Goal: Task Accomplishment & Management: Manage account settings

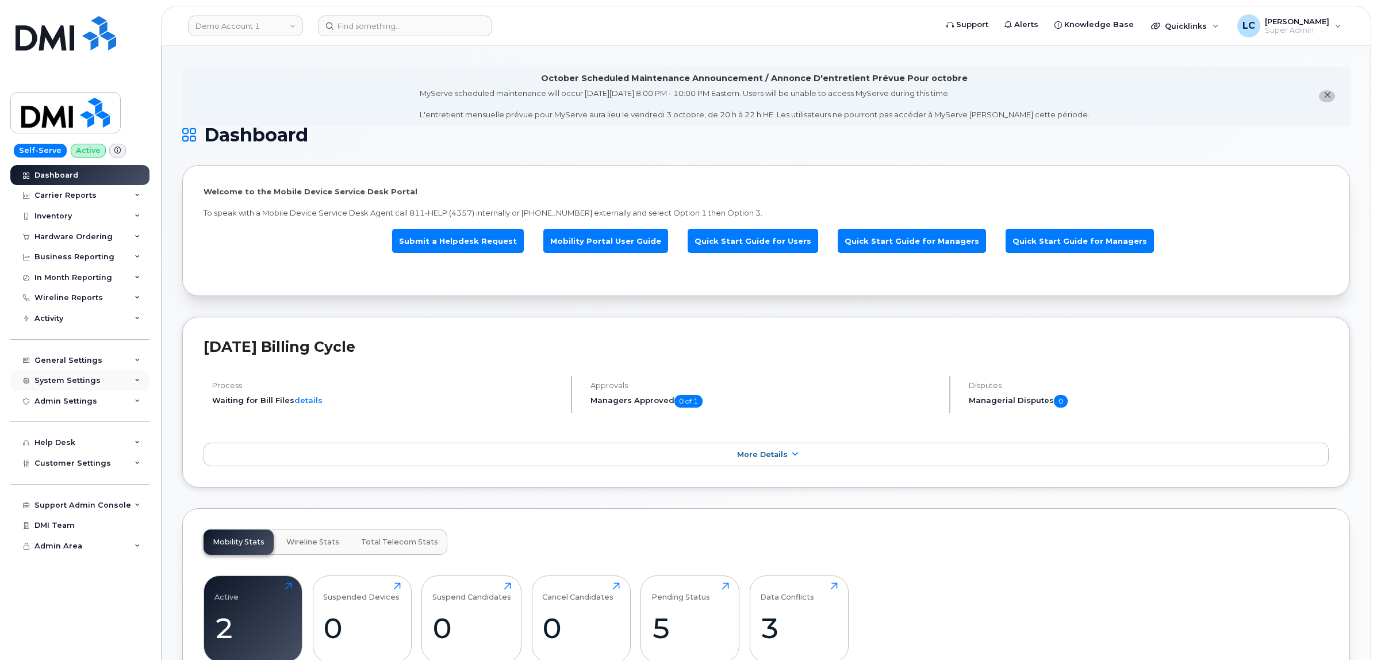
click at [90, 383] on div "System Settings" at bounding box center [68, 380] width 66 height 9
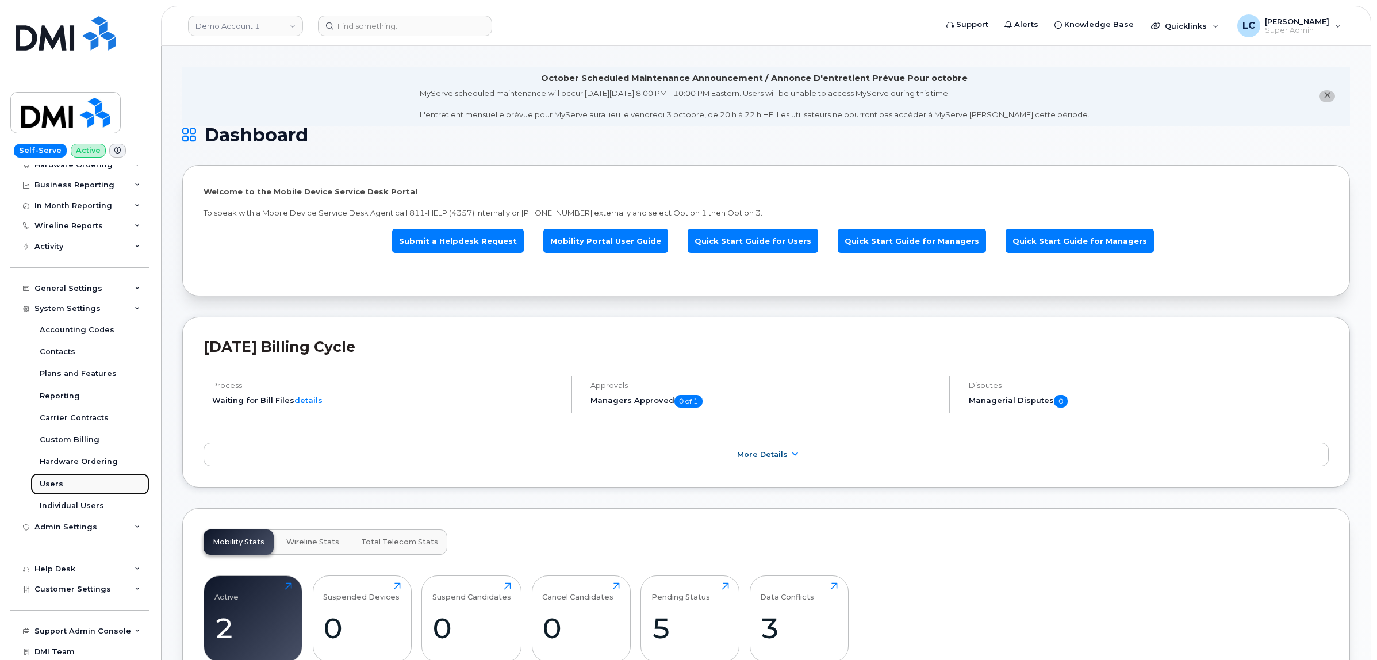
click at [72, 487] on link "Users" at bounding box center [89, 484] width 119 height 22
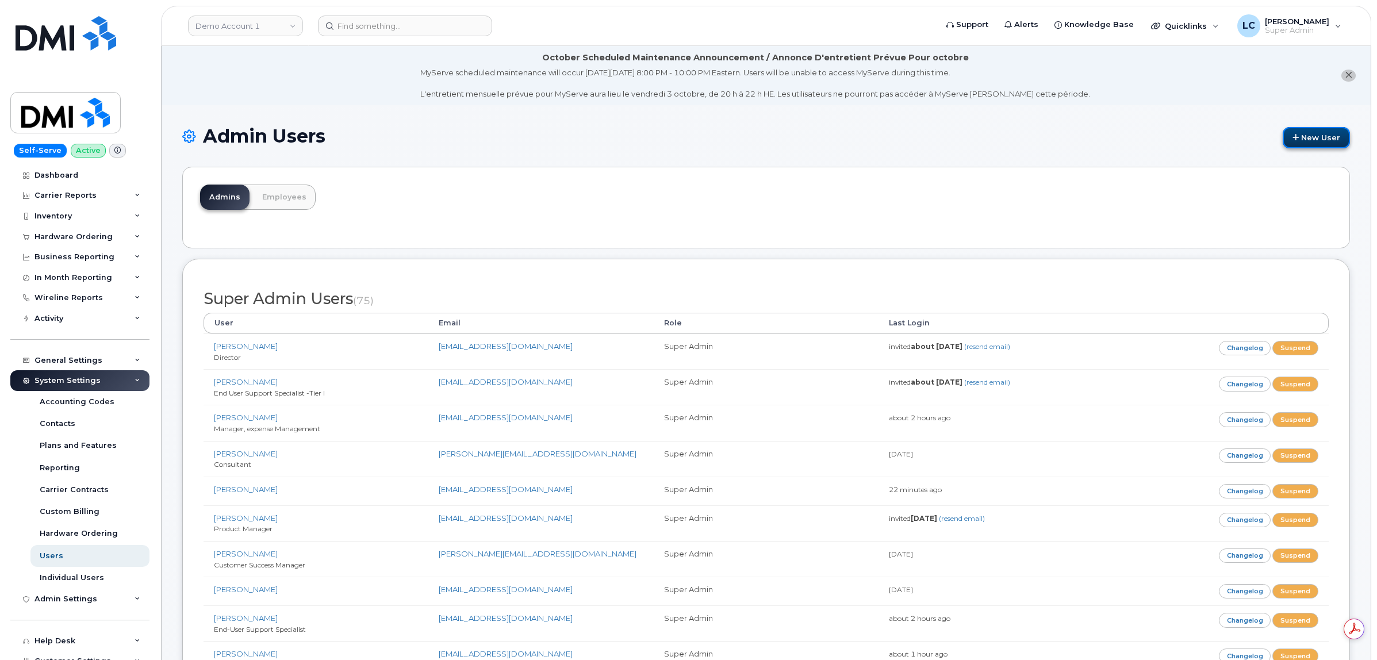
click at [1298, 136] on link "New User" at bounding box center [1316, 137] width 67 height 21
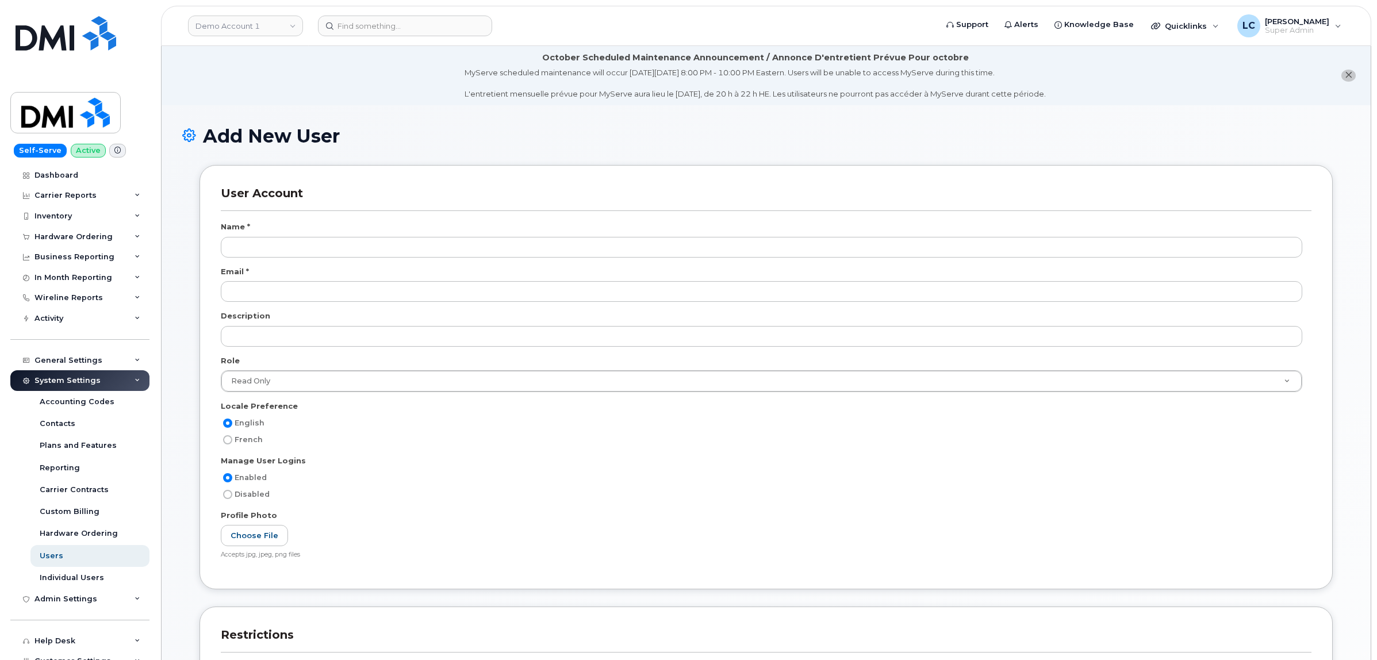
scroll to position [1941, 0]
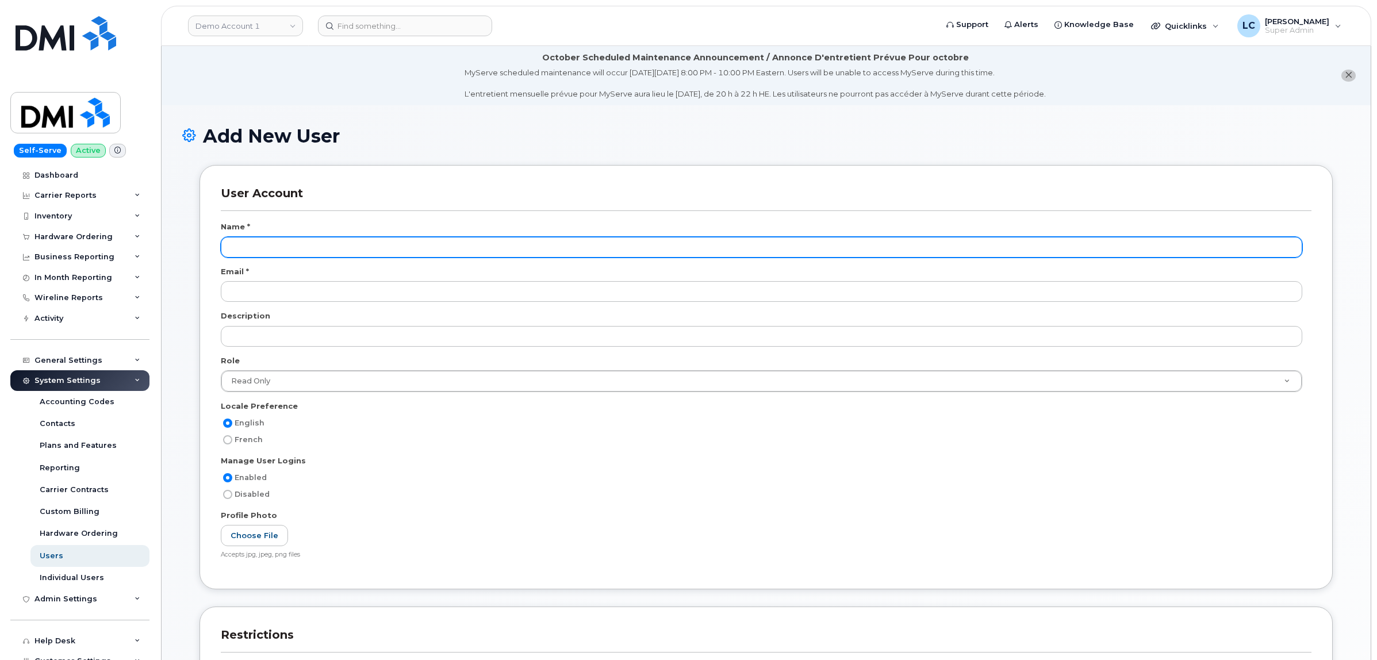
drag, startPoint x: 325, startPoint y: 240, endPoint x: 329, endPoint y: 256, distance: 15.9
click at [327, 242] on input "text" at bounding box center [762, 247] width 1082 height 21
click at [404, 243] on input "Aaron" at bounding box center [762, 247] width 1082 height 21
type input "Aaron Lynd"
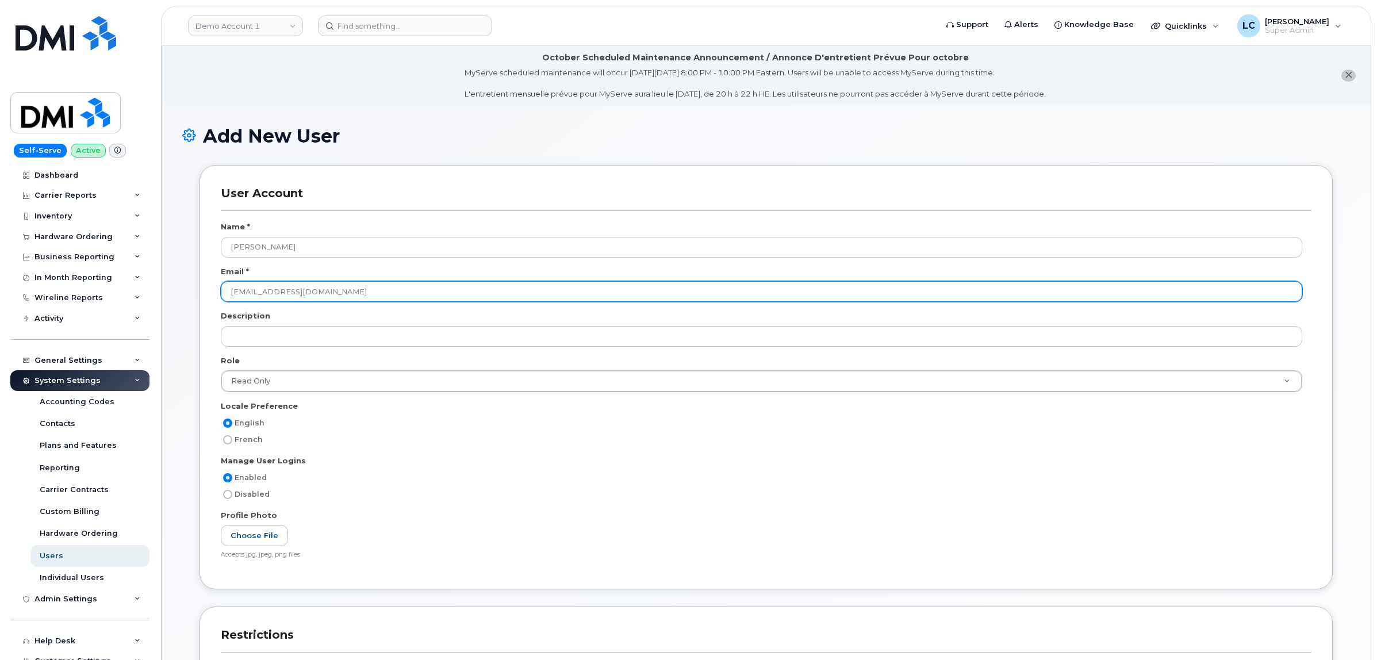
type input "alynd@dminc.com"
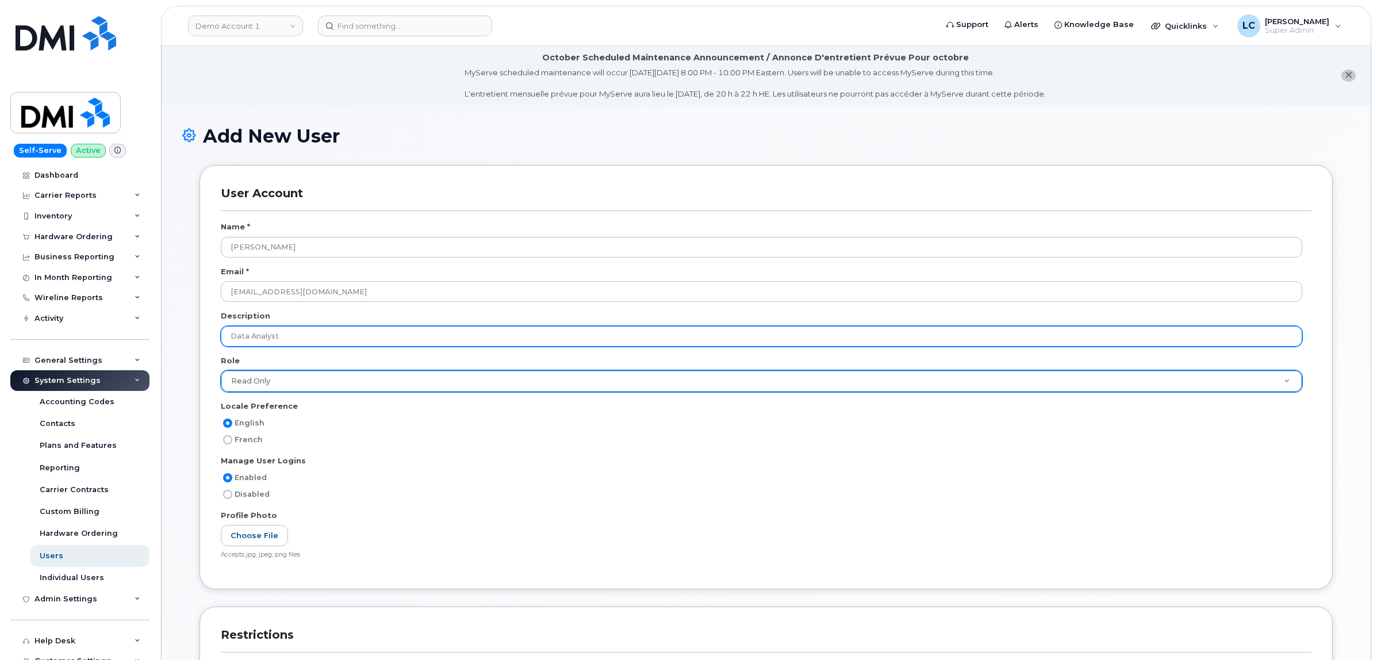
type input "Data Analyst"
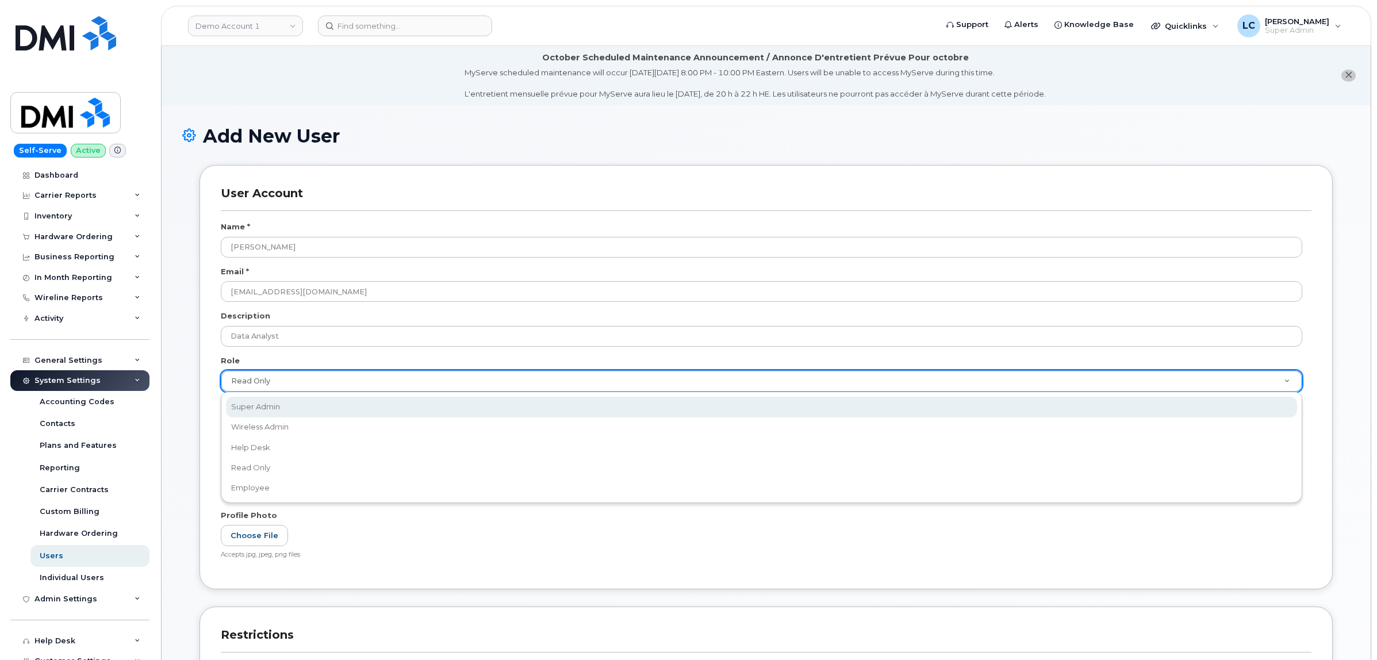
select select "super_admin"
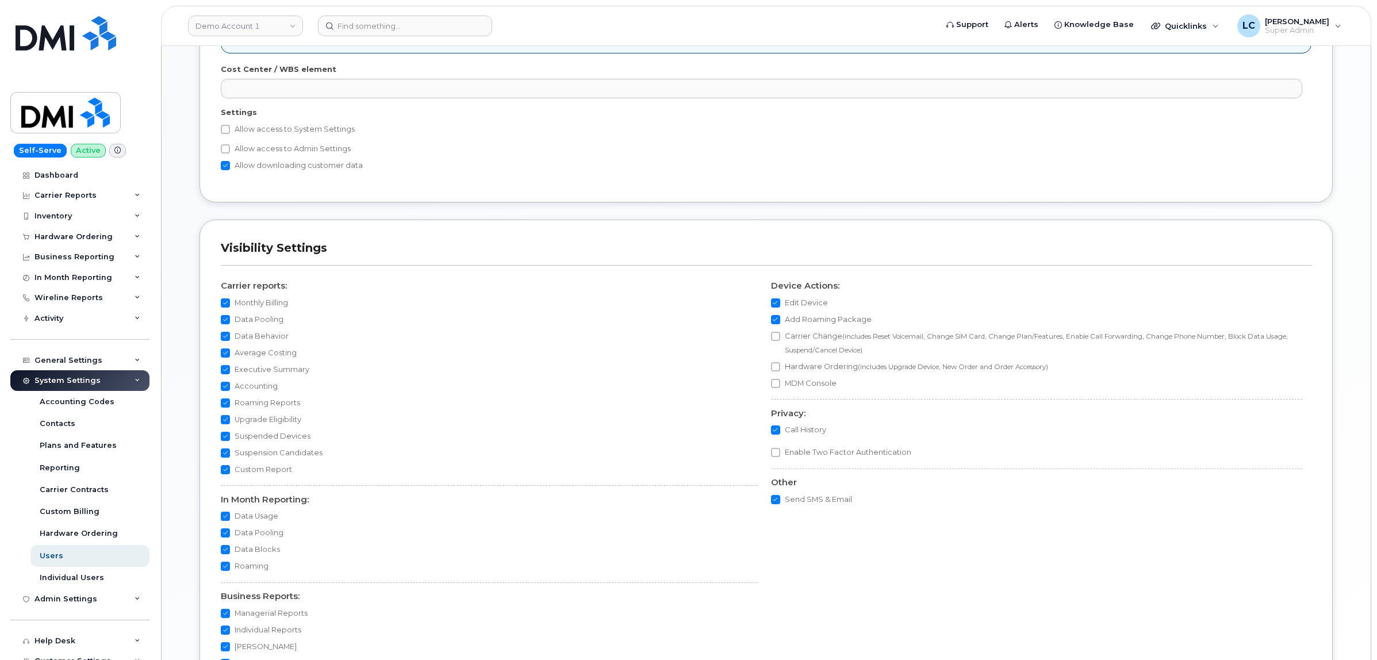
scroll to position [840, 0]
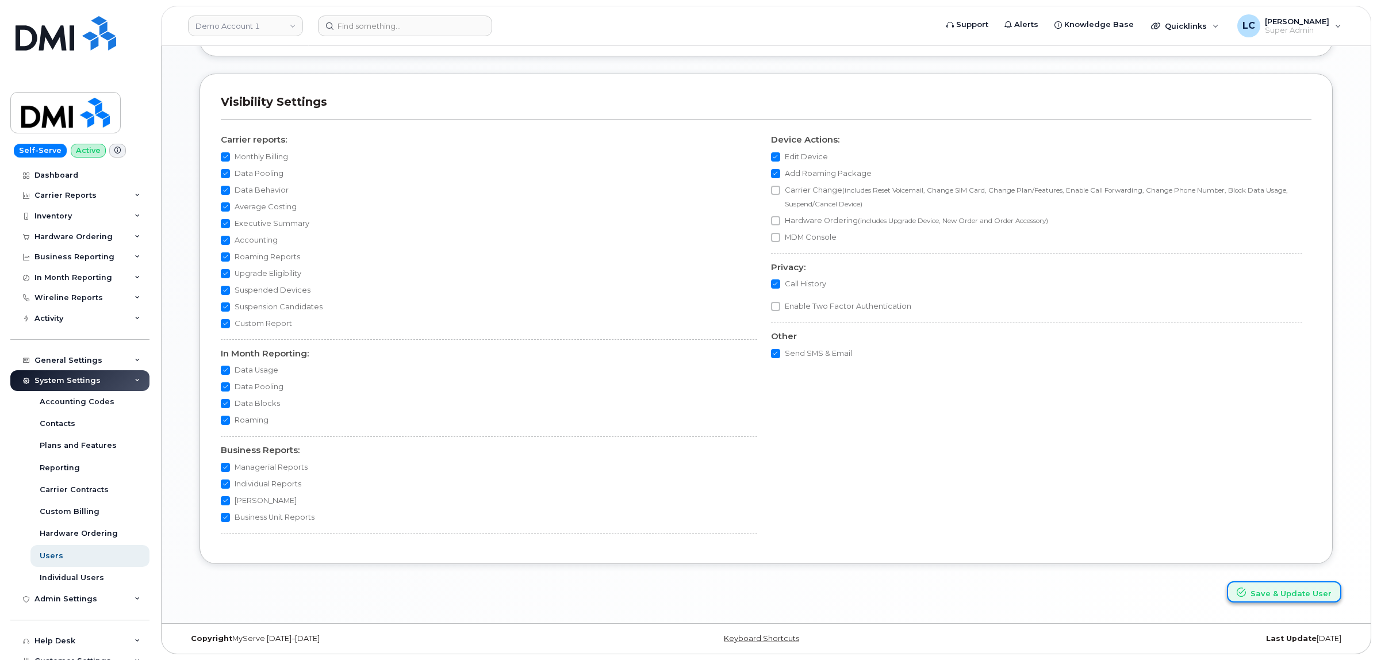
click at [1286, 593] on button "Save & Update User" at bounding box center [1284, 591] width 114 height 21
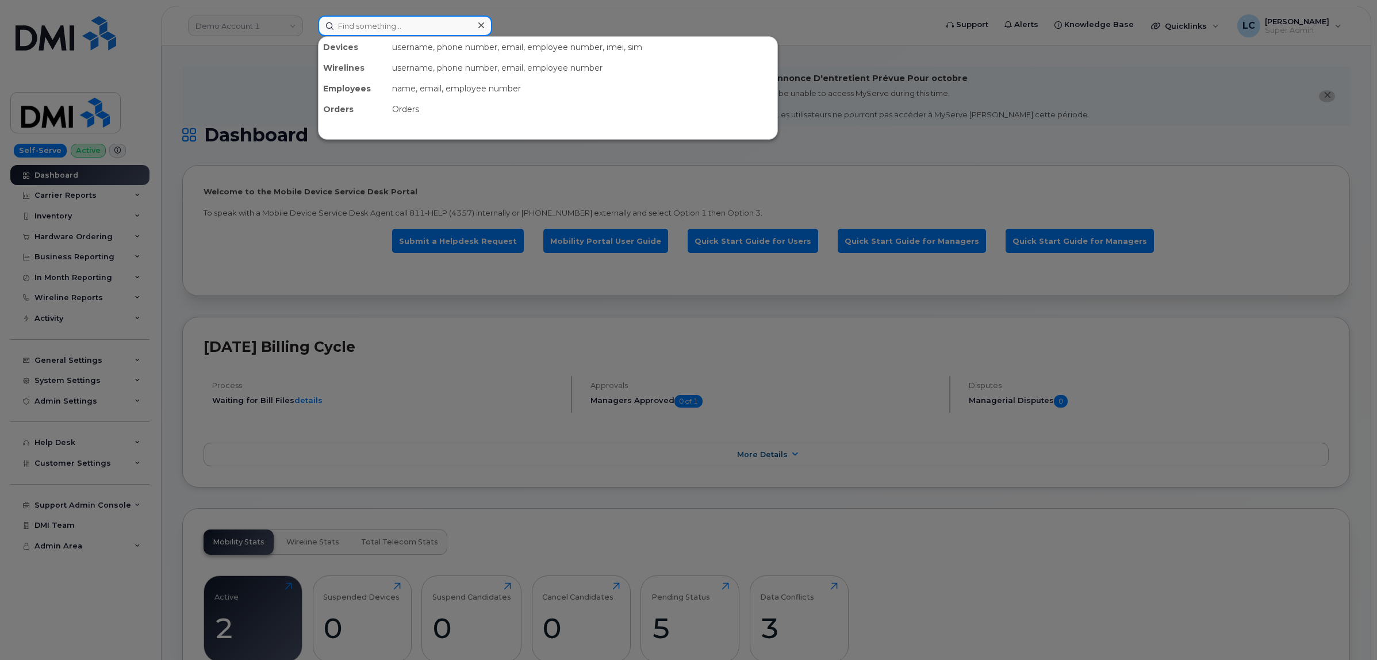
click at [398, 32] on input at bounding box center [405, 26] width 174 height 21
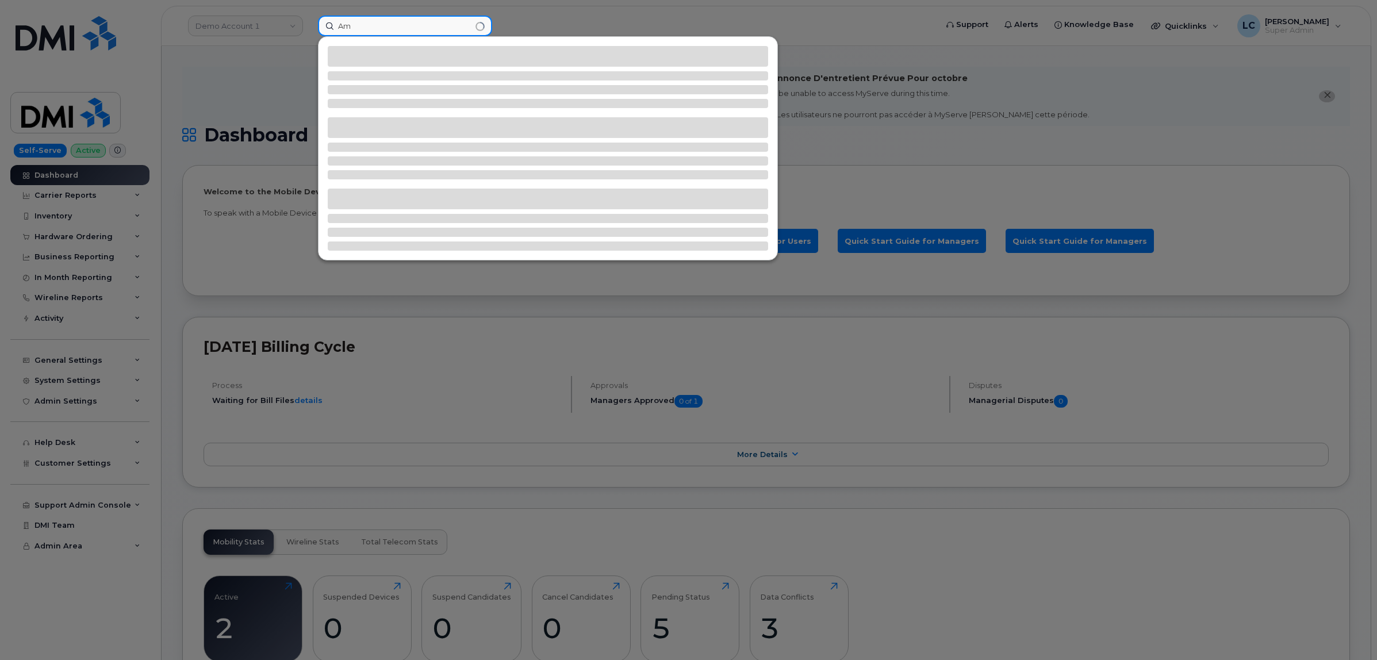
type input "A"
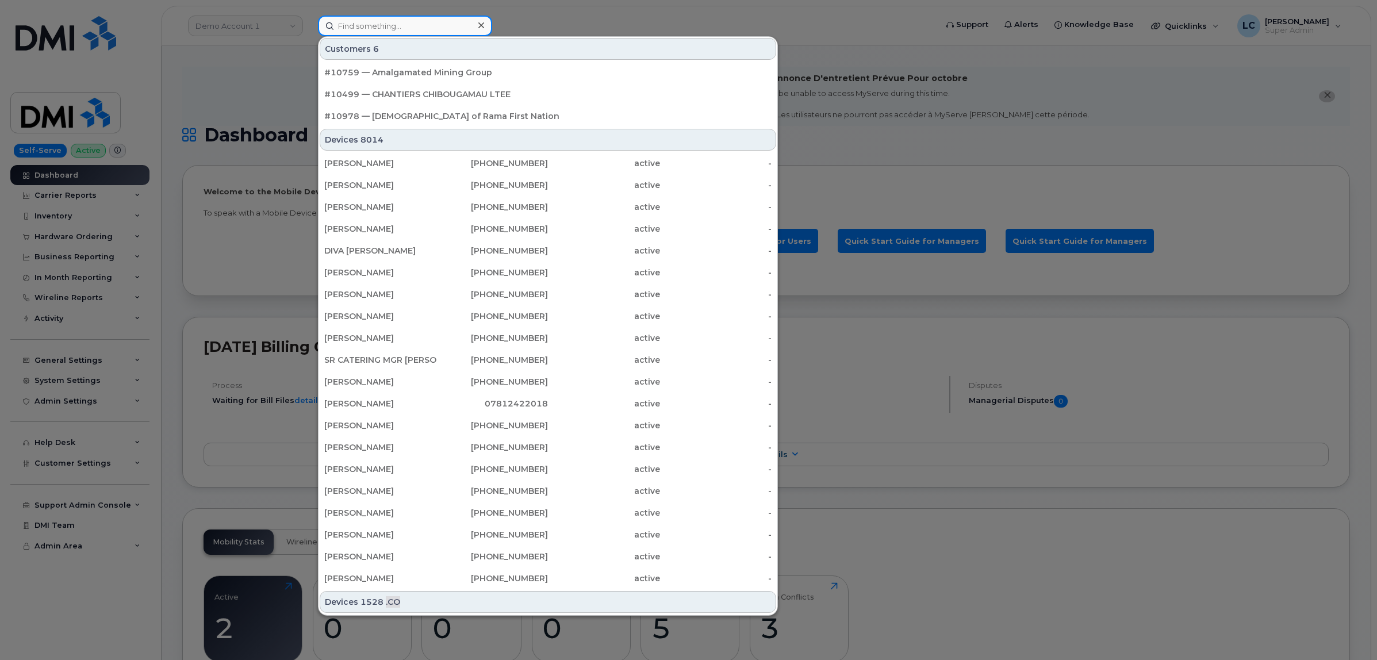
click at [380, 30] on input at bounding box center [405, 26] width 174 height 21
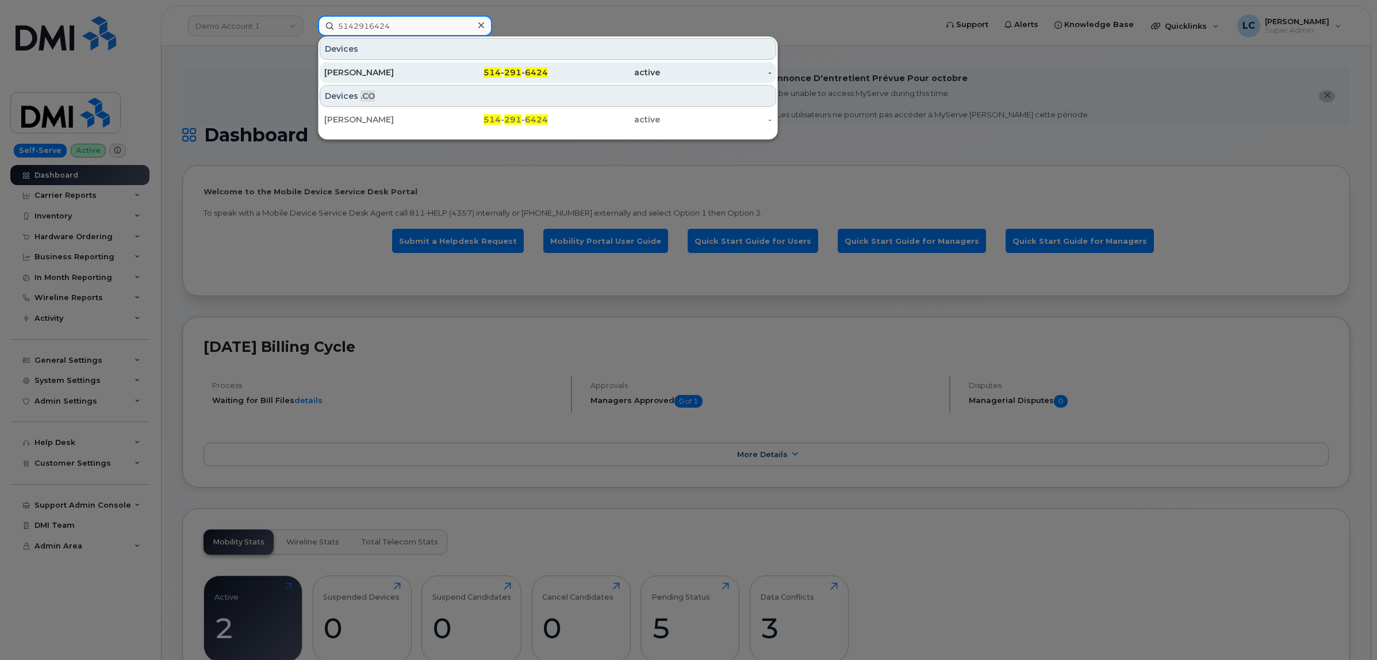
type input "5142916424"
click at [484, 72] on div "514 - 291 - 6424" at bounding box center [492, 73] width 112 height 12
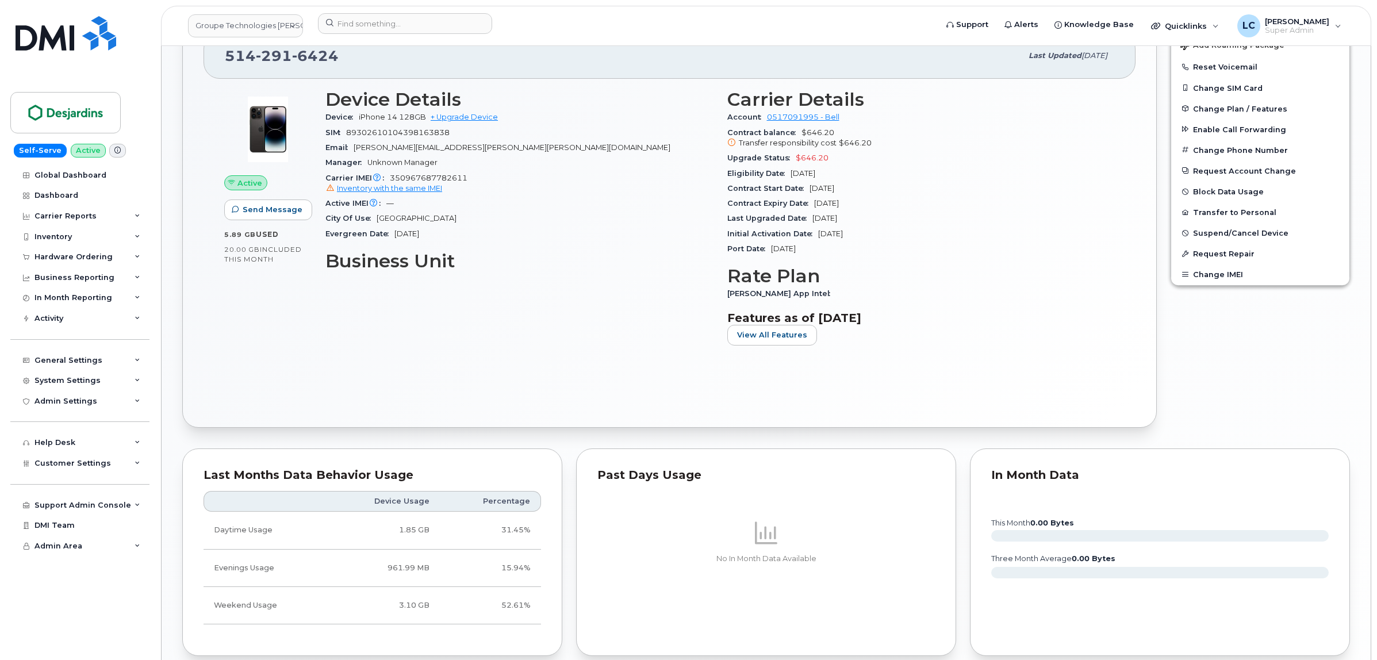
scroll to position [845, 0]
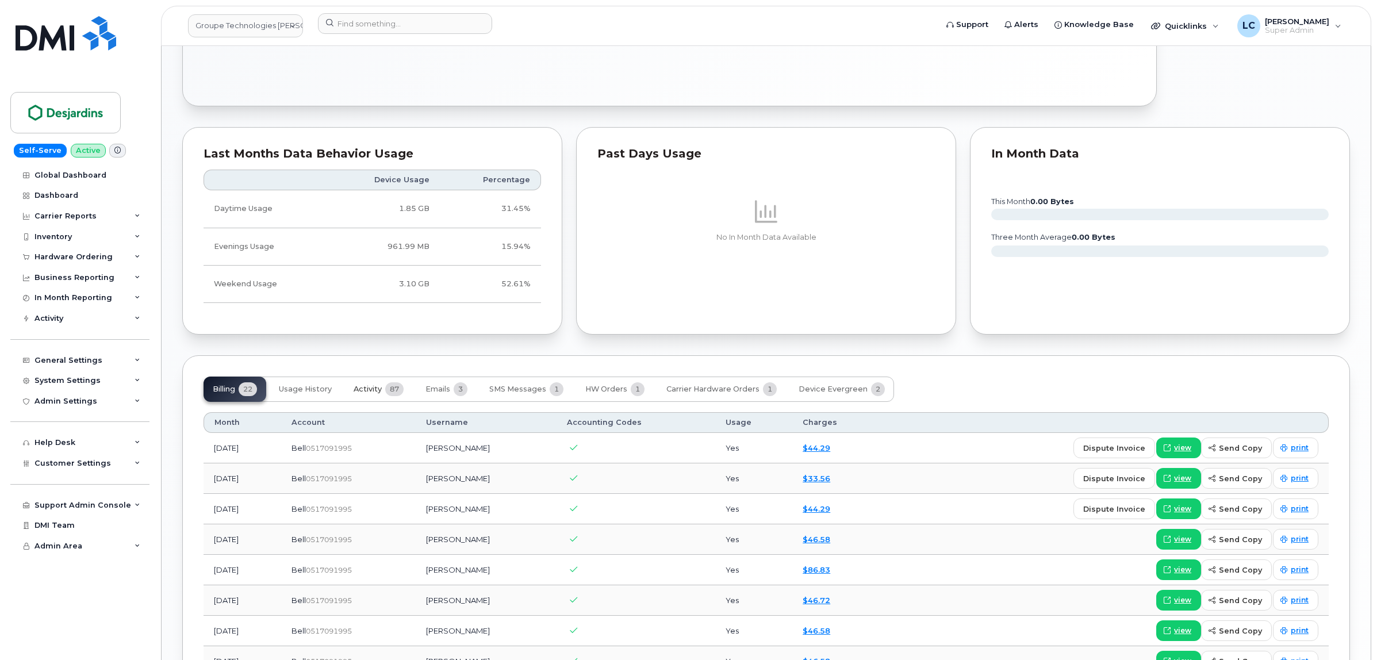
click at [382, 397] on button "Activity 87" at bounding box center [378, 389] width 68 height 25
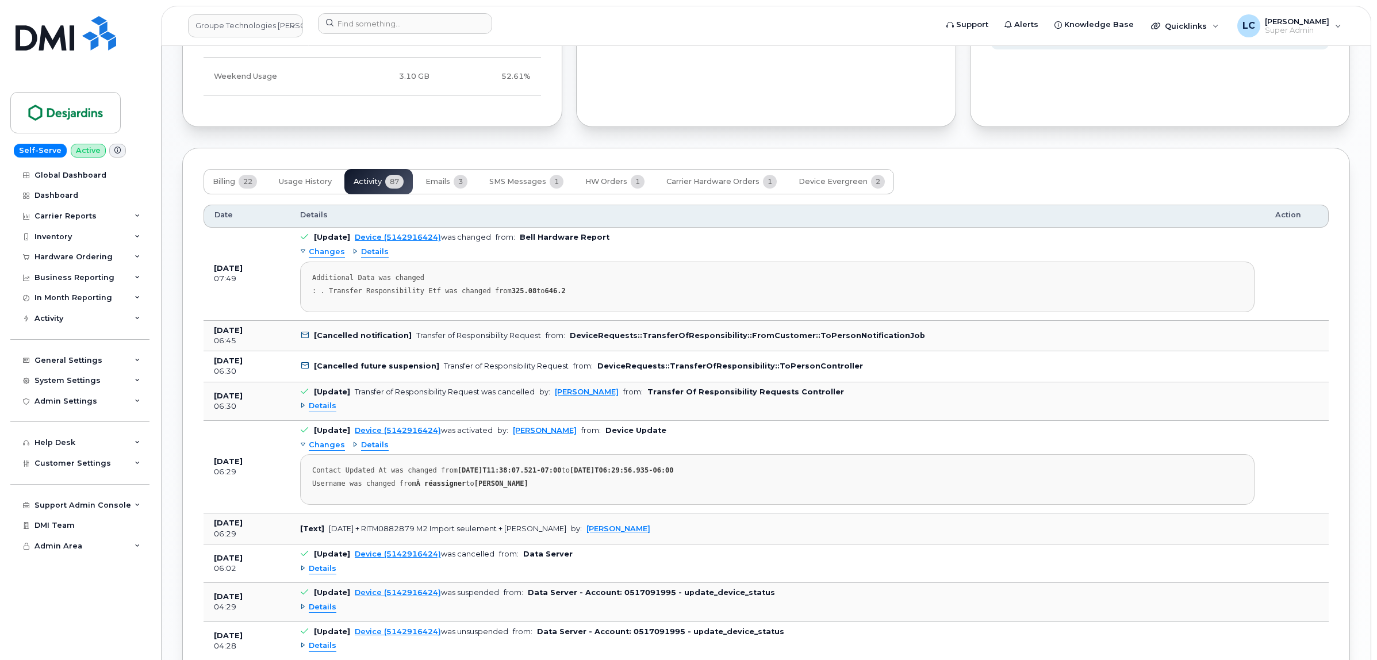
scroll to position [1061, 0]
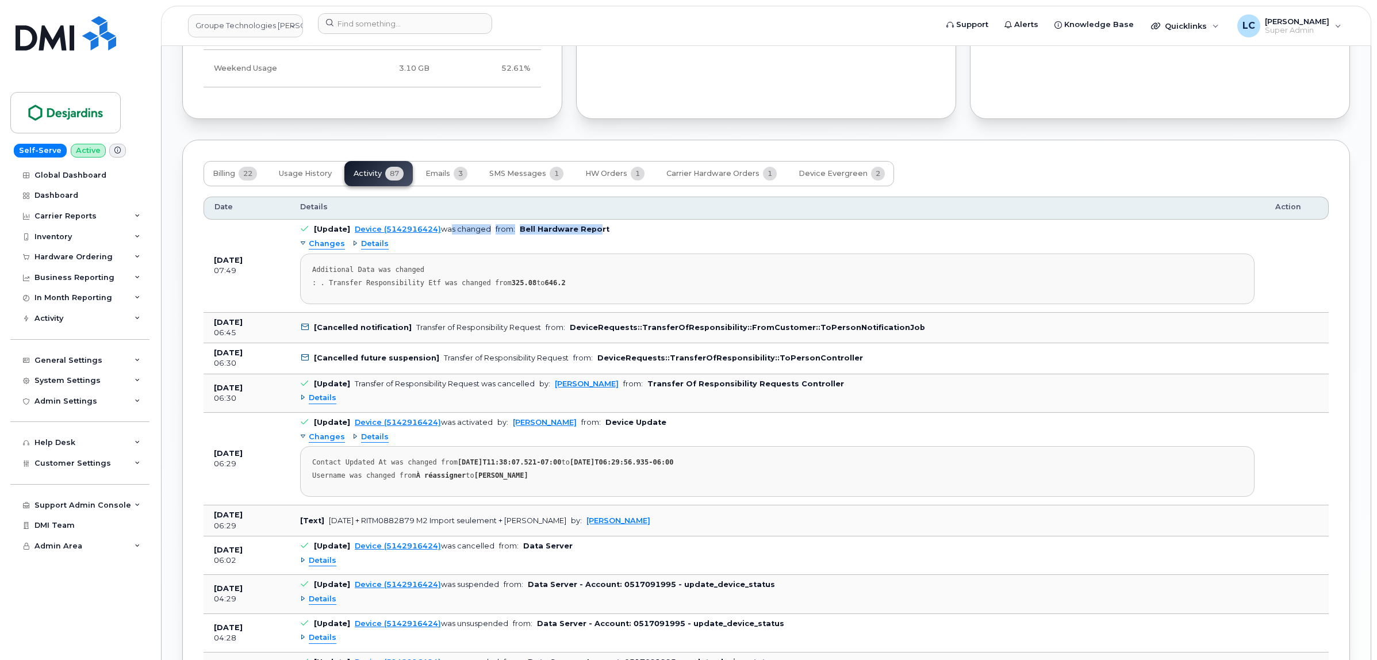
drag, startPoint x: 443, startPoint y: 233, endPoint x: 600, endPoint y: 235, distance: 156.4
click at [594, 233] on td "[Update] Device (5142916424) was changed from: Bell Hardware Report Changes Det…" at bounding box center [777, 266] width 975 height 93
click at [605, 236] on td "[Update] Device (5142916424) was changed from: Bell Hardware Report Changes Det…" at bounding box center [777, 266] width 975 height 93
drag, startPoint x: 607, startPoint y: 234, endPoint x: 515, endPoint y: 232, distance: 92.0
click at [515, 232] on td "[Update] Device (5142916424) was changed from: Bell Hardware Report Changes Det…" at bounding box center [777, 266] width 975 height 93
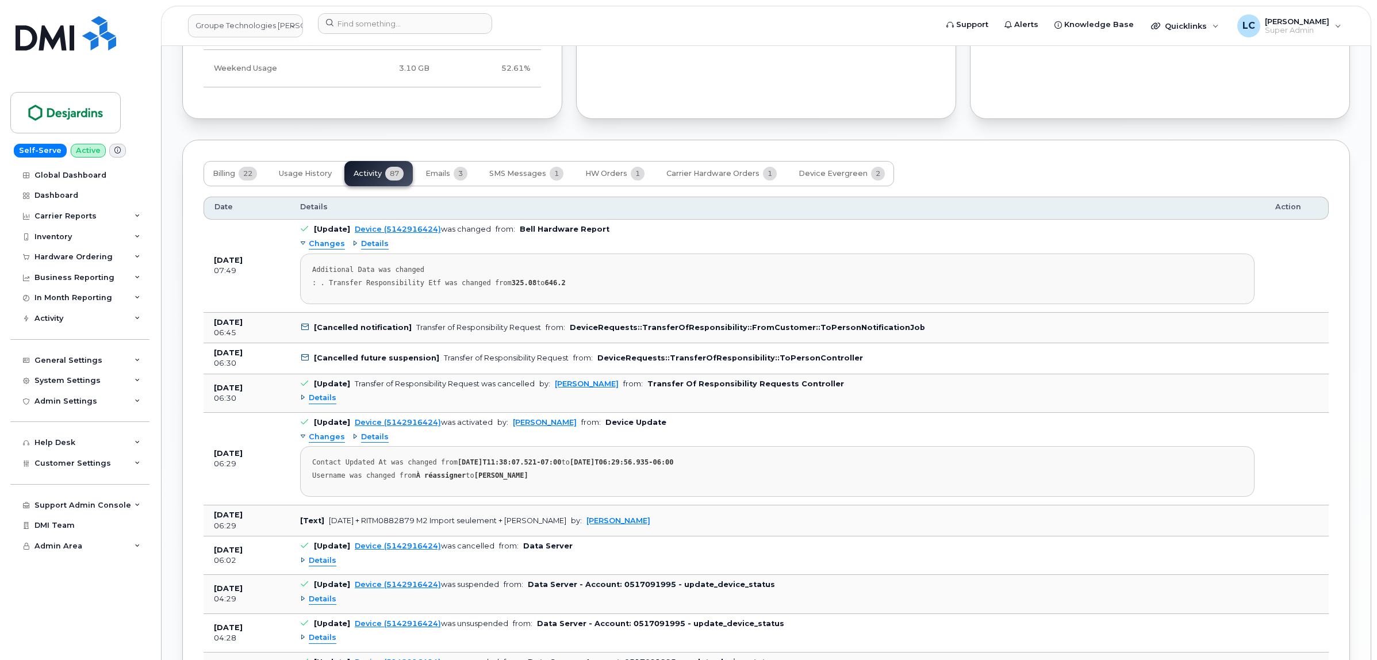
drag, startPoint x: 676, startPoint y: 337, endPoint x: 662, endPoint y: 335, distance: 13.9
click at [676, 336] on td "[Cancelled notification] Transfer of Responsibility Request from: DeviceRequest…" at bounding box center [777, 328] width 975 height 31
drag, startPoint x: 564, startPoint y: 331, endPoint x: 875, endPoint y: 331, distance: 310.5
click at [875, 331] on b "DeviceRequests::TransferOfResponsibility::FromCustomer::ToPersonNotificationJob" at bounding box center [747, 327] width 355 height 9
click at [849, 352] on td "[Cancelled future suspension] Transfer of Responsibility Request from: DeviceRe…" at bounding box center [777, 358] width 975 height 31
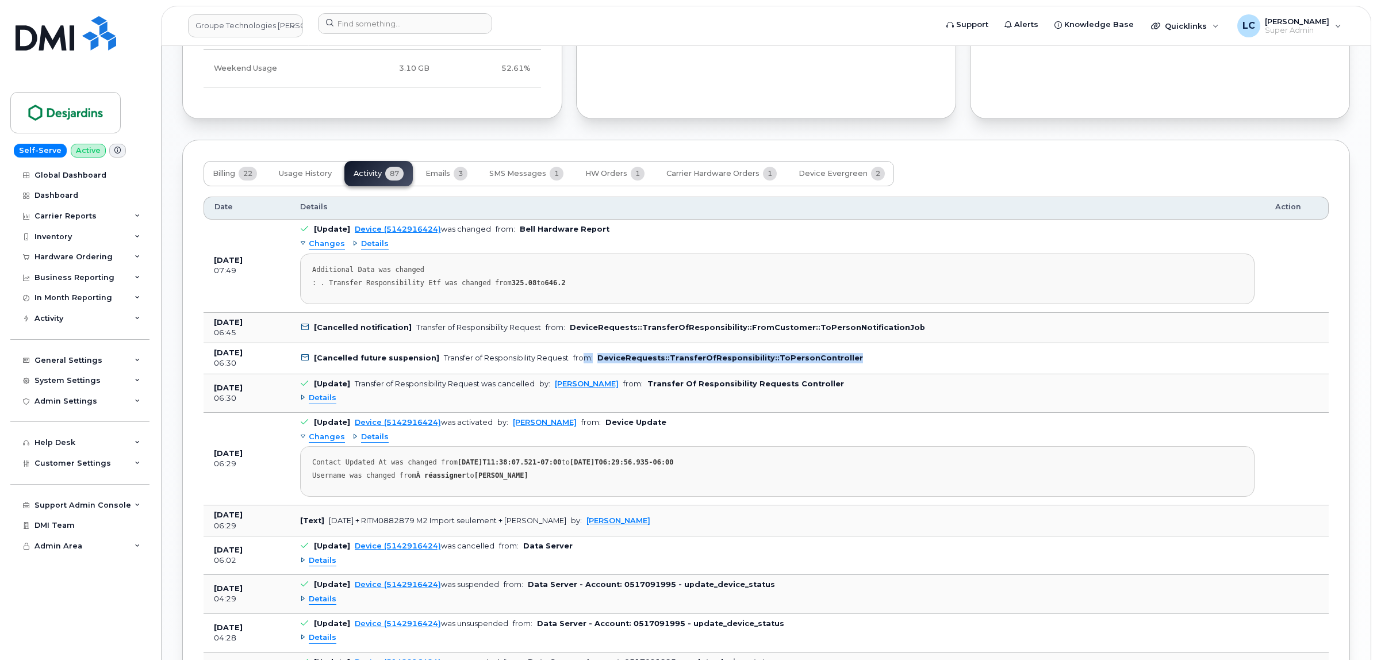
drag, startPoint x: 844, startPoint y: 357, endPoint x: 578, endPoint y: 354, distance: 265.7
click at [578, 354] on td "[Cancelled future suspension] Transfer of Responsibility Request from: DeviceRe…" at bounding box center [777, 358] width 975 height 31
click at [896, 378] on td "[Update] Transfer of Responsibility Request was cancelled by: Sylvie Couture fr…" at bounding box center [777, 393] width 975 height 39
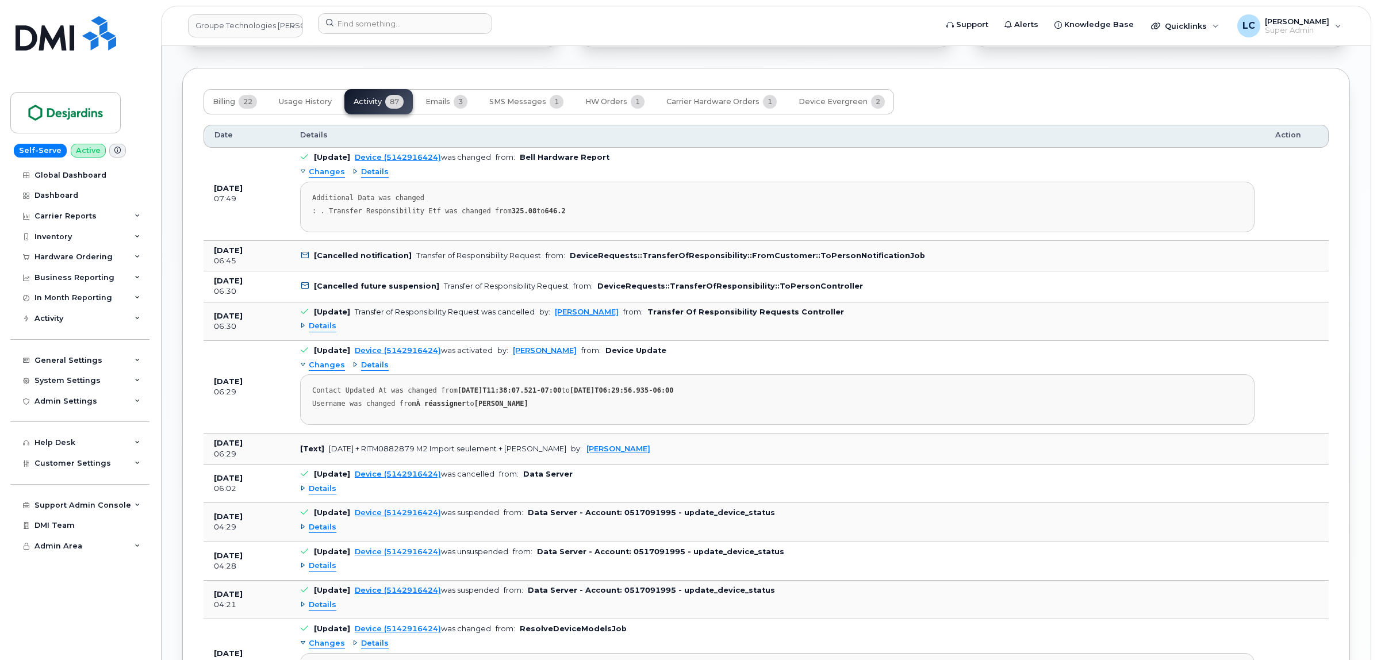
click at [545, 211] on strong "646.2" at bounding box center [555, 211] width 21 height 8
drag, startPoint x: 564, startPoint y: 216, endPoint x: 311, endPoint y: 204, distance: 253.3
click at [311, 204] on pre "Additional Data was changed : . Transfer Responsibility Etf was changed from 32…" at bounding box center [777, 207] width 955 height 51
click at [453, 202] on div "Additional Data was changed" at bounding box center [777, 198] width 930 height 9
drag, startPoint x: 562, startPoint y: 212, endPoint x: 308, endPoint y: 193, distance: 254.9
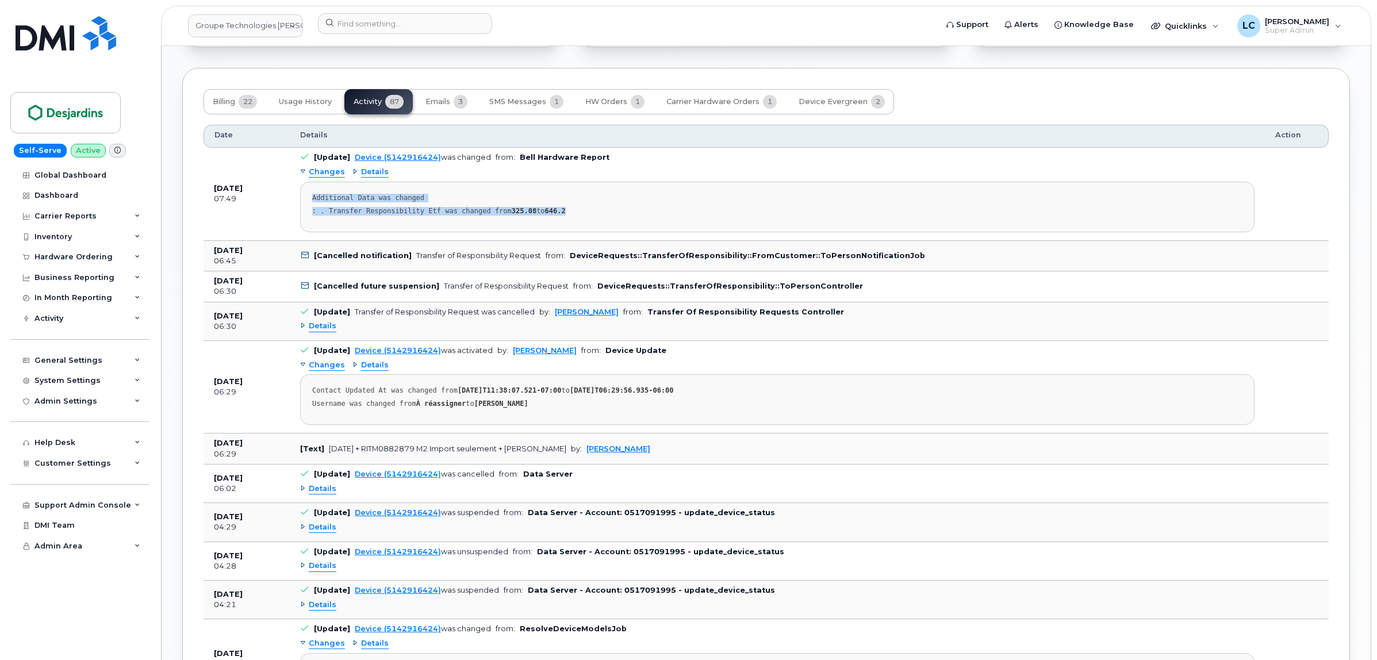
click at [308, 193] on pre "Additional Data was changed : . Transfer Responsibility Etf was changed from 32…" at bounding box center [777, 207] width 955 height 51
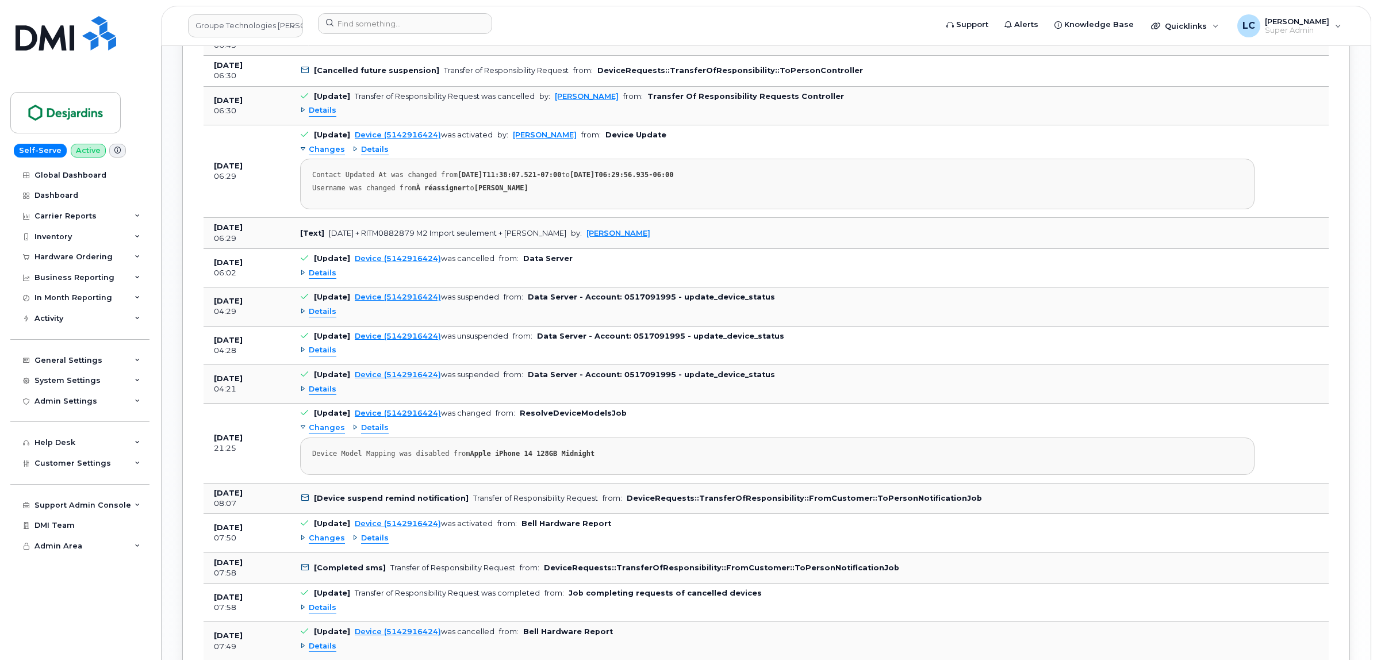
scroll to position [1420, 0]
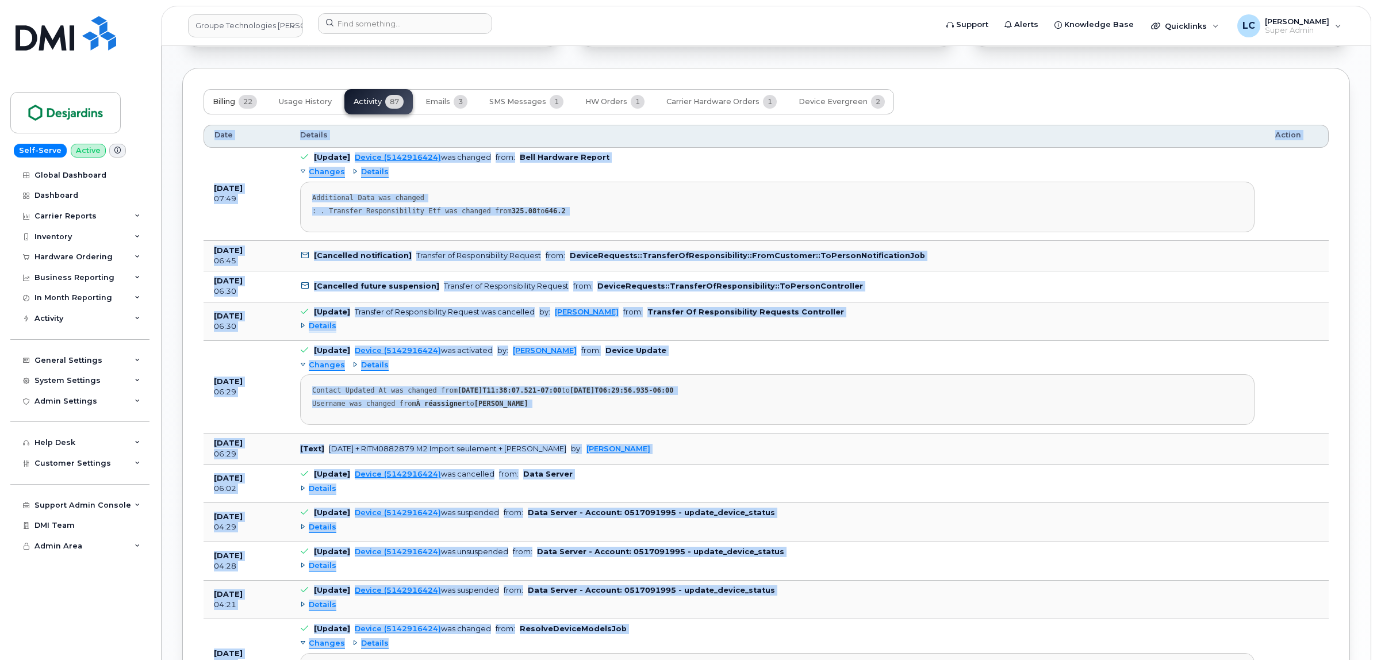
drag, startPoint x: 394, startPoint y: 476, endPoint x: 208, endPoint y: 99, distance: 420.5
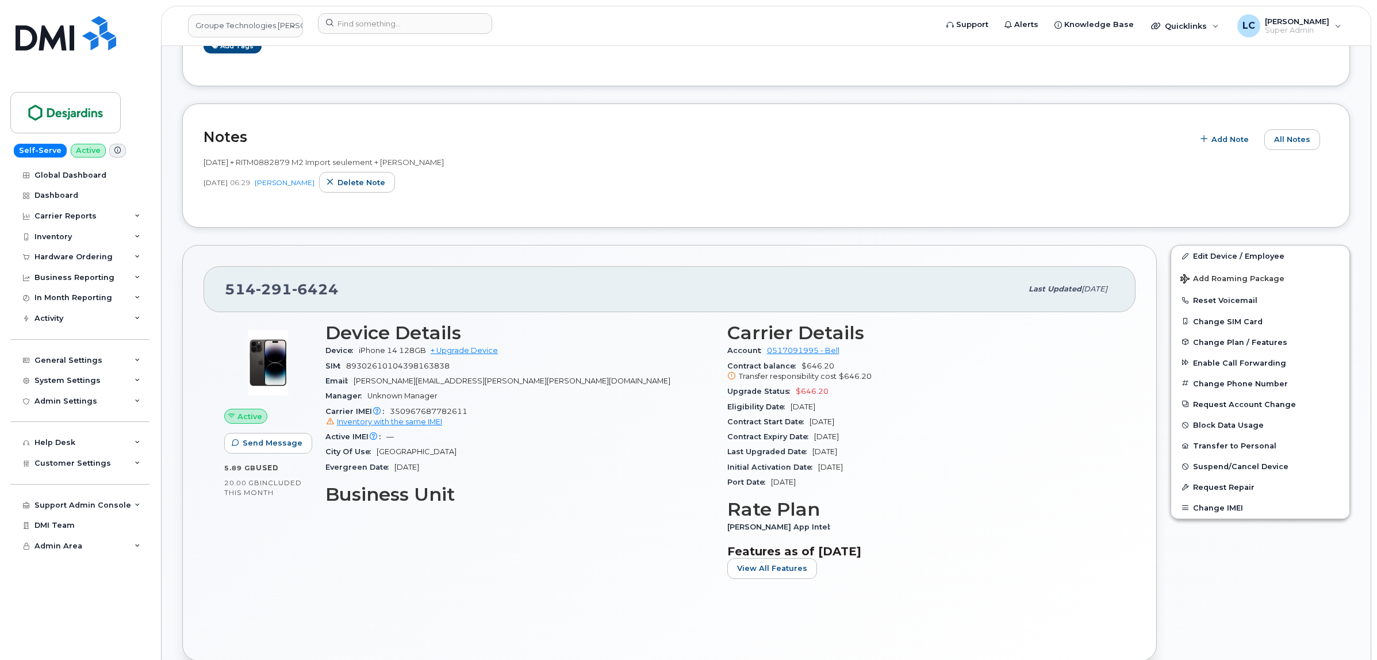
scroll to position [127, 0]
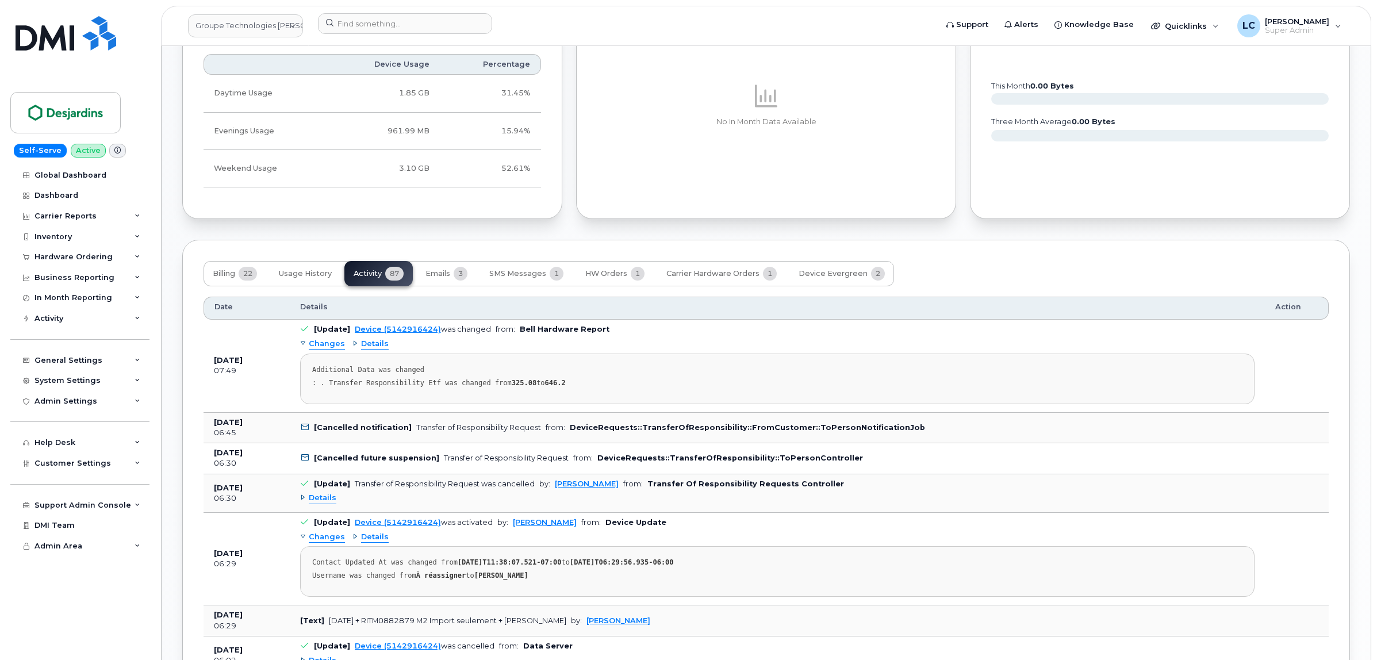
scroll to position [989, 0]
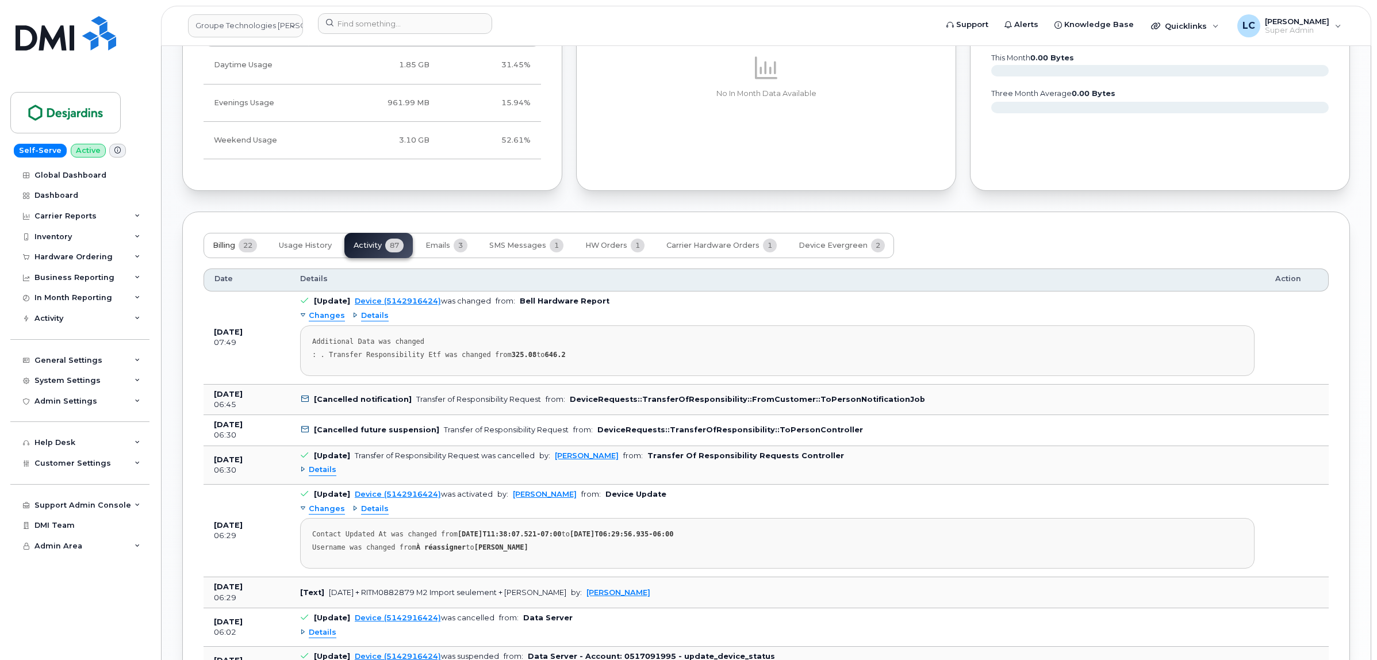
click at [234, 243] on span "Billing" at bounding box center [224, 245] width 22 height 9
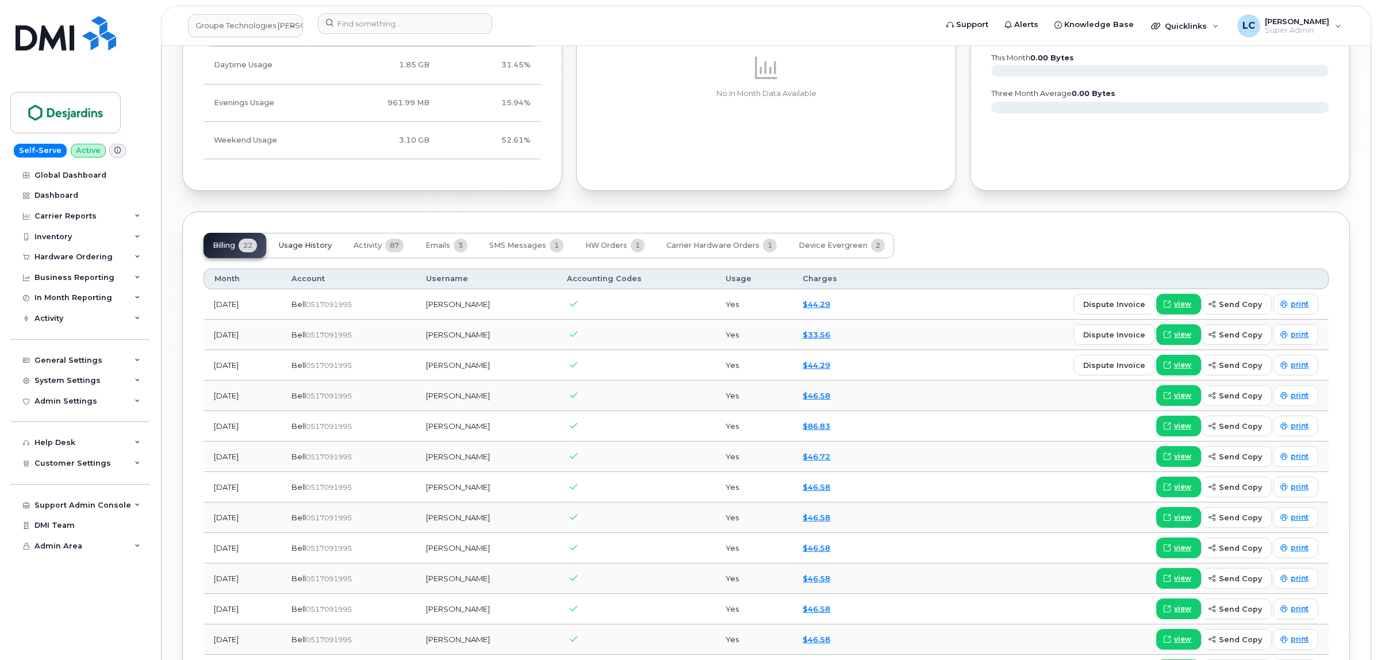
click at [303, 246] on span "Usage History" at bounding box center [305, 245] width 53 height 9
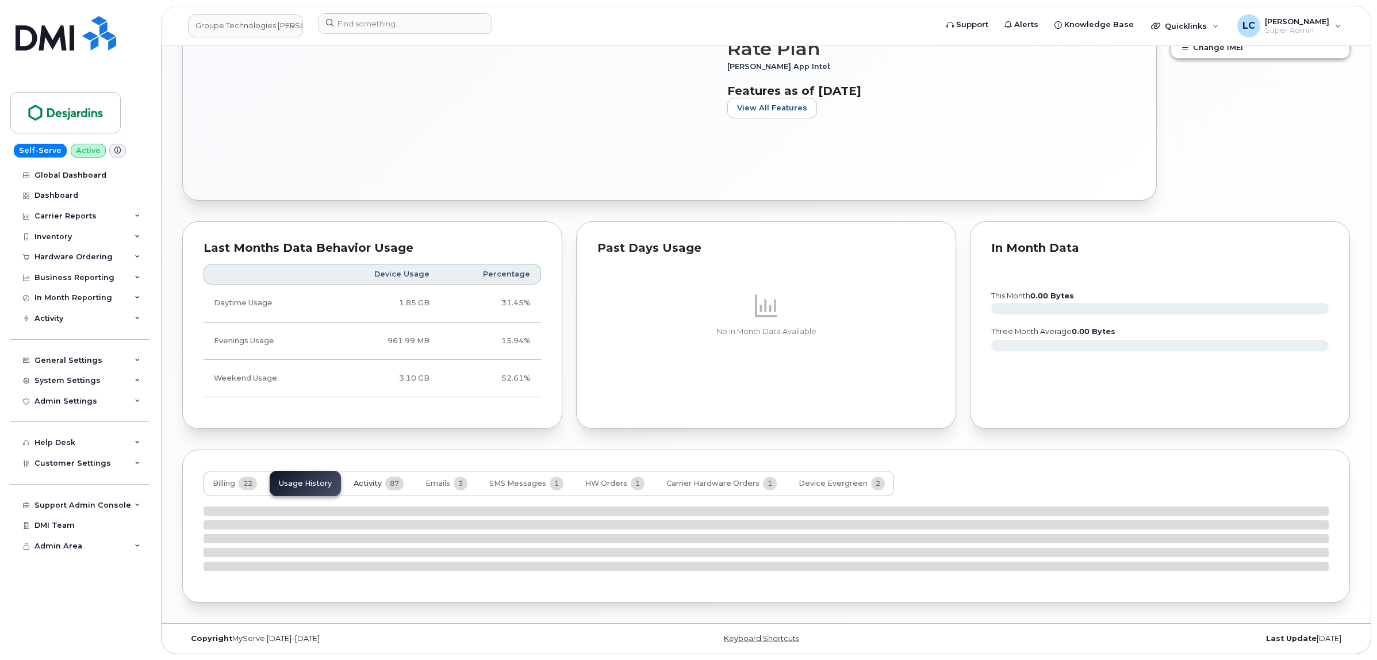
click at [375, 489] on button "Activity 87" at bounding box center [378, 483] width 68 height 25
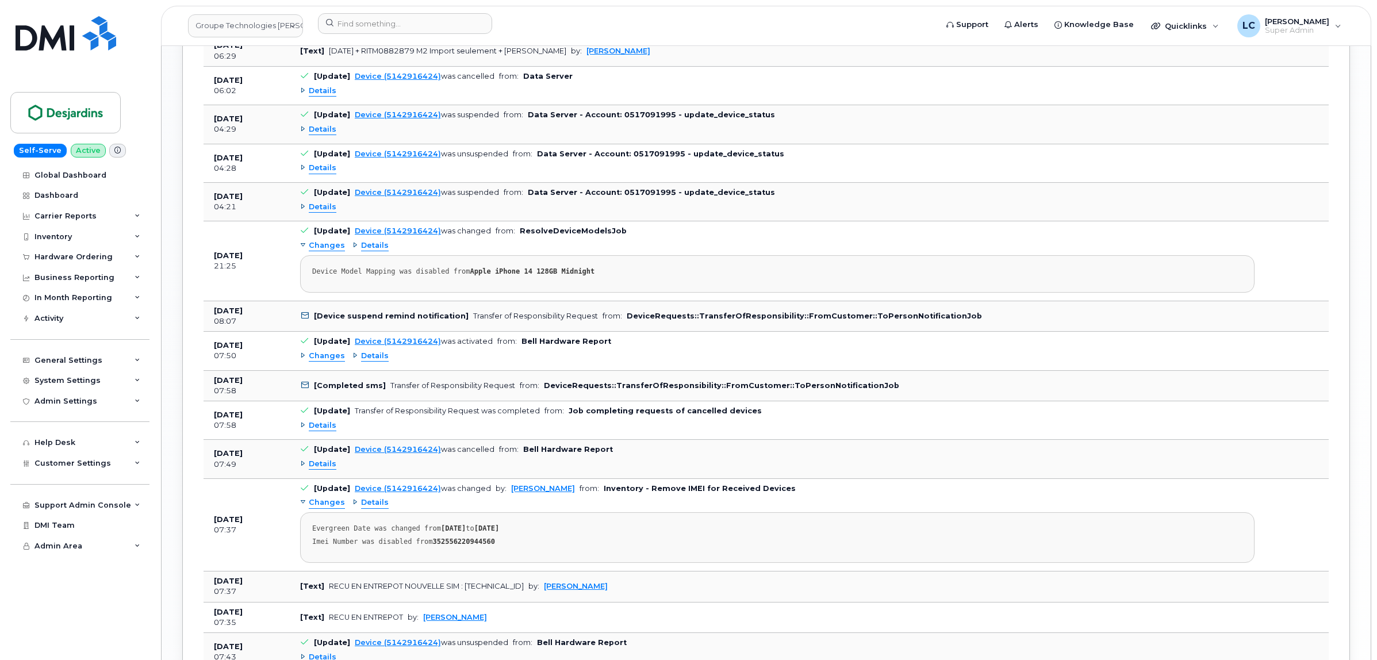
scroll to position [1545, 0]
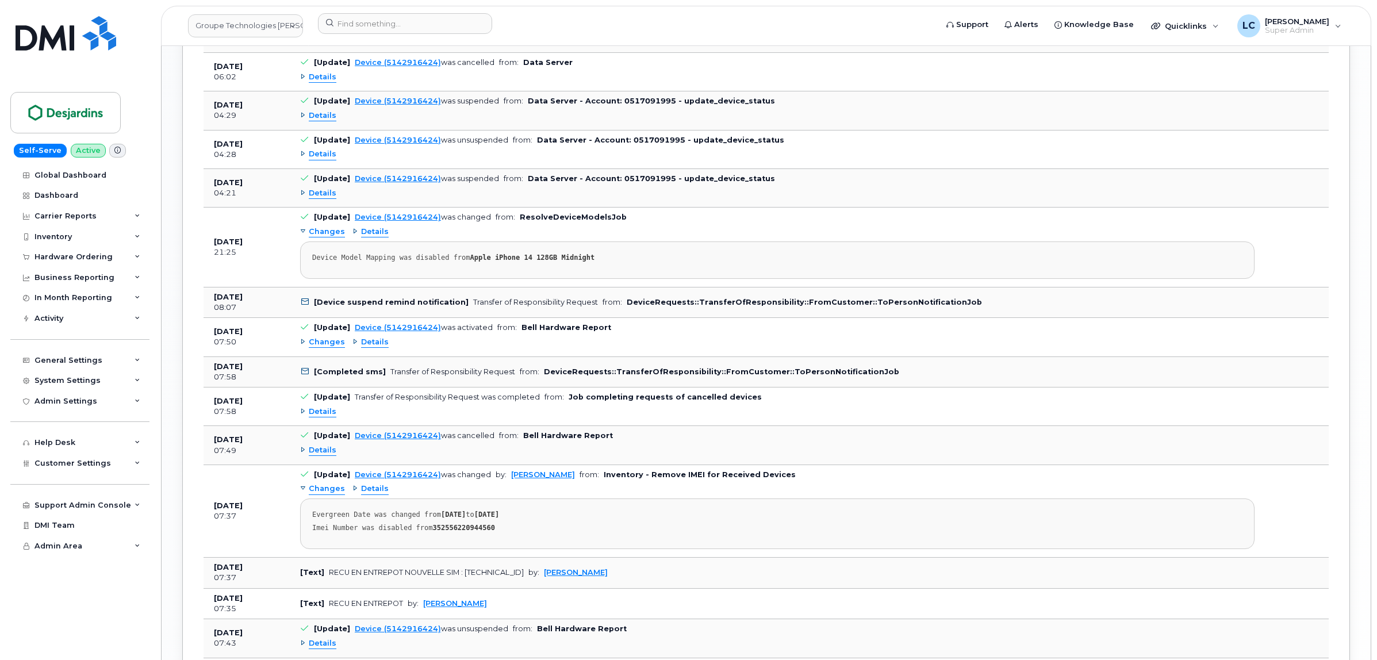
click at [388, 401] on div "Transfer of Responsibility Request was completed" at bounding box center [447, 397] width 185 height 9
drag, startPoint x: 267, startPoint y: 513, endPoint x: 214, endPoint y: 407, distance: 118.3
click at [214, 407] on tbody "Sep 24, 2025 07:49 [Update] Device (5142916424) was changed from: Bell Hardware…" at bounding box center [766, 310] width 1125 height 1148
click at [235, 417] on div "07:58" at bounding box center [247, 412] width 66 height 10
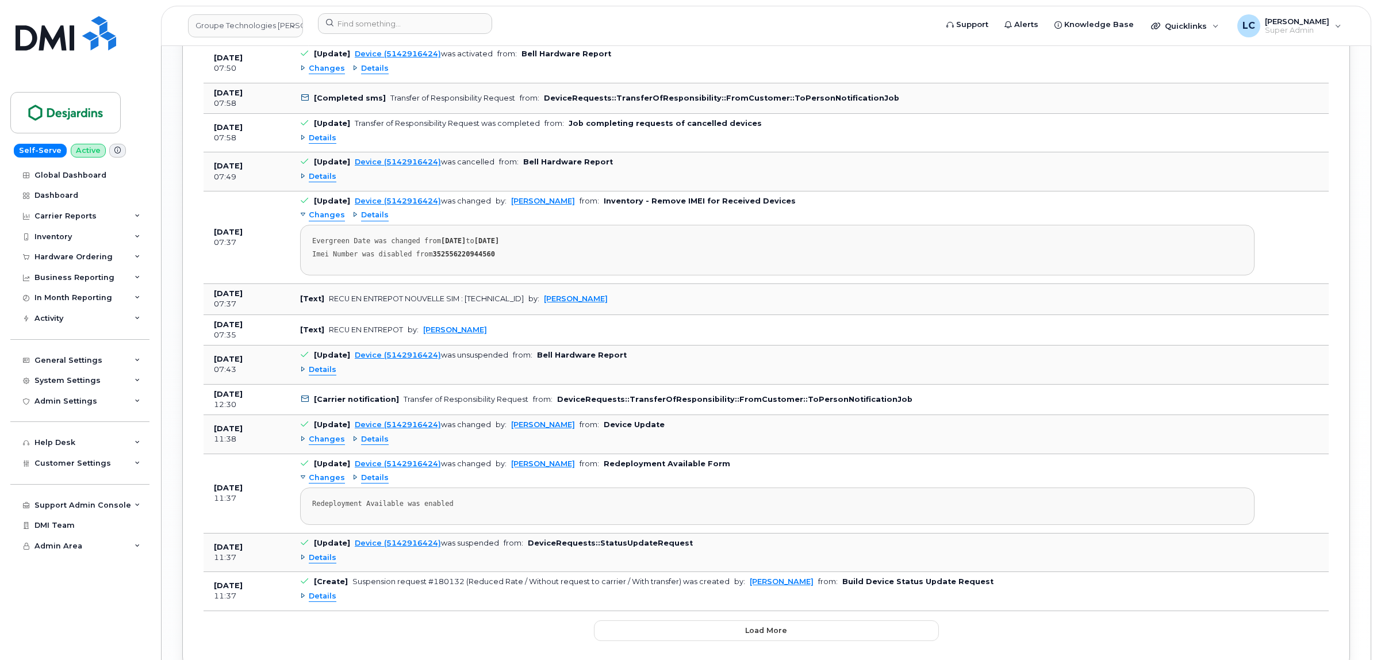
scroll to position [1832, 0]
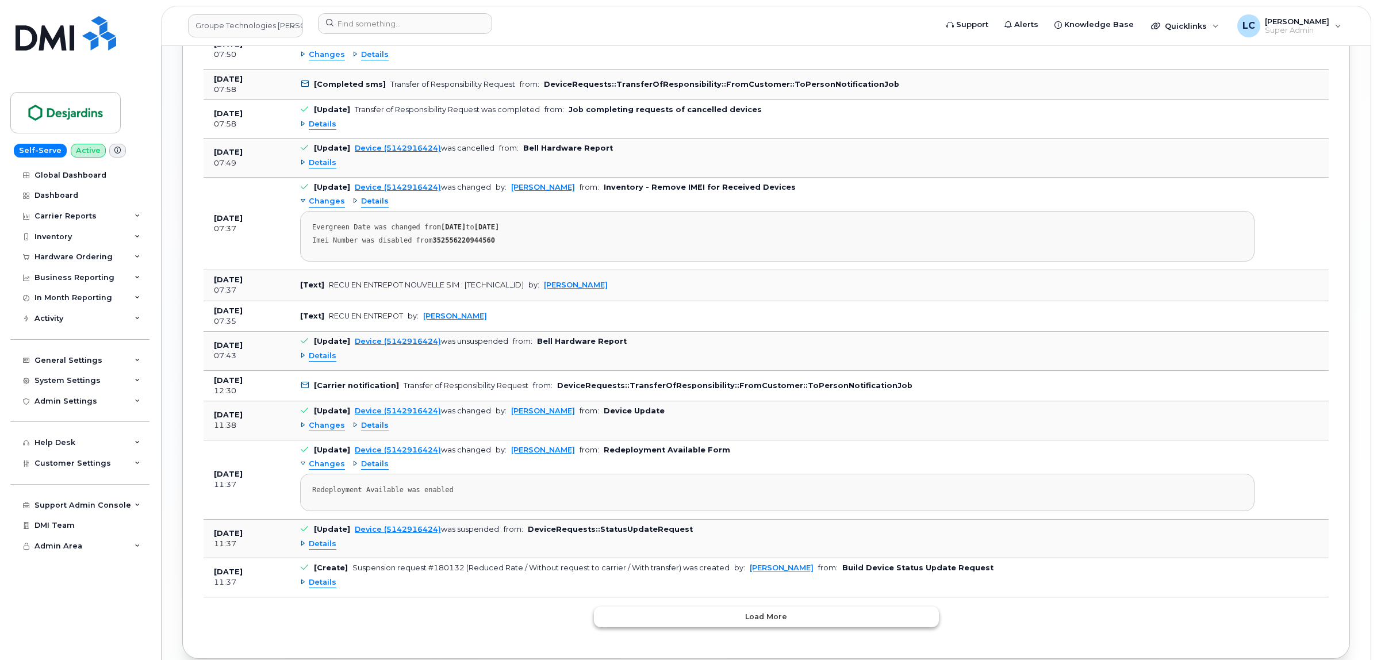
click at [721, 627] on button "Load more" at bounding box center [766, 617] width 345 height 21
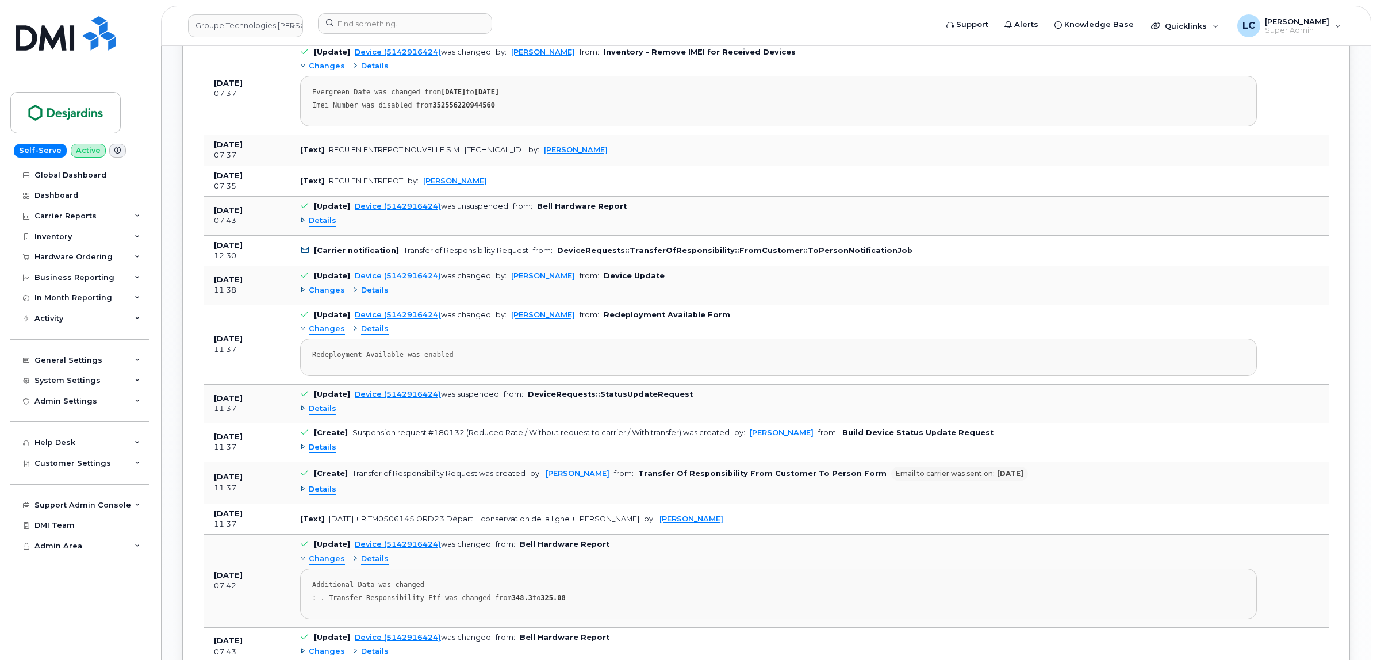
scroll to position [1973, 0]
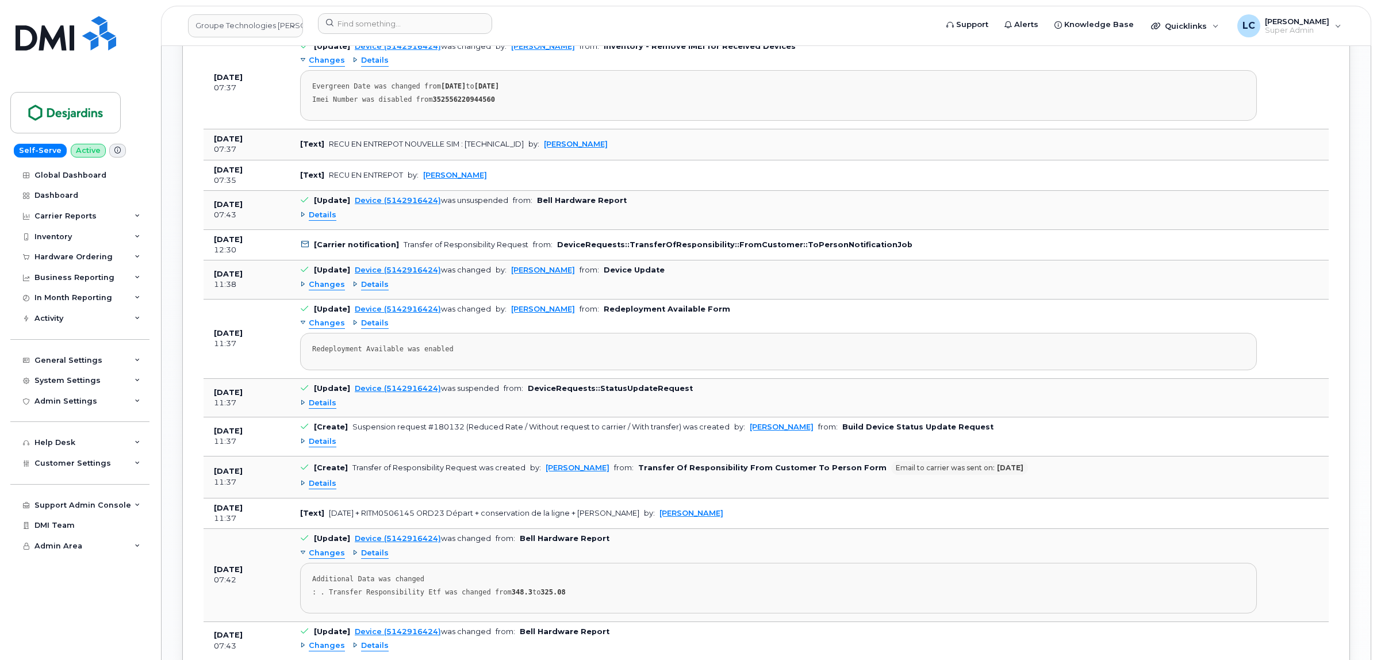
click at [320, 489] on span "Details" at bounding box center [323, 483] width 28 height 11
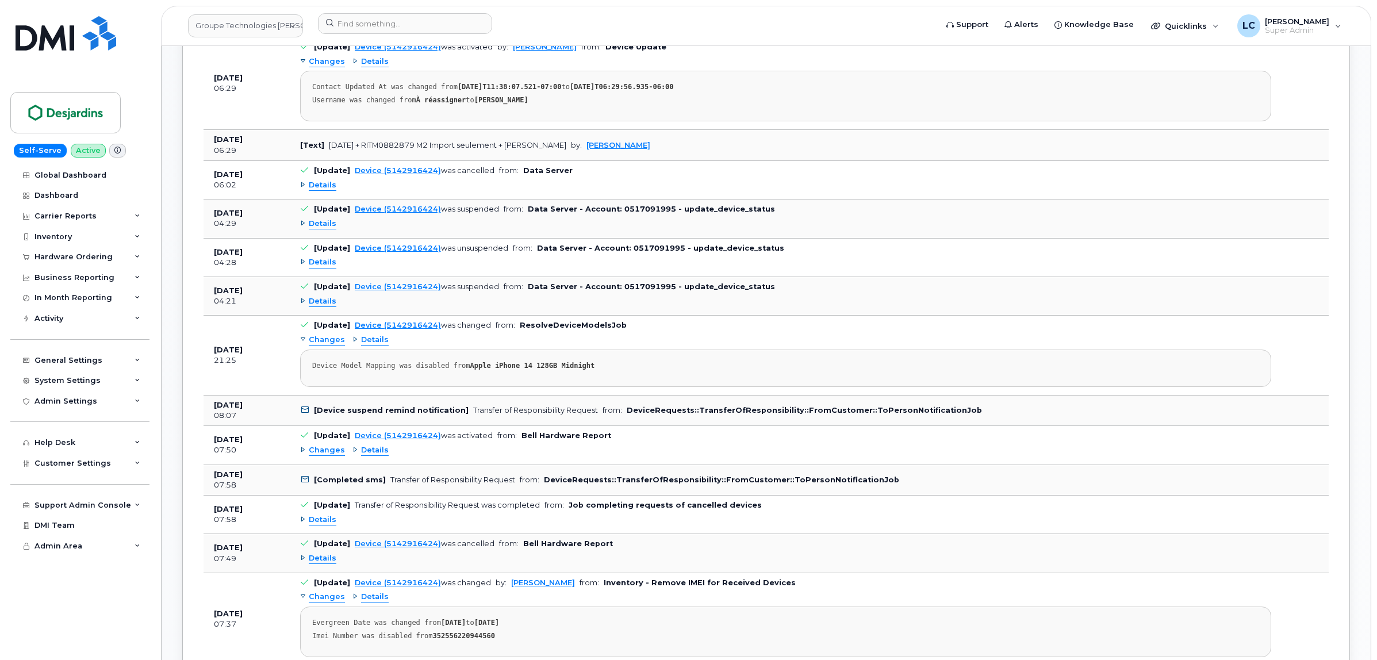
scroll to position [1438, 0]
drag, startPoint x: 451, startPoint y: 438, endPoint x: 591, endPoint y: 446, distance: 140.0
click at [591, 446] on td "[Update] Device (5142916424) was activated from: Bell Hardware Report Changes D…" at bounding box center [786, 444] width 992 height 39
click at [502, 423] on td "[Device suspend remind notification] Transfer of Responsibility Request from: D…" at bounding box center [786, 409] width 992 height 31
click at [578, 413] on div "Transfer of Responsibility Request" at bounding box center [535, 409] width 125 height 9
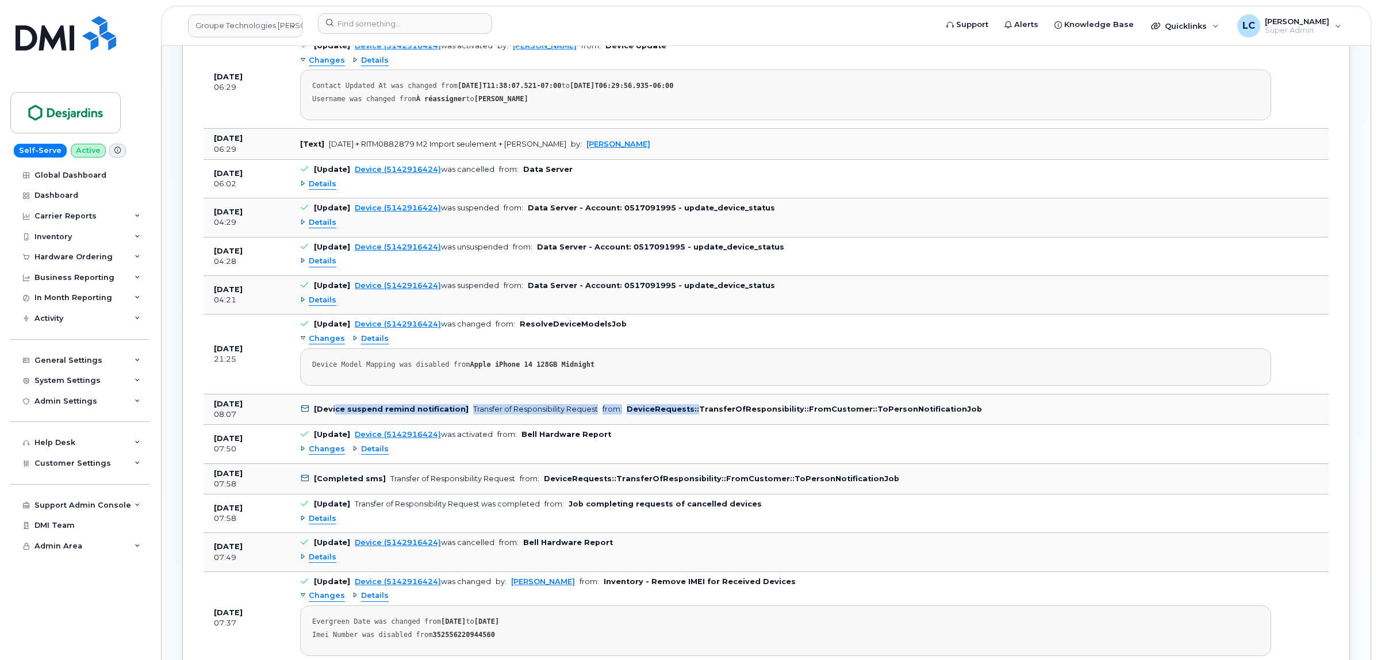
drag, startPoint x: 334, startPoint y: 417, endPoint x: 685, endPoint y: 416, distance: 350.8
click at [685, 416] on td "[Device suspend remind notification] Transfer of Responsibility Request from: D…" at bounding box center [786, 409] width 992 height 31
click at [768, 369] on div "Device Model Mapping was disabled from Apple iPhone 14 128GB Midnight" at bounding box center [785, 365] width 947 height 9
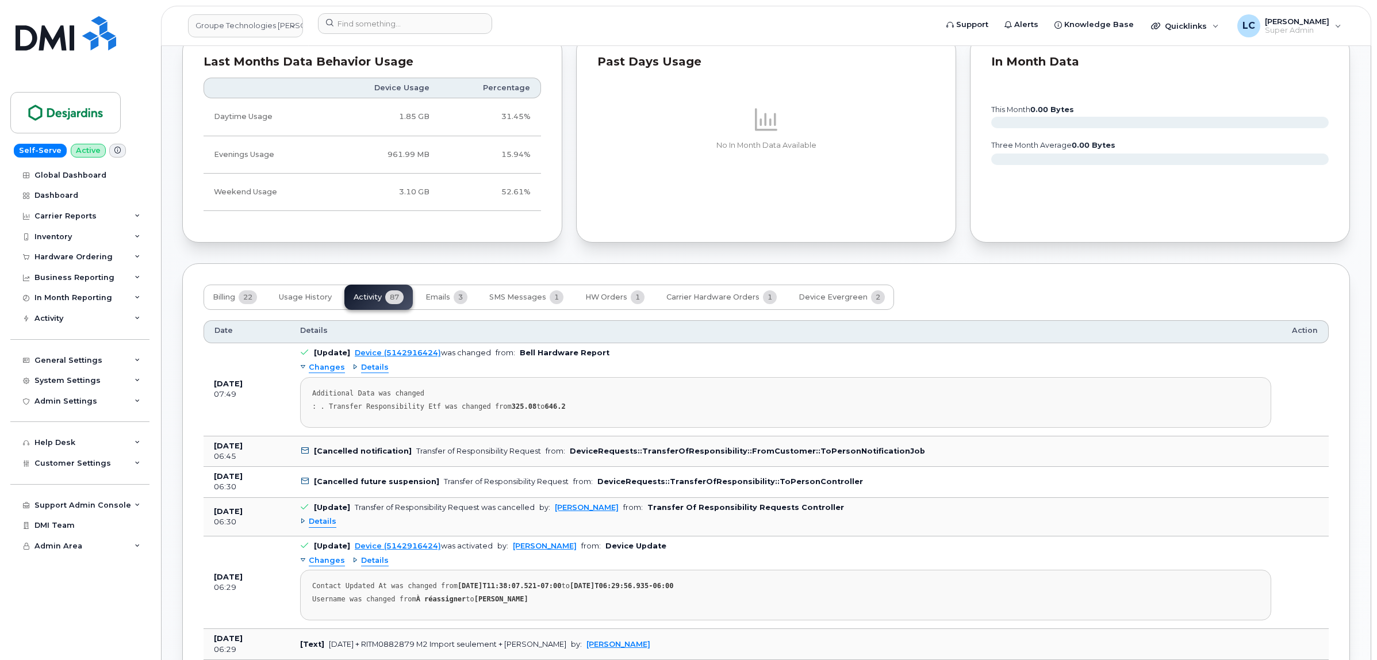
scroll to position [1006, 0]
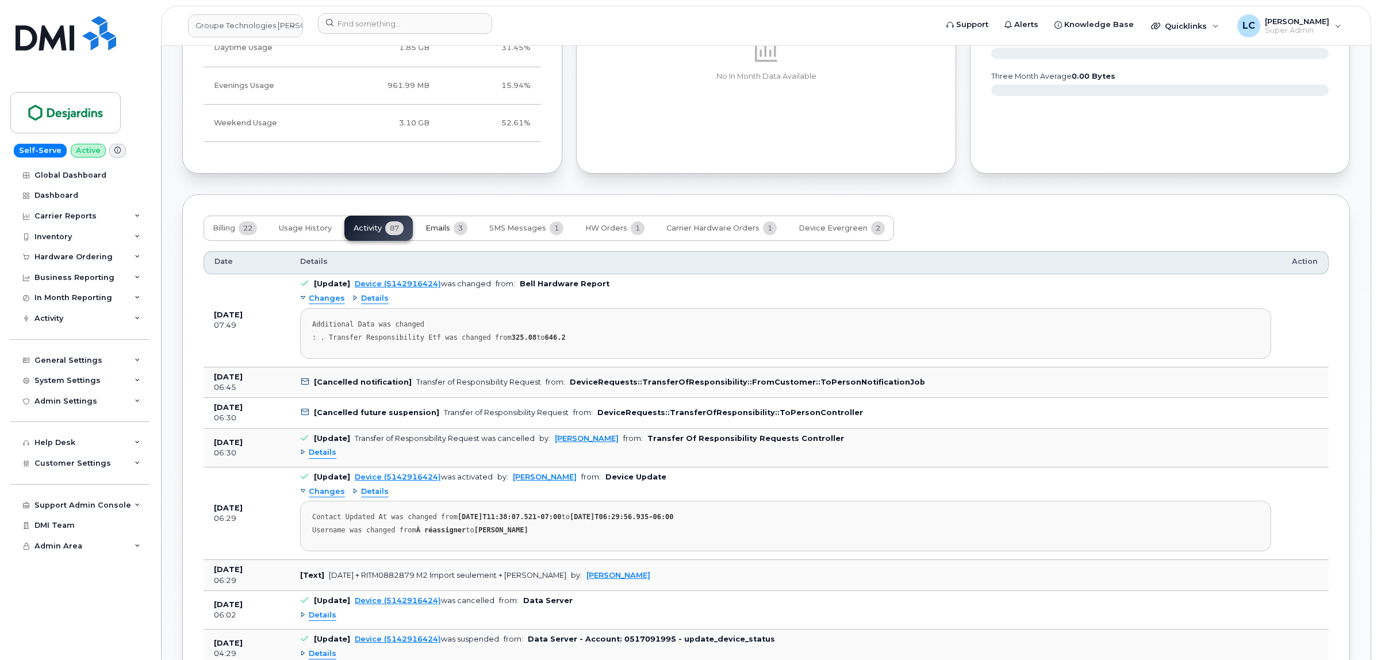
click at [454, 237] on button "Emails 3" at bounding box center [446, 228] width 60 height 25
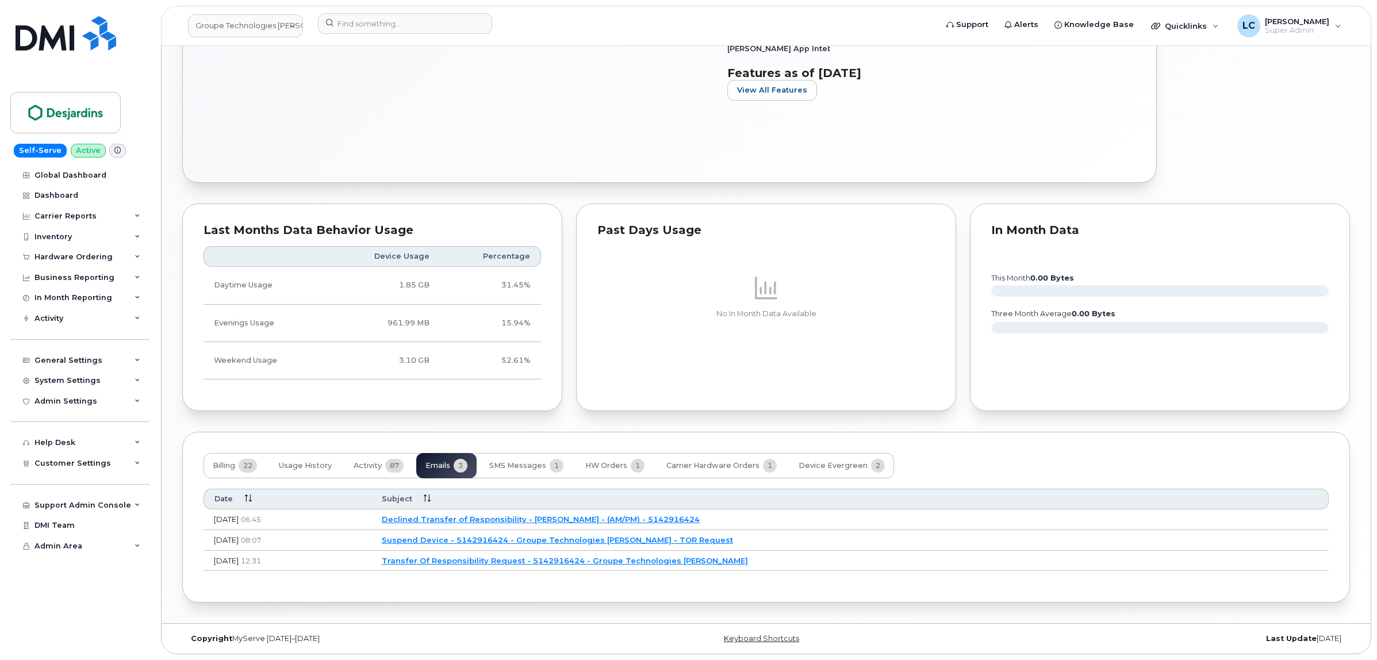
scroll to position [772, 0]
click at [536, 467] on span "SMS Messages" at bounding box center [517, 465] width 57 height 9
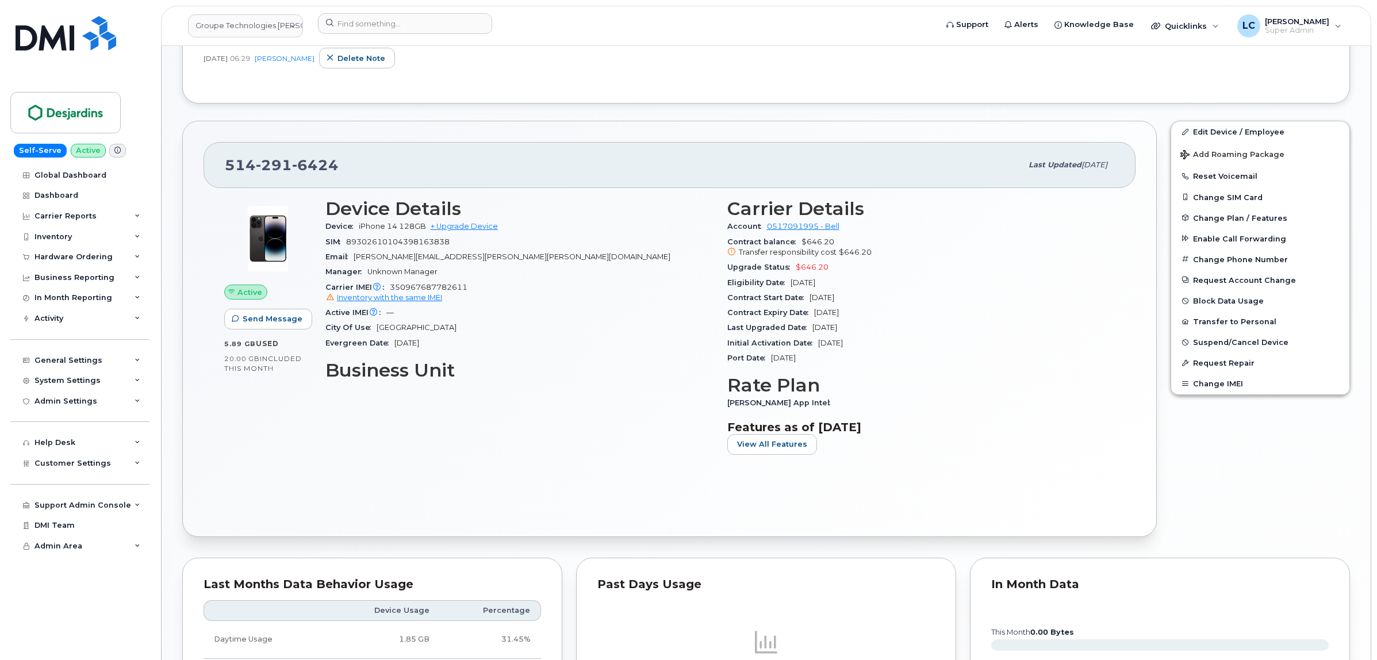
scroll to position [774, 0]
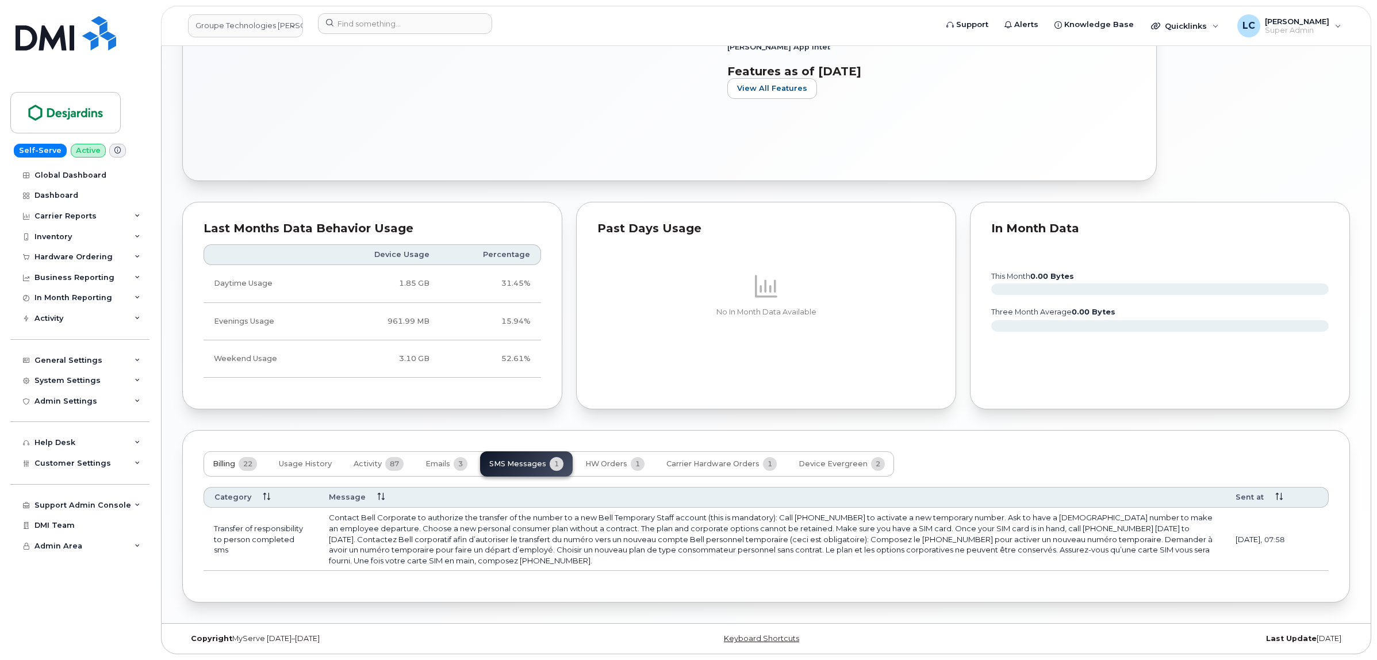
click at [229, 459] on span "Billing" at bounding box center [224, 463] width 22 height 9
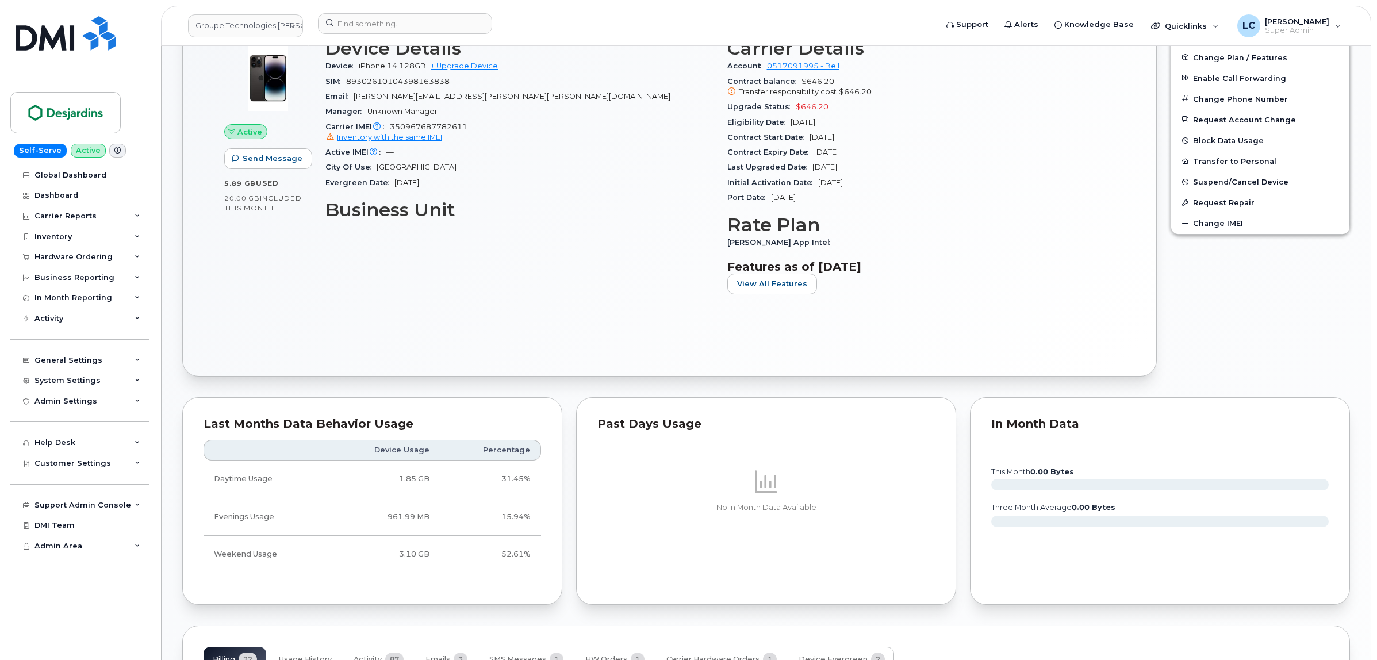
scroll to position [503, 0]
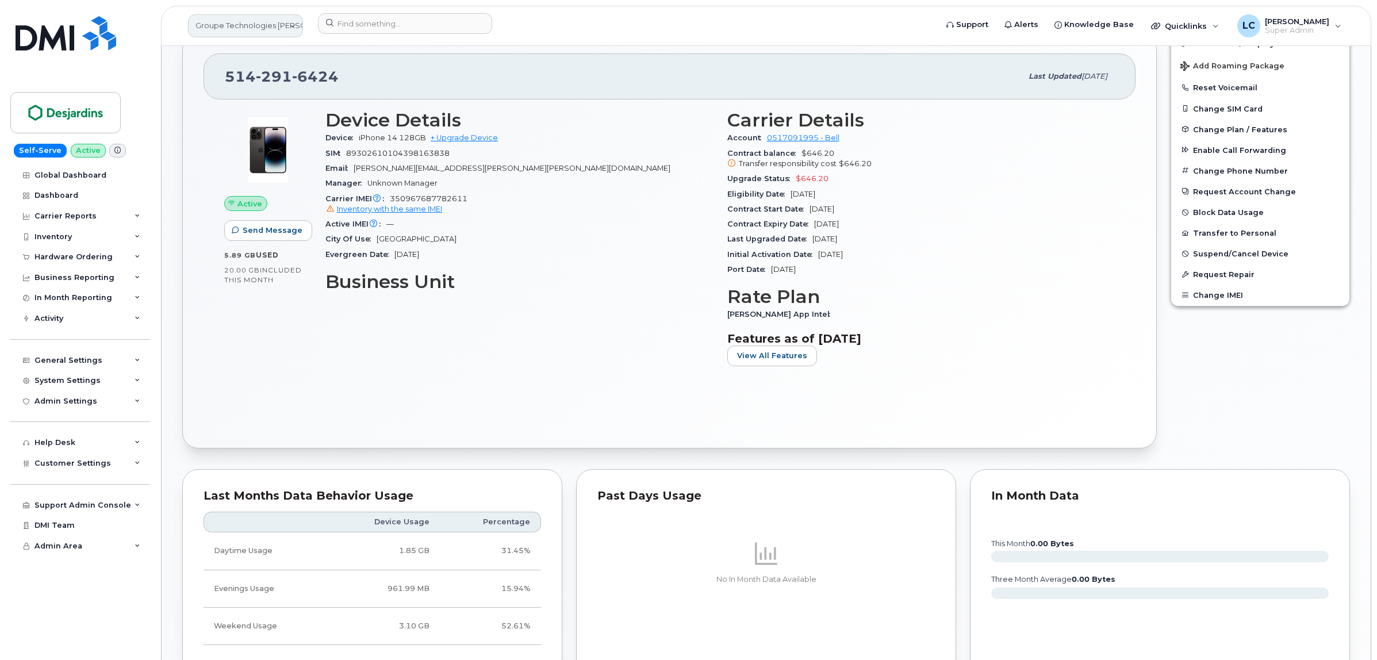
click at [283, 30] on link "Groupe Technologies Desjardins" at bounding box center [245, 25] width 115 height 23
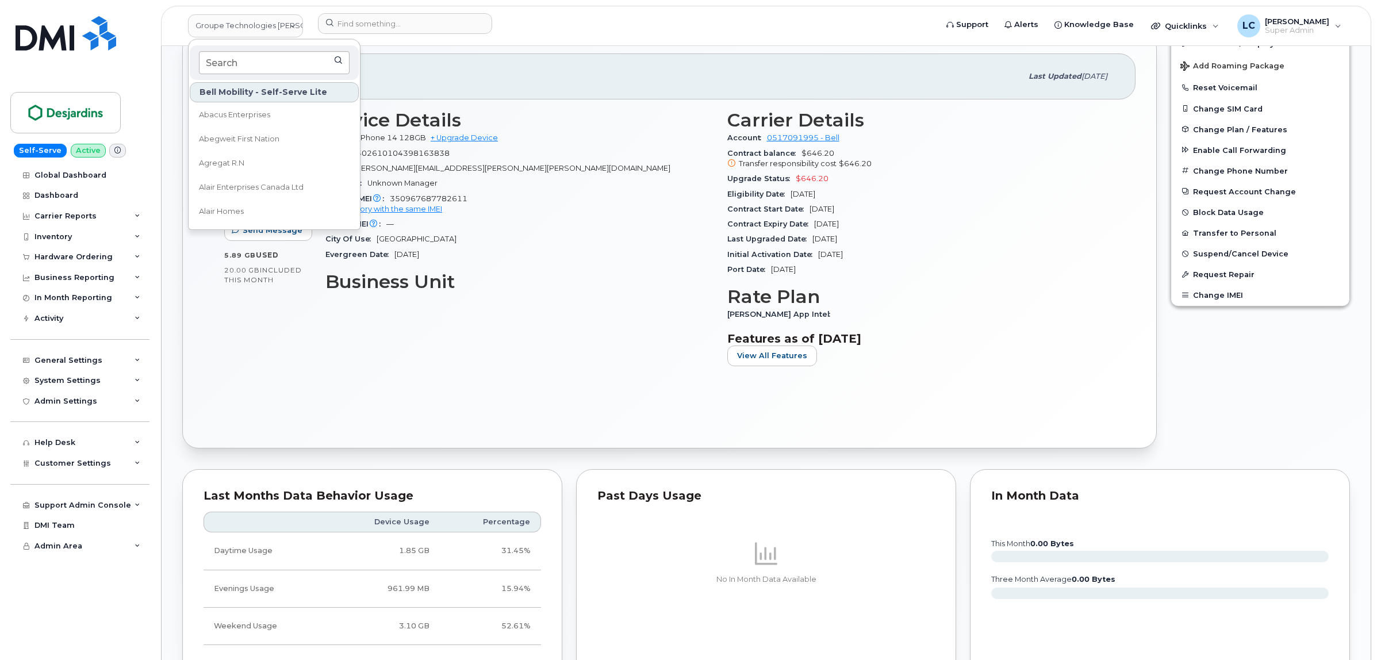
click at [263, 58] on input at bounding box center [274, 62] width 151 height 23
type input "community"
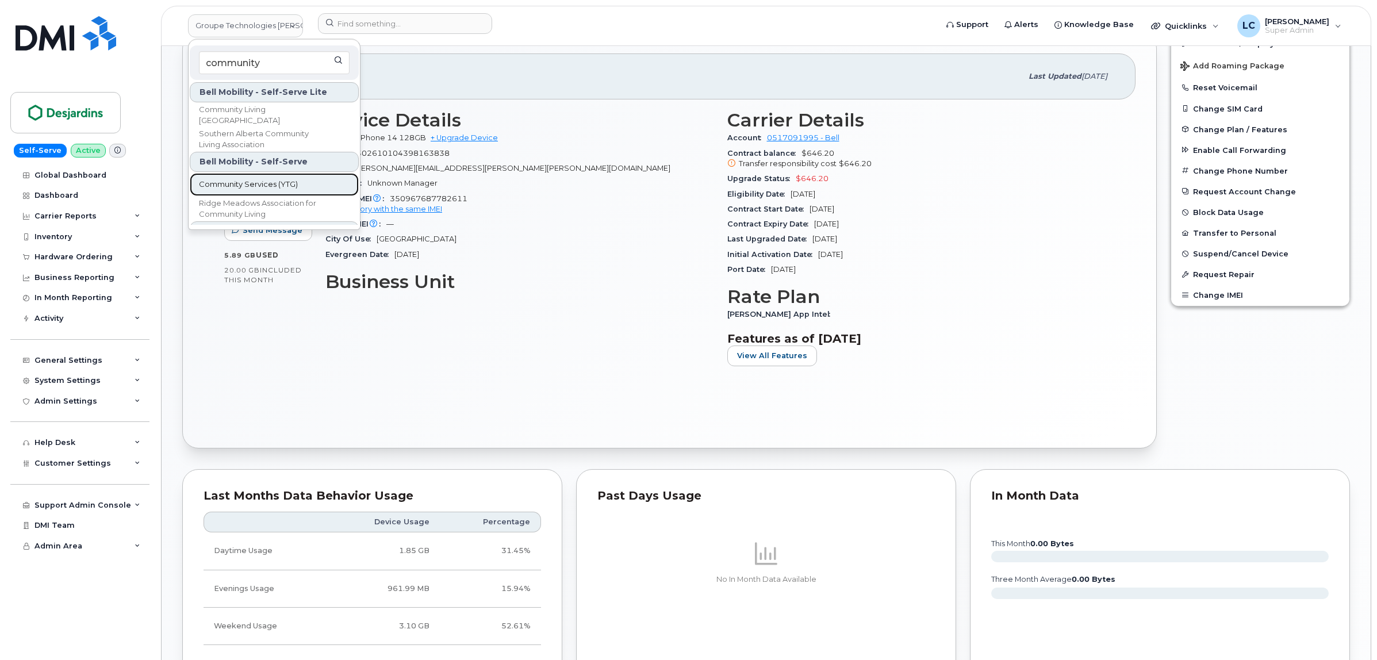
click at [275, 179] on span "Community Services (YTG)" at bounding box center [248, 185] width 99 height 12
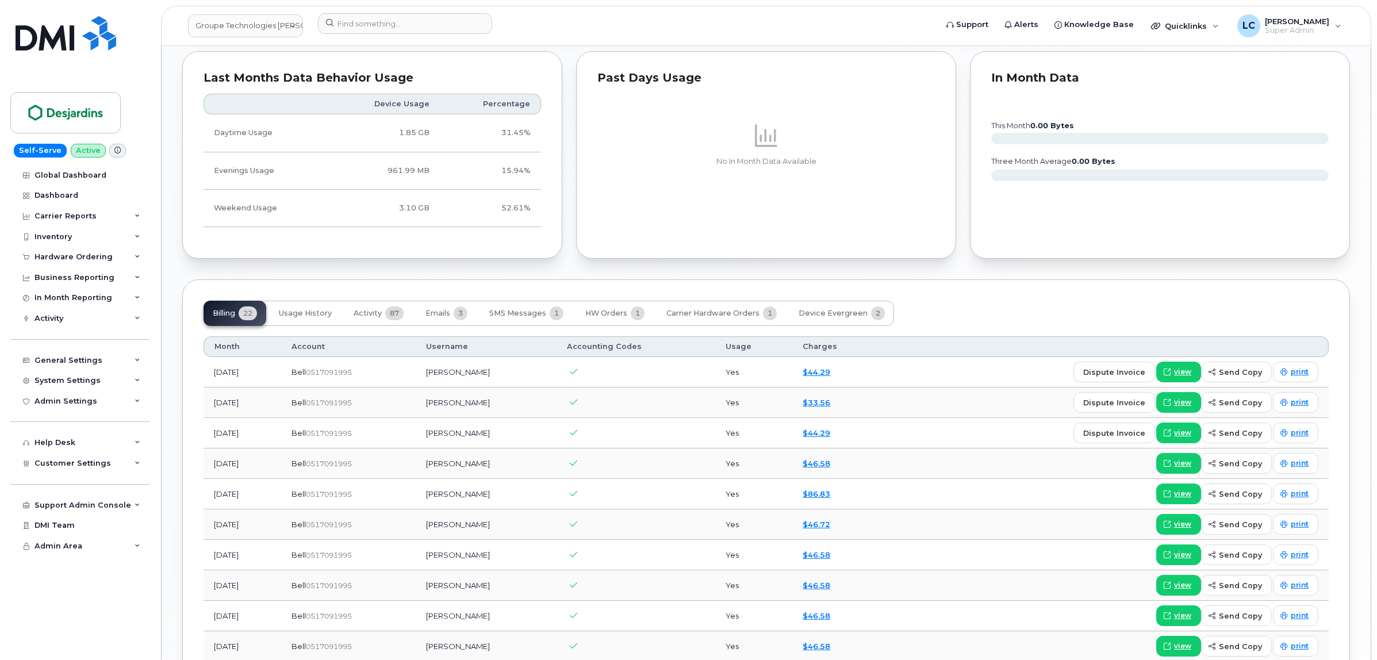
scroll to position [934, 0]
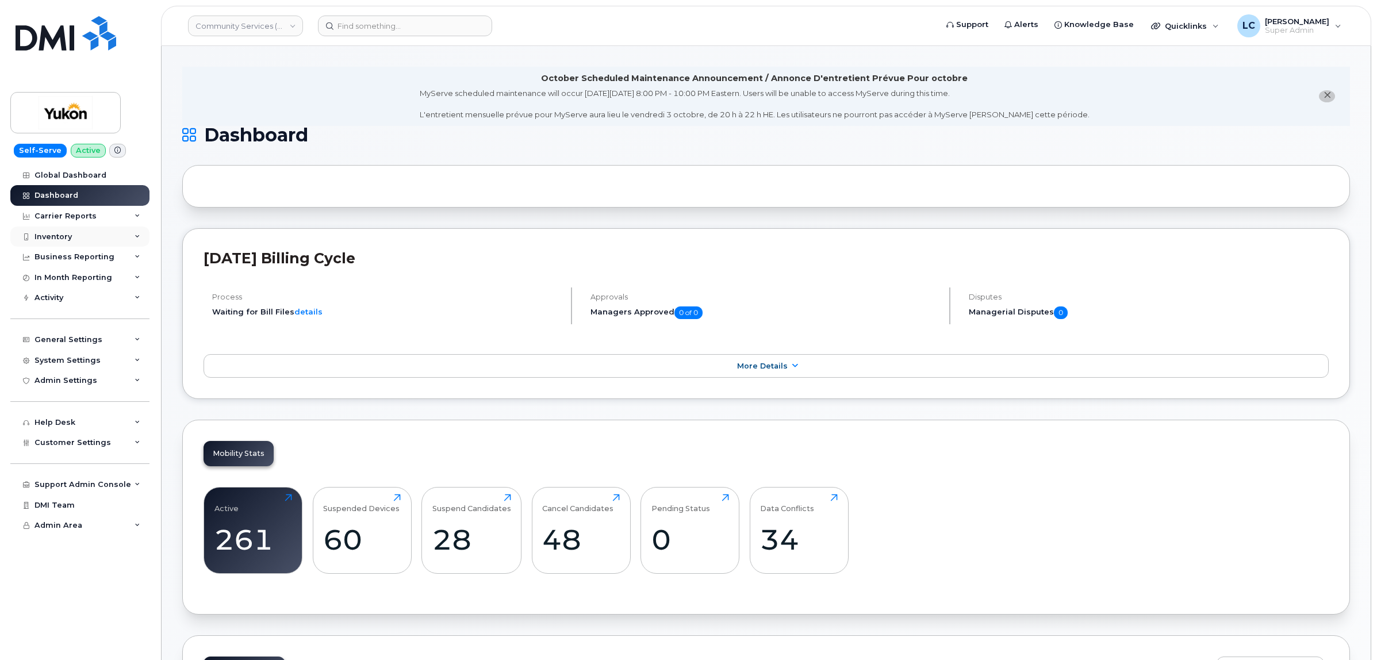
click at [90, 228] on div "Inventory" at bounding box center [79, 237] width 139 height 21
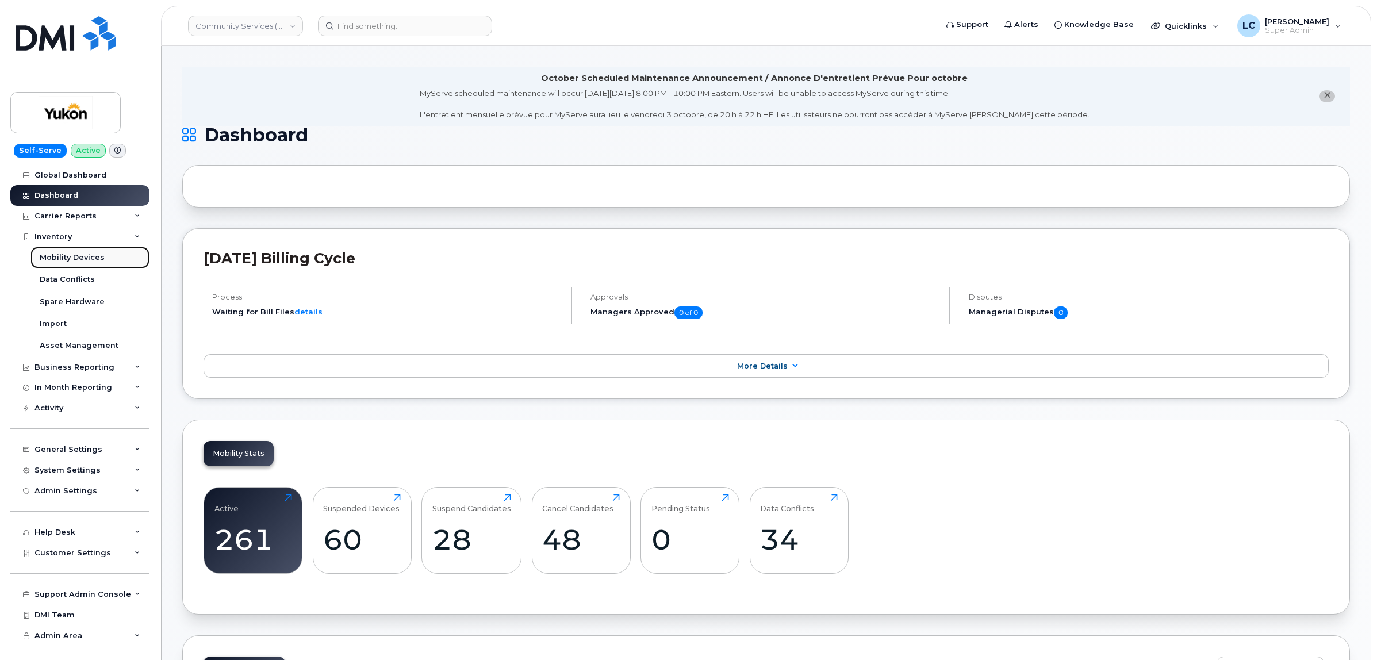
click at [85, 262] on div "Mobility Devices" at bounding box center [72, 257] width 65 height 10
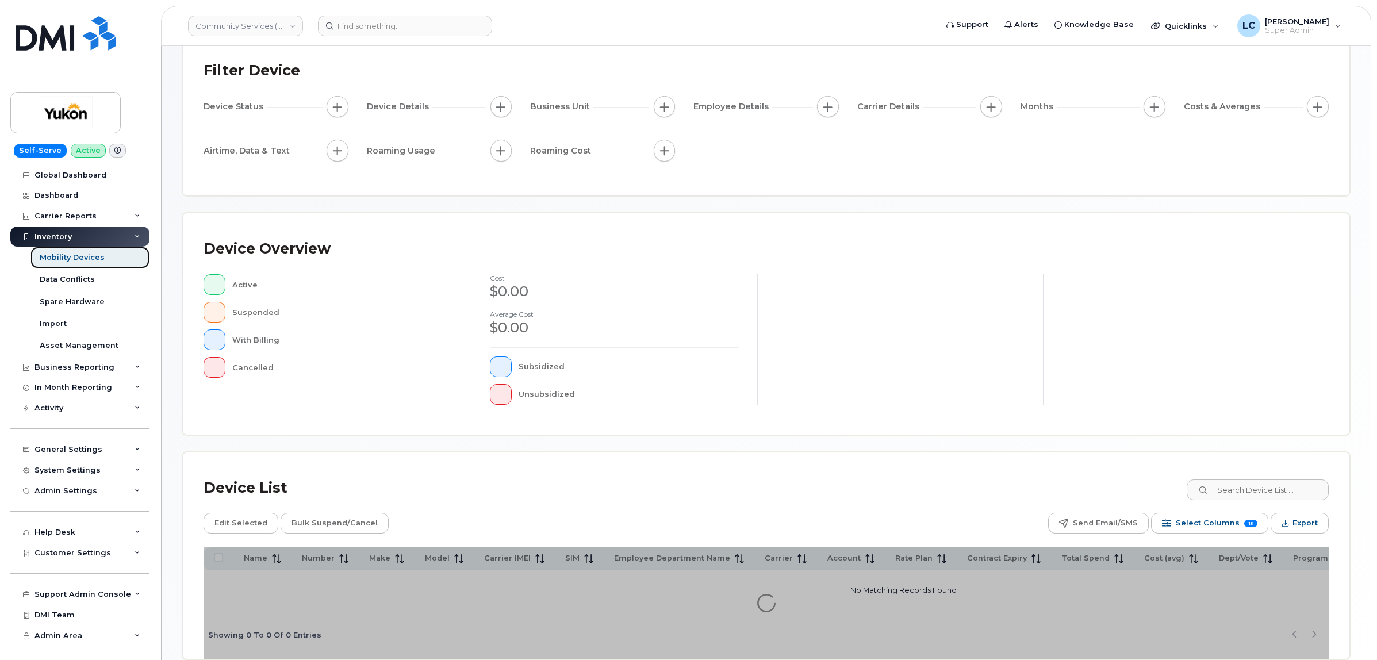
scroll to position [133, 0]
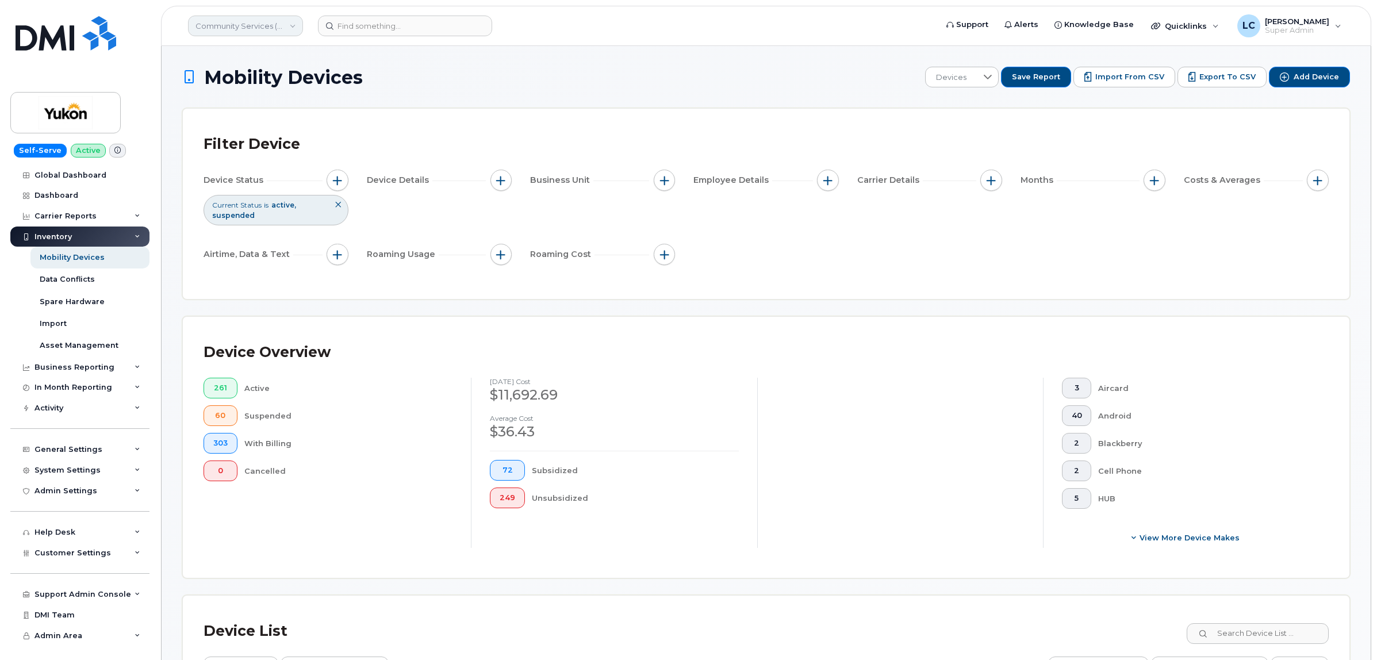
click at [278, 18] on link "Community Services (YTG)" at bounding box center [245, 26] width 115 height 21
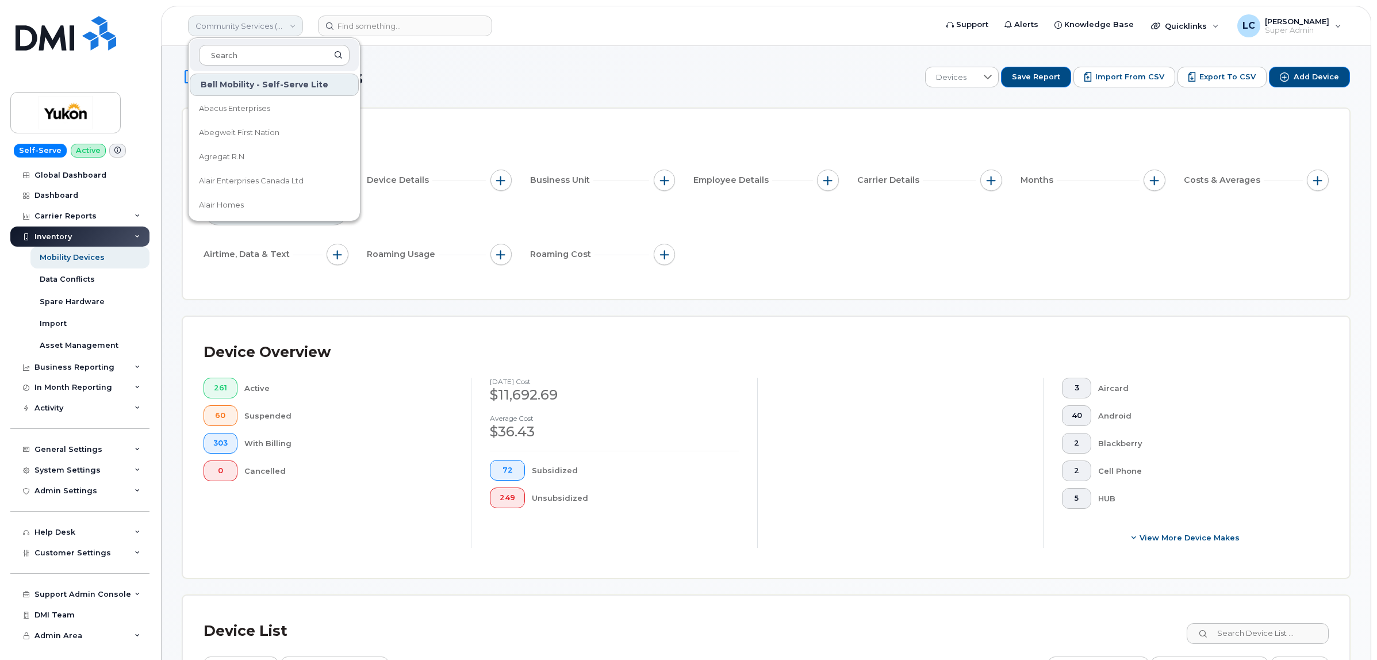
click at [289, 24] on link "Community Services (YTG)" at bounding box center [245, 26] width 115 height 21
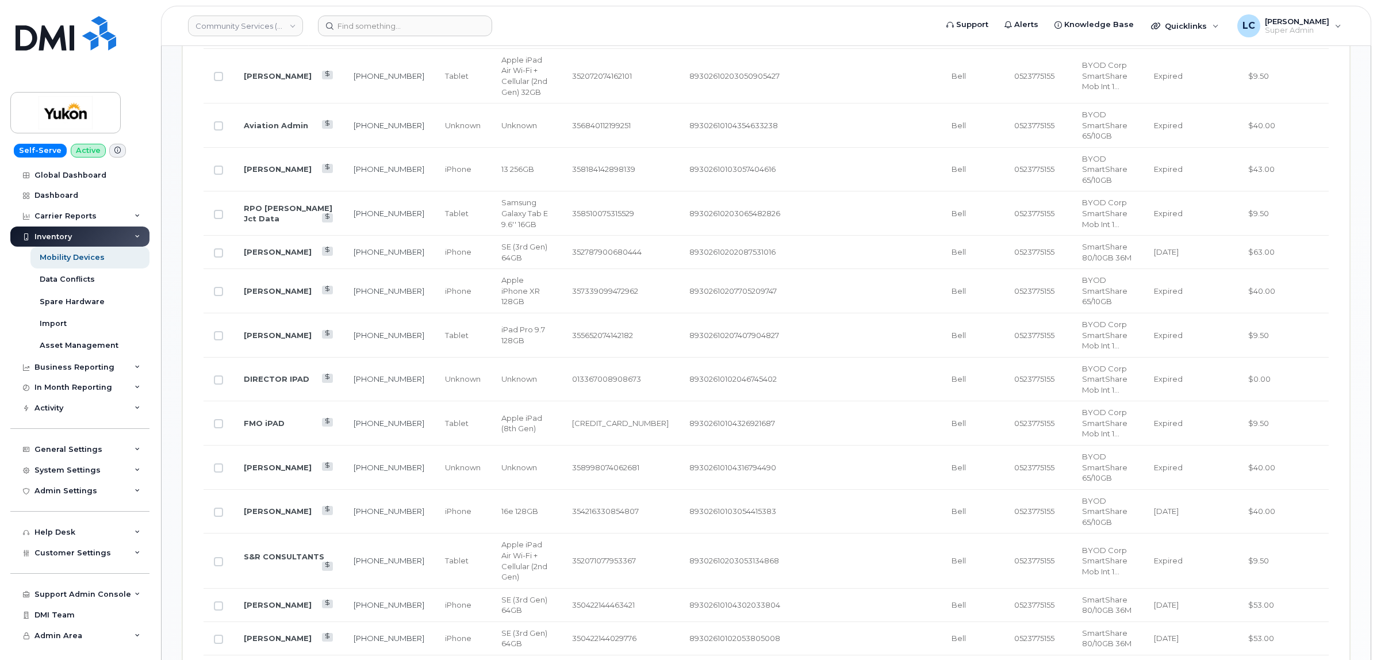
scroll to position [934, 0]
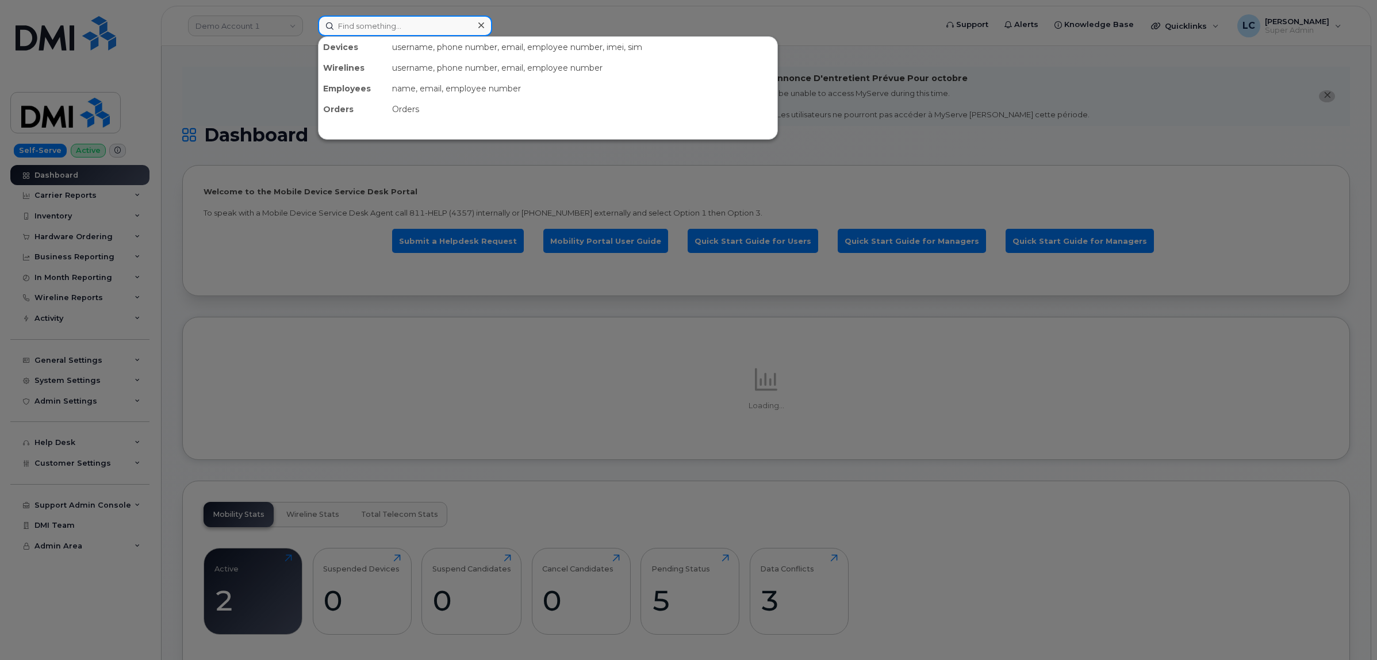
click at [378, 27] on input at bounding box center [405, 26] width 174 height 21
paste input "7803180146"
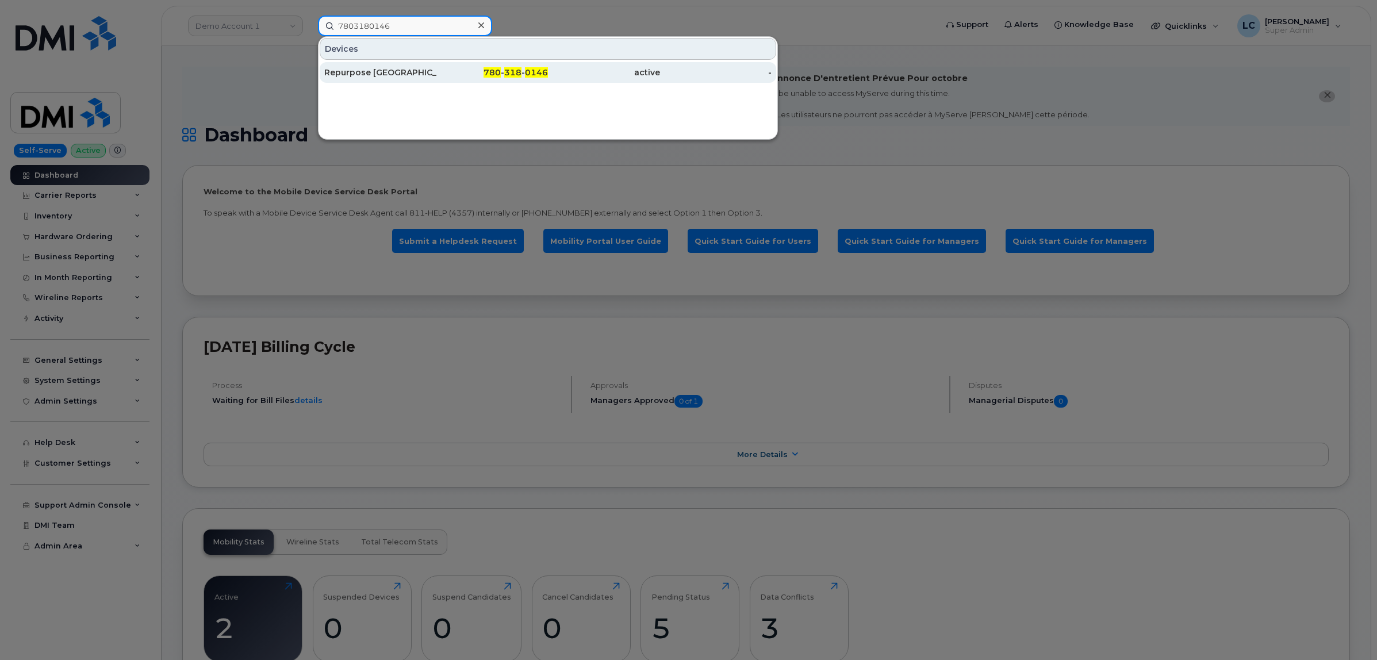
type input "7803180146"
click at [430, 72] on div "Repurpose [GEOGRAPHIC_DATA]" at bounding box center [380, 73] width 112 height 12
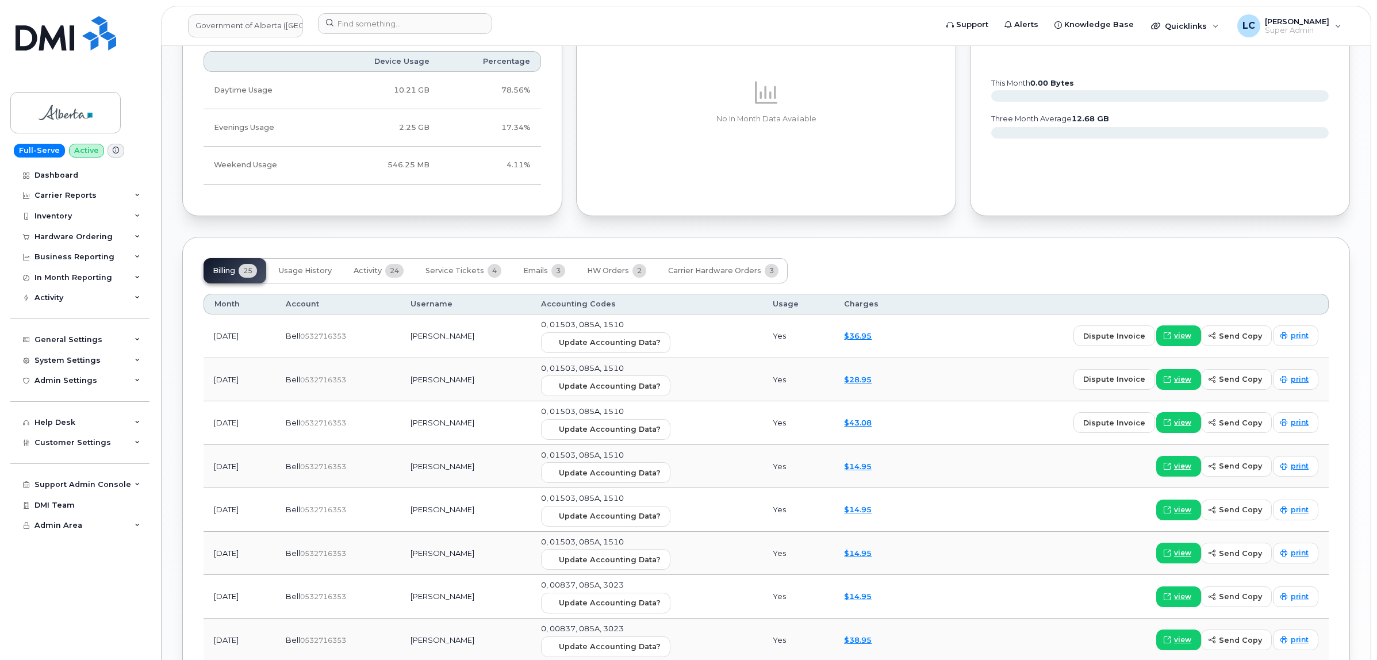
scroll to position [1006, 0]
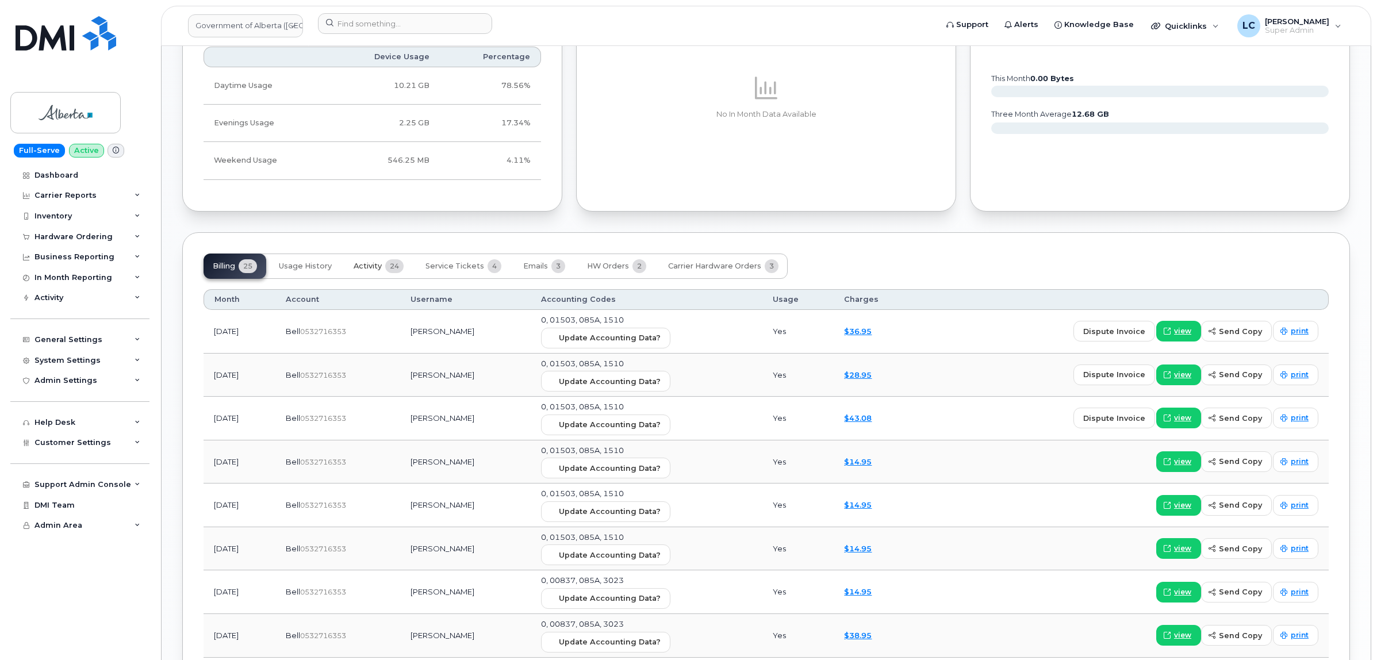
click at [394, 273] on span "24" at bounding box center [394, 266] width 18 height 14
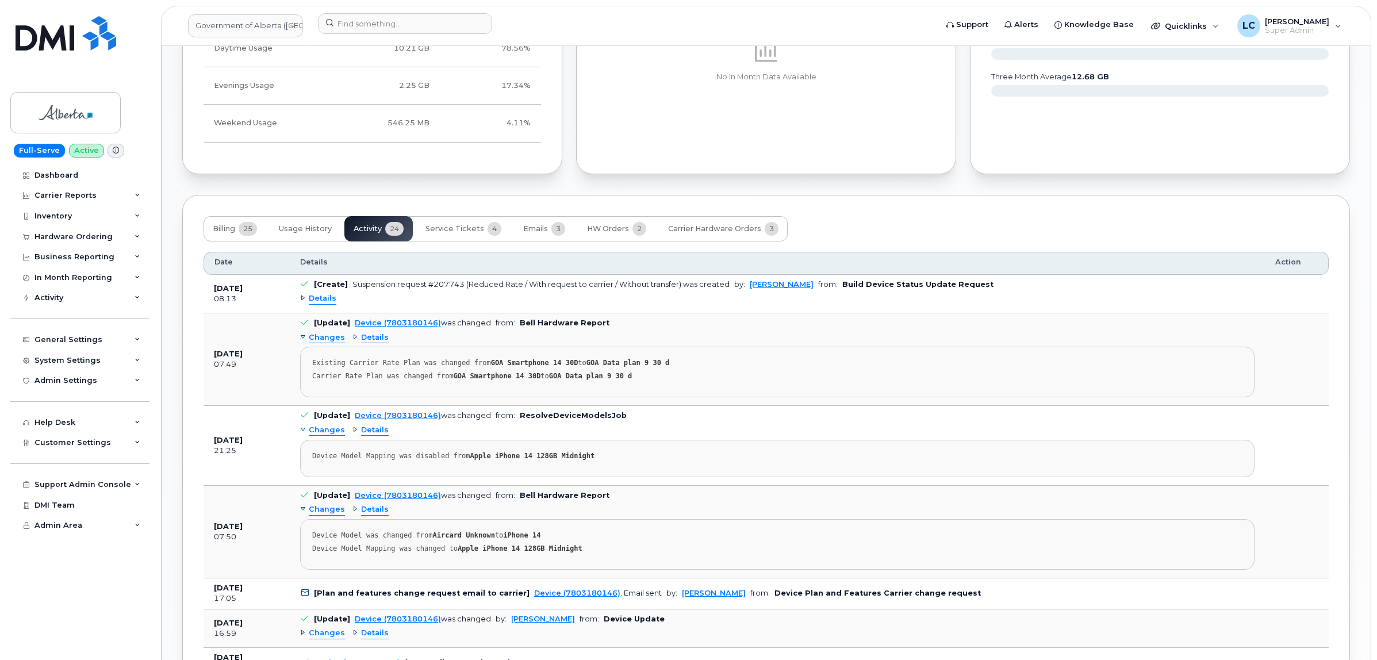
scroll to position [1150, 0]
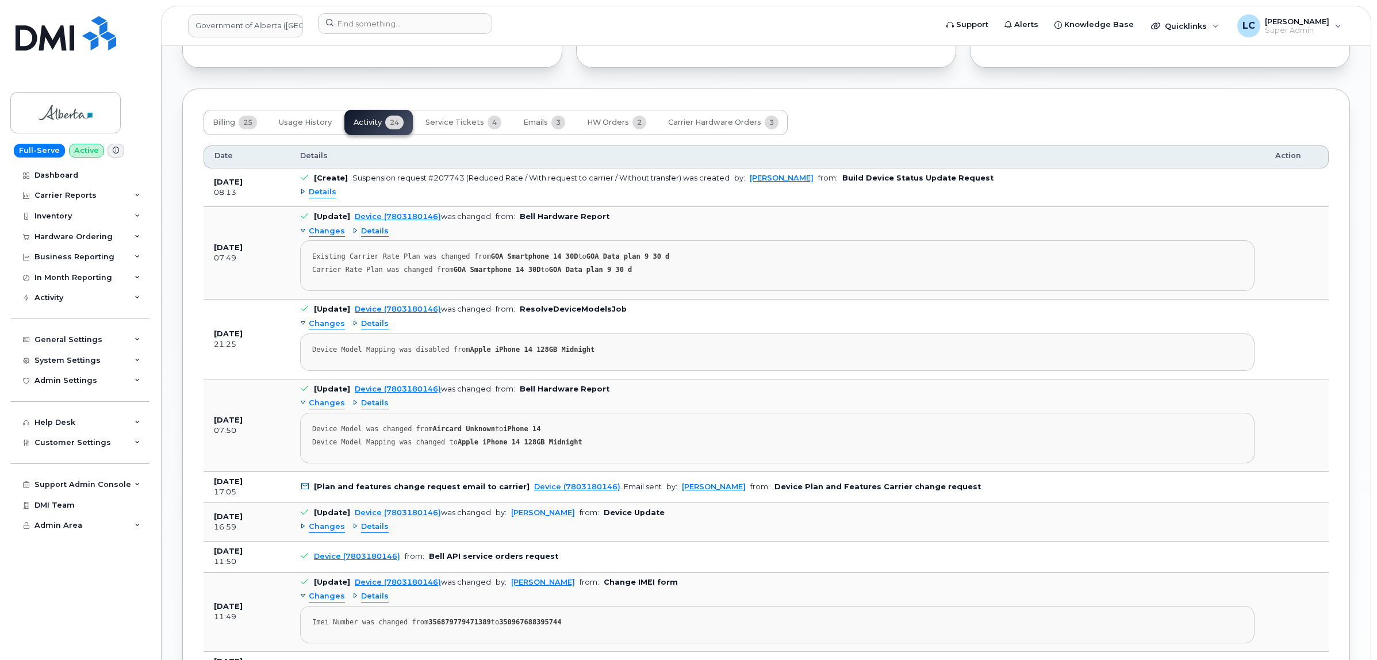
click at [331, 196] on span "Details" at bounding box center [323, 192] width 28 height 11
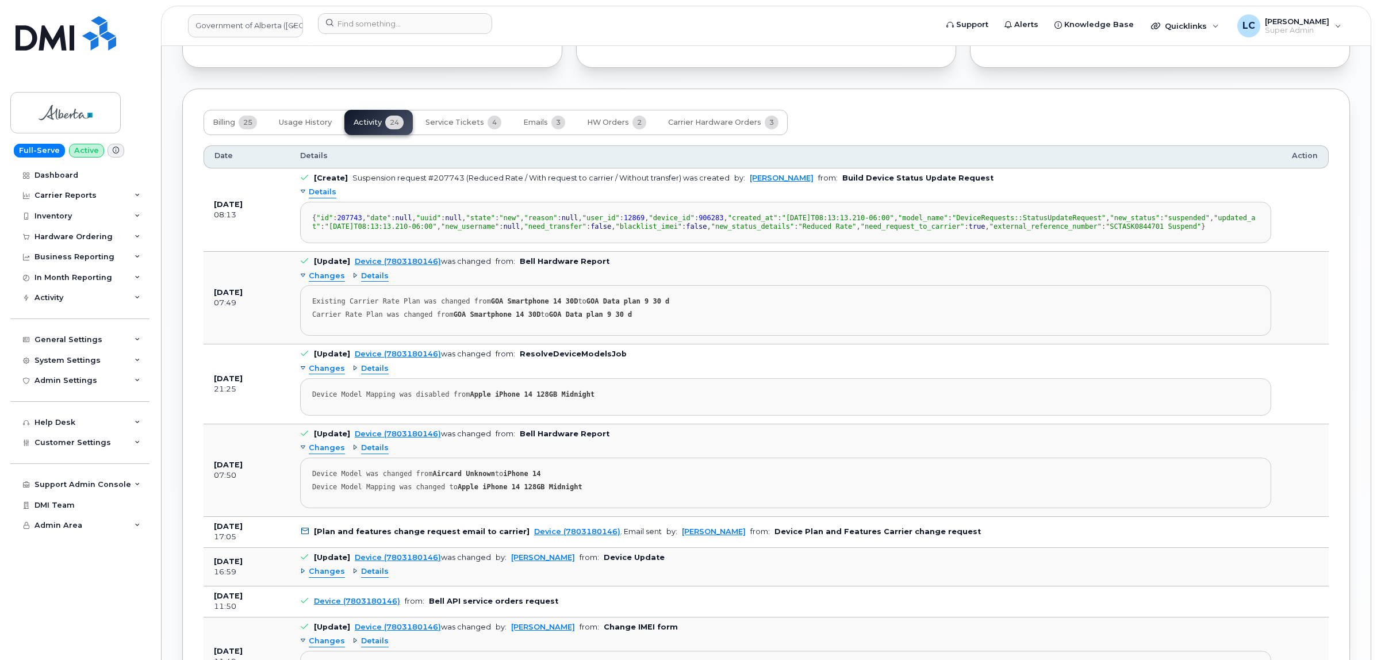
click at [331, 194] on span "Details" at bounding box center [323, 192] width 28 height 11
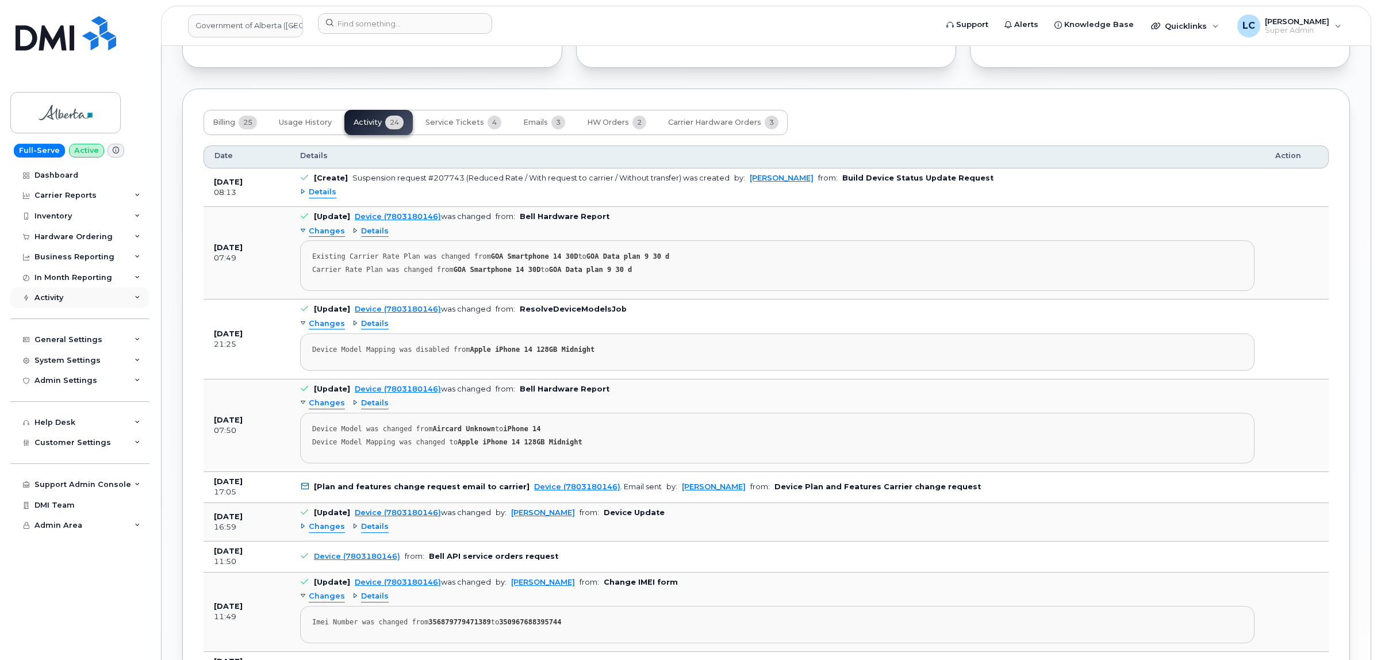
click at [108, 302] on div "Activity" at bounding box center [79, 298] width 139 height 21
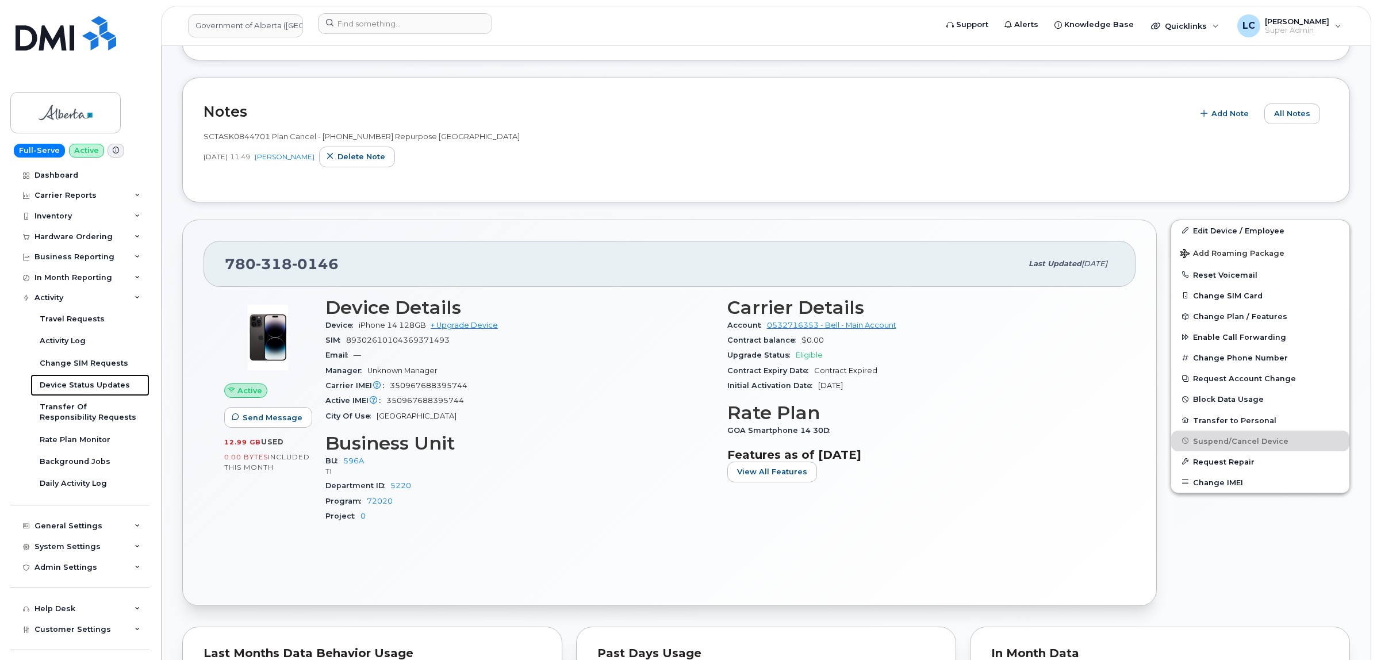
scroll to position [359, 0]
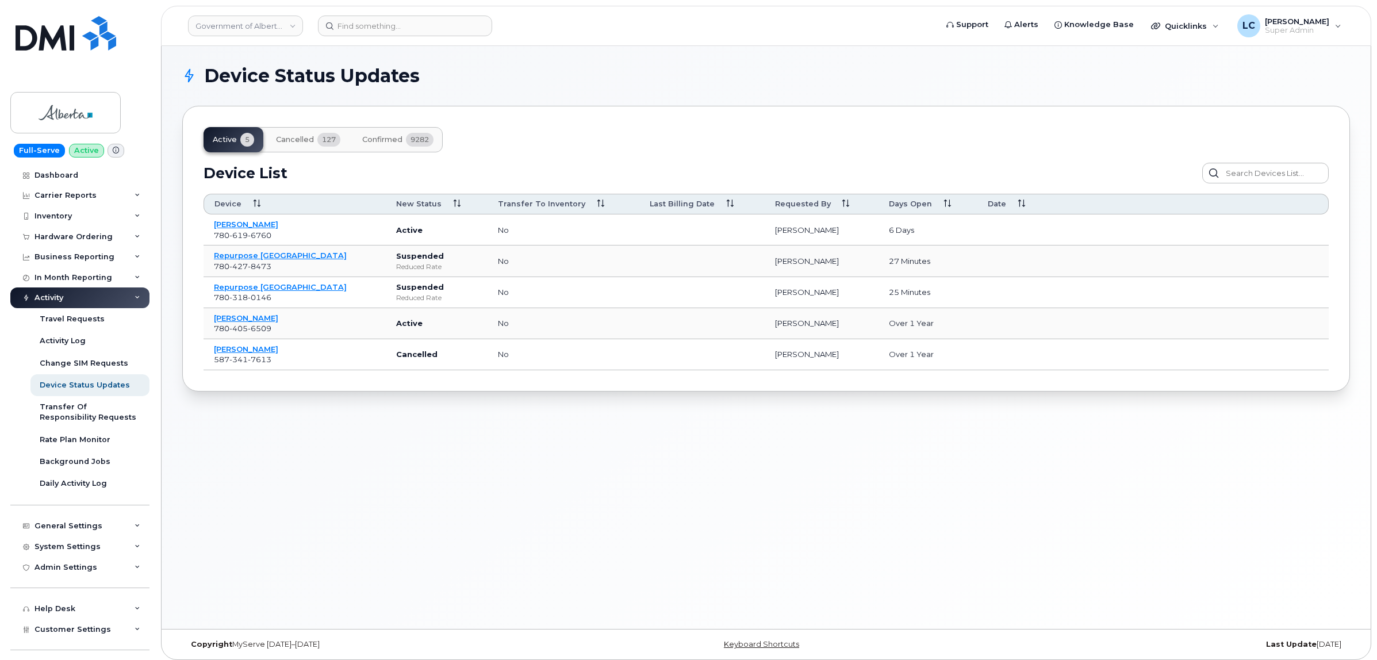
click at [389, 142] on span "Confirmed" at bounding box center [382, 139] width 40 height 9
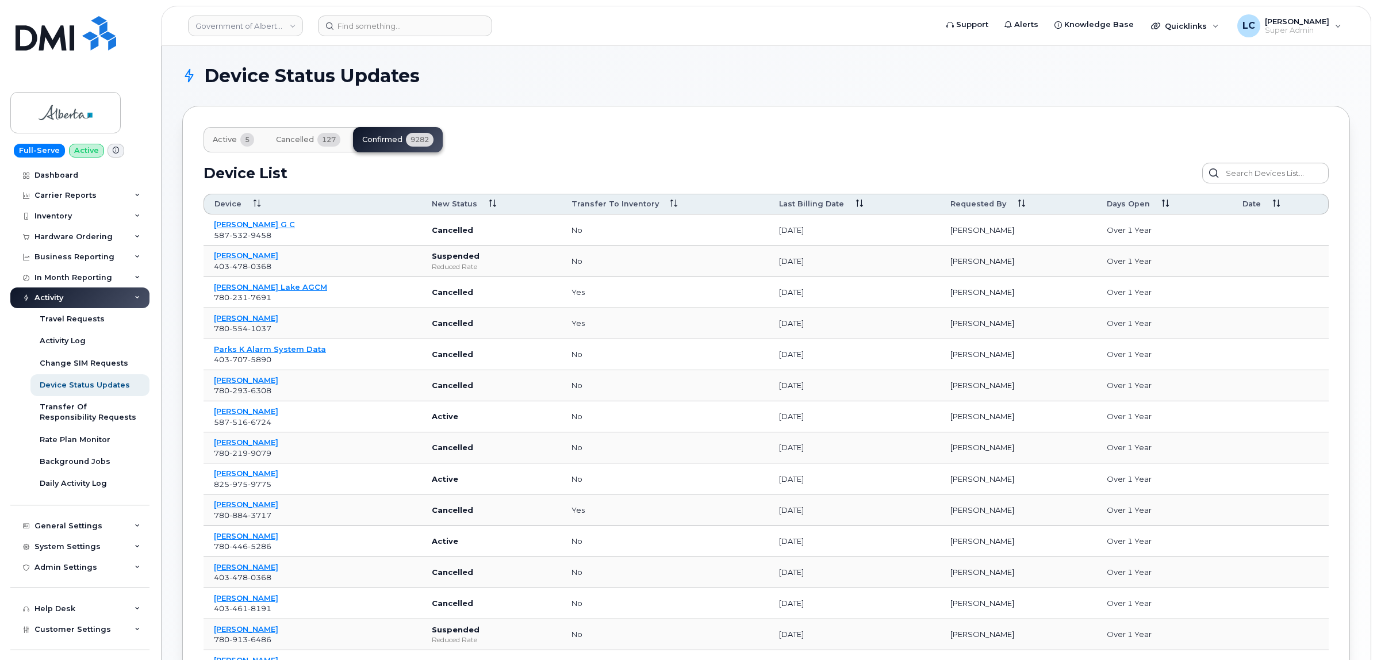
click at [236, 142] on span "Active" at bounding box center [225, 139] width 24 height 9
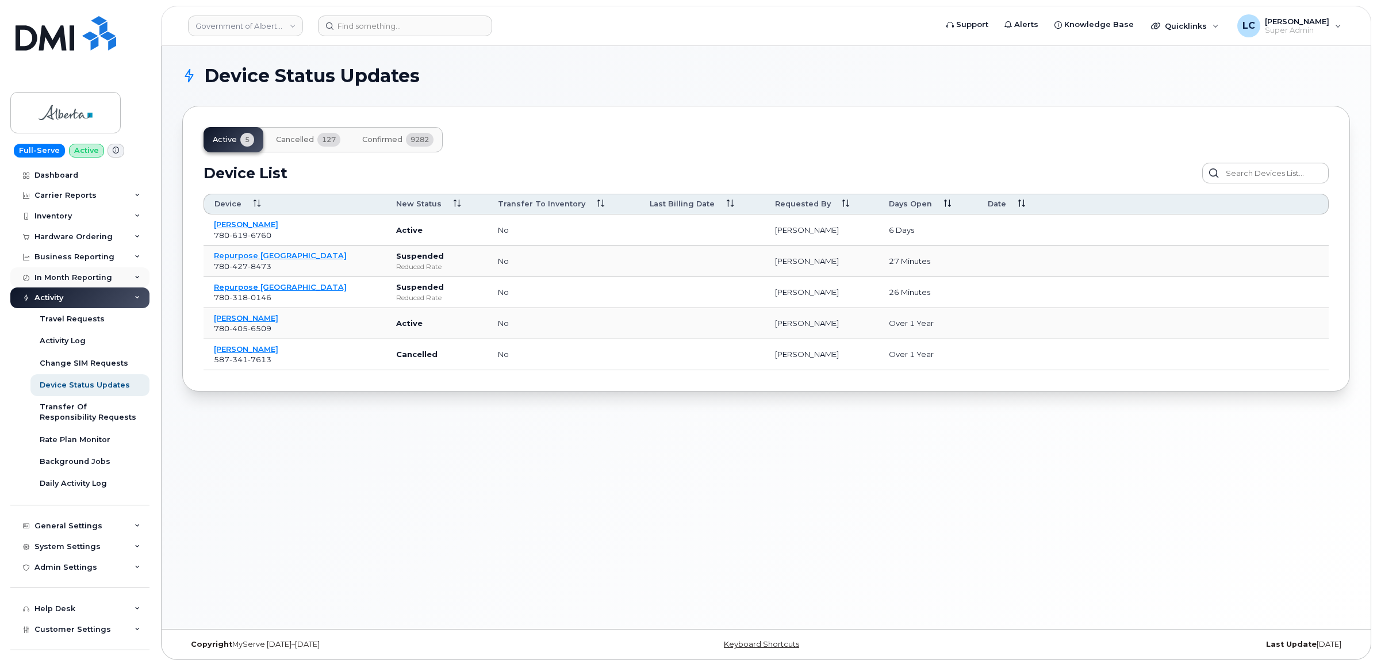
click at [118, 275] on div "In Month Reporting" at bounding box center [79, 277] width 139 height 21
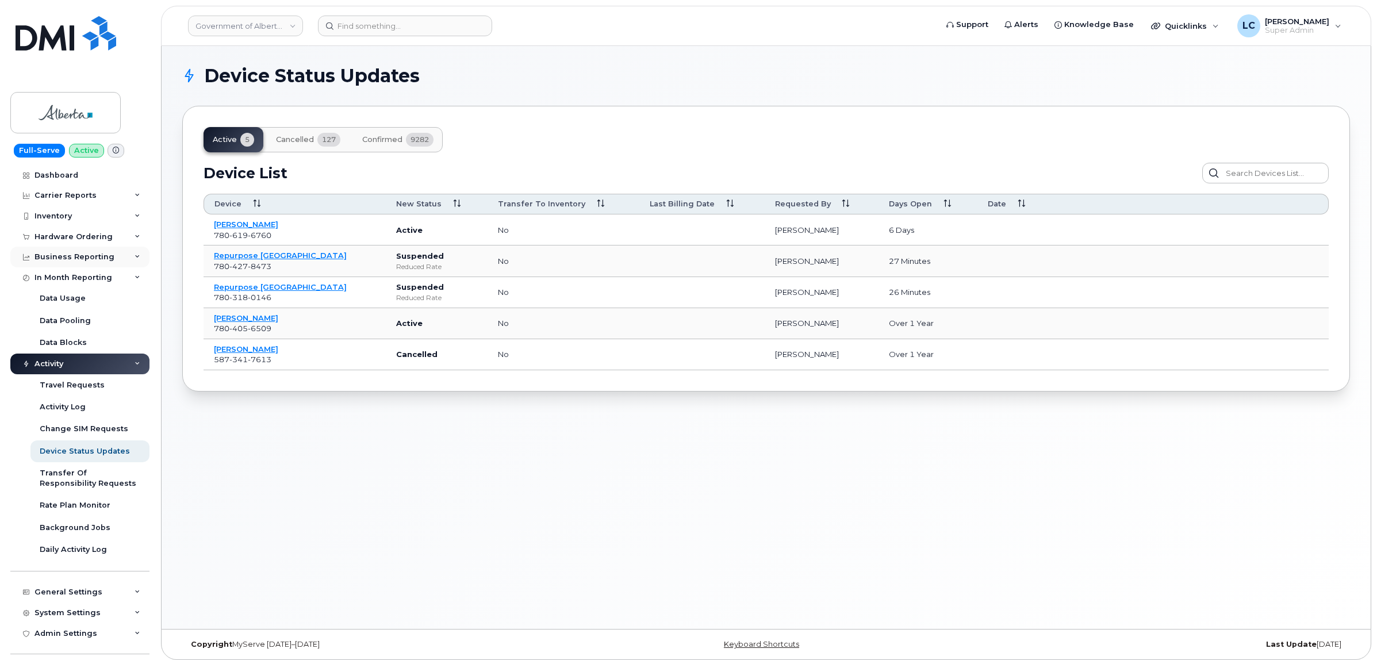
click at [109, 256] on div "Business Reporting" at bounding box center [79, 257] width 139 height 21
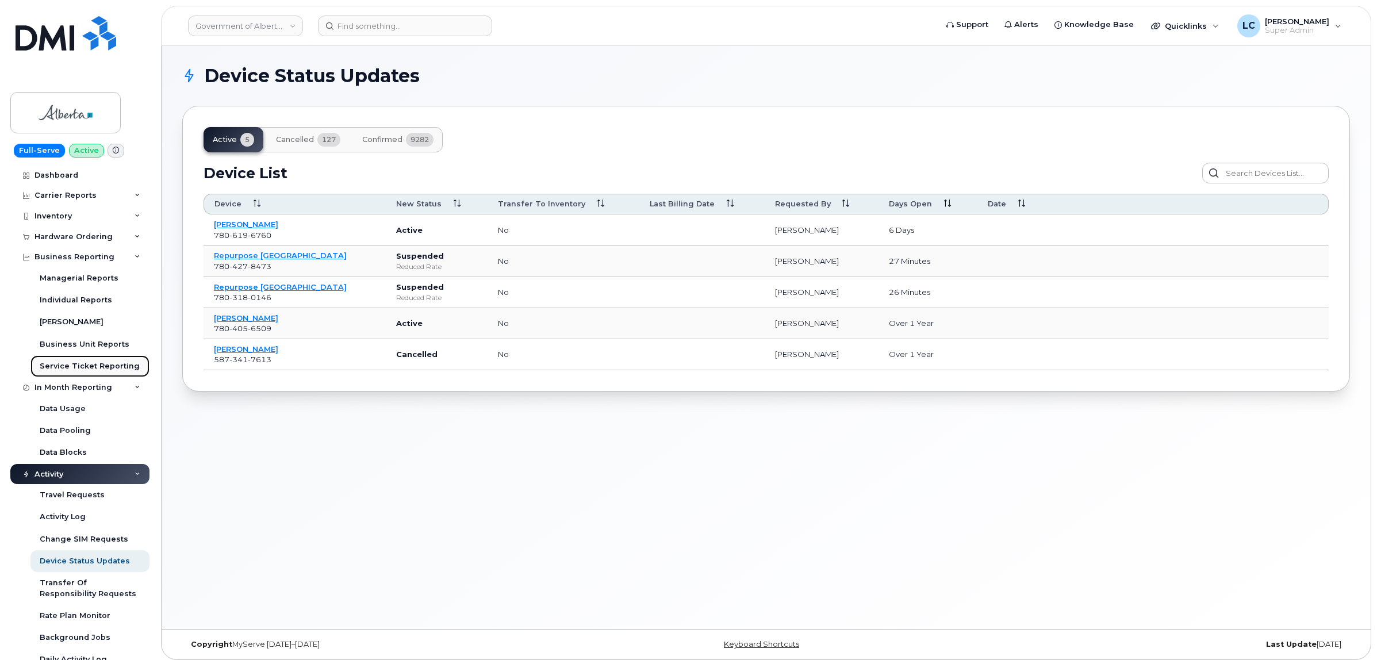
click at [104, 371] on div "Service Ticket Reporting" at bounding box center [90, 366] width 100 height 10
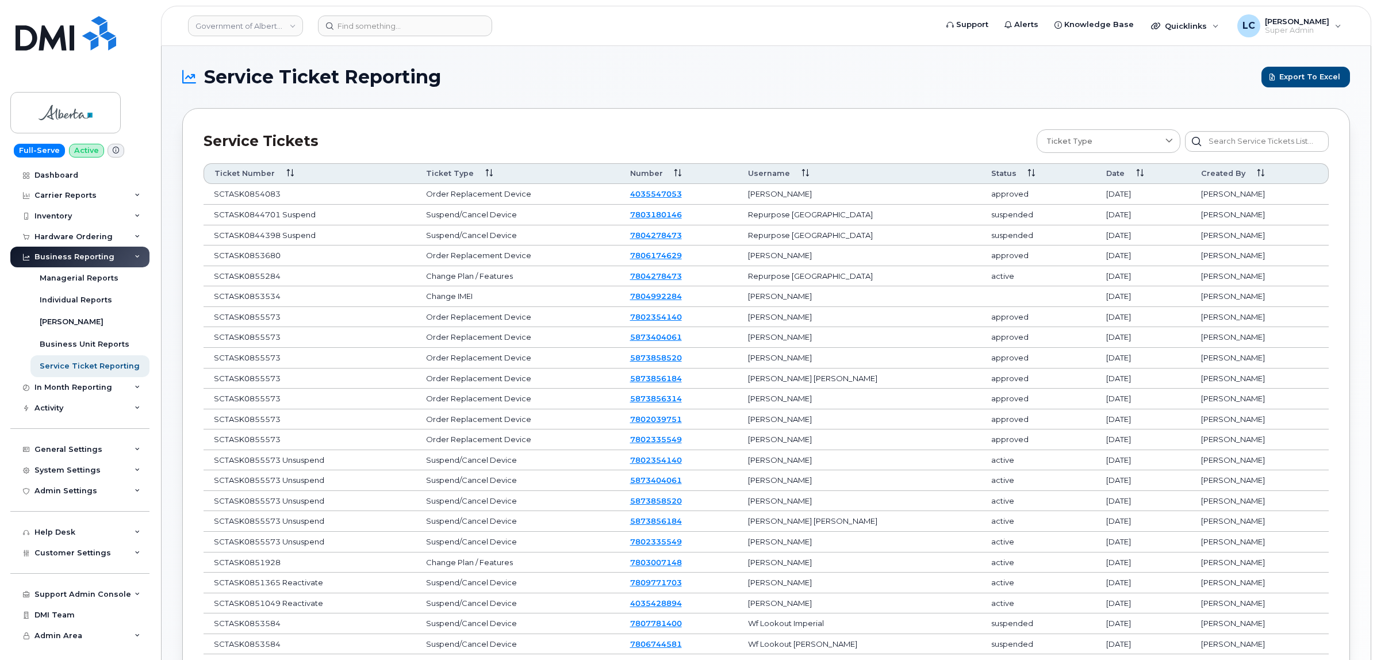
click at [482, 217] on td "Suspend/Cancel Device" at bounding box center [518, 215] width 204 height 21
click at [852, 219] on td "Repurpose Edmonton" at bounding box center [859, 215] width 243 height 21
click at [96, 407] on div "Activity" at bounding box center [79, 408] width 139 height 21
click at [1272, 237] on td "Susannah Parlee" at bounding box center [1260, 235] width 138 height 21
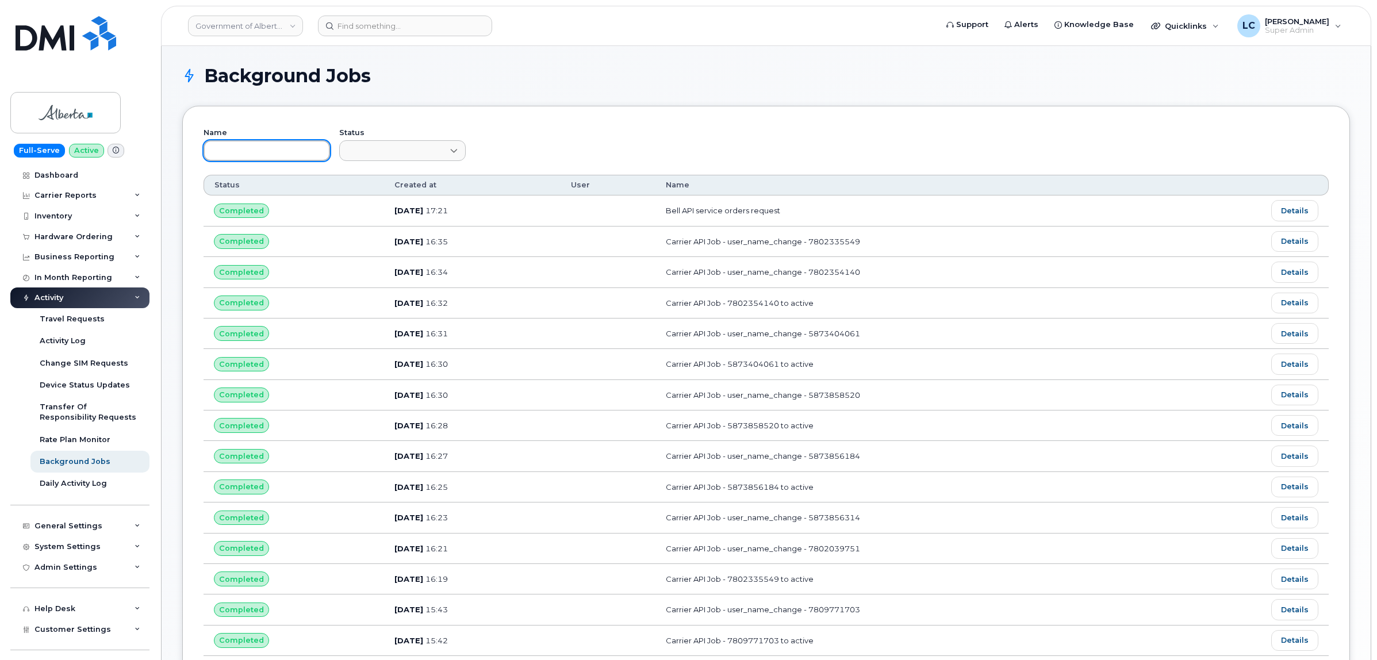
click at [289, 147] on input "text" at bounding box center [267, 150] width 127 height 21
paste input "7803180146"
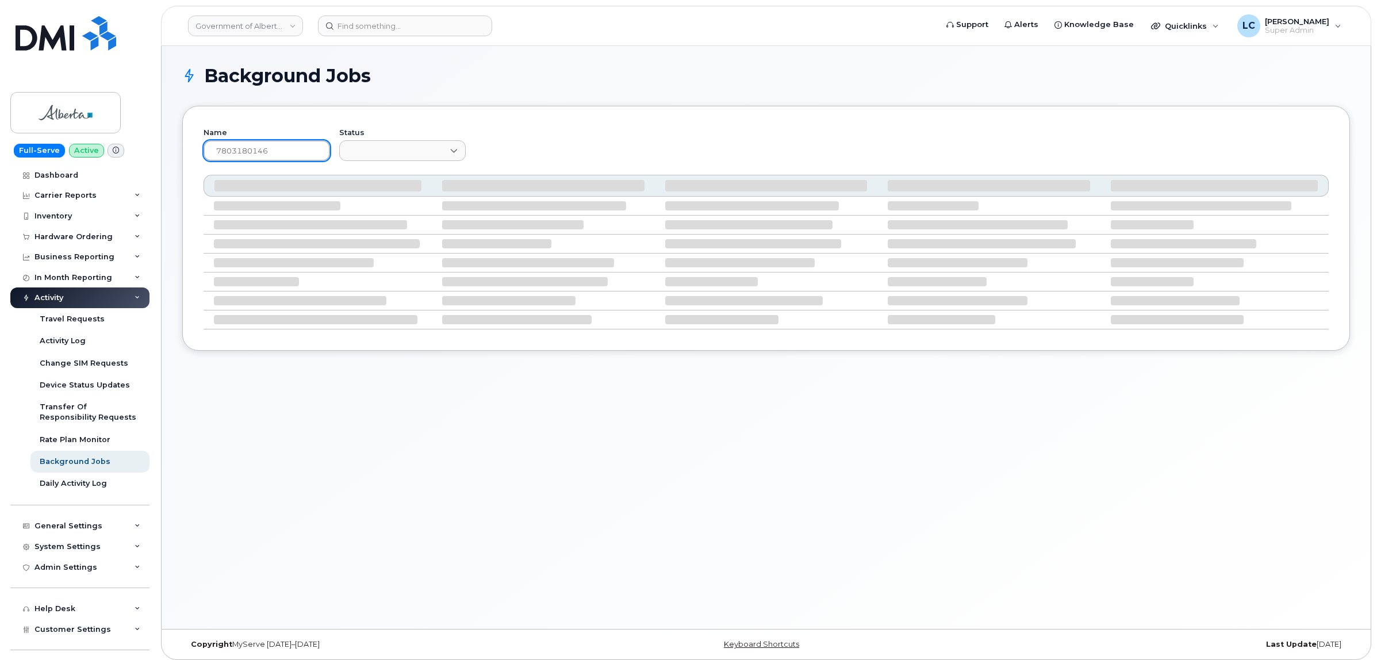
type input "7803180146"
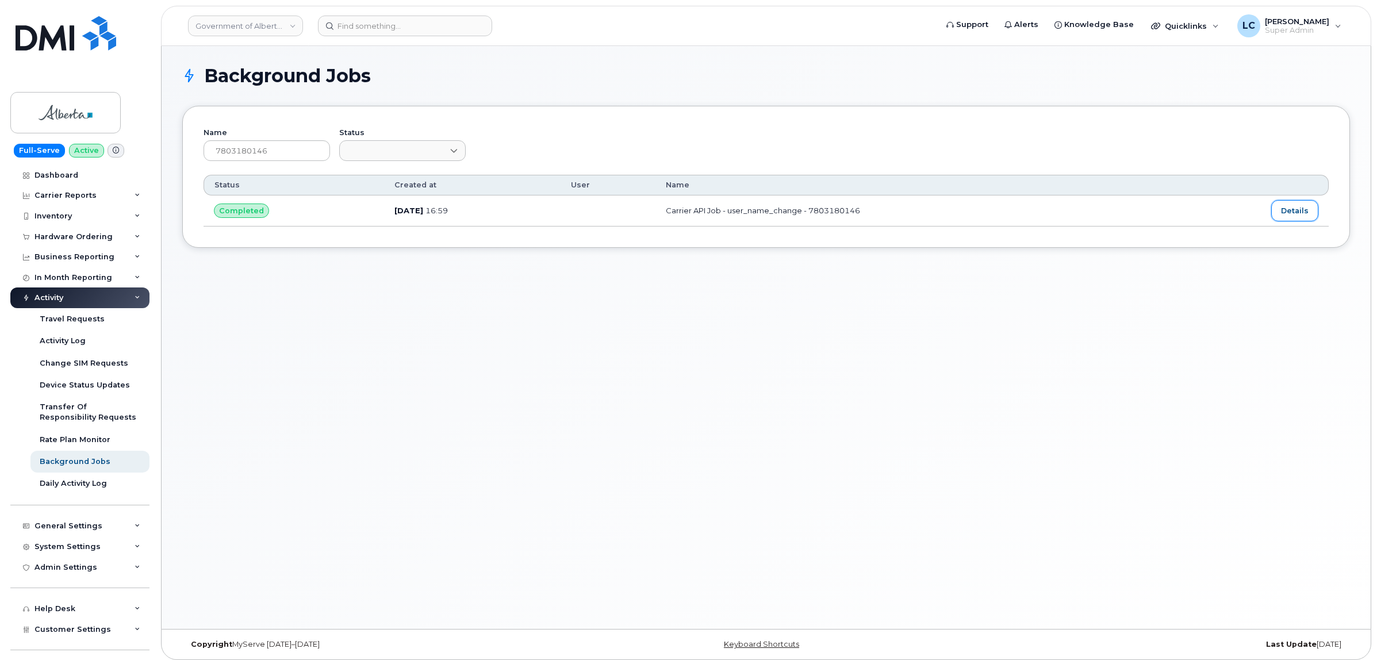
click at [1300, 204] on link "Details" at bounding box center [1294, 210] width 47 height 21
click at [585, 125] on div "Name 7803180146 Status Customize Filter Refresh Export Status Created at User N…" at bounding box center [766, 177] width 1168 height 142
click at [91, 462] on div "Background Jobs" at bounding box center [75, 462] width 71 height 10
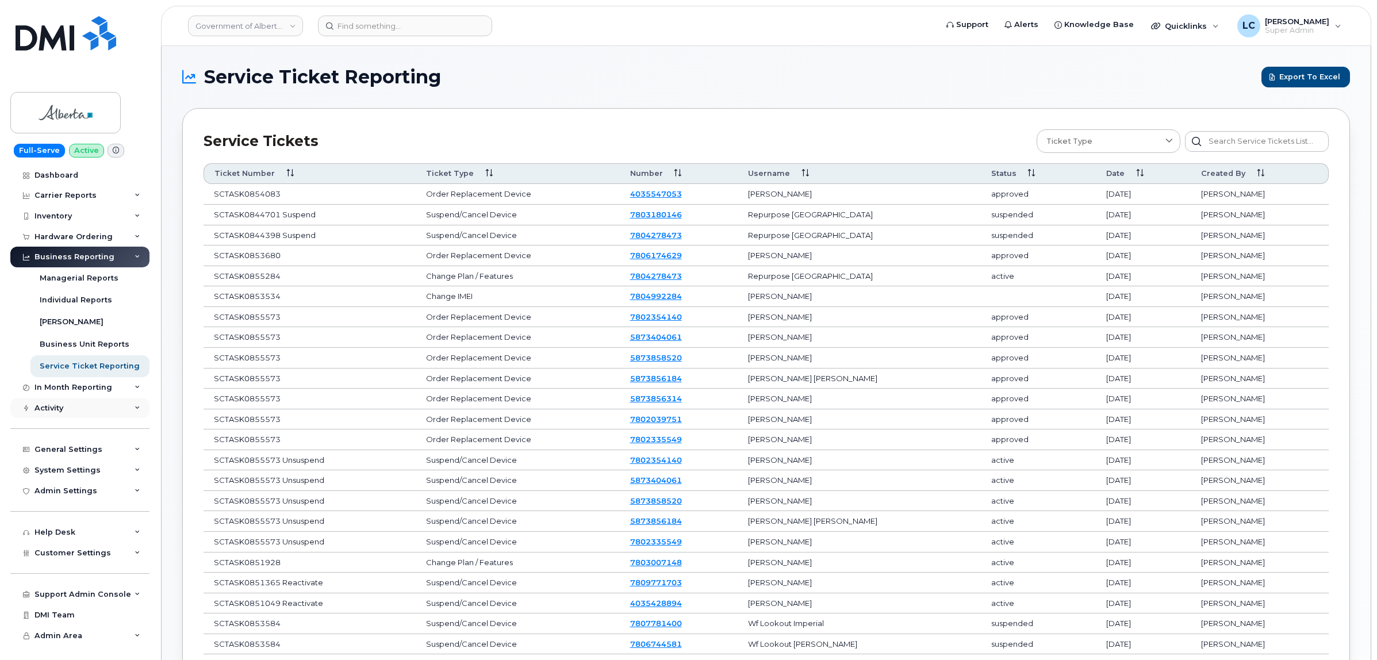
click at [101, 411] on div "Activity" at bounding box center [79, 408] width 139 height 21
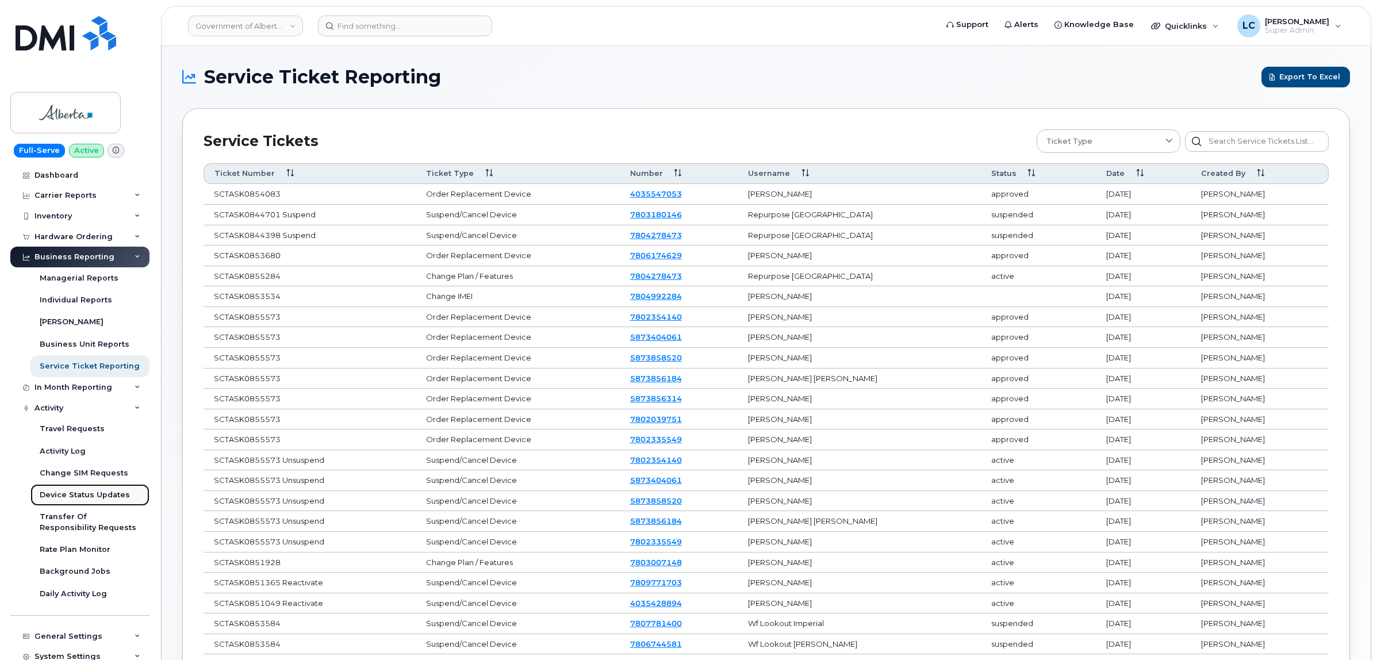
click at [101, 492] on div "Device Status Updates" at bounding box center [85, 495] width 90 height 10
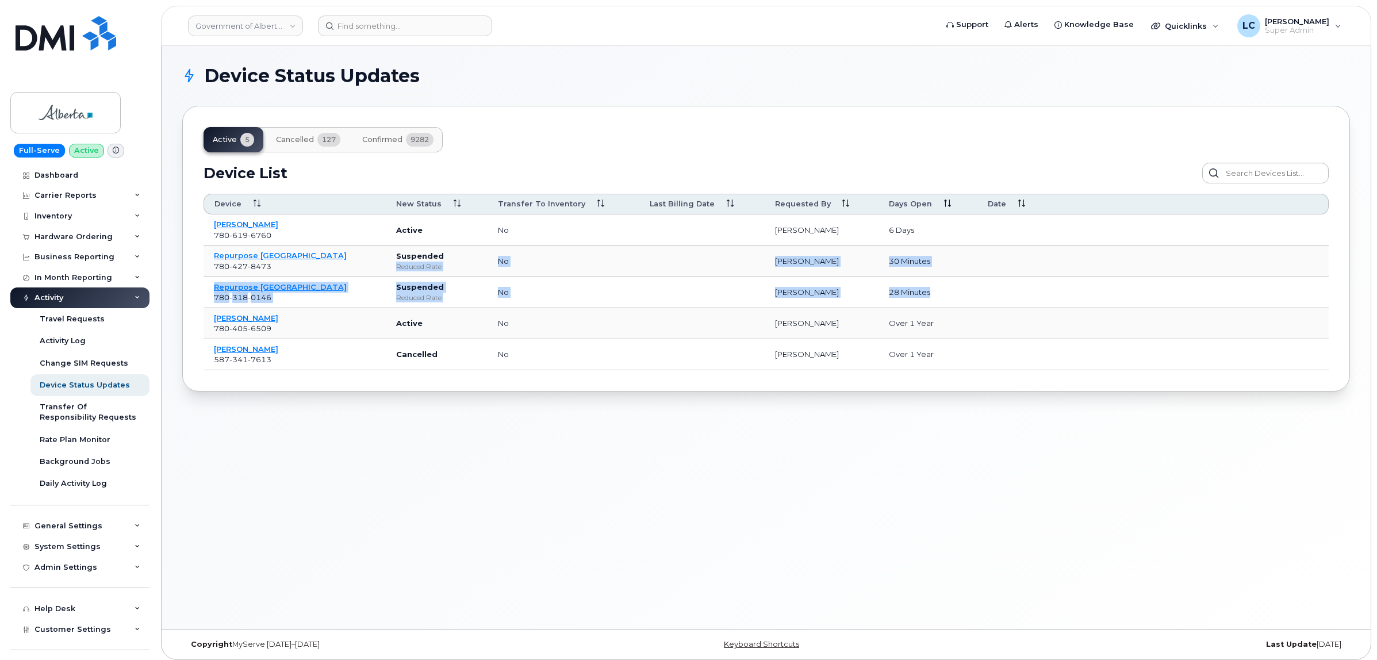
drag, startPoint x: 351, startPoint y: 268, endPoint x: 937, endPoint y: 294, distance: 586.5
click at [937, 294] on tbody "Shauna Mancini 780 619 6760 Active no Susannah Parlee 6 days Repurpose Edmonton…" at bounding box center [766, 292] width 1125 height 156
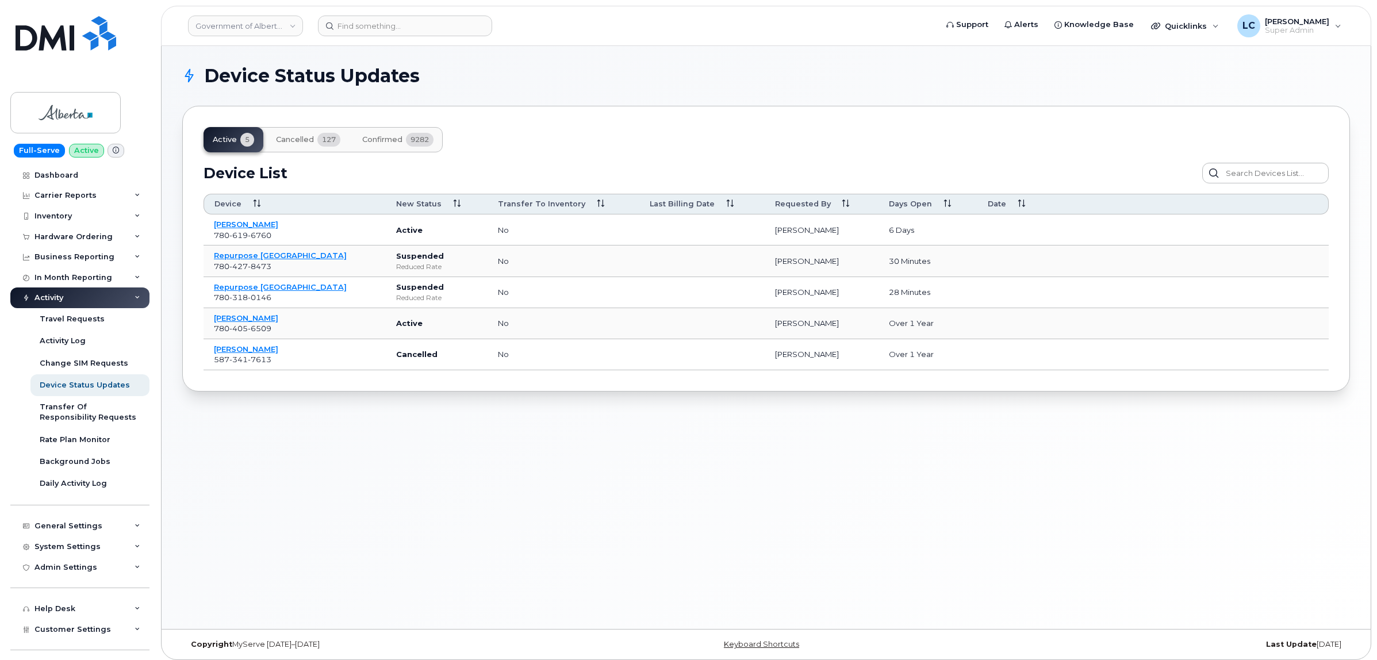
click at [947, 434] on div "Device Status Updates Active 5 Cancelled 127 Confirmed 9282 Device List Confirm…" at bounding box center [766, 337] width 1209 height 583
click at [561, 85] on section "Device Status Updates Active 5 Cancelled 127 Confirmed 9282 Device List Confirm…" at bounding box center [766, 229] width 1168 height 325
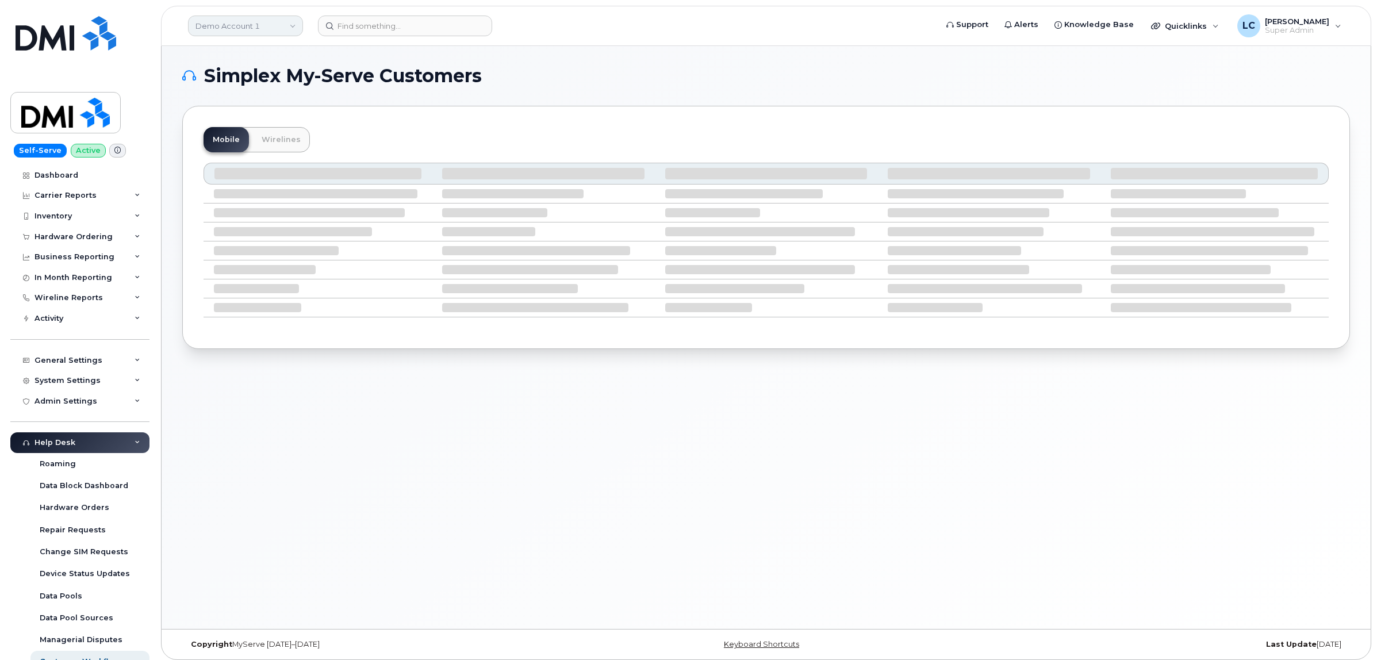
click at [282, 32] on link "Demo Account 1" at bounding box center [245, 26] width 115 height 21
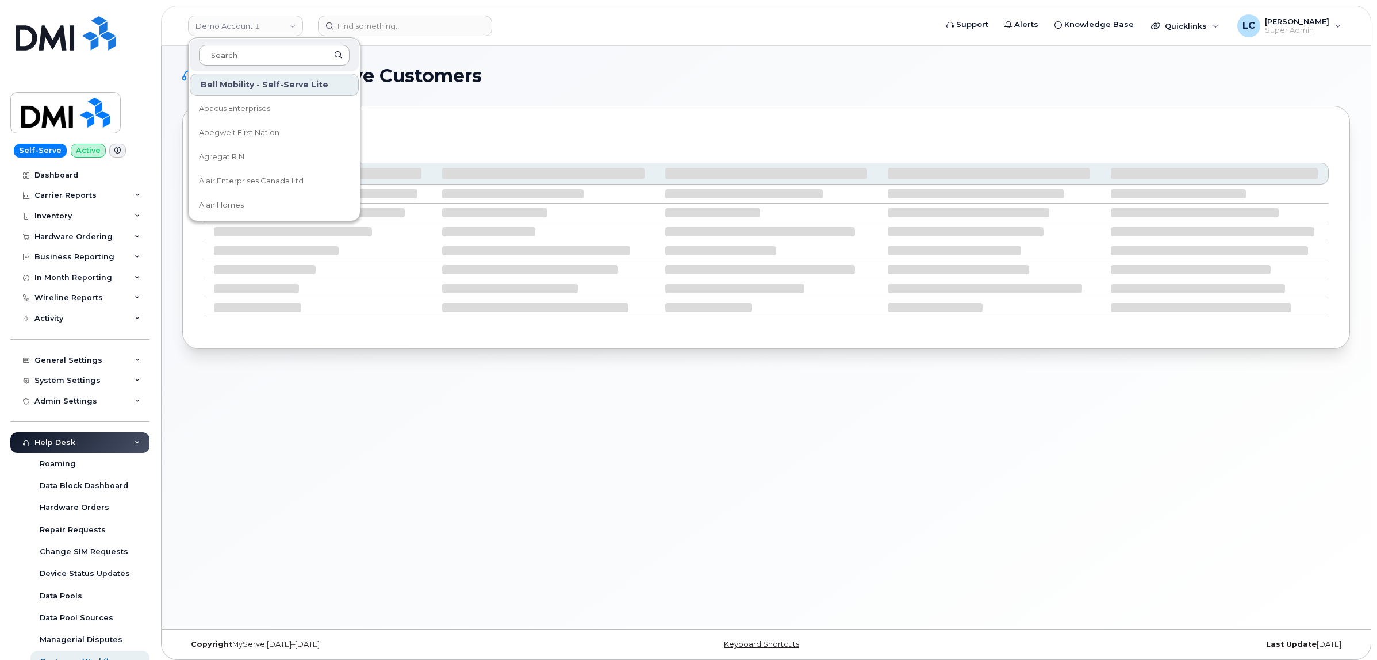
click at [251, 62] on input at bounding box center [274, 55] width 151 height 21
type input "[GEOGRAPHIC_DATA]"
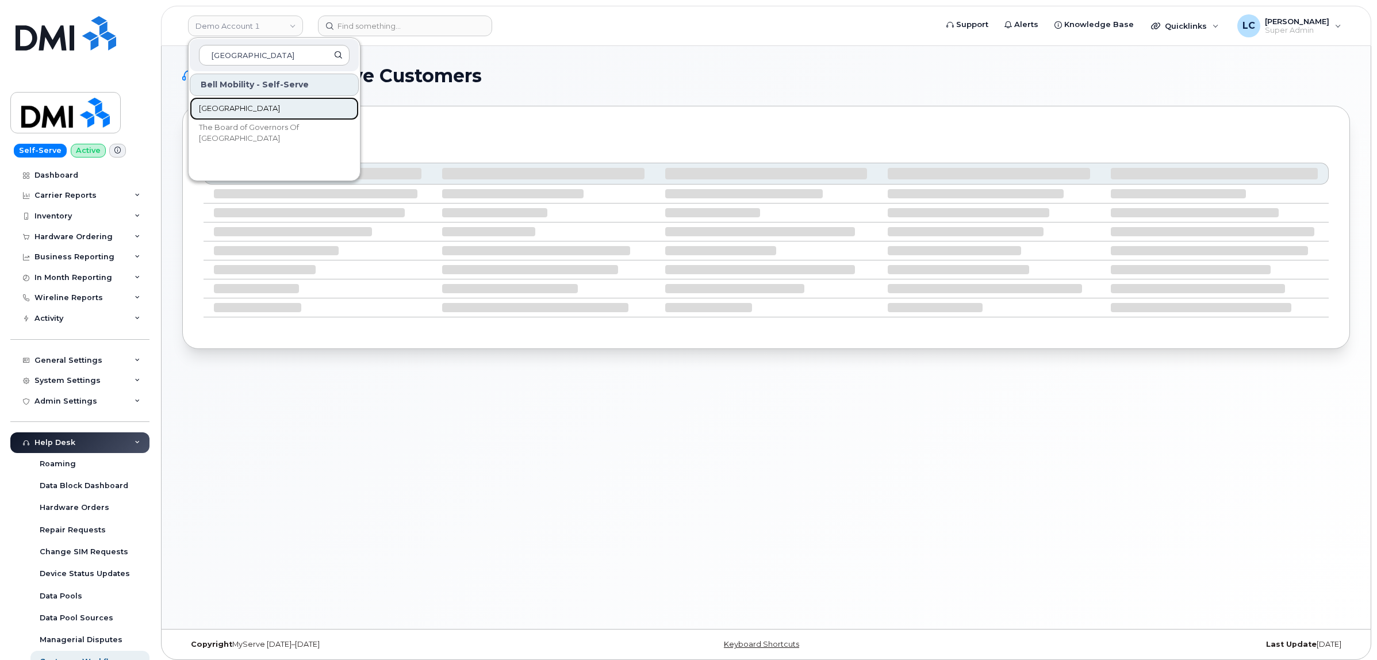
click at [269, 110] on span "[GEOGRAPHIC_DATA]" at bounding box center [239, 109] width 81 height 12
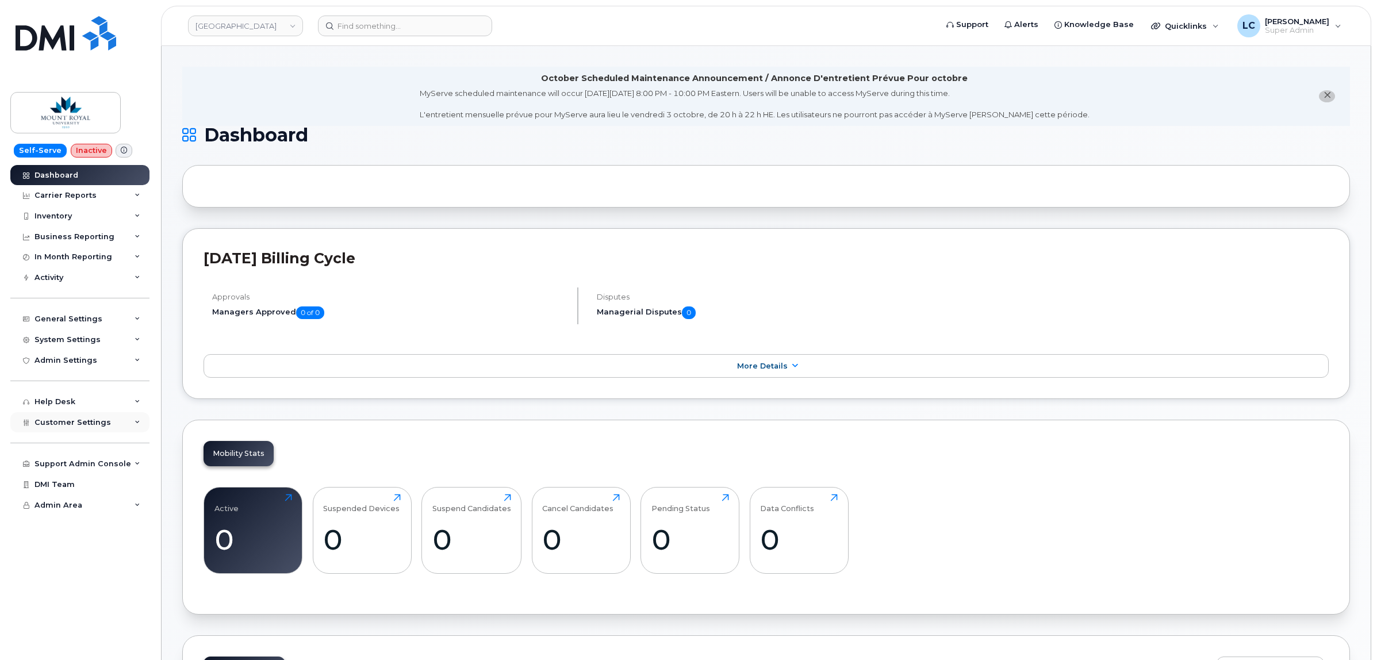
click at [119, 429] on div "Customer Settings" at bounding box center [79, 422] width 139 height 21
click at [81, 444] on link "General" at bounding box center [89, 443] width 119 height 22
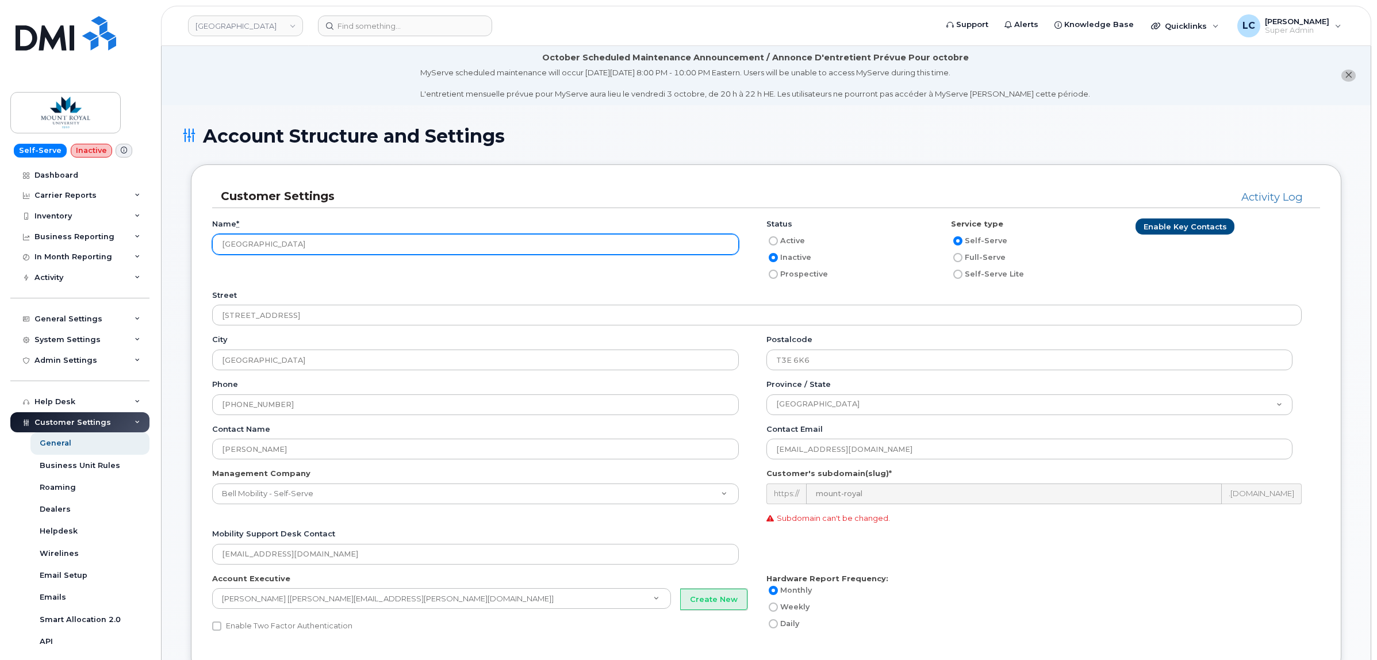
drag, startPoint x: 375, startPoint y: 236, endPoint x: 371, endPoint y: 240, distance: 6.1
click at [375, 236] on input "[GEOGRAPHIC_DATA]" at bounding box center [475, 244] width 527 height 21
type input "[GEOGRAPHIC_DATA] (OLD DEPRECATED)"
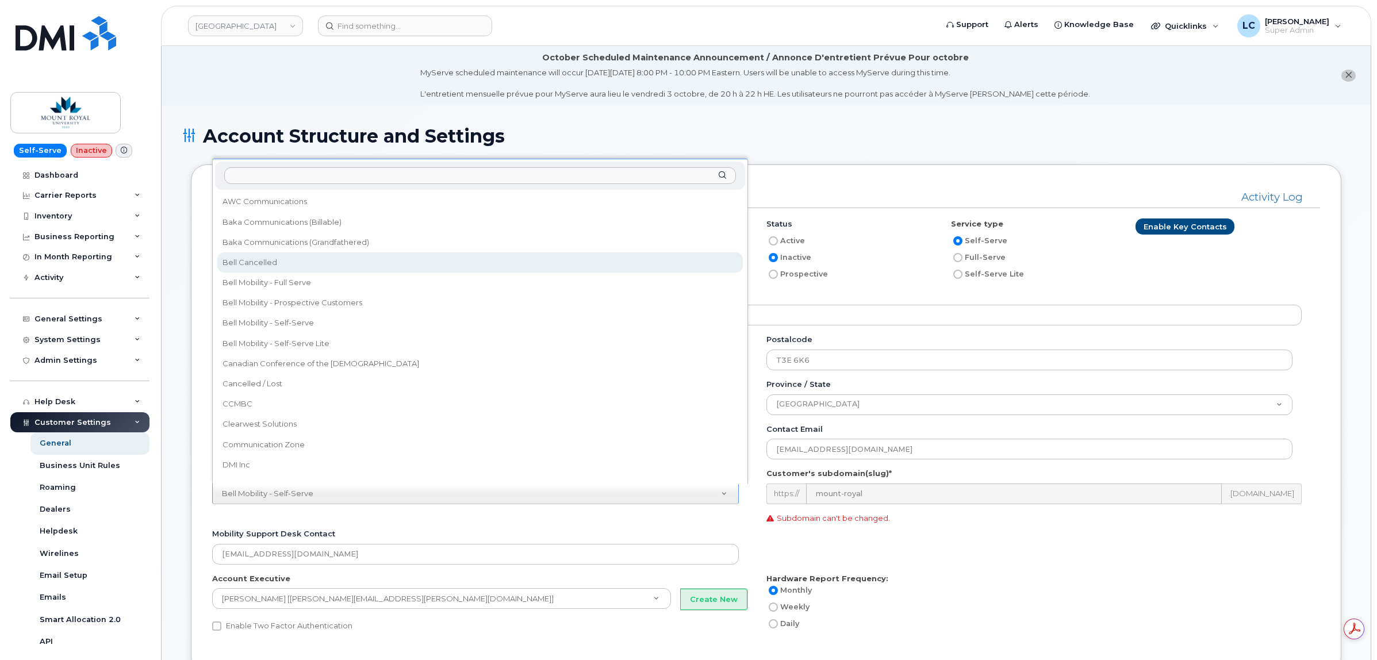
select select "45"
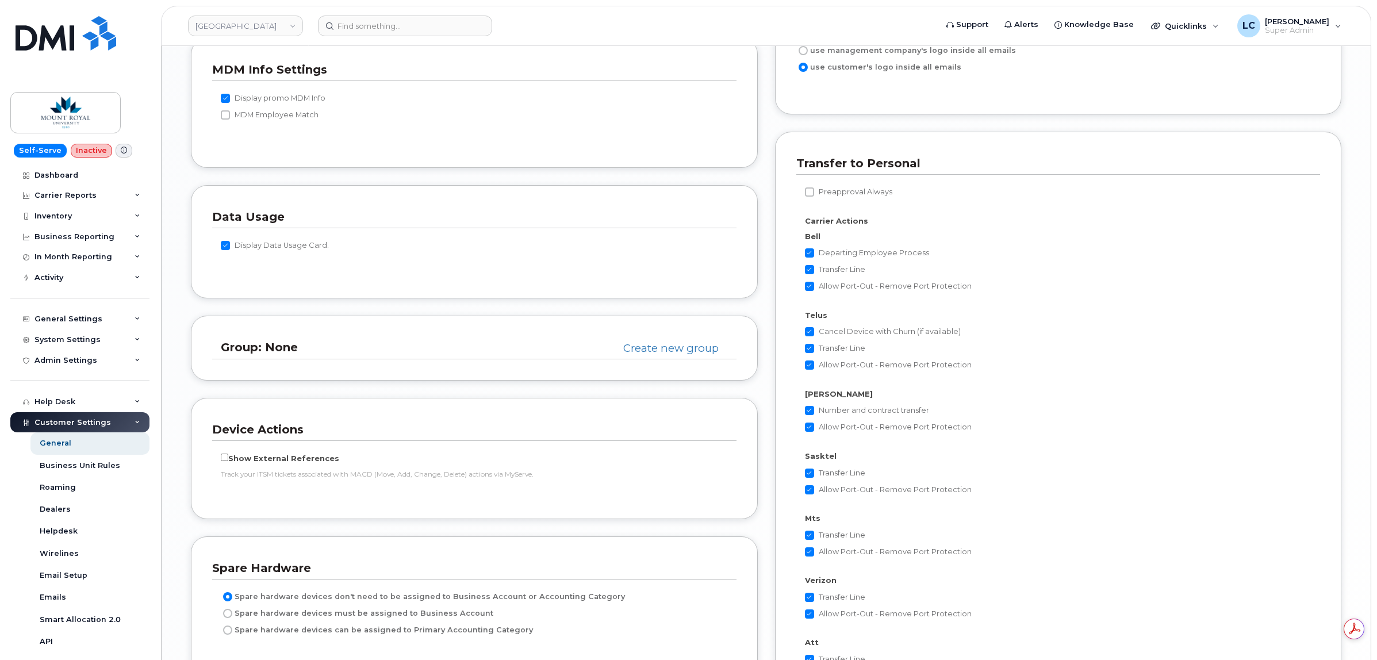
scroll to position [2202, 0]
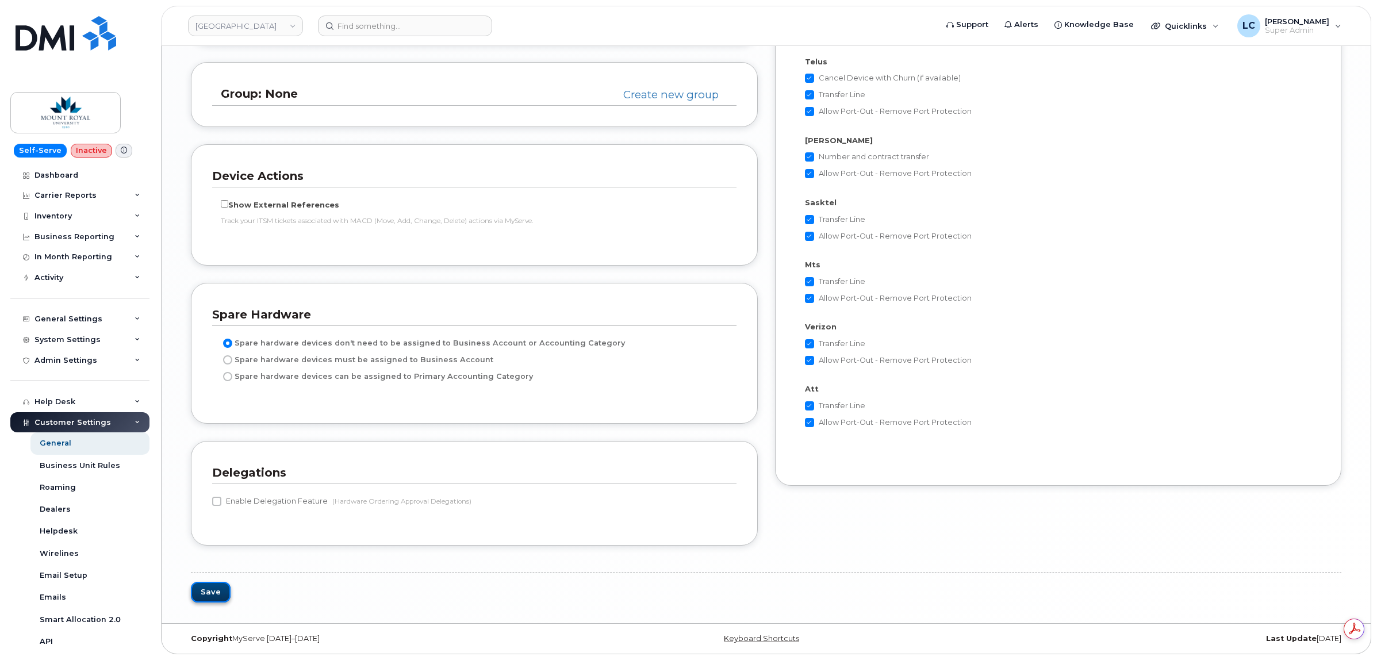
click at [208, 589] on button "Save" at bounding box center [211, 592] width 40 height 21
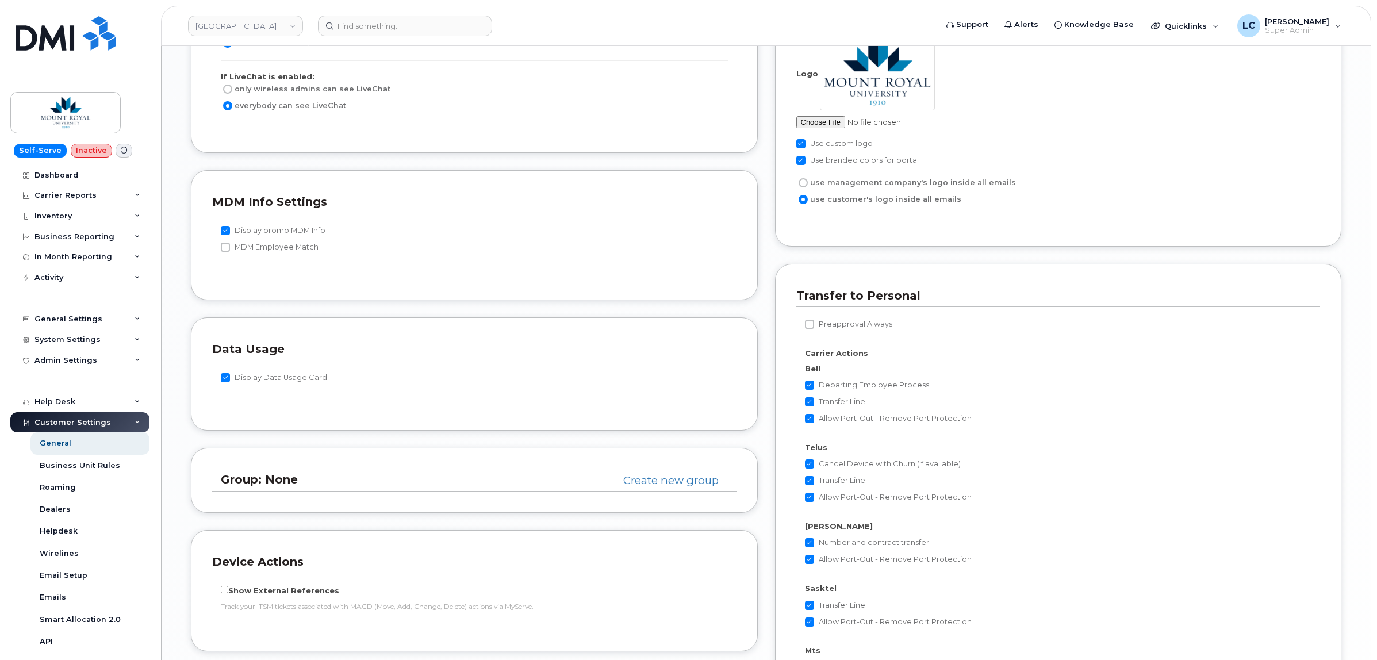
scroll to position [1771, 0]
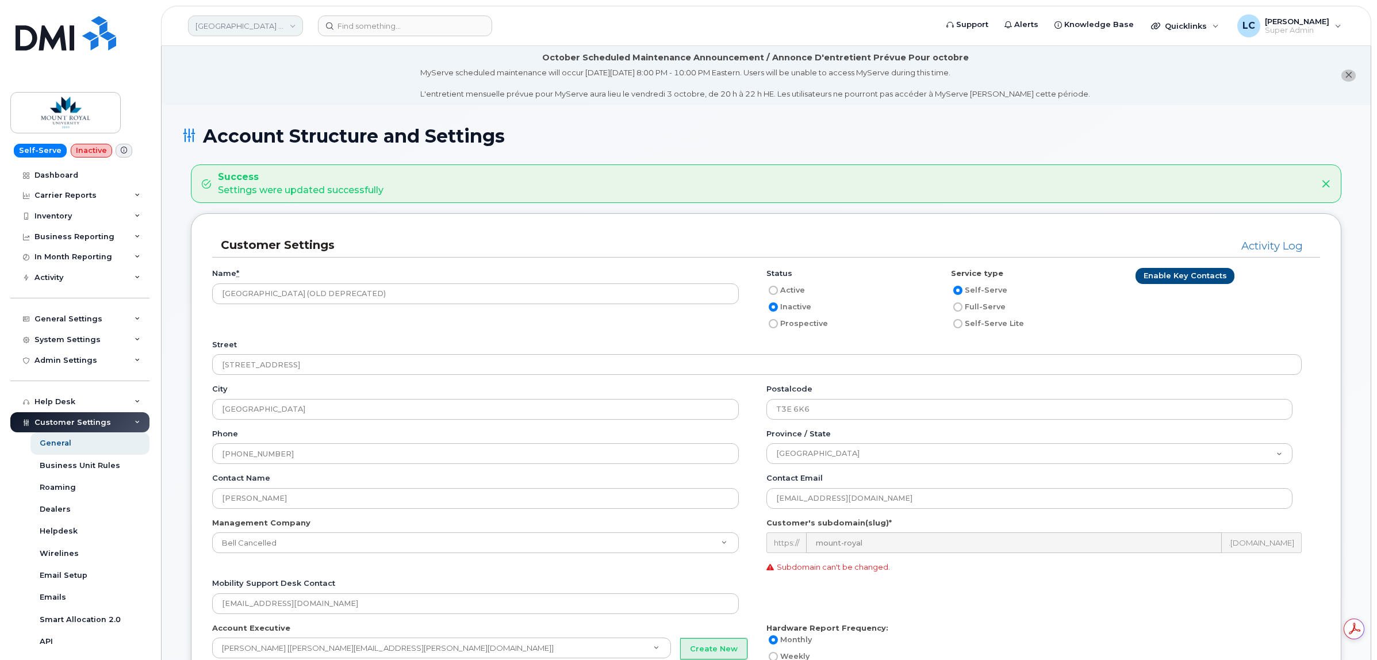
click at [279, 30] on link "Mount Royal University (OLD DEPRECATED)" at bounding box center [245, 26] width 115 height 21
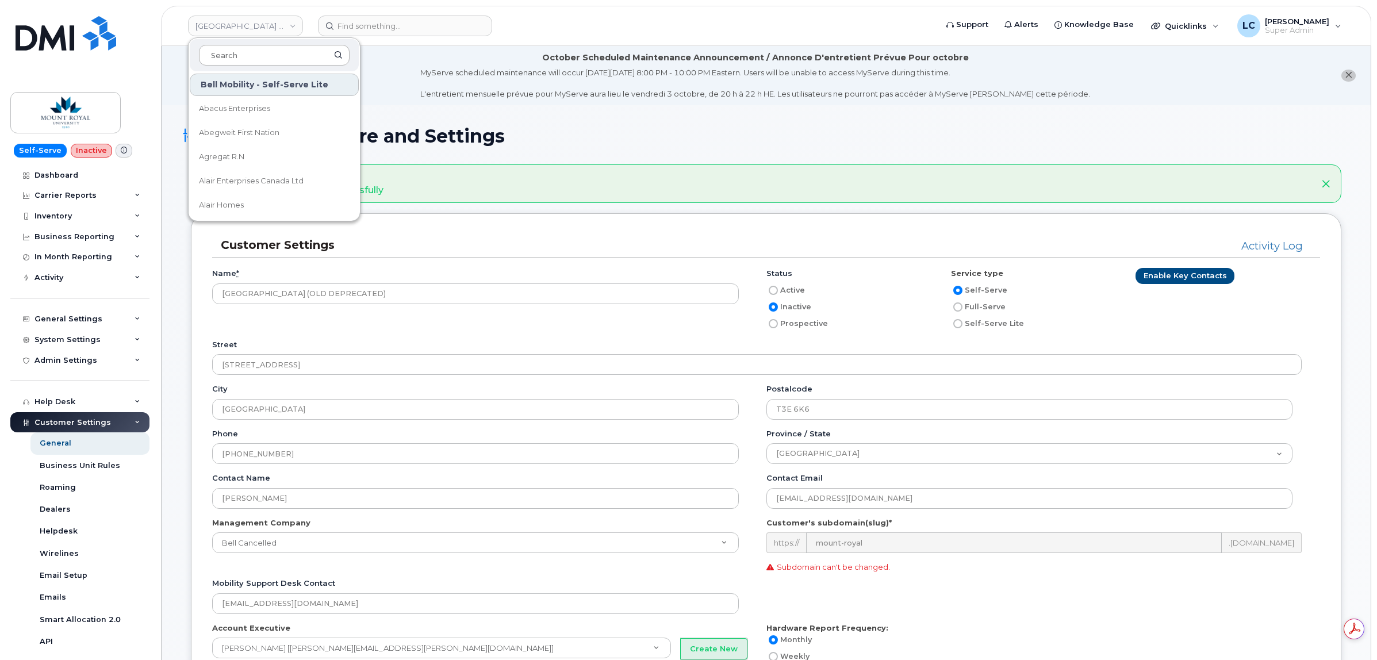
click at [285, 56] on input at bounding box center [274, 55] width 151 height 21
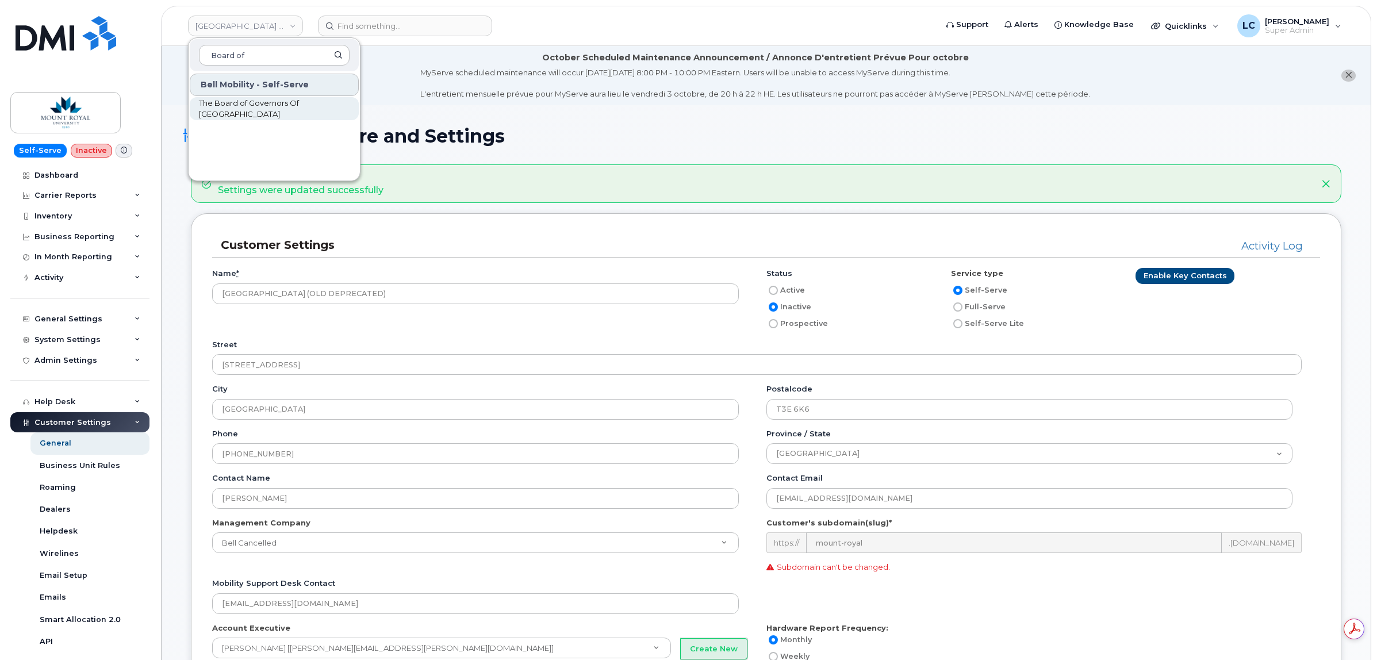
type input "Board of"
click at [263, 105] on span "The Board of Governors Of [GEOGRAPHIC_DATA]" at bounding box center [265, 109] width 132 height 22
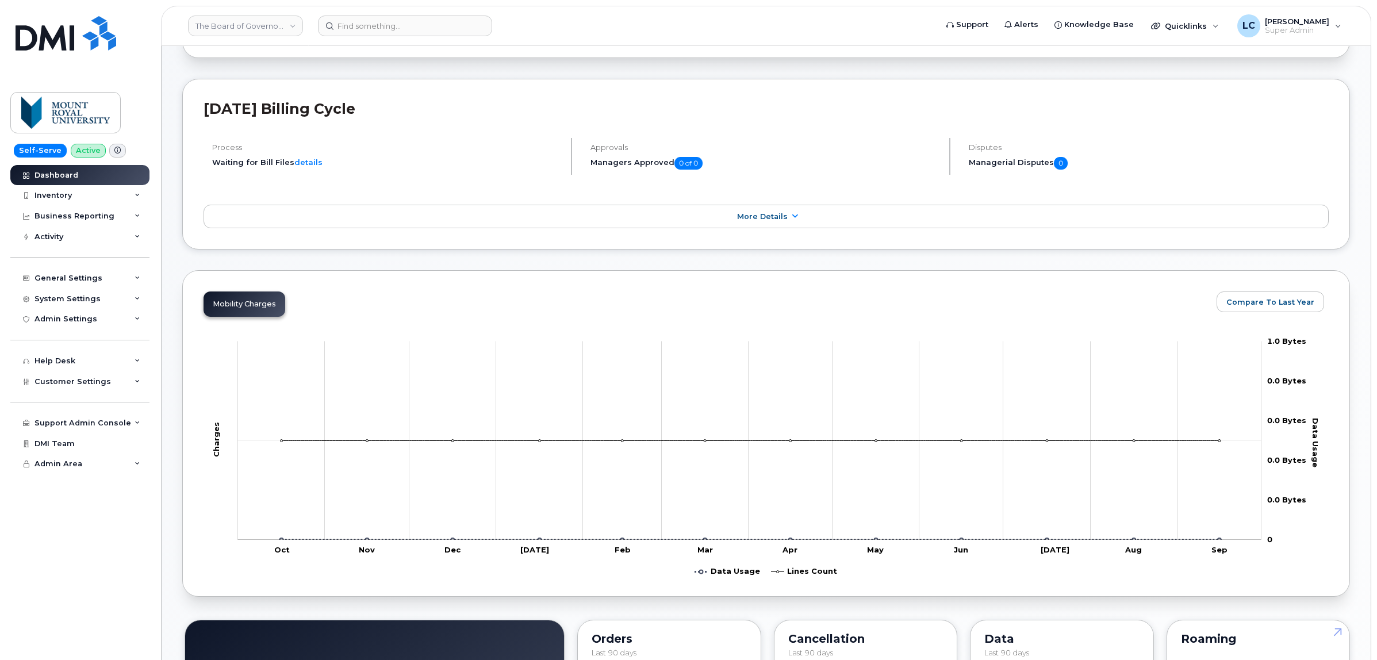
scroll to position [144, 0]
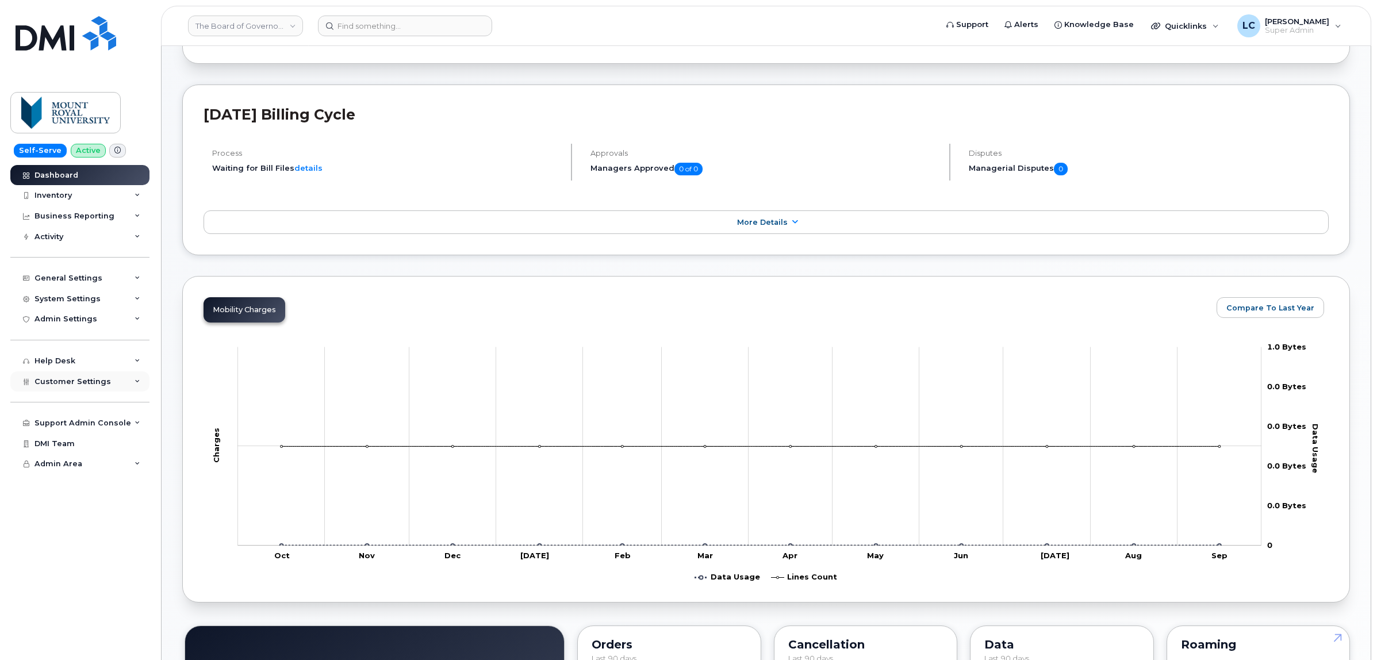
click at [108, 382] on div "Customer Settings" at bounding box center [79, 381] width 139 height 21
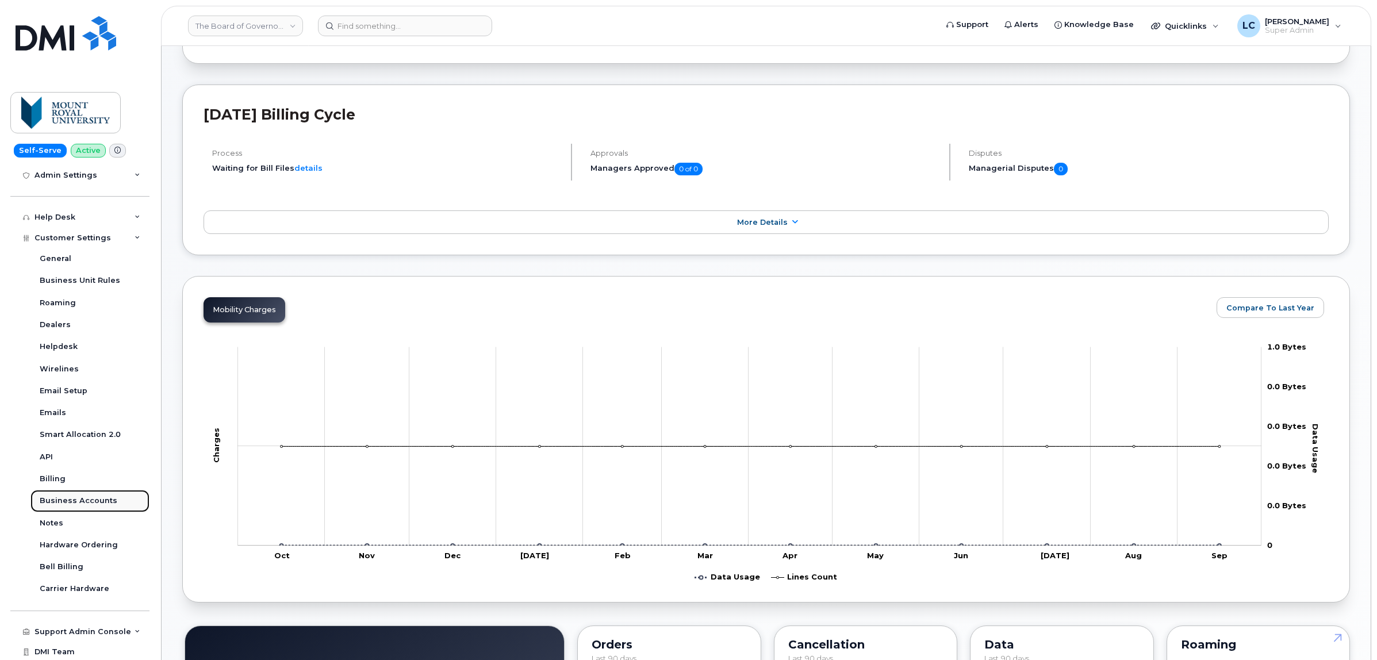
click at [93, 506] on div "Business Accounts" at bounding box center [79, 501] width 78 height 10
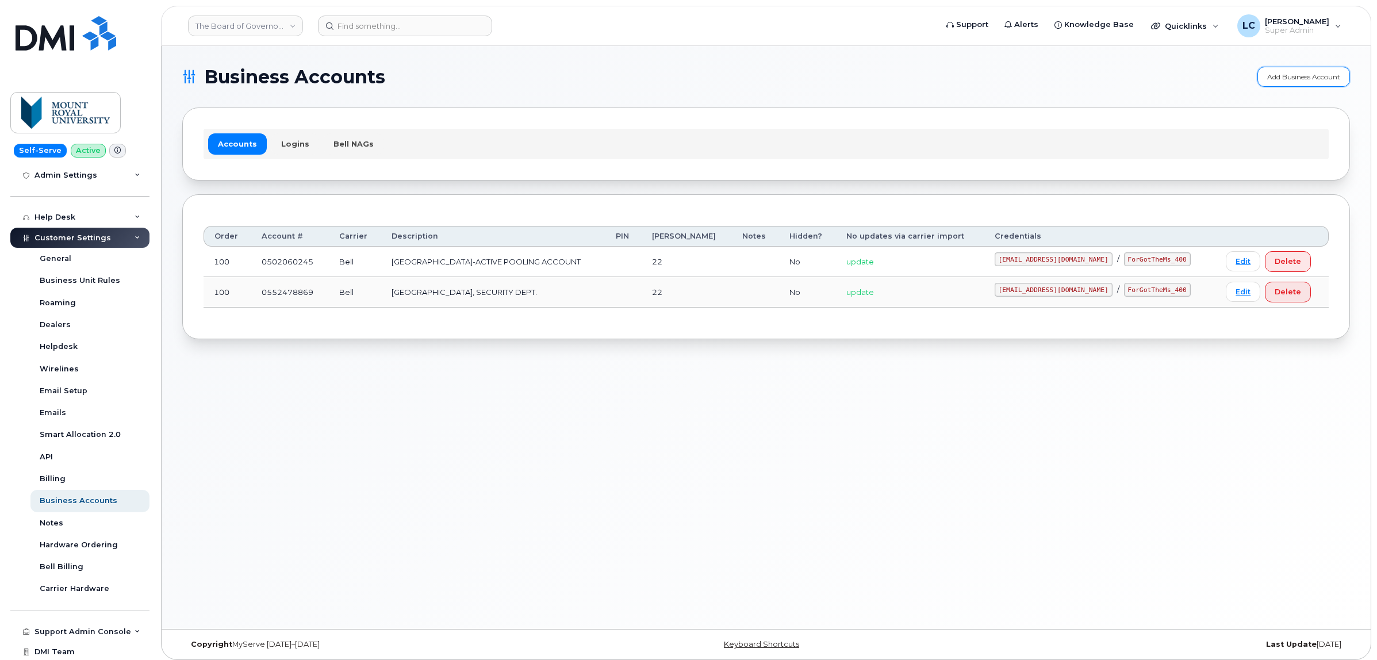
click at [1301, 72] on link "Add Business Account" at bounding box center [1304, 77] width 93 height 20
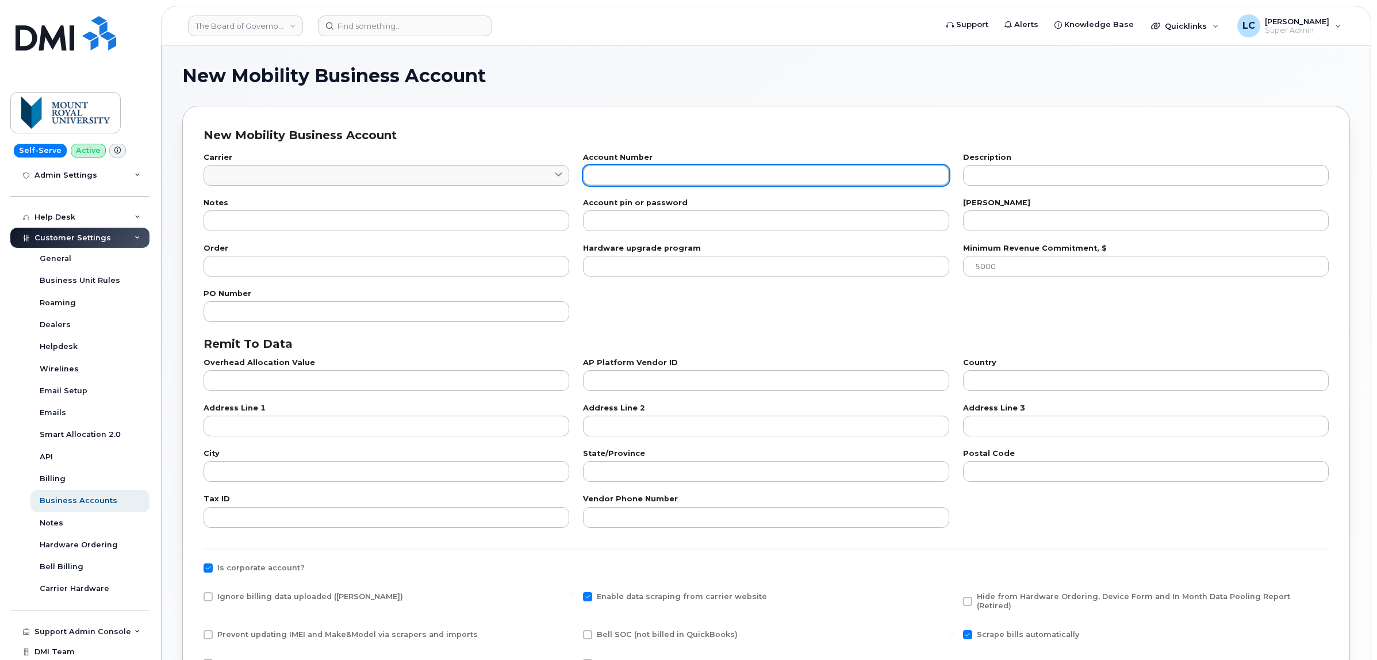
click at [809, 171] on input "text" at bounding box center [766, 175] width 366 height 21
paste input "A0668"
type input "A0668"
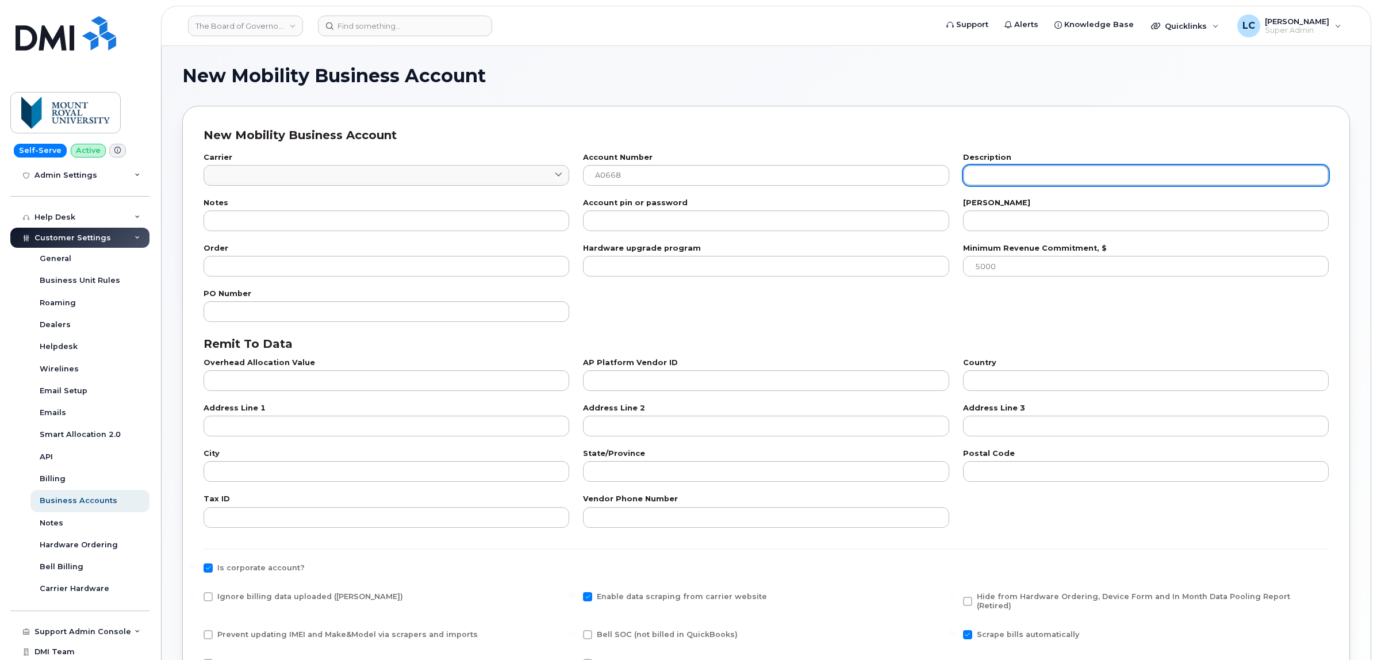
click at [1059, 185] on input "text" at bounding box center [1146, 175] width 366 height 21
paste input "MOUNT ROYAL UNIVERSITY (A0668)"
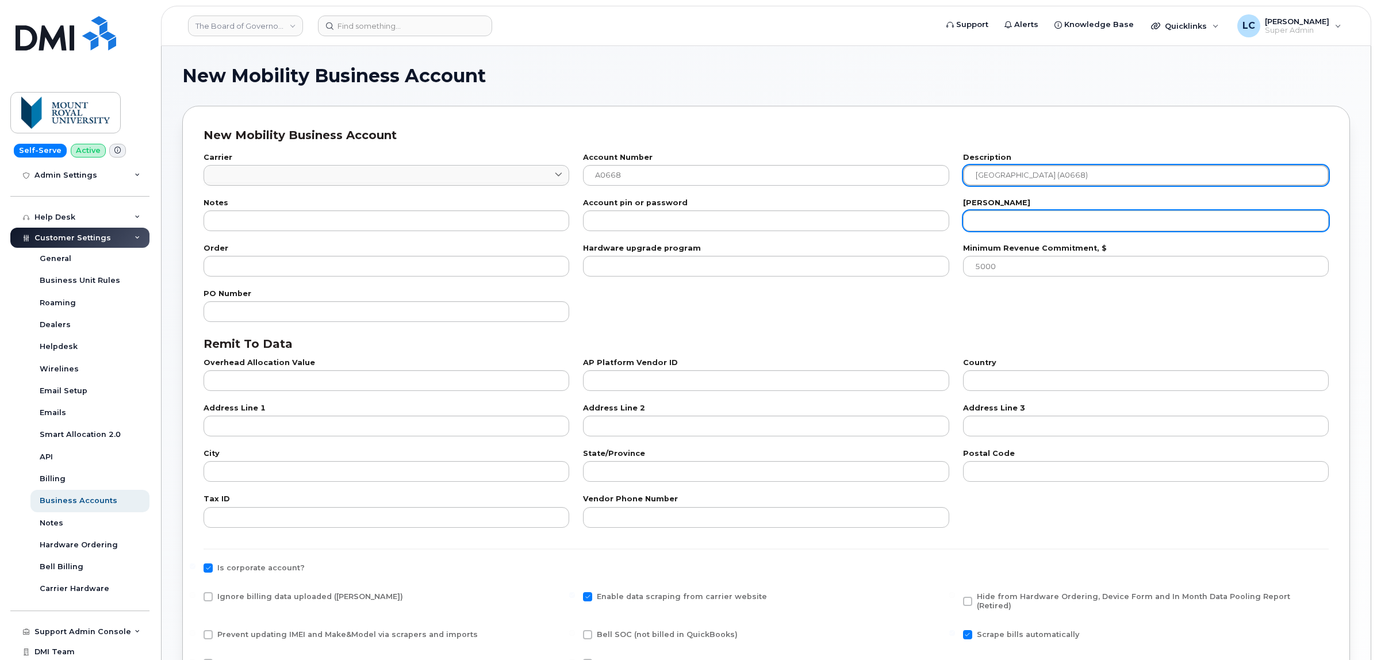
type input "MOUNT ROYAL UNIVERSITY (A0668)"
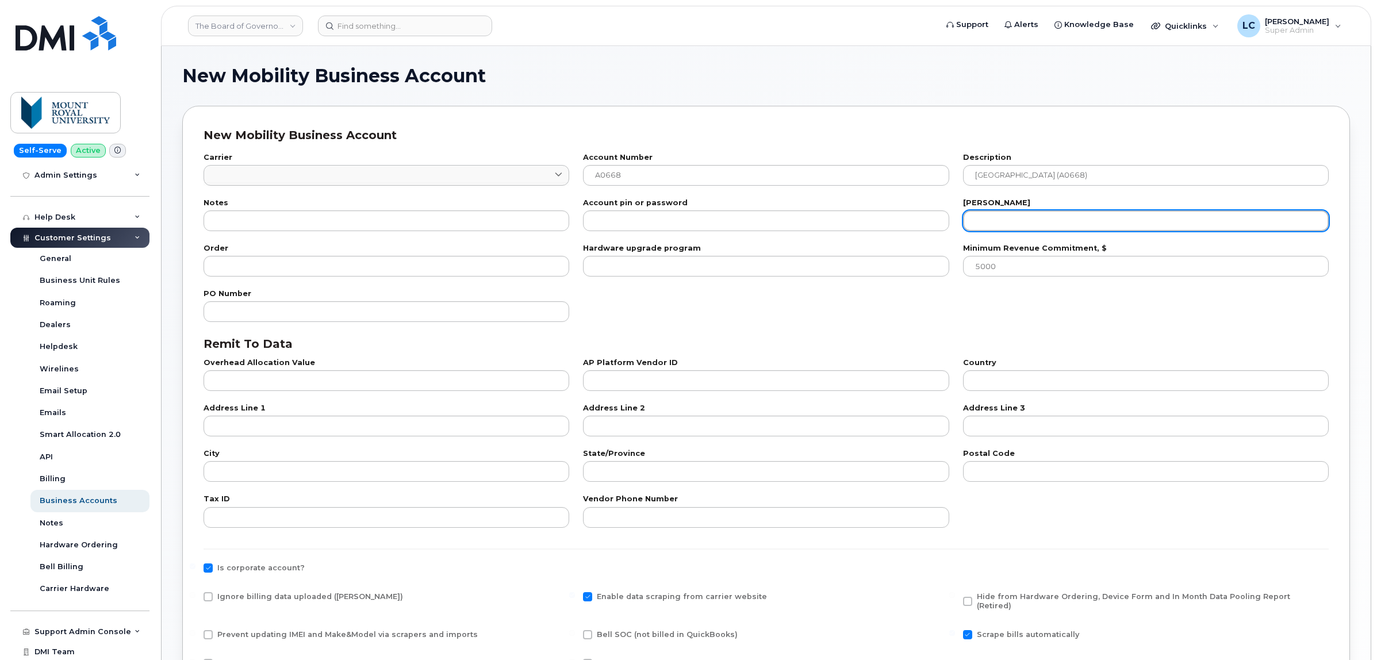
click at [1038, 217] on input "number" at bounding box center [1146, 220] width 366 height 21
type input "2"
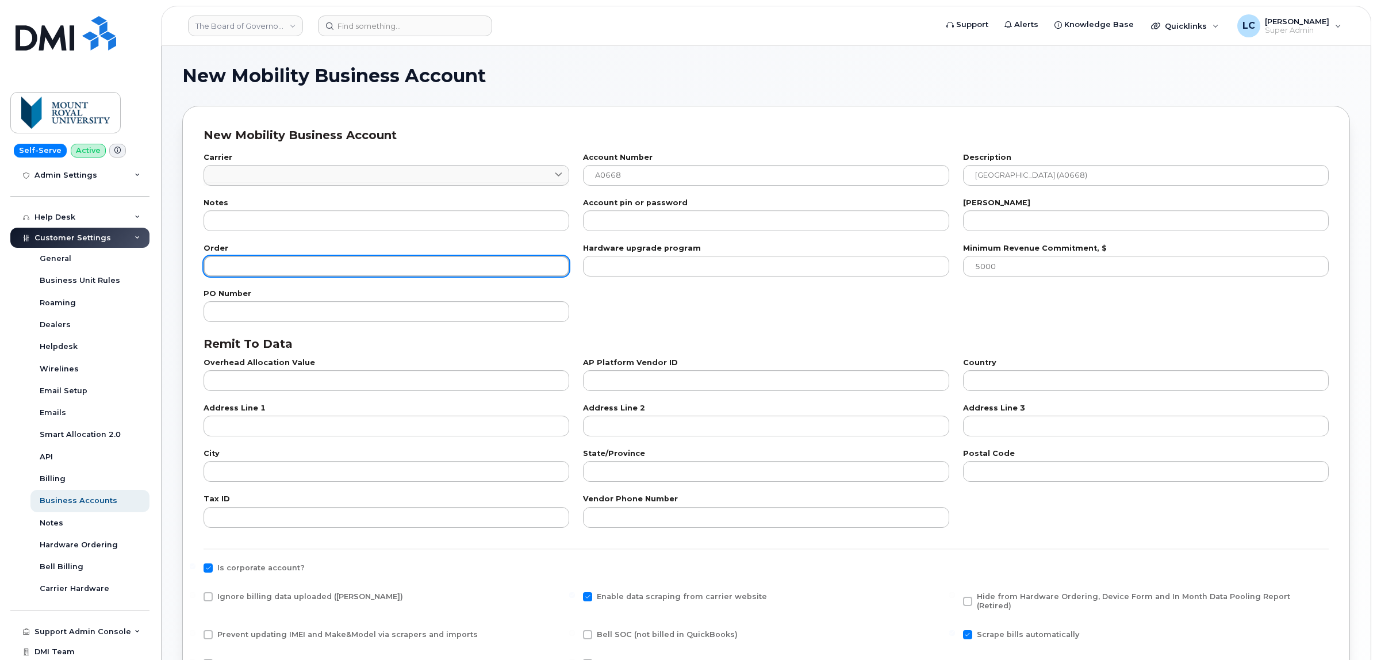
click at [324, 271] on input "number" at bounding box center [387, 266] width 366 height 21
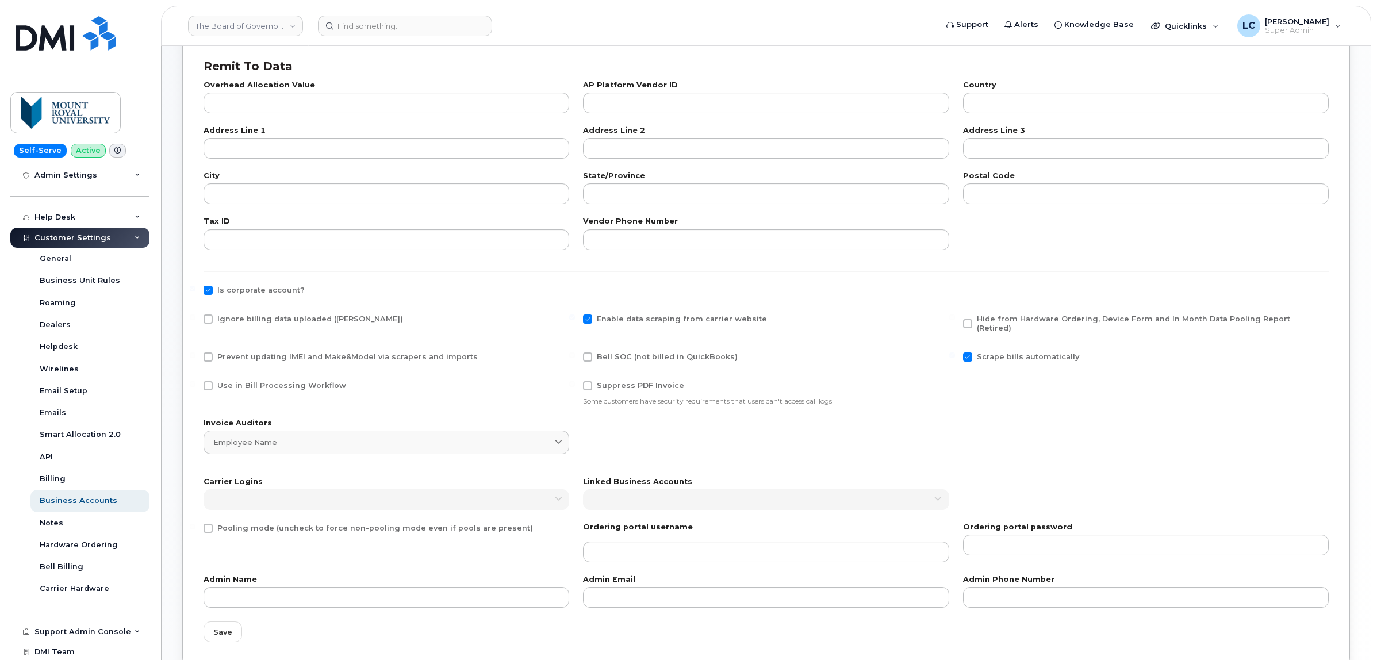
scroll to position [288, 0]
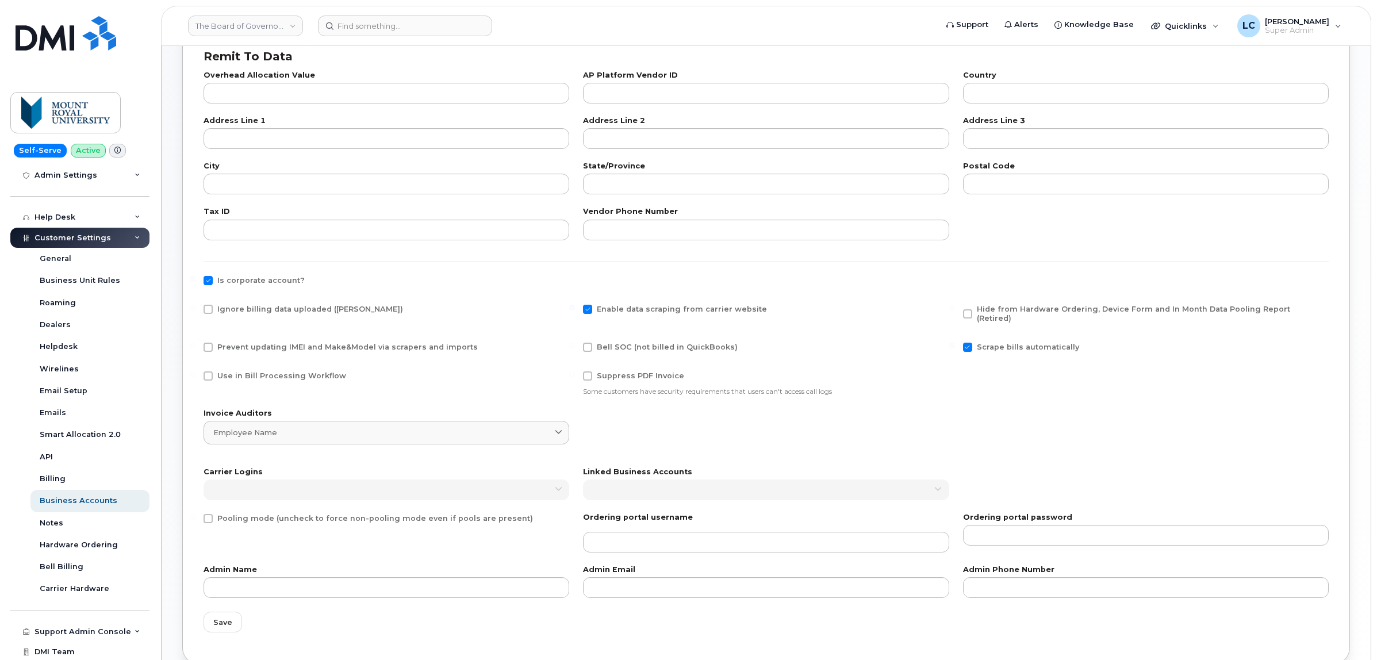
type input "100"
click at [621, 343] on span "Bell SOC (not billed in QuickBooks)" at bounding box center [667, 347] width 141 height 9
click at [575, 343] on input "Bell SOC (not billed in QuickBooks)" at bounding box center [572, 346] width 6 height 6
checkbox input "true"
click at [285, 371] on span "Use in Bill Processing Workflow" at bounding box center [281, 375] width 129 height 9
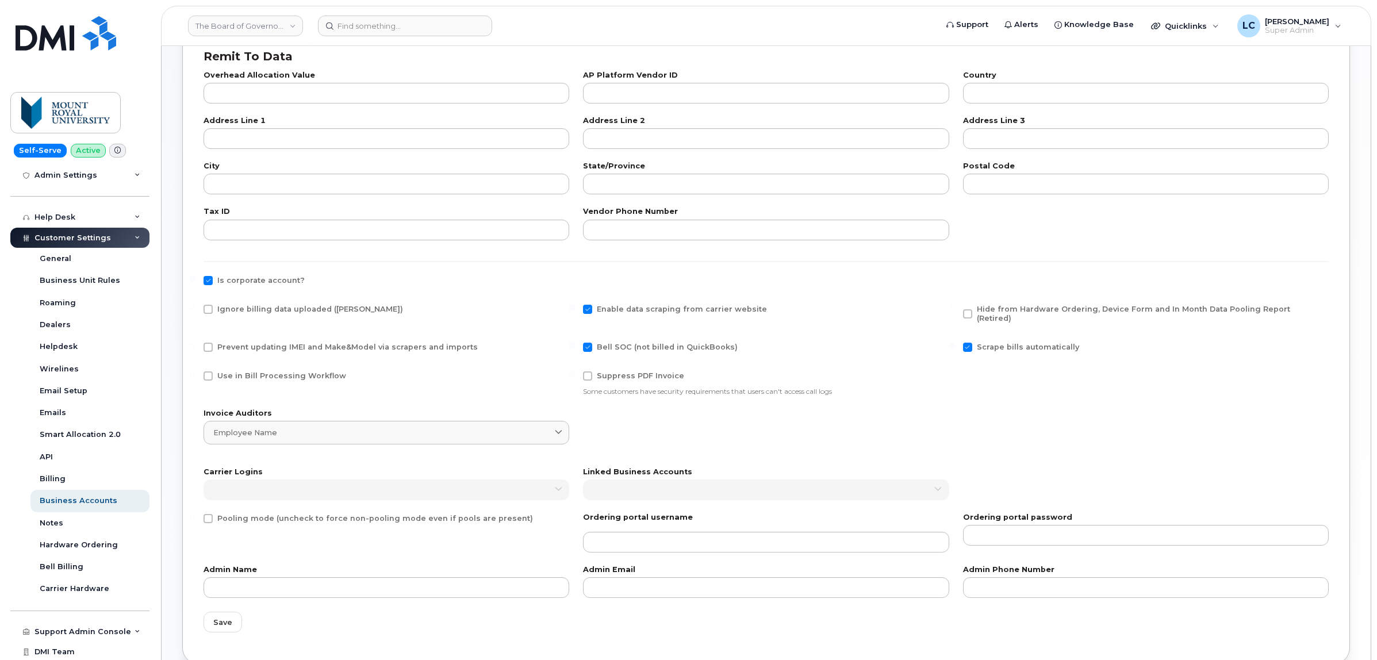
click at [196, 371] on input "Use in Bill Processing Workflow" at bounding box center [193, 374] width 6 height 6
checkbox input "true"
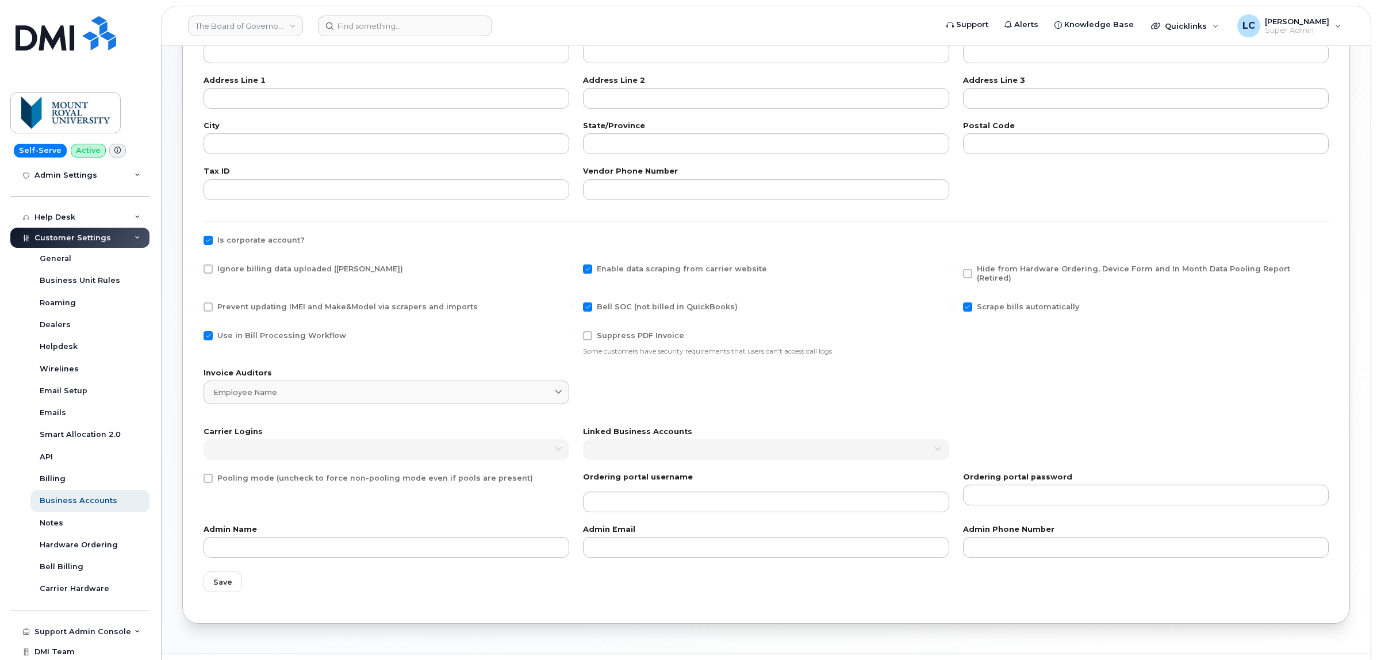
scroll to position [349, 0]
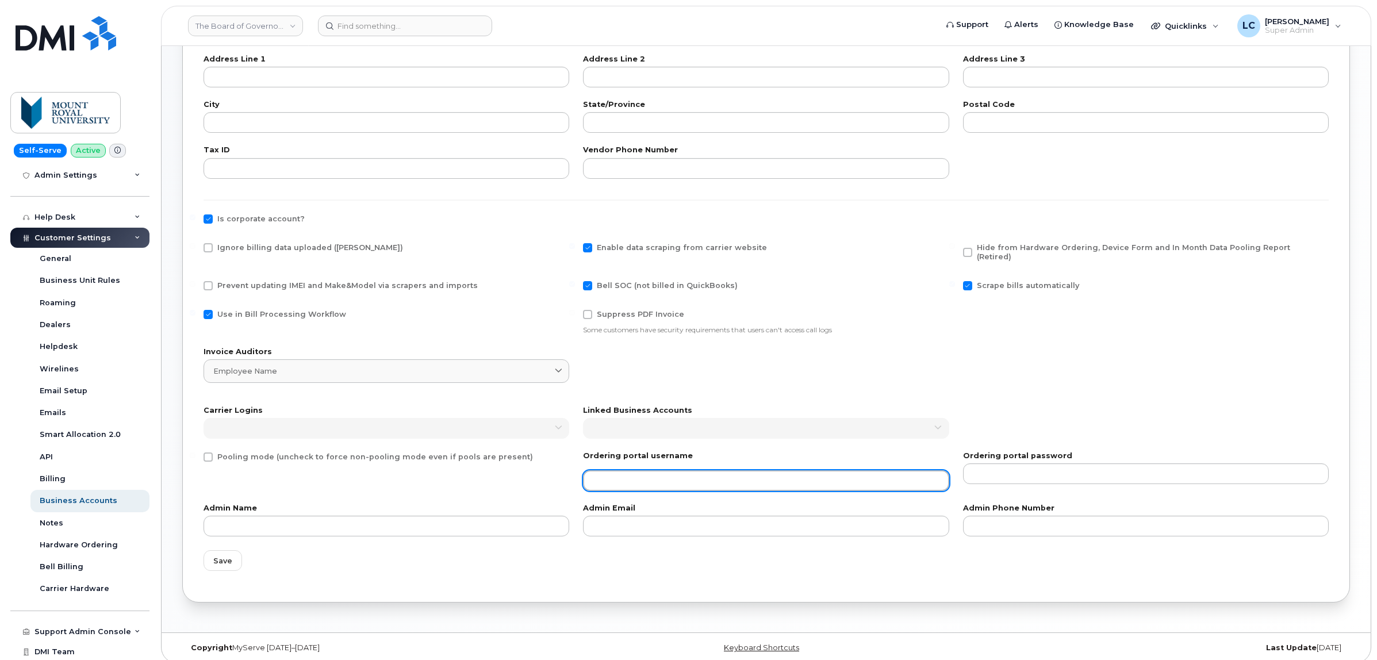
click at [670, 472] on input "text" at bounding box center [766, 480] width 366 height 21
click at [628, 470] on input "text" at bounding box center [766, 480] width 366 height 21
paste input "100768439ss"
type input "100768439ss"
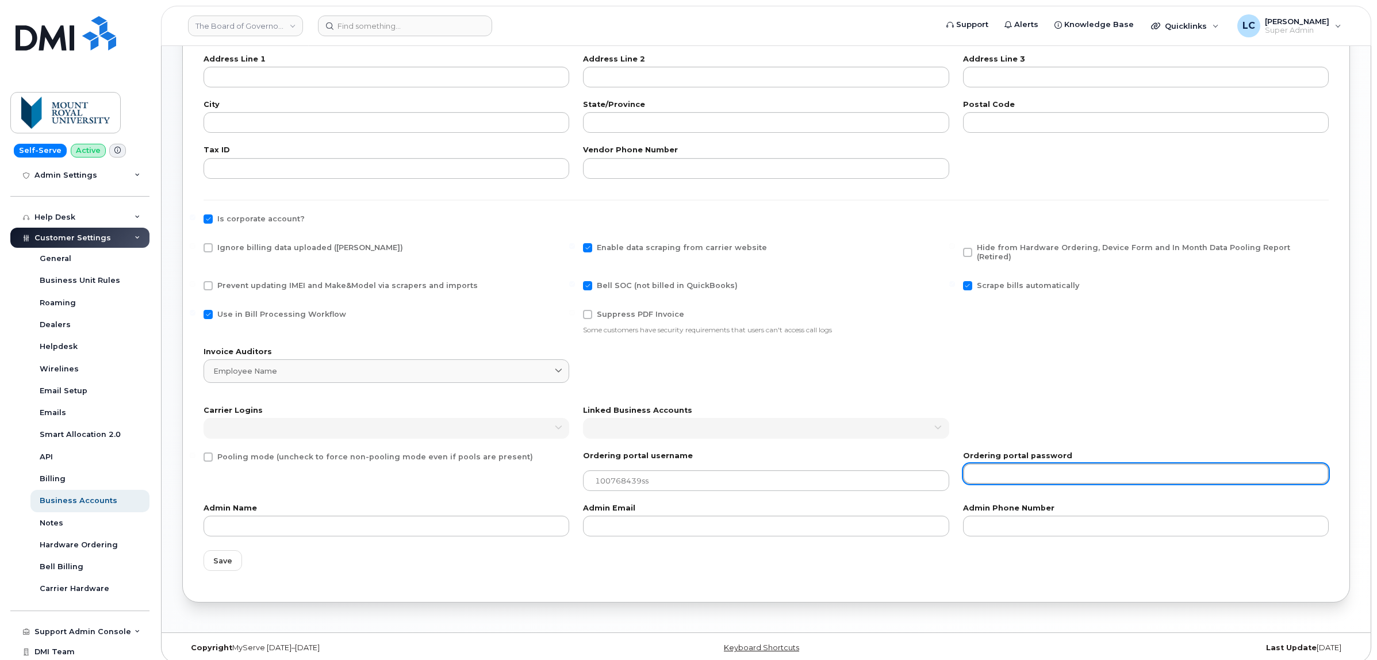
click at [1038, 464] on input "text" at bounding box center [1146, 473] width 366 height 21
paste input "a1%JkY%7R"
type input "a1%JkY%7R"
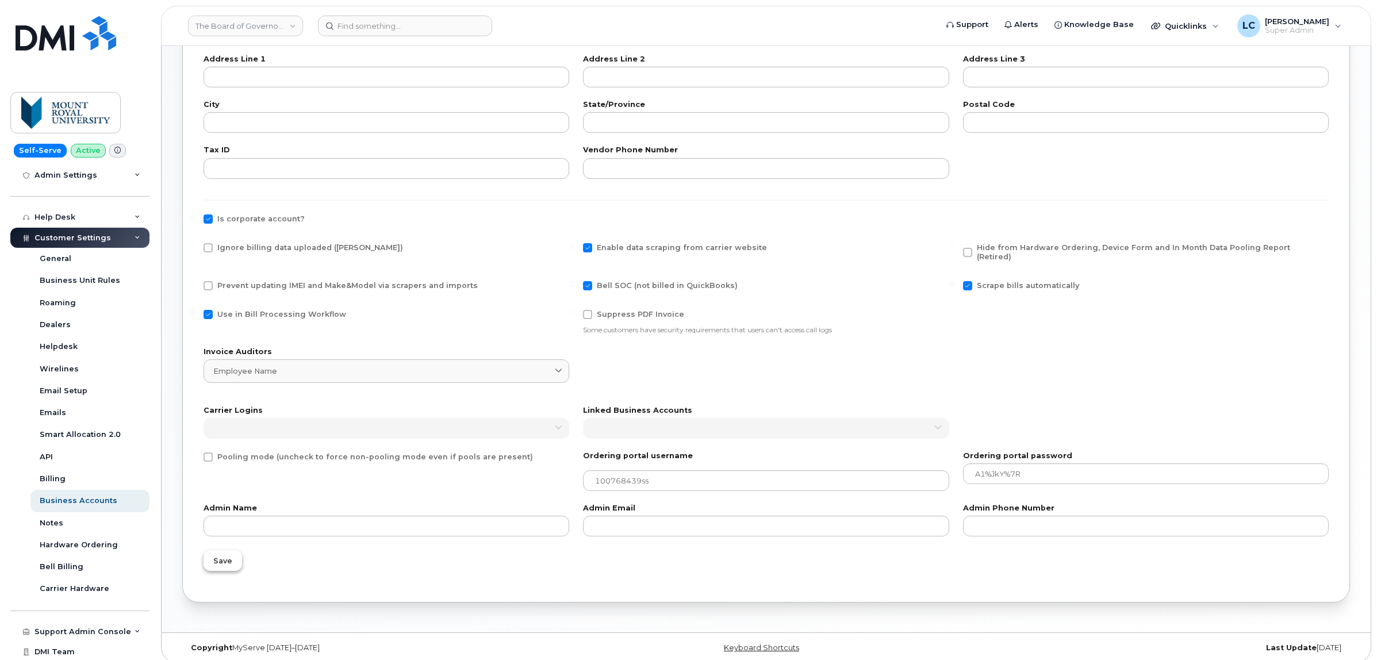
click at [217, 555] on span "Save" at bounding box center [222, 560] width 19 height 11
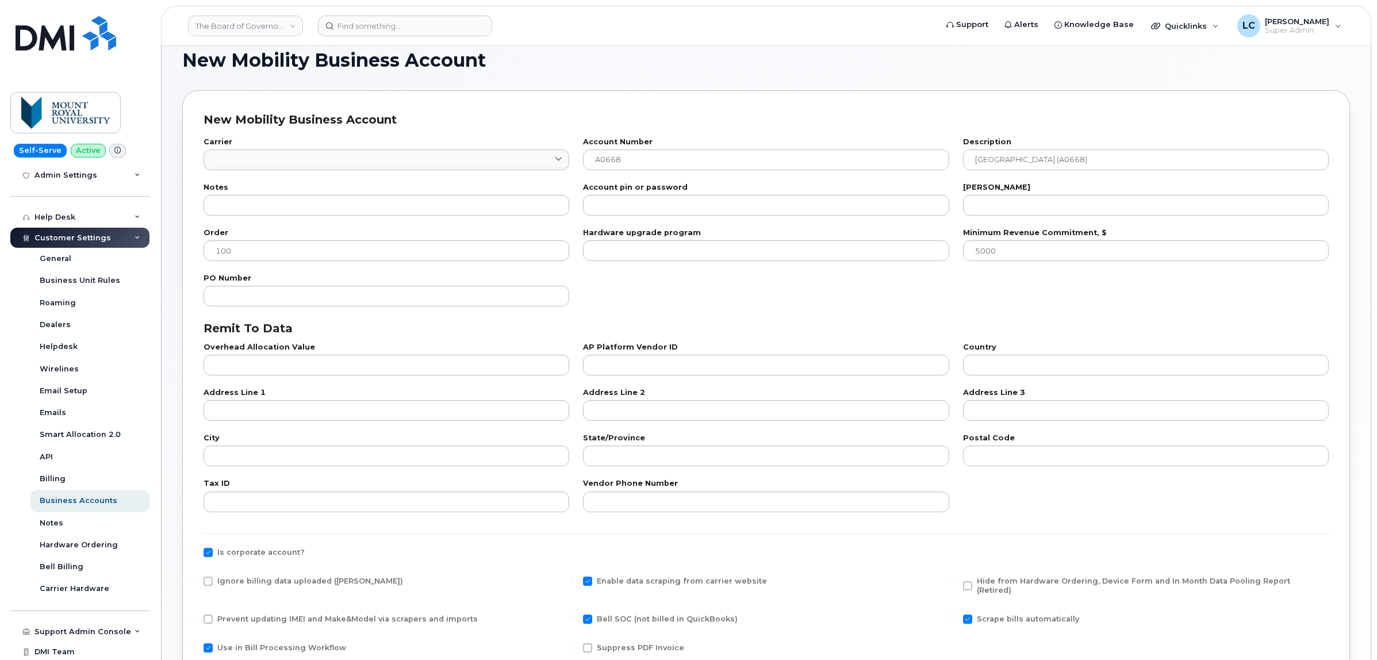
scroll to position [0, 0]
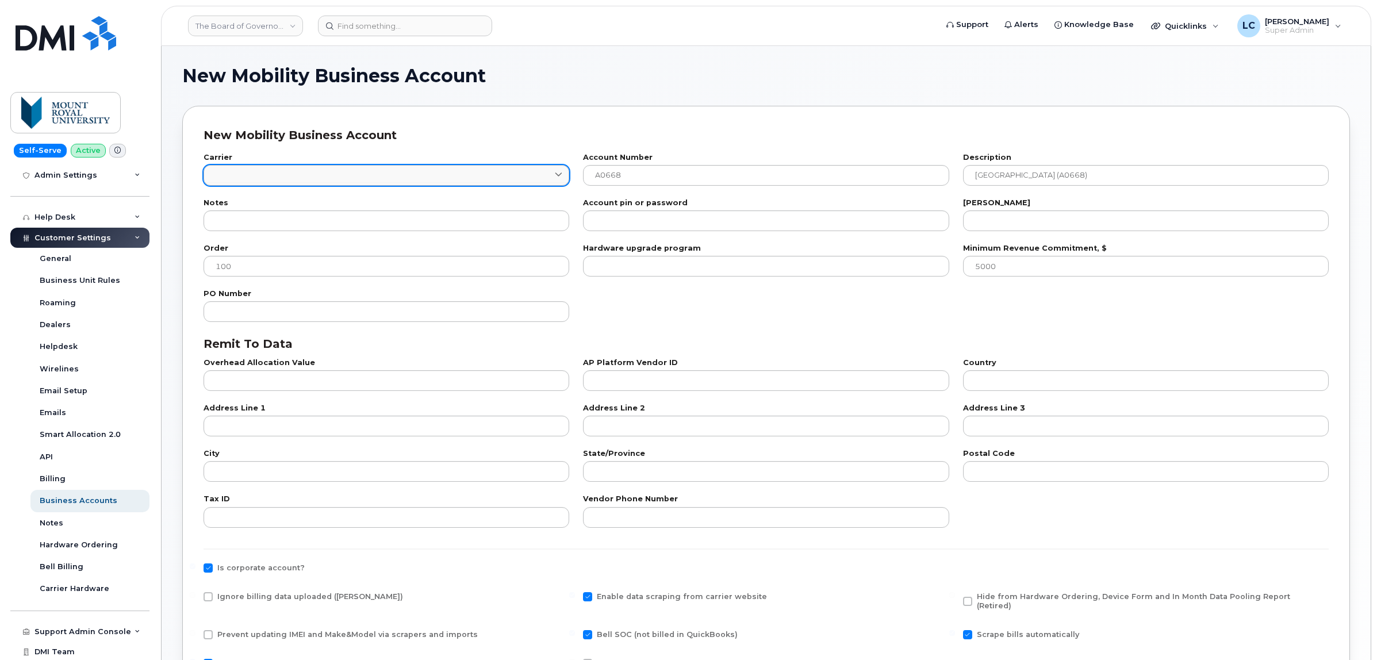
click at [343, 178] on link at bounding box center [387, 175] width 366 height 21
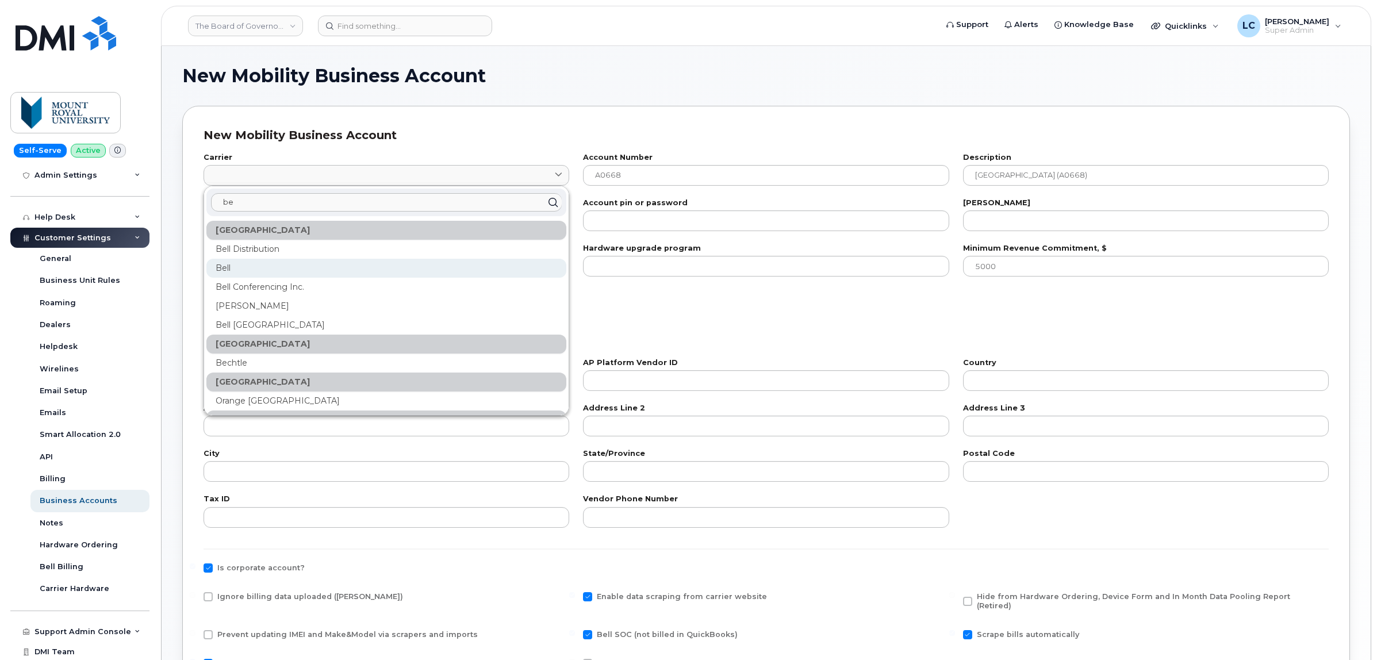
type input "be"
click at [252, 266] on div "Bell" at bounding box center [386, 268] width 360 height 19
type input "1"
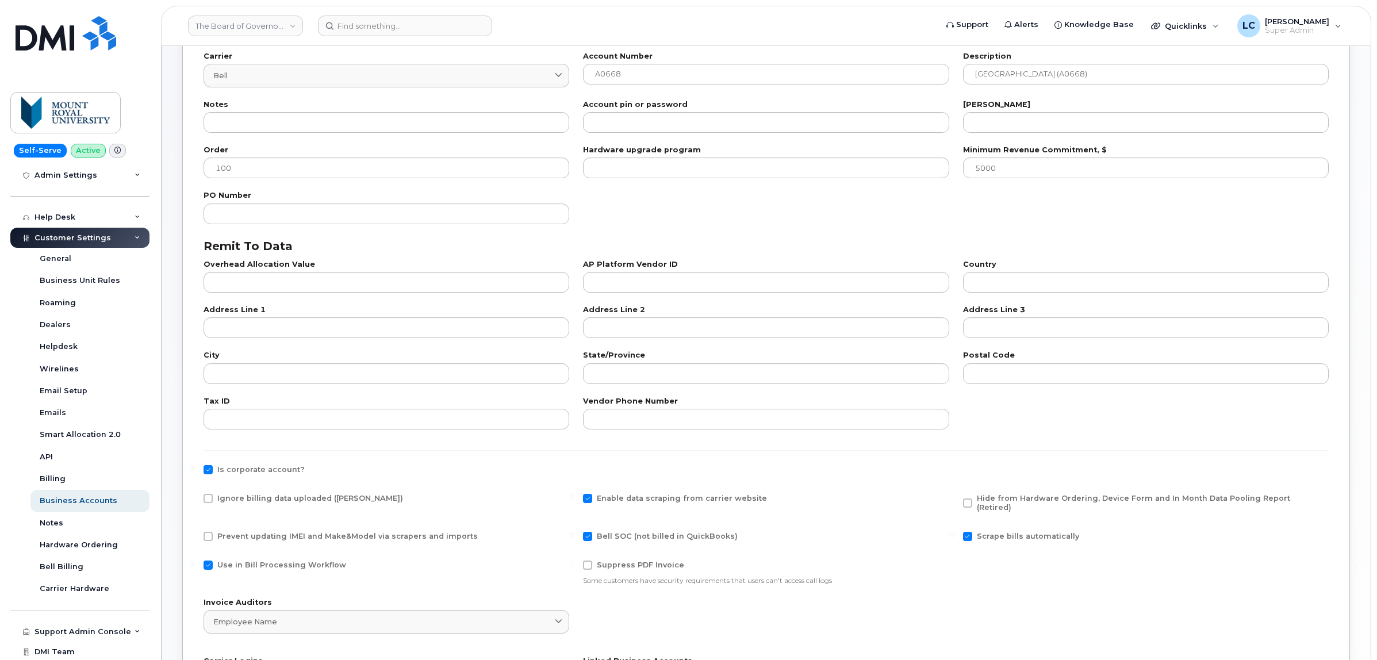
scroll to position [352, 0]
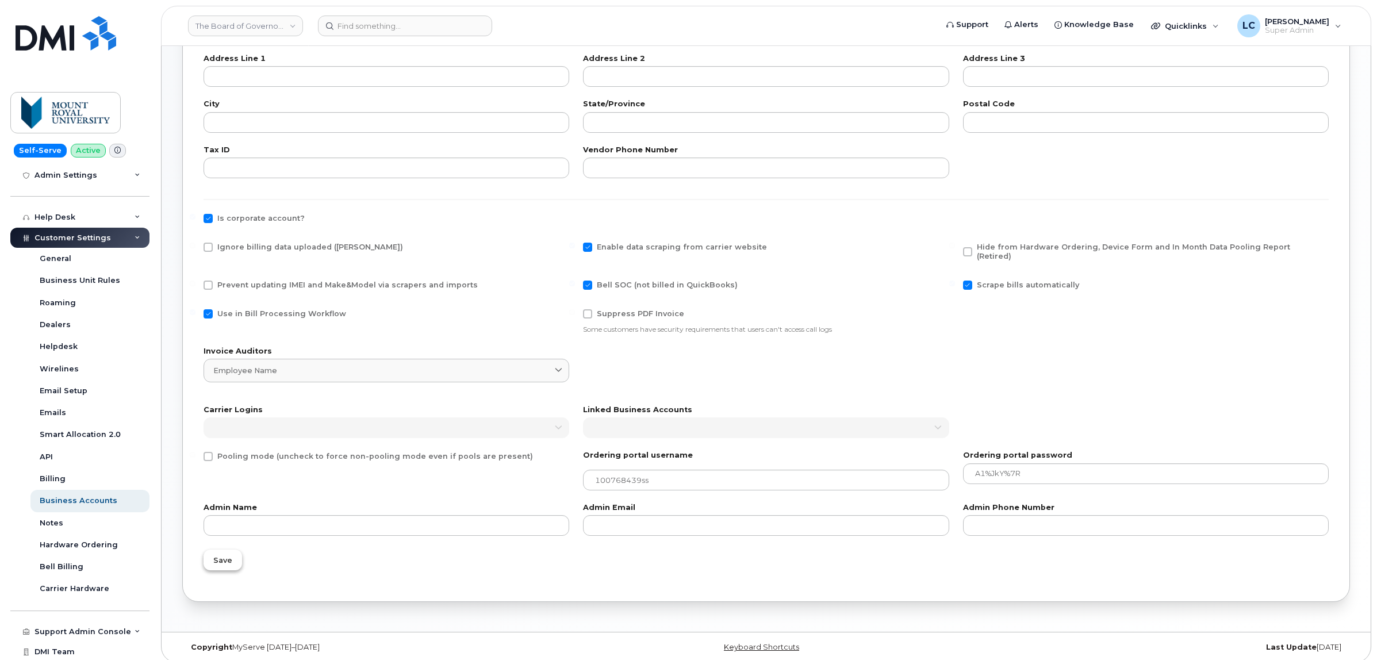
click at [220, 555] on span "Save" at bounding box center [222, 560] width 19 height 11
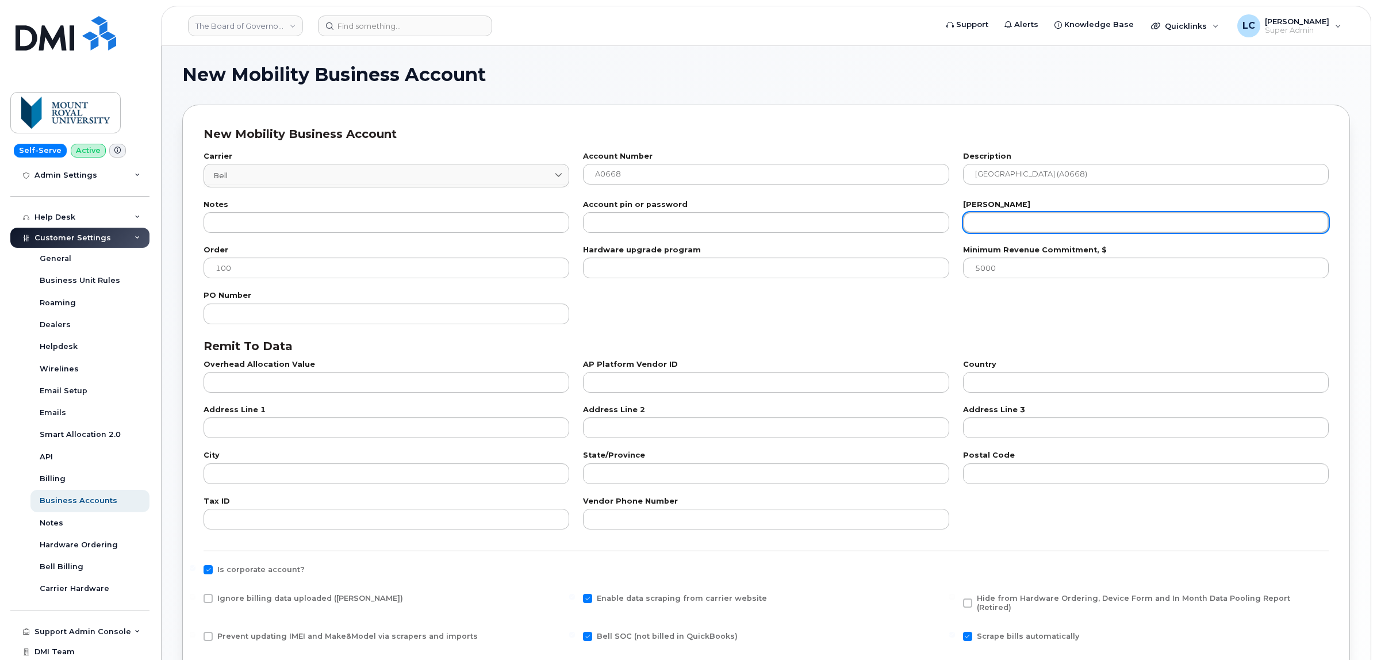
scroll to position [0, 0]
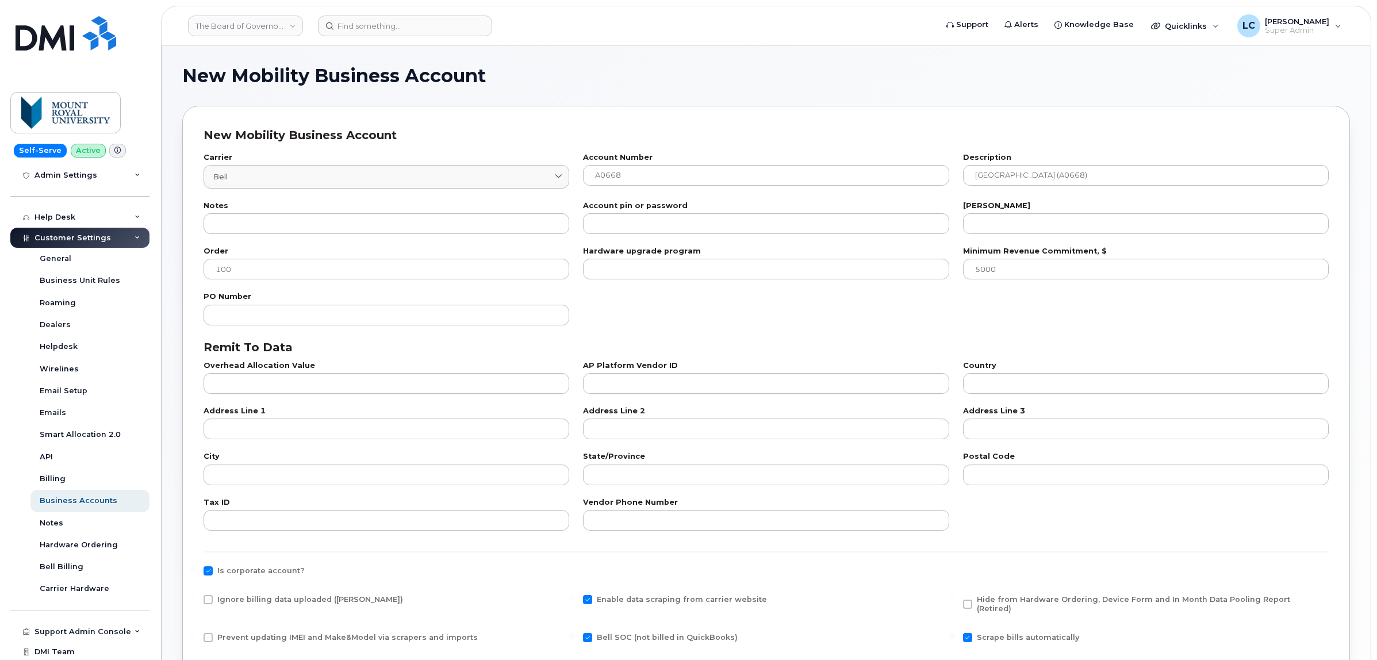
click at [990, 237] on div "Bill day" at bounding box center [1146, 218] width 380 height 45
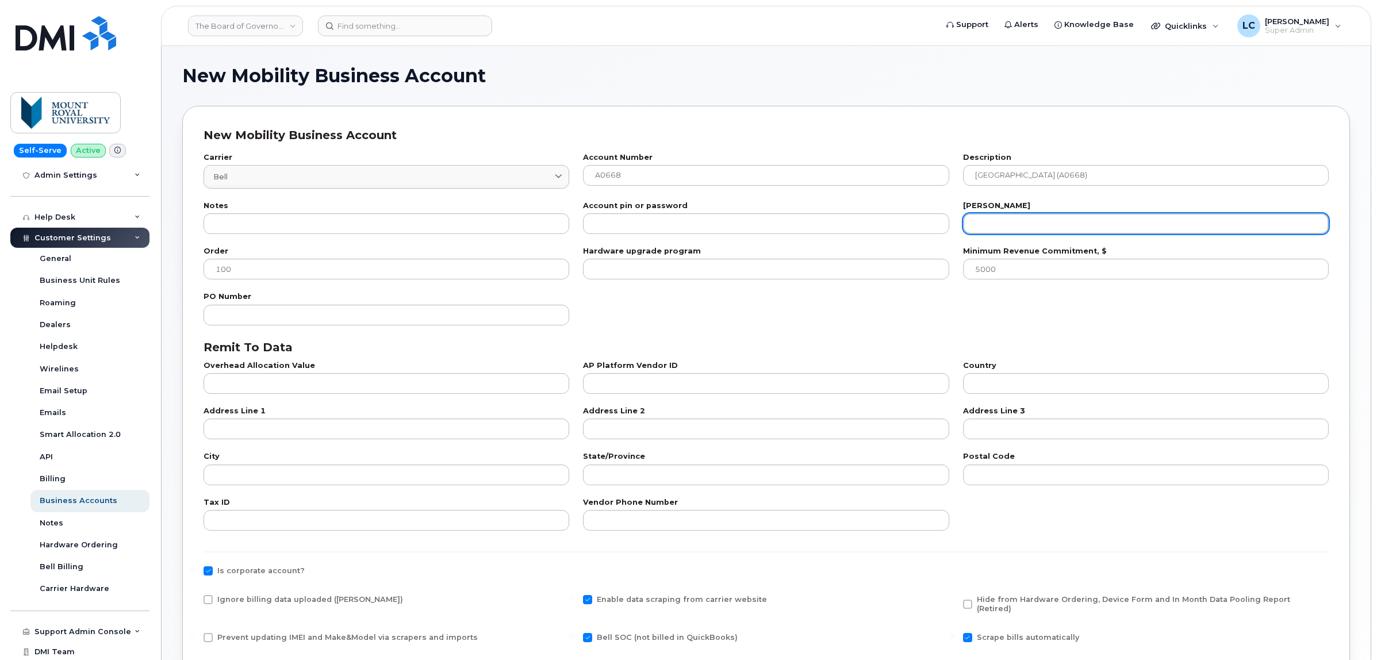
click at [990, 226] on input "number" at bounding box center [1146, 223] width 366 height 21
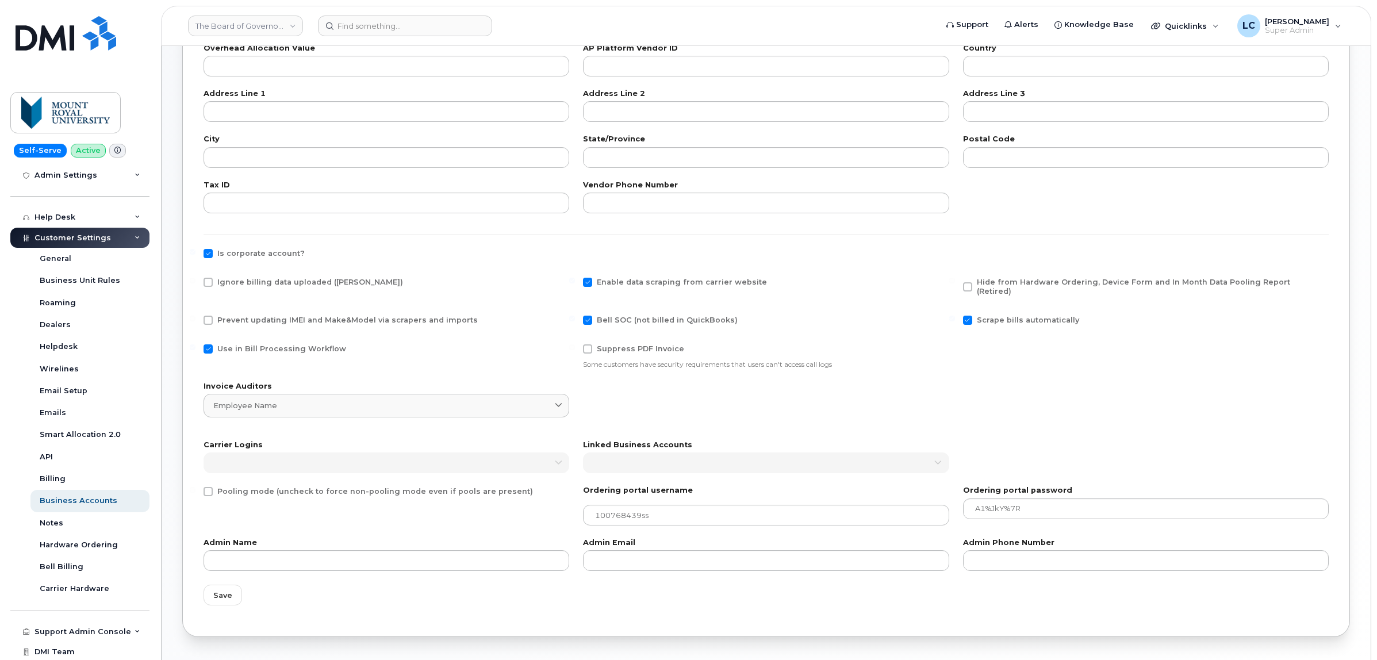
scroll to position [352, 0]
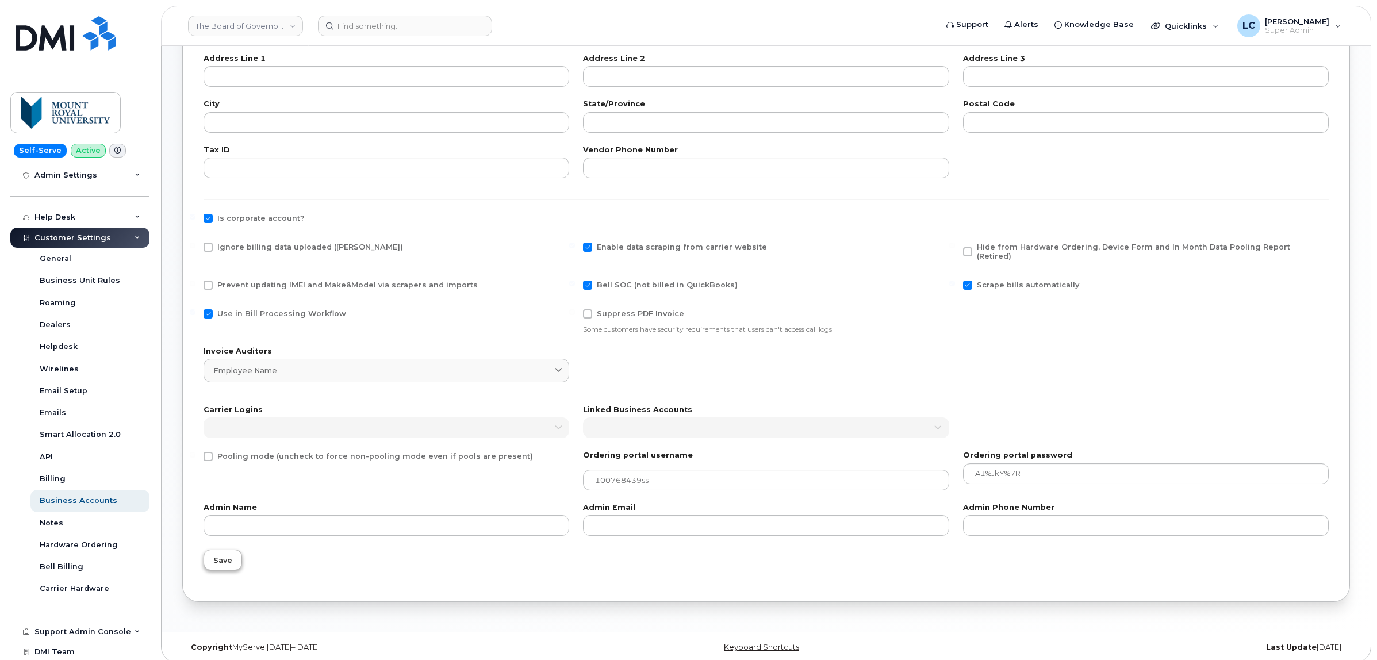
type input "22"
click at [236, 550] on button "Save" at bounding box center [223, 560] width 39 height 21
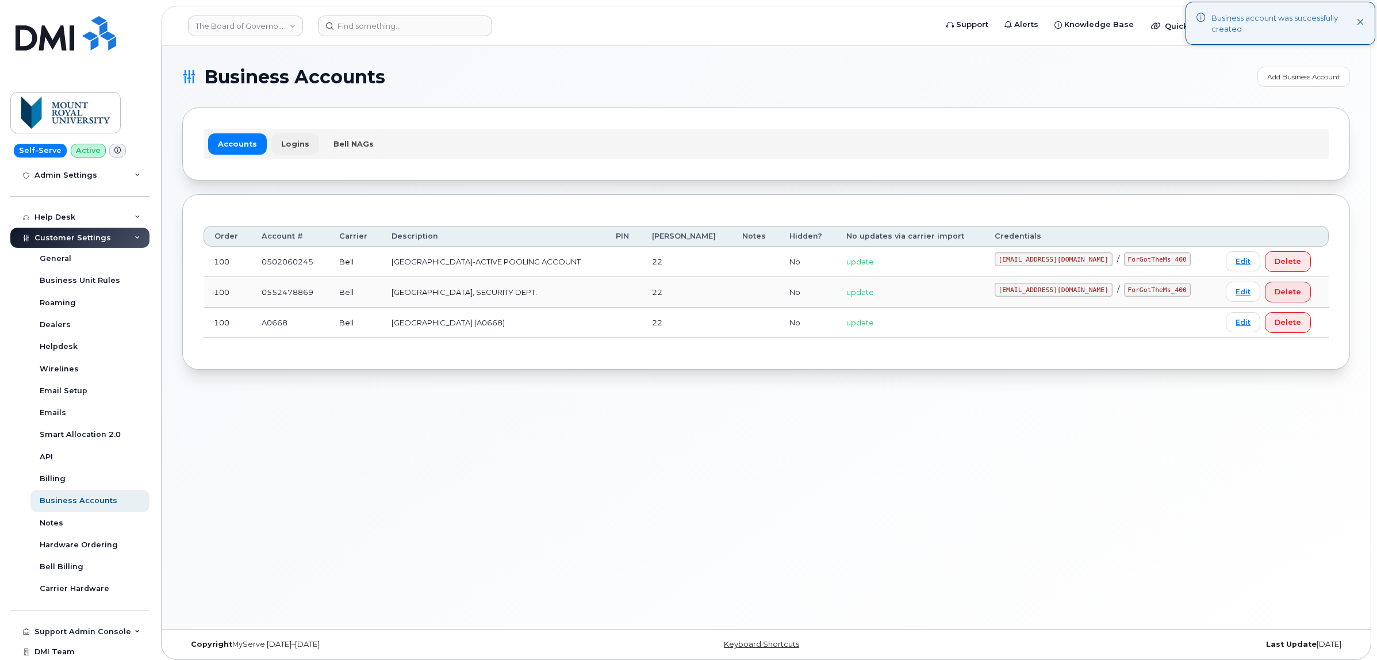
click at [294, 140] on link "Logins" at bounding box center [295, 143] width 48 height 21
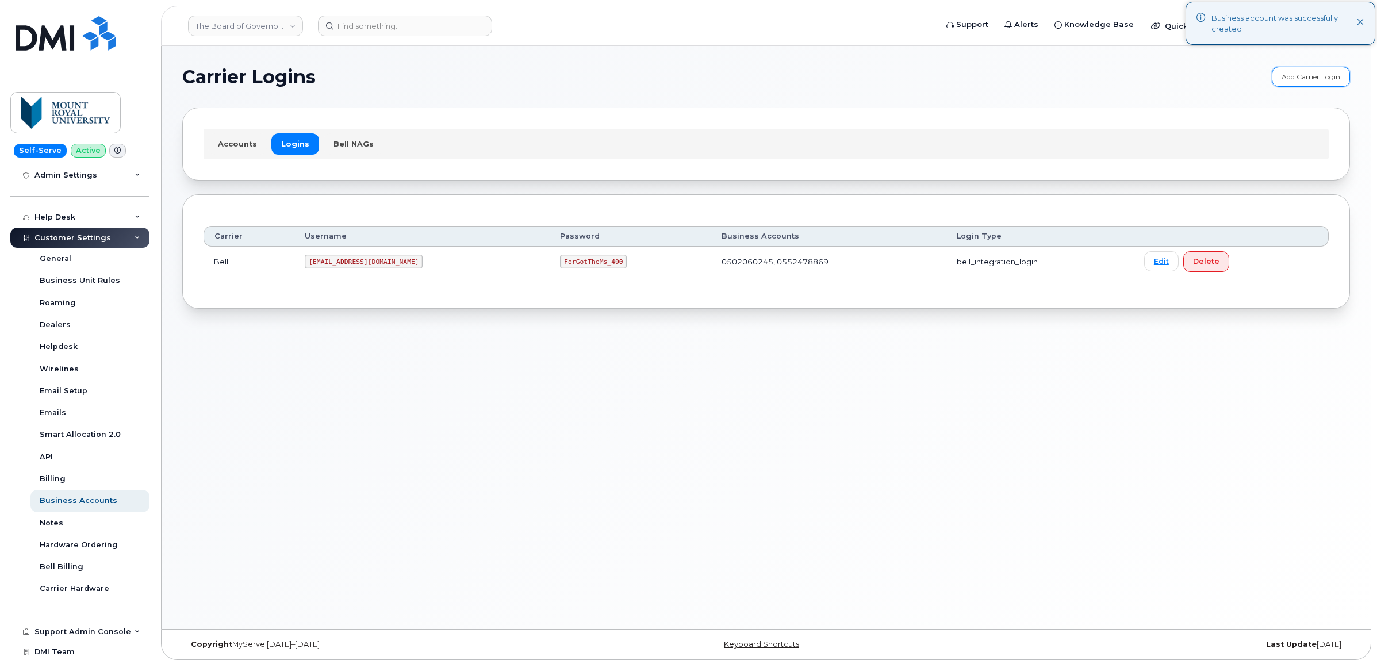
click at [1301, 78] on link "Add Carrier Login" at bounding box center [1311, 77] width 78 height 20
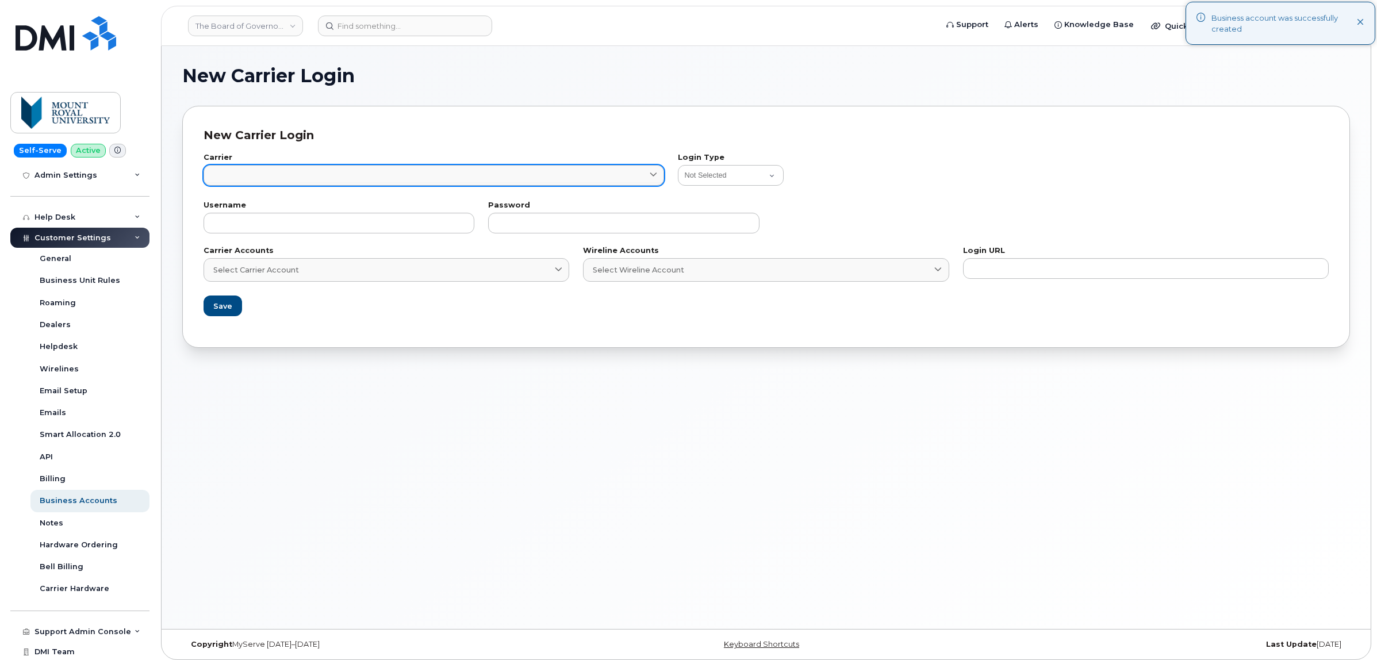
click at [371, 177] on link at bounding box center [434, 175] width 461 height 21
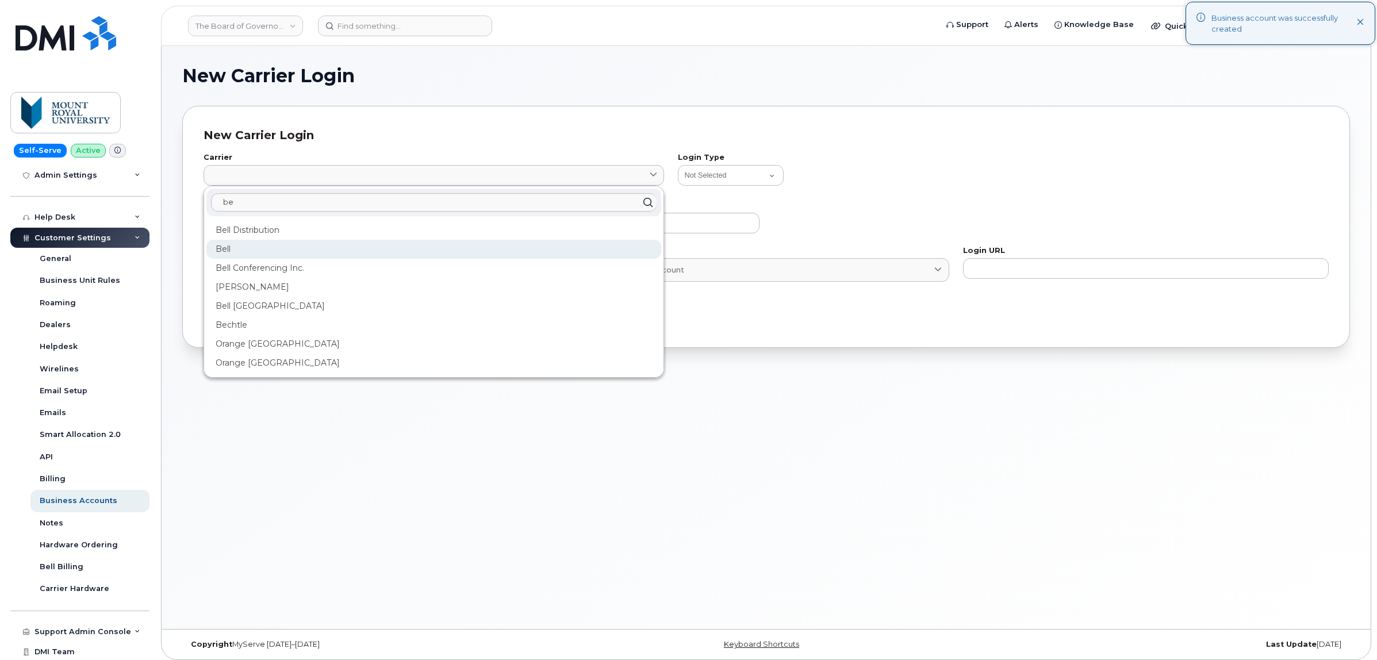
type input "be"
click at [254, 245] on div "Bell" at bounding box center [433, 249] width 455 height 19
type input "1"
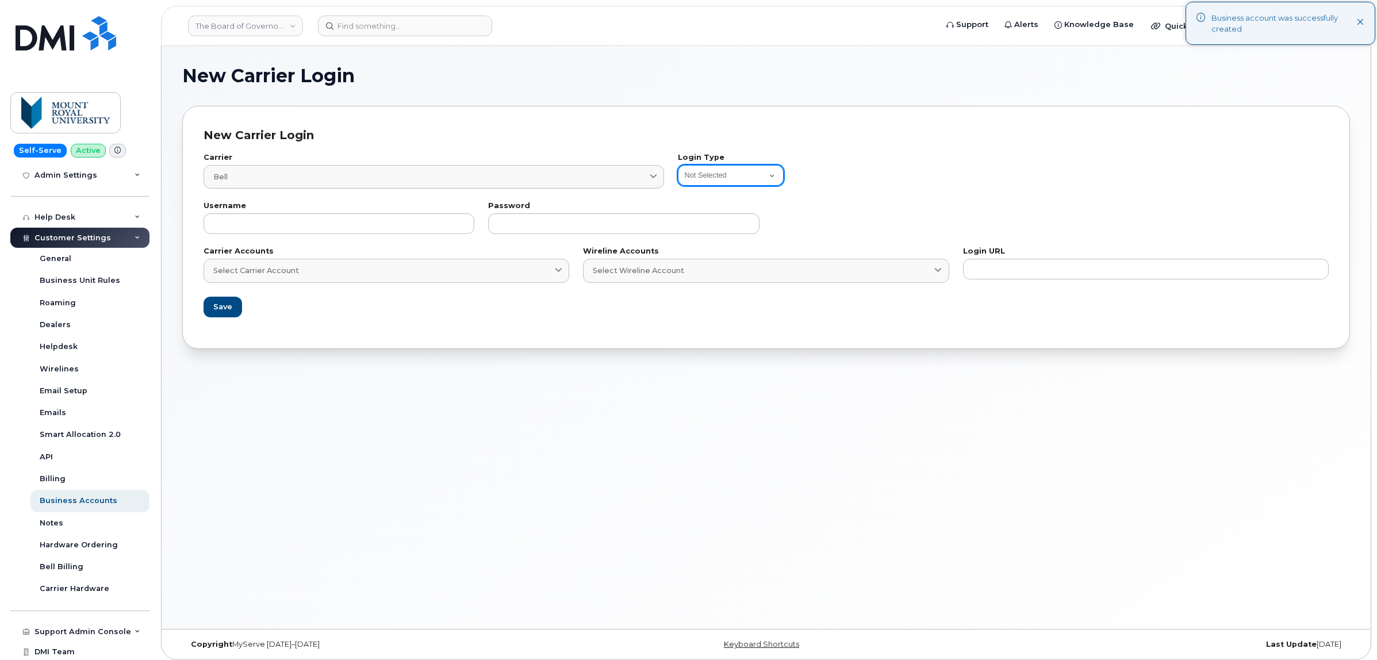
click at [709, 174] on select "Not Selected Bell Legacy eCare Login Telus IQ Telus IQ v2 Bell eOrdering Clearw…" at bounding box center [731, 175] width 106 height 21
select select "bell_eordering"
click at [678, 165] on select "Not Selected Bell Legacy eCare Login Telus IQ Telus IQ v2 Bell eOrdering Clearw…" at bounding box center [731, 175] width 106 height 21
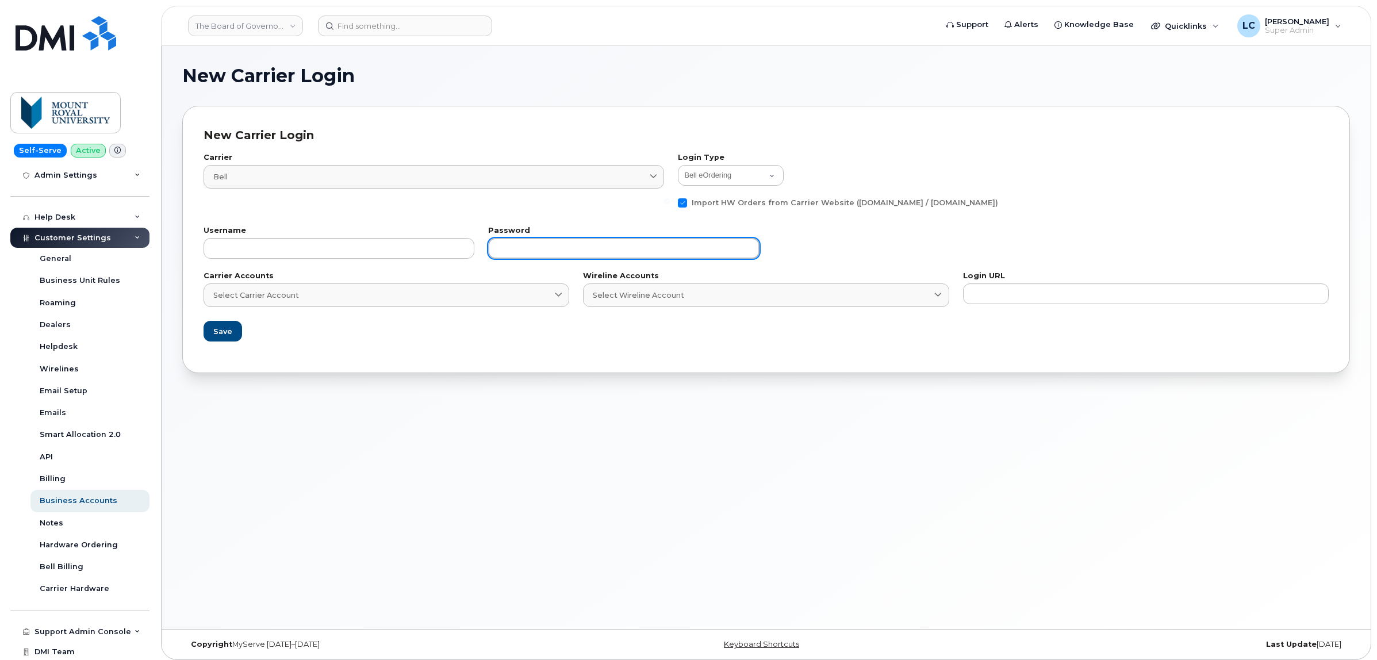
click at [569, 250] on input "text" at bounding box center [623, 248] width 271 height 21
paste input "a1%JkY%7R"
type input "a1%JkY%7R"
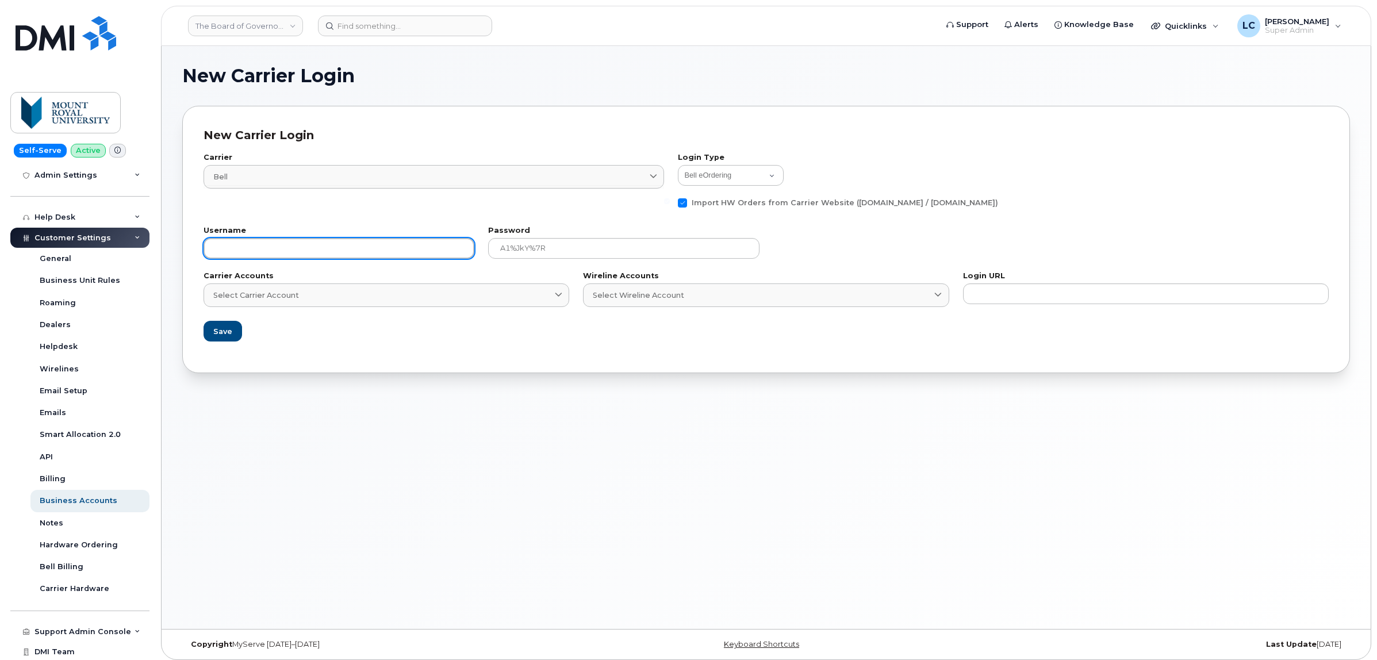
click at [338, 251] on input "text" at bounding box center [339, 248] width 271 height 21
paste input "100768439ss"
type input "100768439ss"
click at [410, 213] on div "Carrier Bell 1 be Bell Distribution Bell Bell Conferencing Inc. Jasper Bell Bel…" at bounding box center [434, 183] width 474 height 73
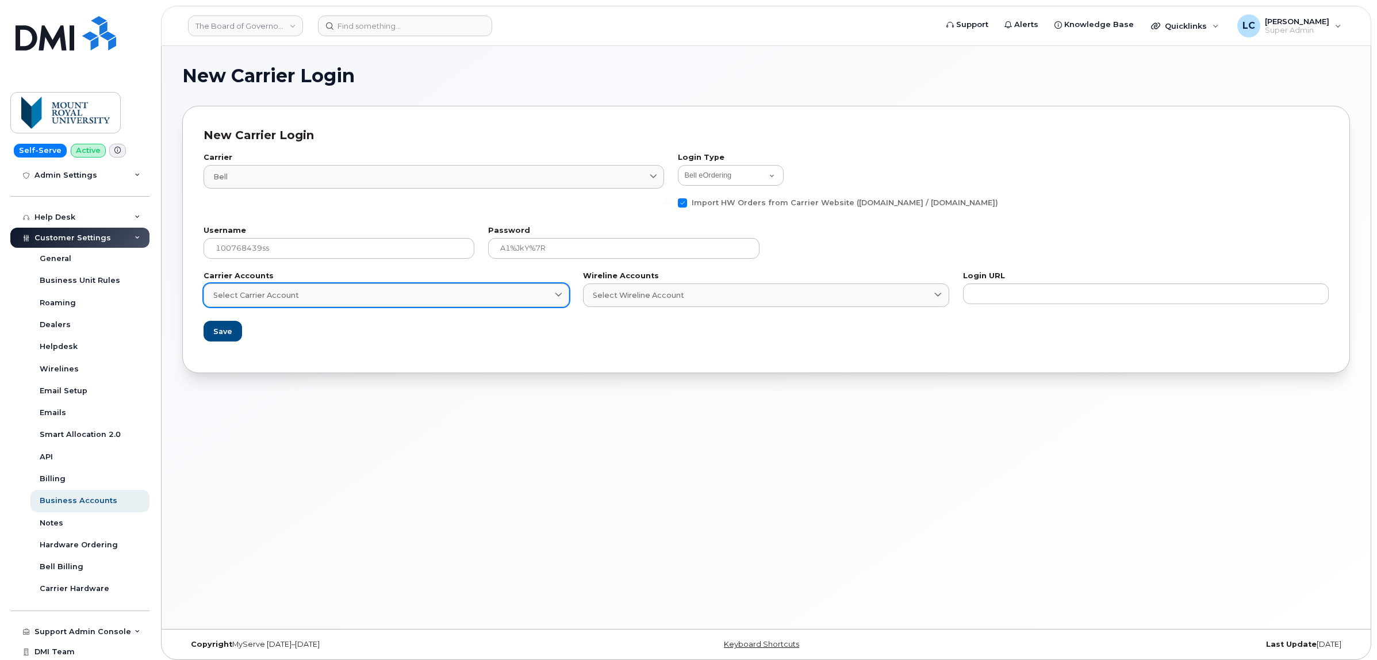
click at [499, 295] on div "Select Carrier Account" at bounding box center [386, 295] width 346 height 11
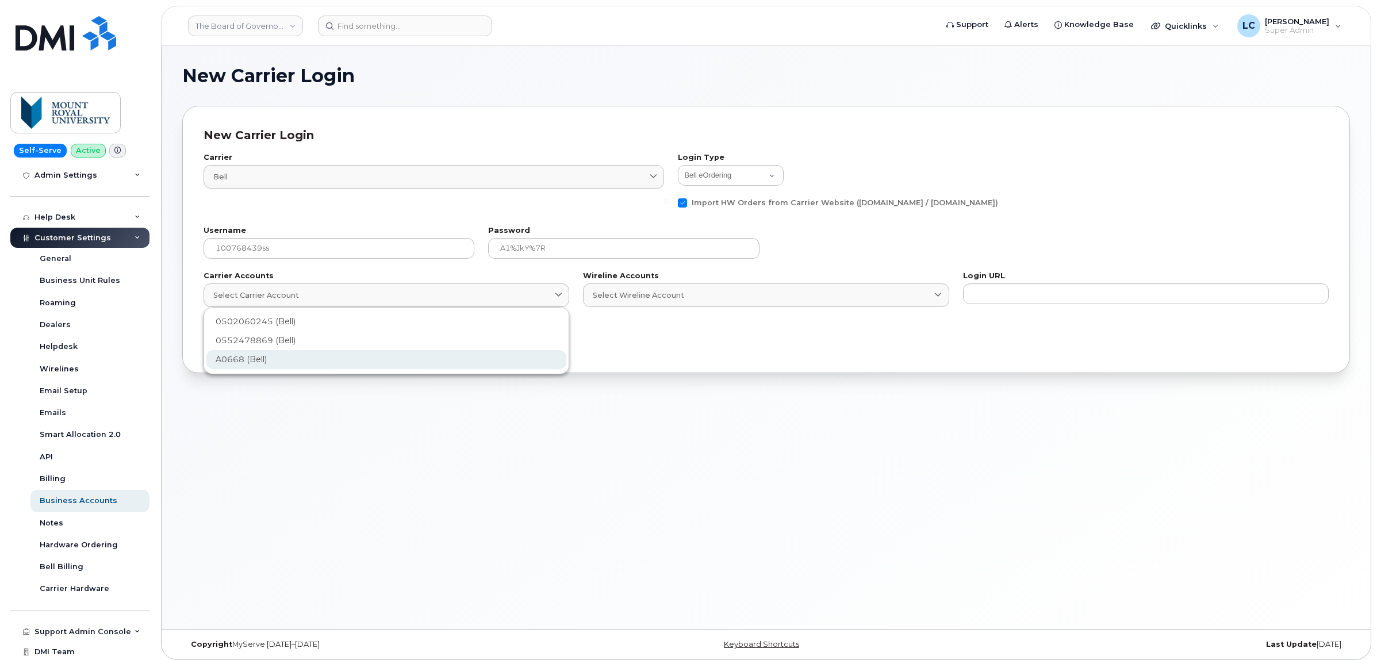
click at [315, 358] on div "A0668 (Bell)" at bounding box center [386, 359] width 360 height 19
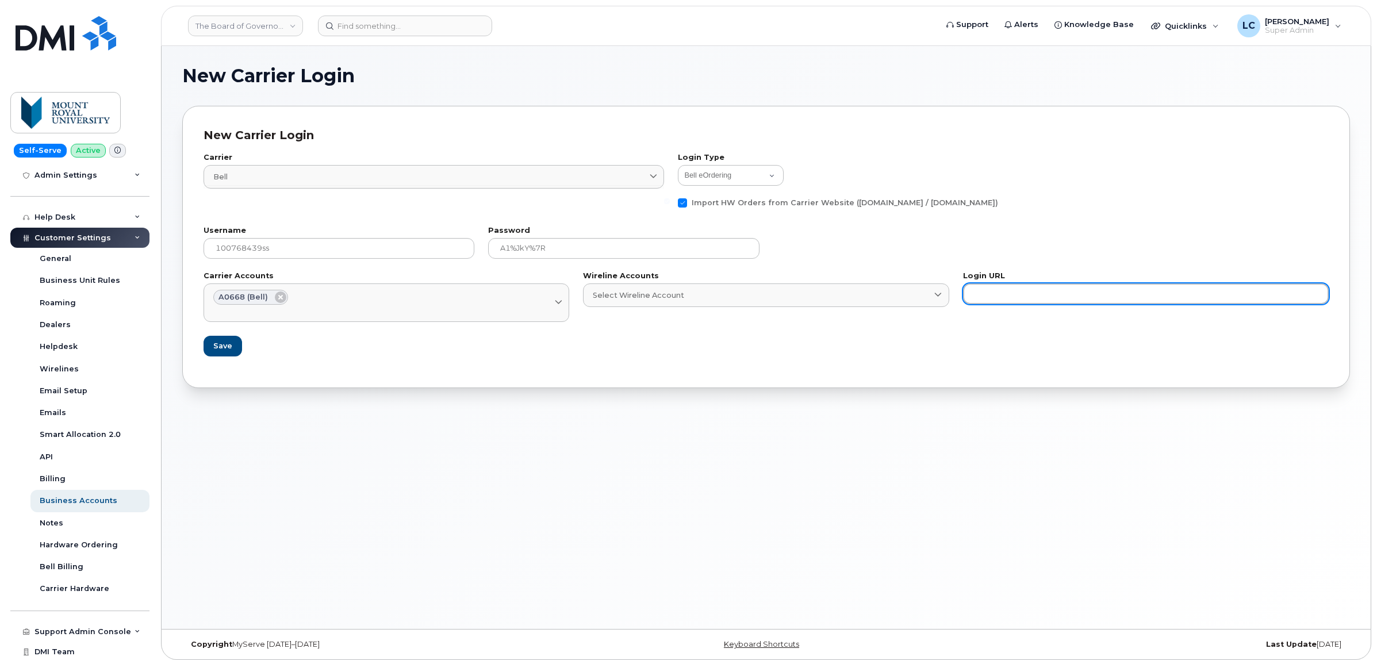
click at [1063, 296] on input "text" at bounding box center [1146, 293] width 366 height 21
paste input "https://eorder.bell.ca/"
type input "https://eorder.bell.ca/"
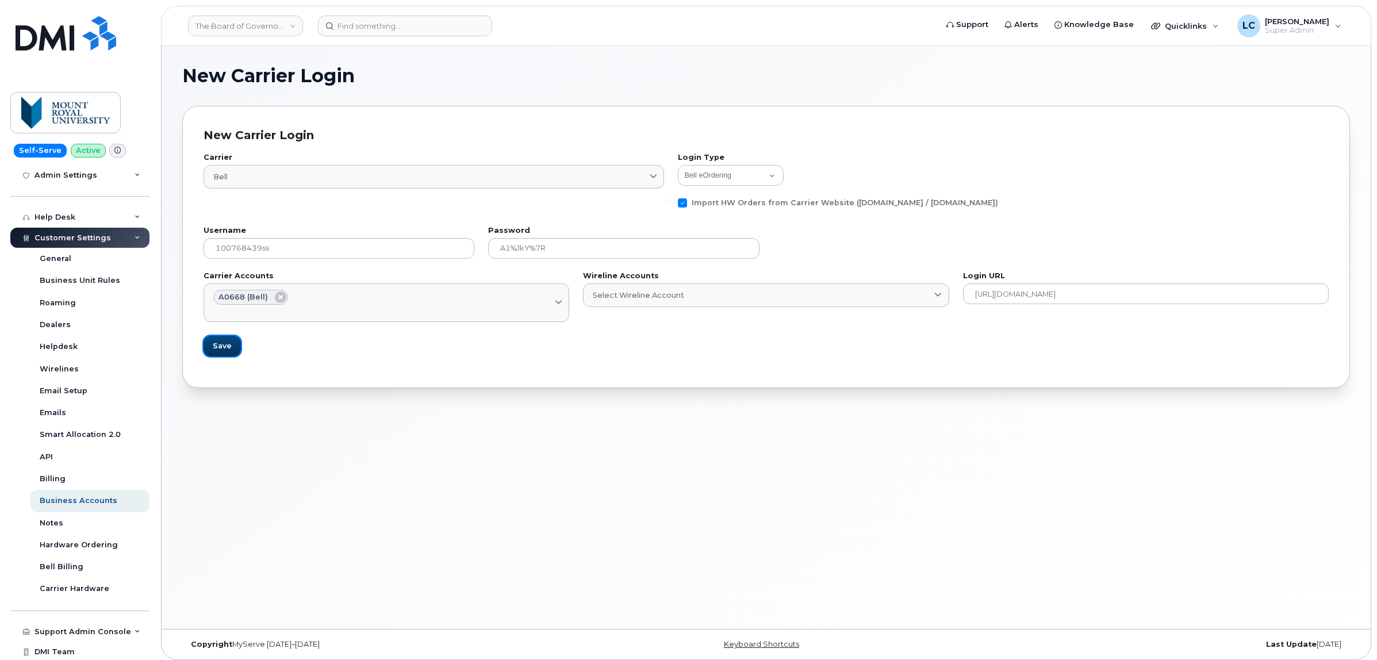
click at [216, 346] on span "Save" at bounding box center [222, 345] width 19 height 11
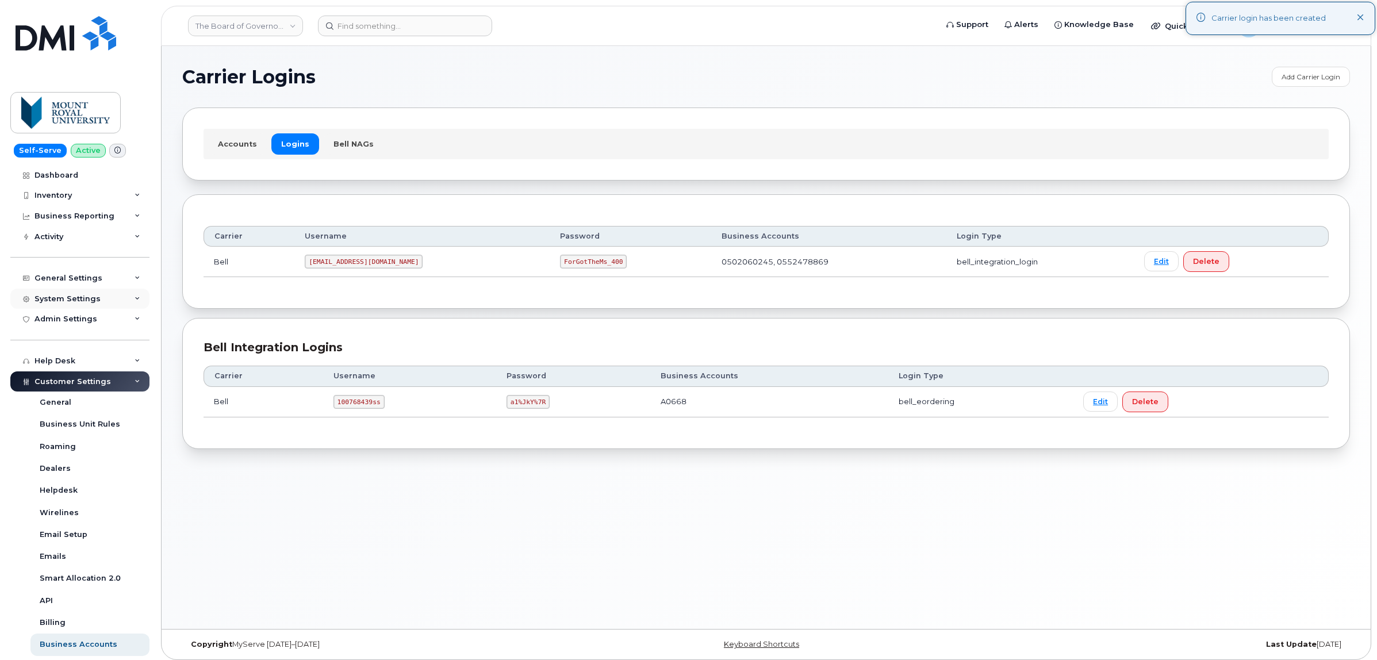
click at [105, 303] on div "System Settings" at bounding box center [79, 299] width 139 height 21
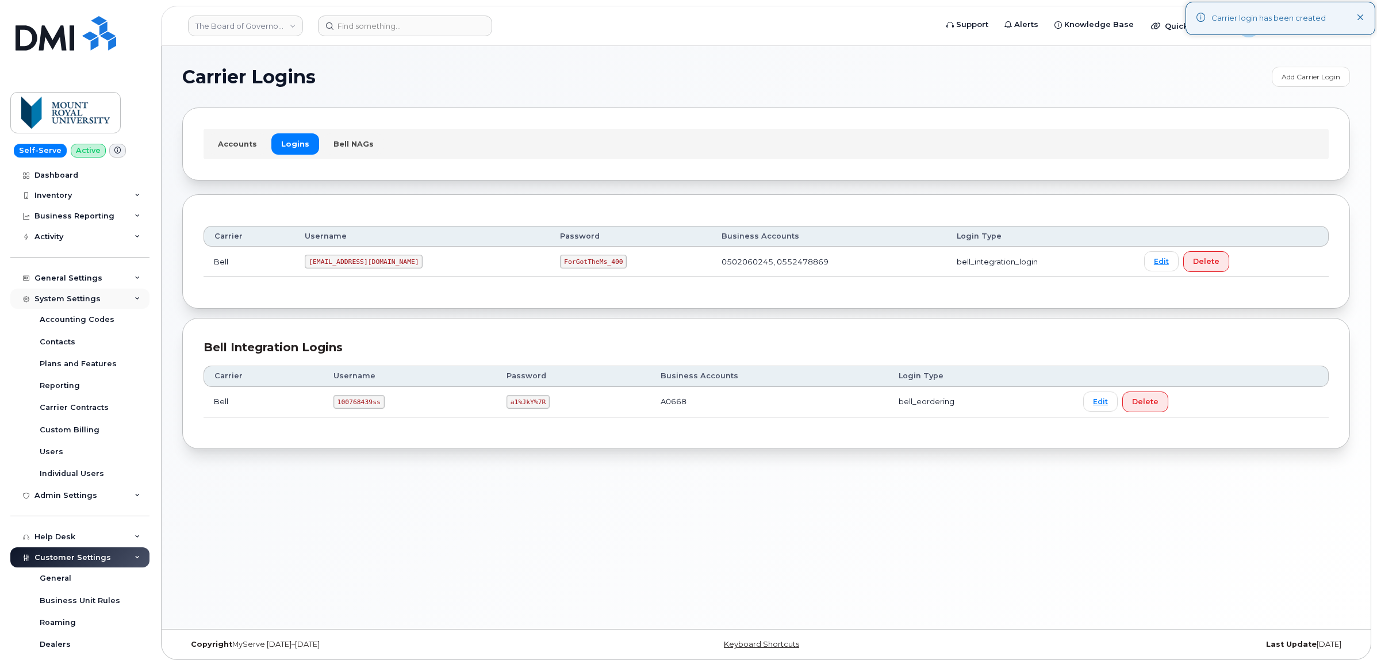
click at [105, 302] on div "System Settings" at bounding box center [79, 299] width 139 height 21
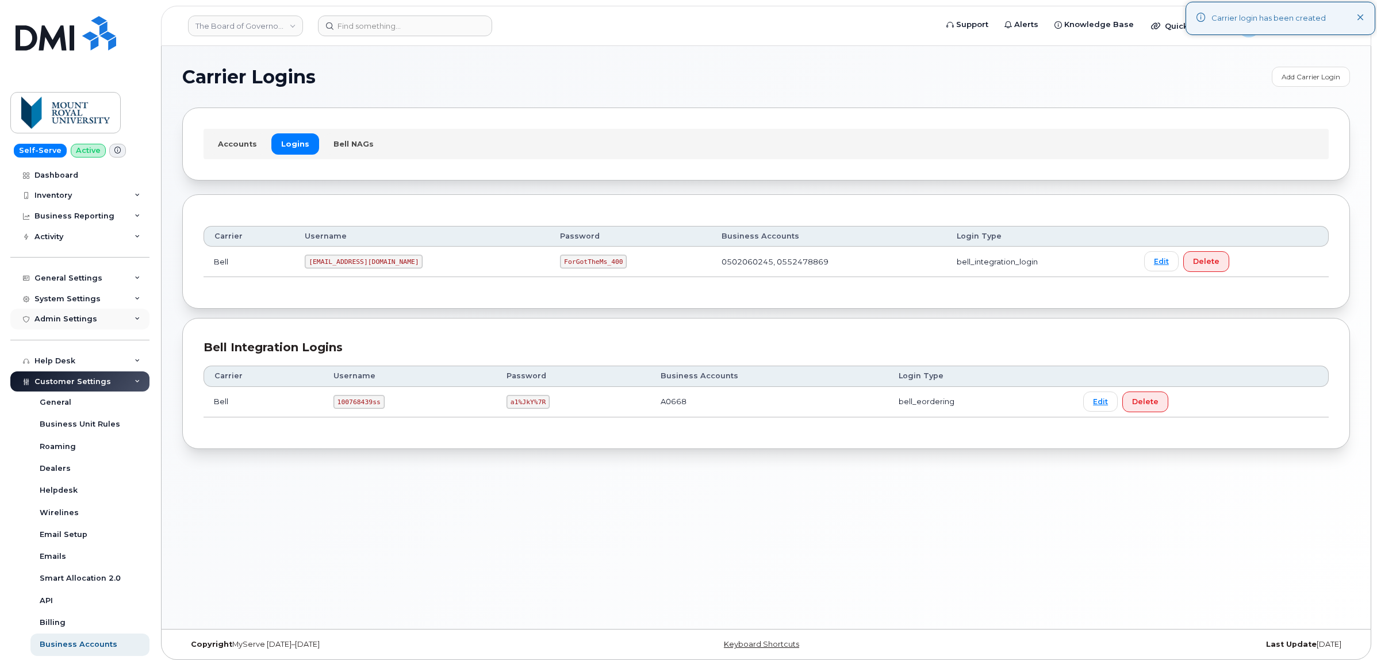
click at [104, 315] on div "Admin Settings" at bounding box center [79, 319] width 139 height 21
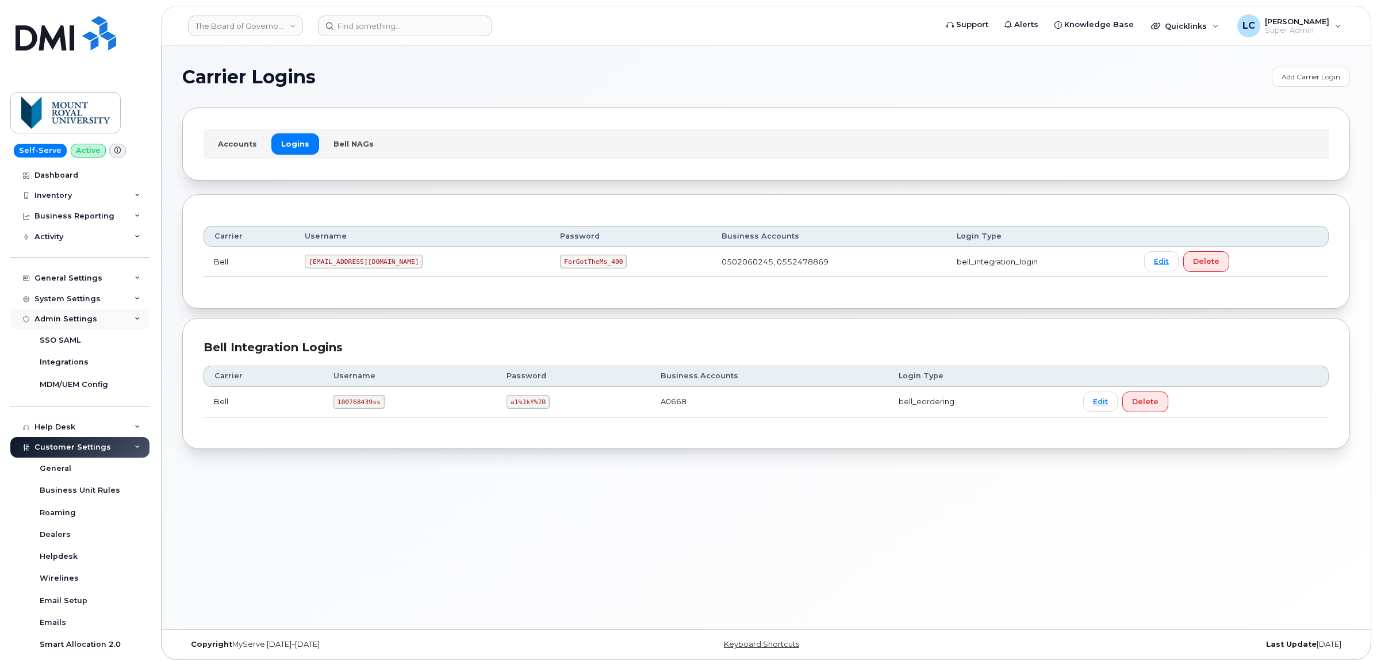
click at [104, 316] on div "Admin Settings" at bounding box center [79, 319] width 139 height 21
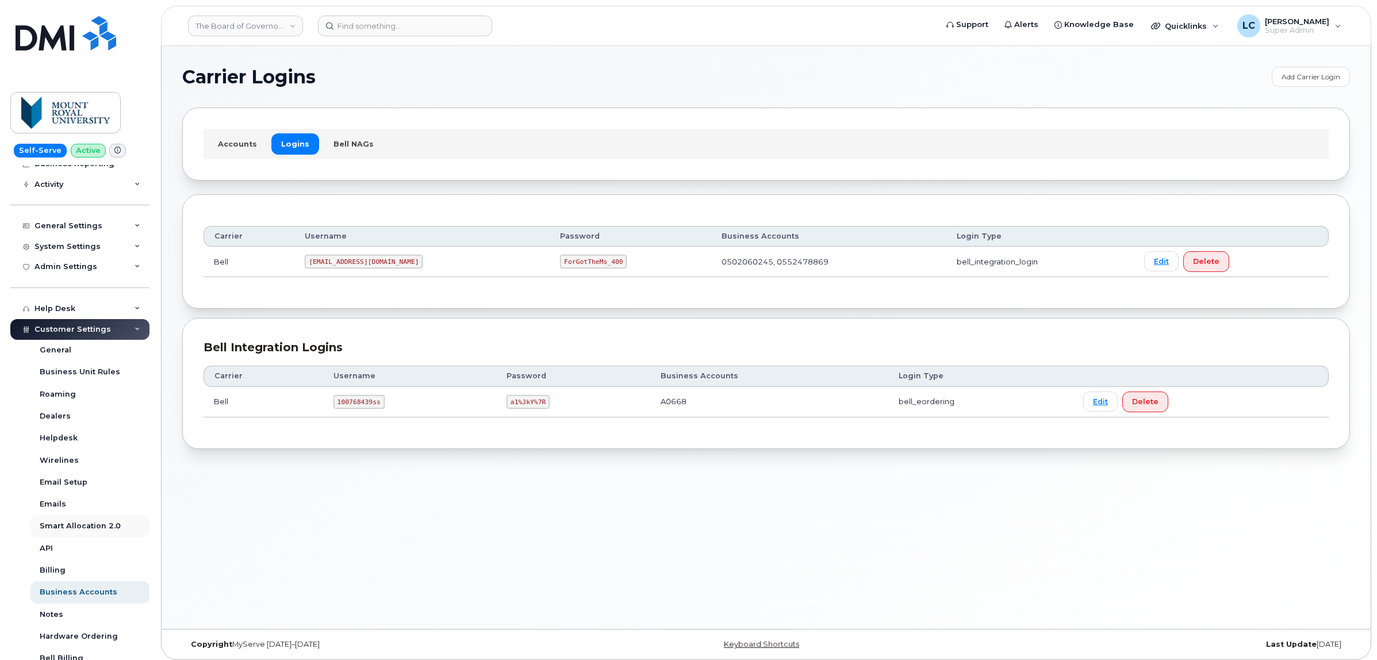
scroll to position [144, 0]
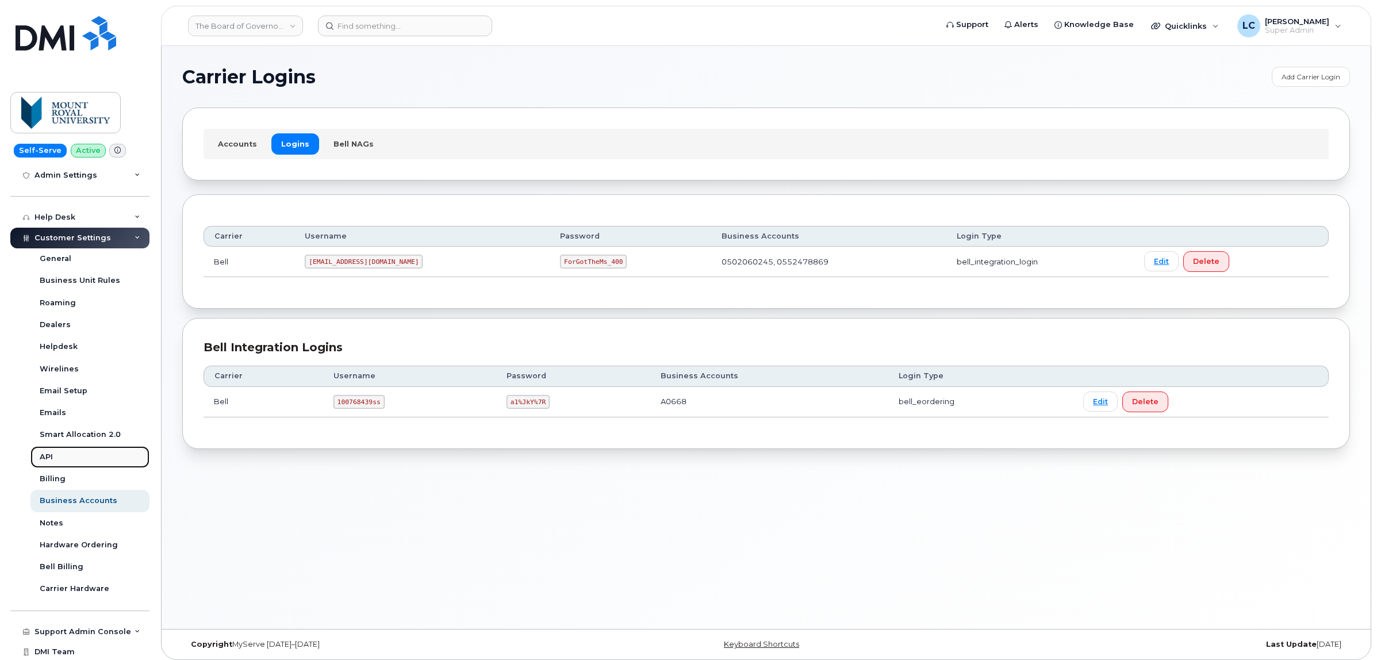
click at [43, 453] on link "API" at bounding box center [89, 457] width 119 height 22
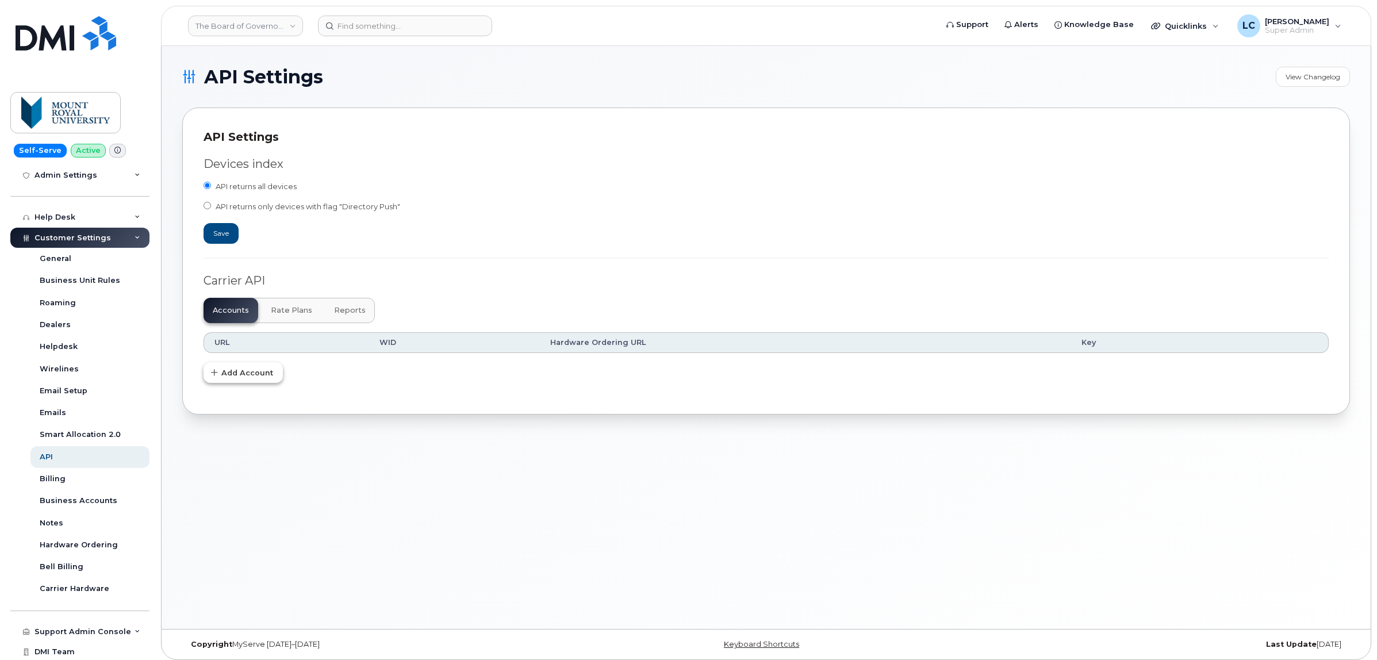
click at [247, 377] on span "Add Account" at bounding box center [247, 372] width 52 height 11
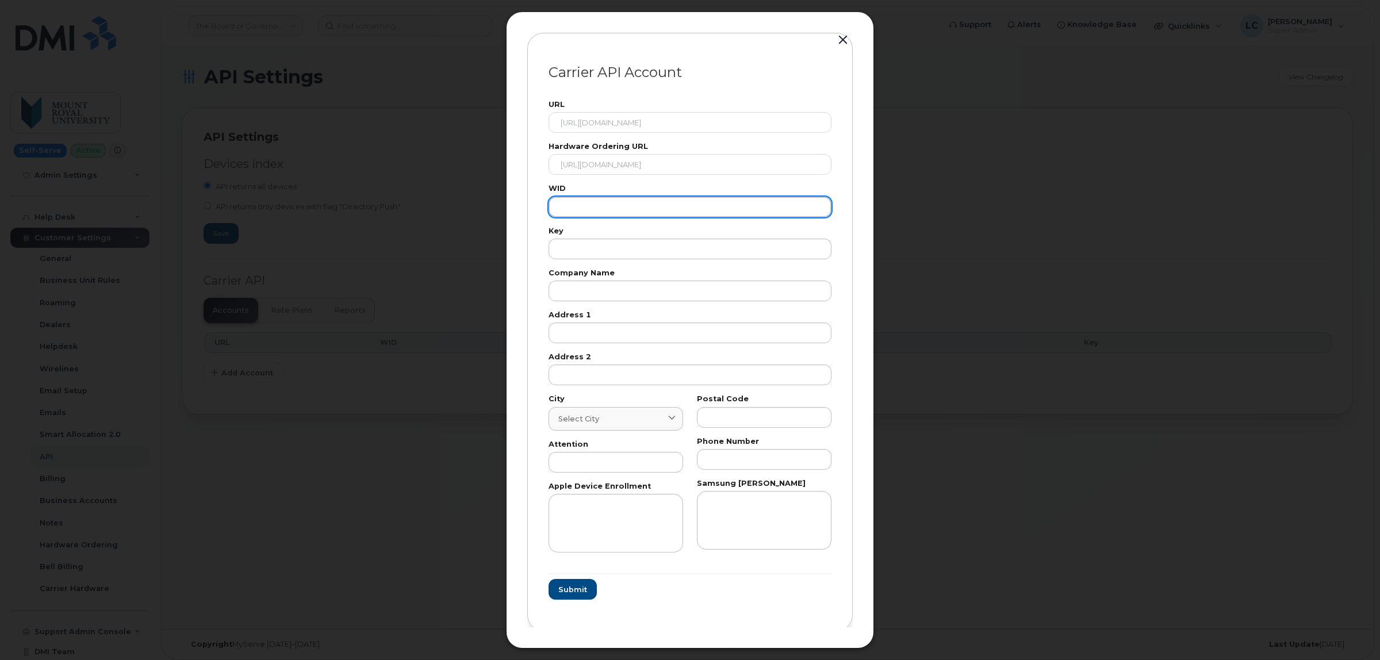
click at [622, 206] on input "text" at bounding box center [690, 207] width 283 height 21
paste input "105686"
type input "105686"
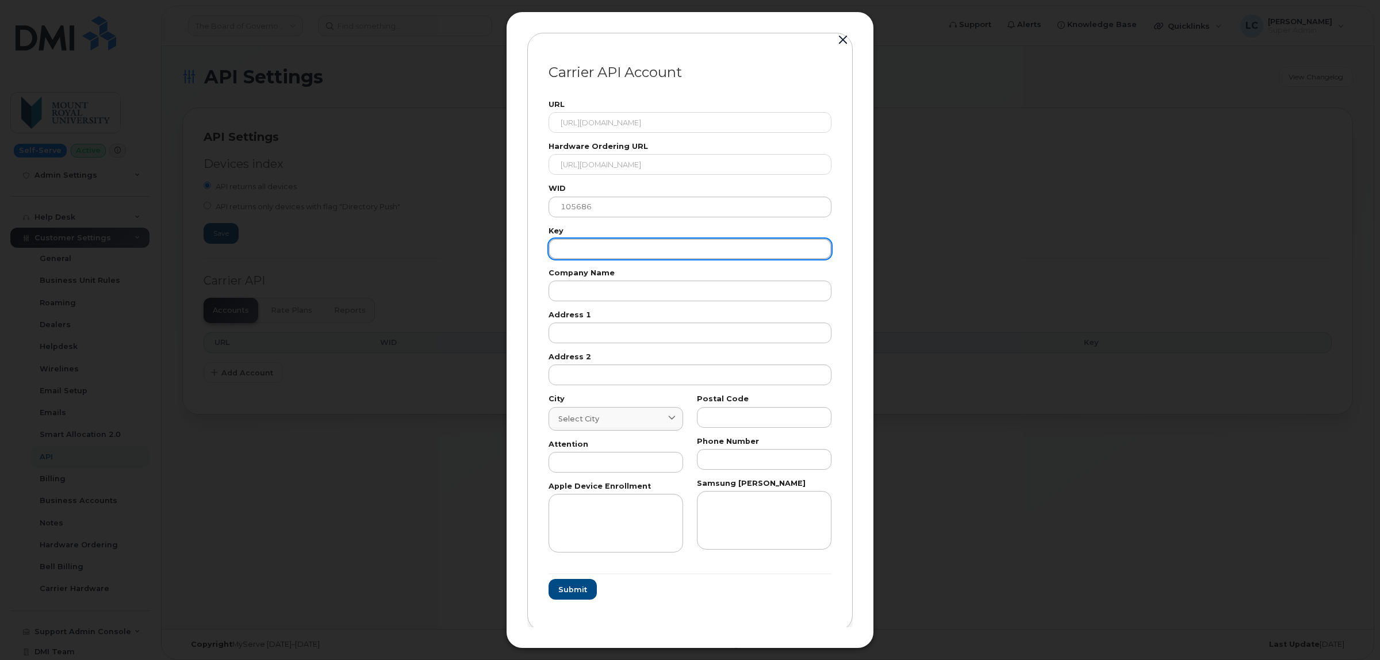
click at [603, 248] on input "text" at bounding box center [690, 249] width 283 height 21
paste input "CG2W6V7GXT85FNSP"
drag, startPoint x: 559, startPoint y: 249, endPoint x: 504, endPoint y: 252, distance: 55.3
click at [504, 252] on div "Carrier API Account URL https://eordering.bell.ca/api/eordering/orders/v1/ Hard…" at bounding box center [690, 330] width 1380 height 660
type input "CG2W6V7GXT85FNSP"
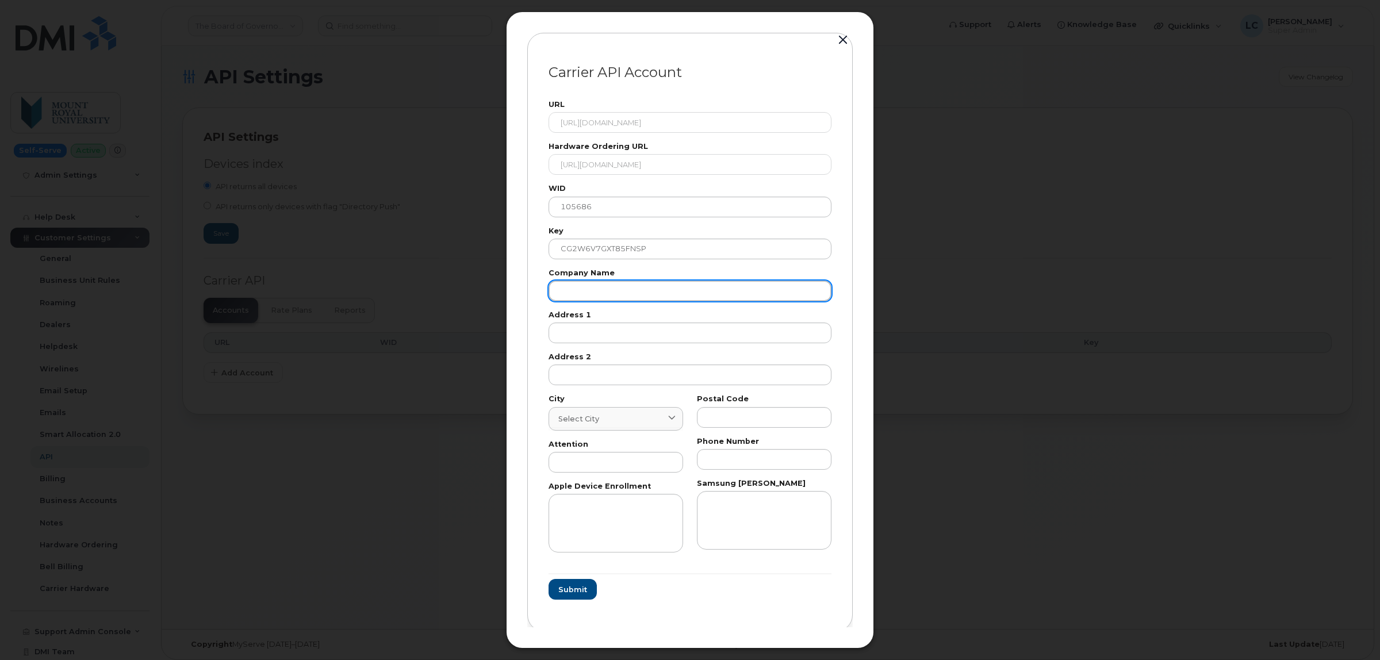
click at [610, 289] on input "text" at bounding box center [690, 291] width 283 height 21
type input "The Board of Governors of Mount Royal University"
drag, startPoint x: 778, startPoint y: 289, endPoint x: 326, endPoint y: 253, distance: 453.4
click at [326, 253] on div "Carrier API Account URL https://eordering.bell.ca/api/eordering/orders/v1/ Hard…" at bounding box center [690, 330] width 1380 height 660
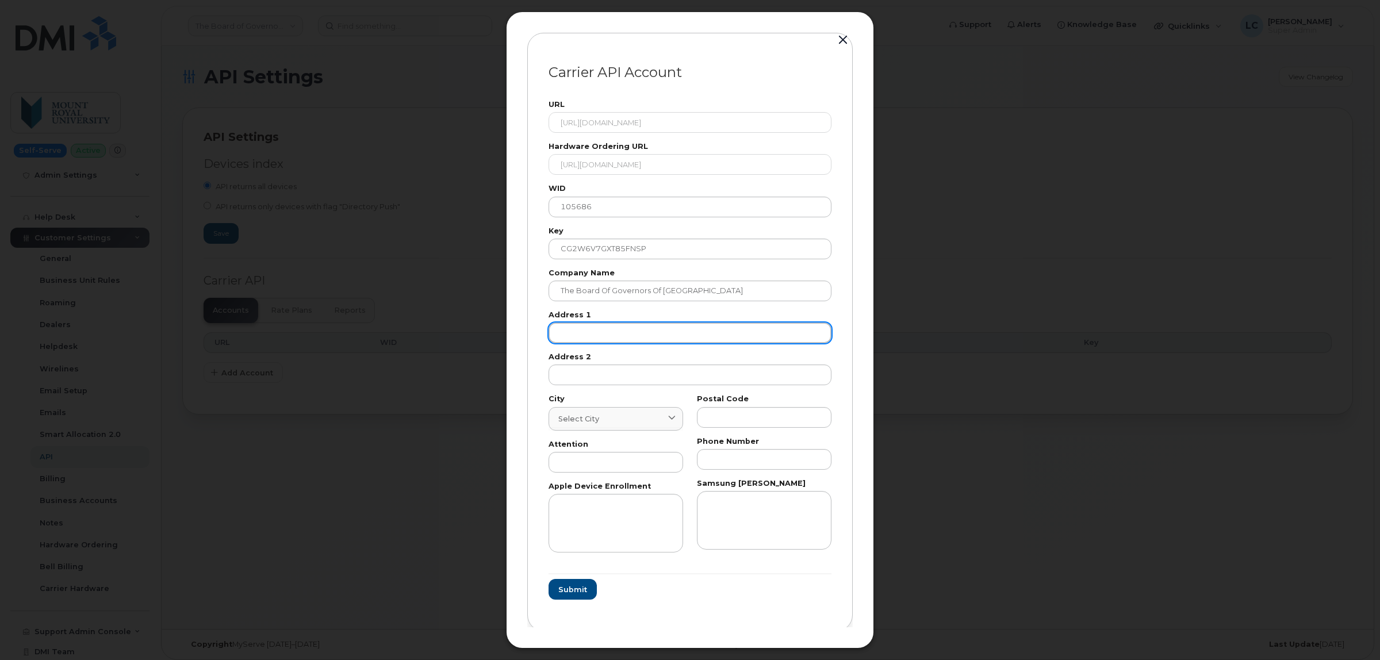
drag, startPoint x: 628, startPoint y: 331, endPoint x: 622, endPoint y: 332, distance: 6.6
click at [627, 331] on input "text" at bounding box center [690, 333] width 283 height 21
paste input "4825 Mount Royal Gate SW"
type input "4825 Mount Royal Gate SW"
click at [623, 420] on div "Select city" at bounding box center [615, 418] width 115 height 11
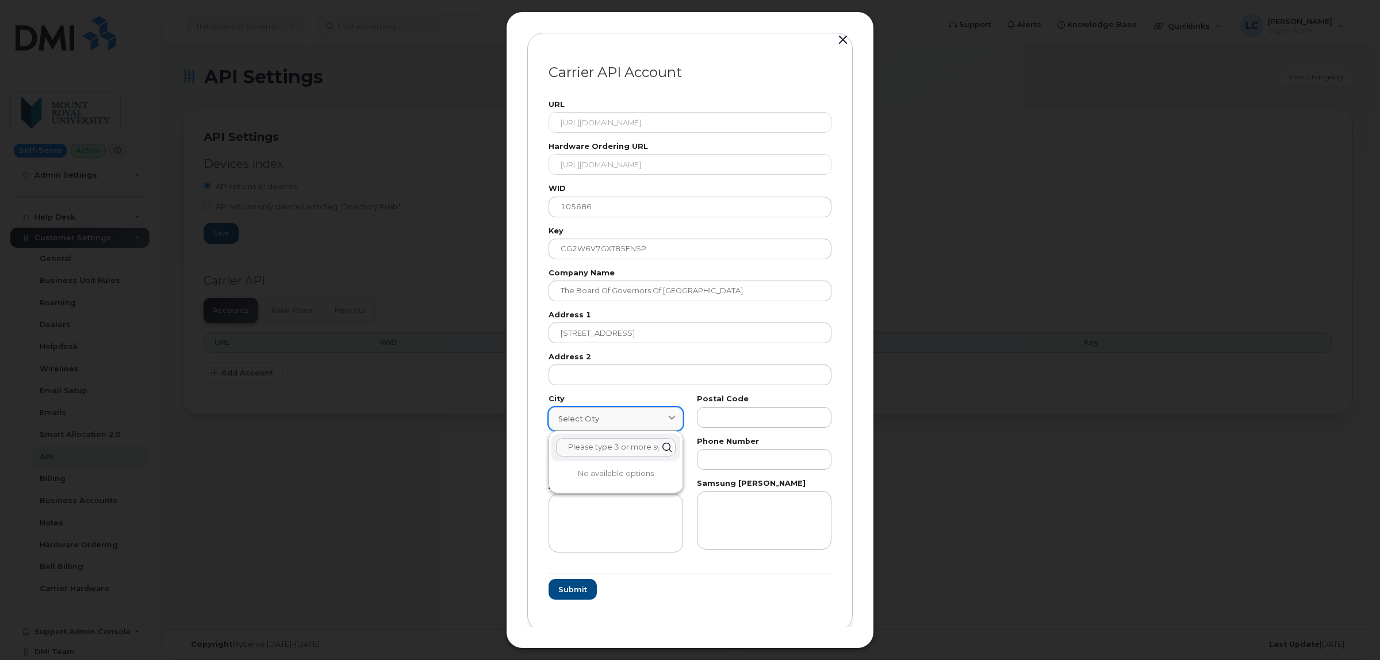
type input "a"
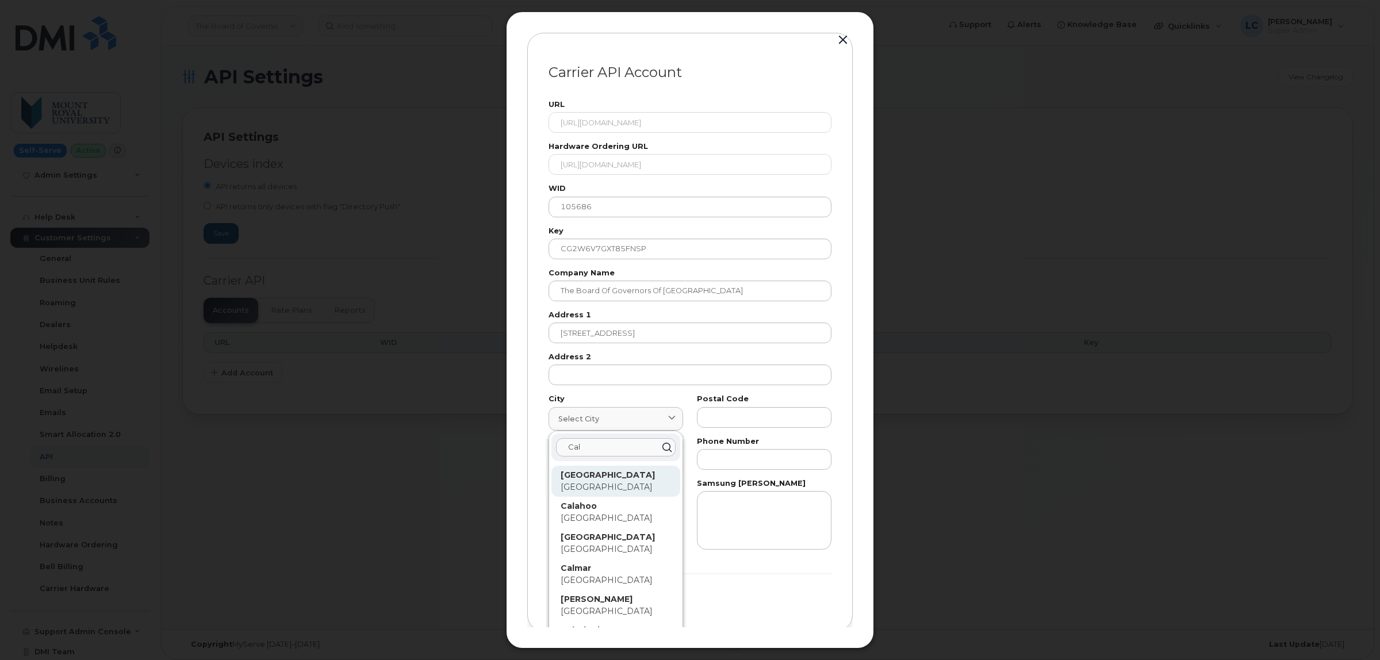
type input "Cal"
click at [589, 479] on strong "Calgary" at bounding box center [608, 475] width 94 height 10
type input "88"
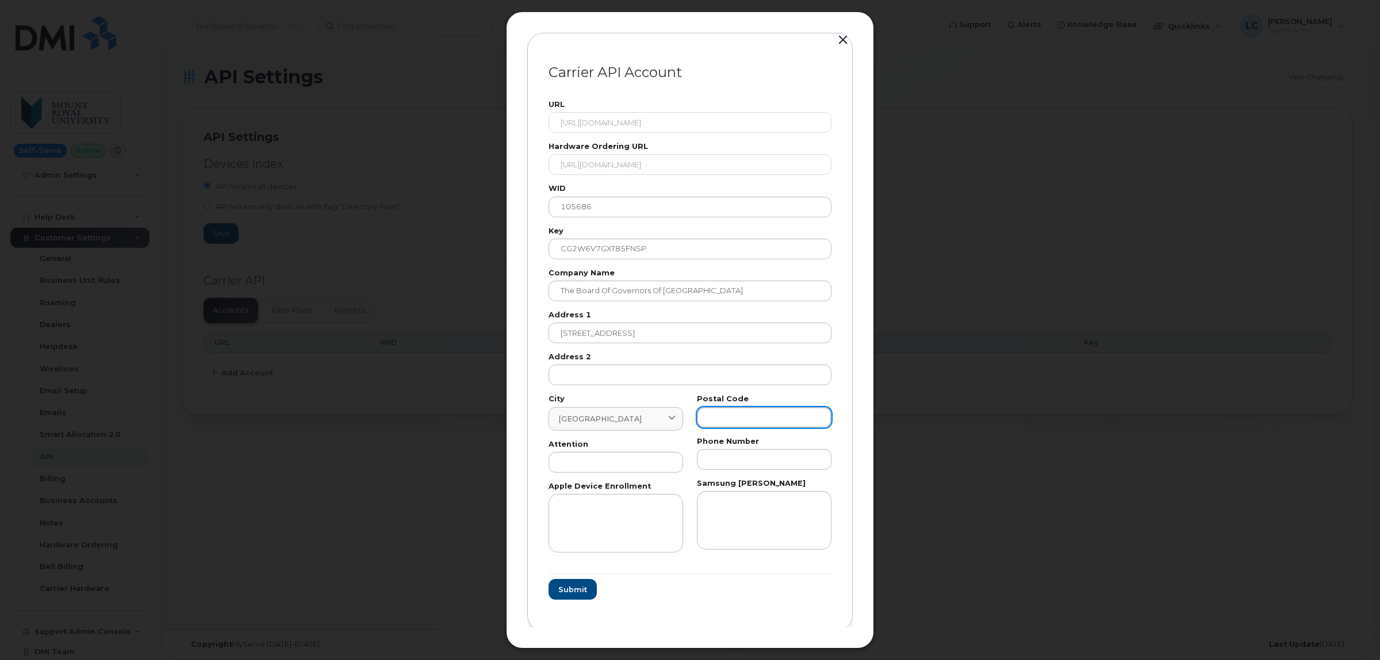
click at [740, 413] on input "text" at bounding box center [764, 417] width 135 height 21
paste input "T3E 6K6"
type input "T3E 6K6"
click at [624, 464] on input "text" at bounding box center [616, 462] width 135 height 21
type input "Sarah Watson"
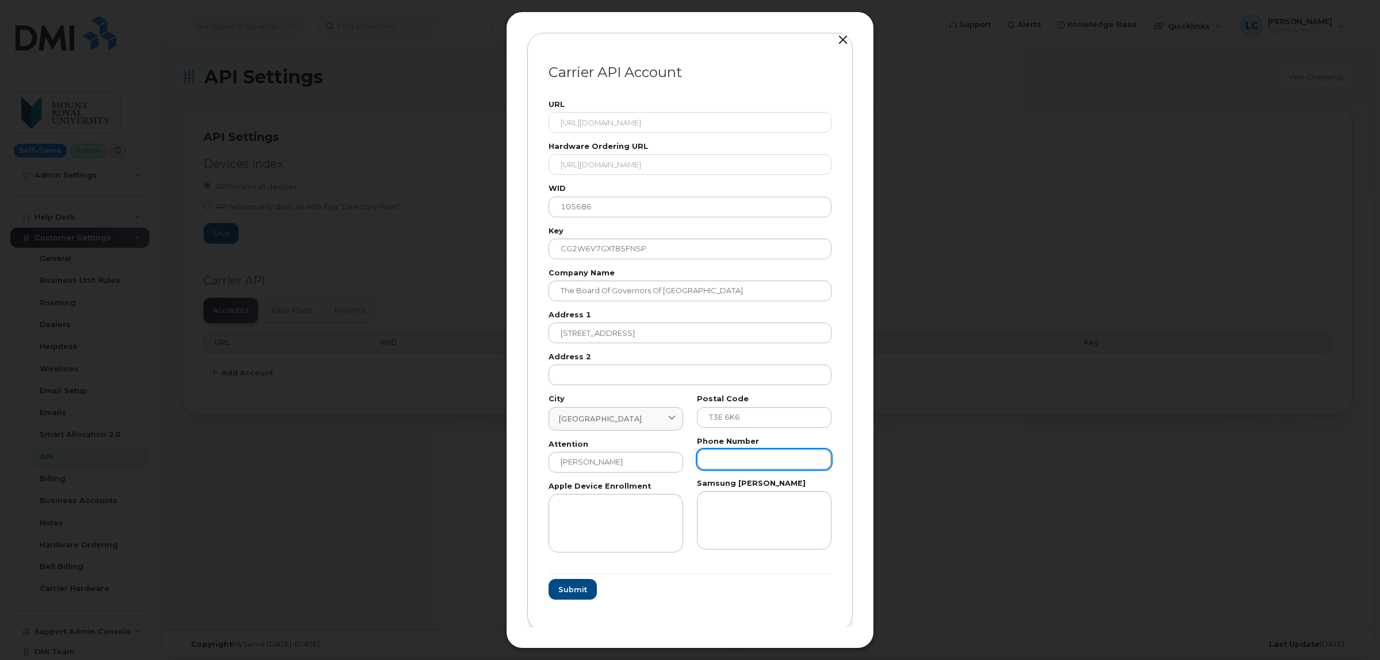
click at [708, 465] on input "text" at bounding box center [764, 459] width 135 height 21
paste input "(403) 440-"
type input "(403) 440-"
drag, startPoint x: 764, startPoint y: 467, endPoint x: 645, endPoint y: 463, distance: 118.5
click at [645, 463] on div "City Calgary 88 Cal Calgary Alberta Calahoo Alberta Calais Alberta Calmar Alber…" at bounding box center [690, 474] width 297 height 171
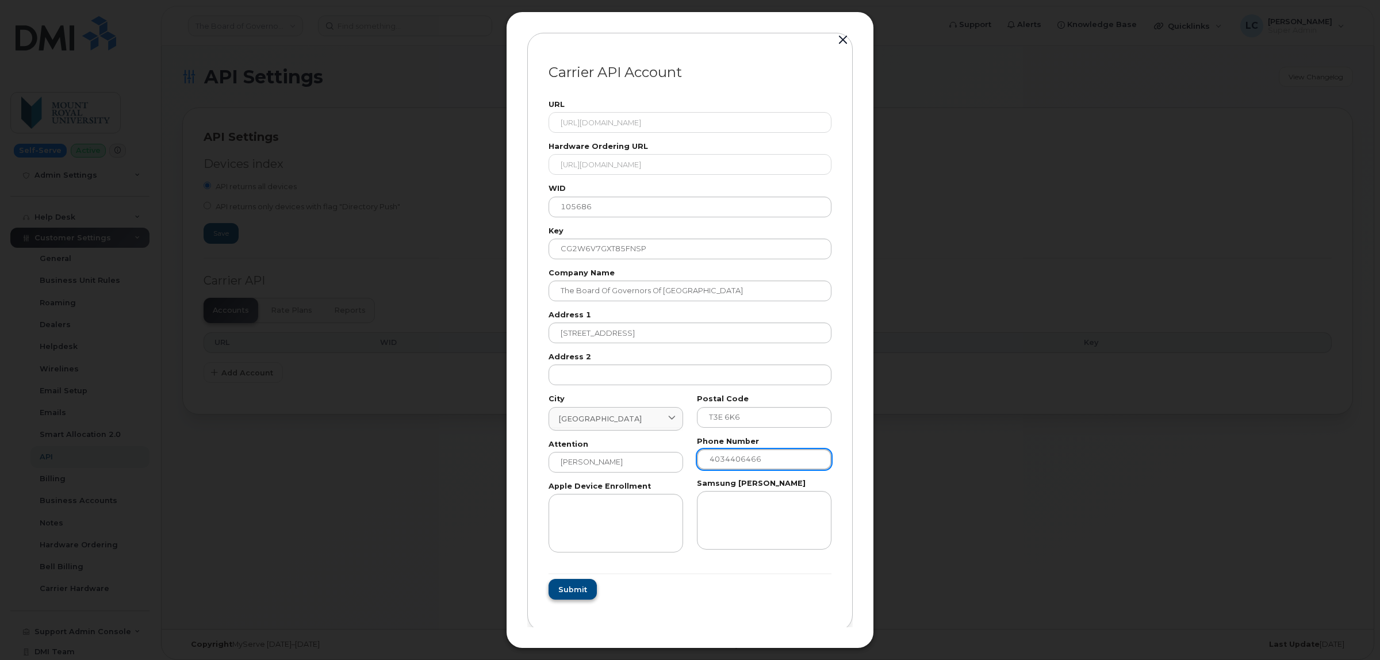
type input "4034406466"
click at [578, 589] on span "Submit" at bounding box center [572, 589] width 29 height 11
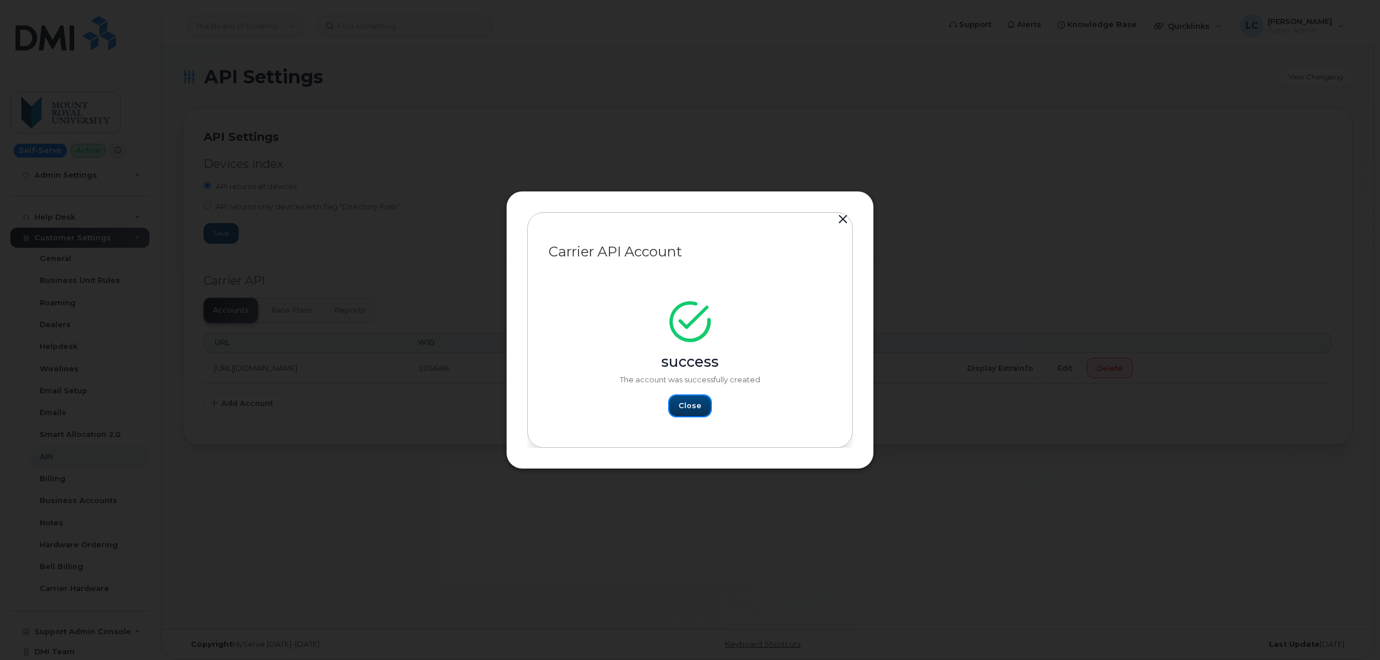
click at [696, 409] on span "Close" at bounding box center [690, 405] width 23 height 11
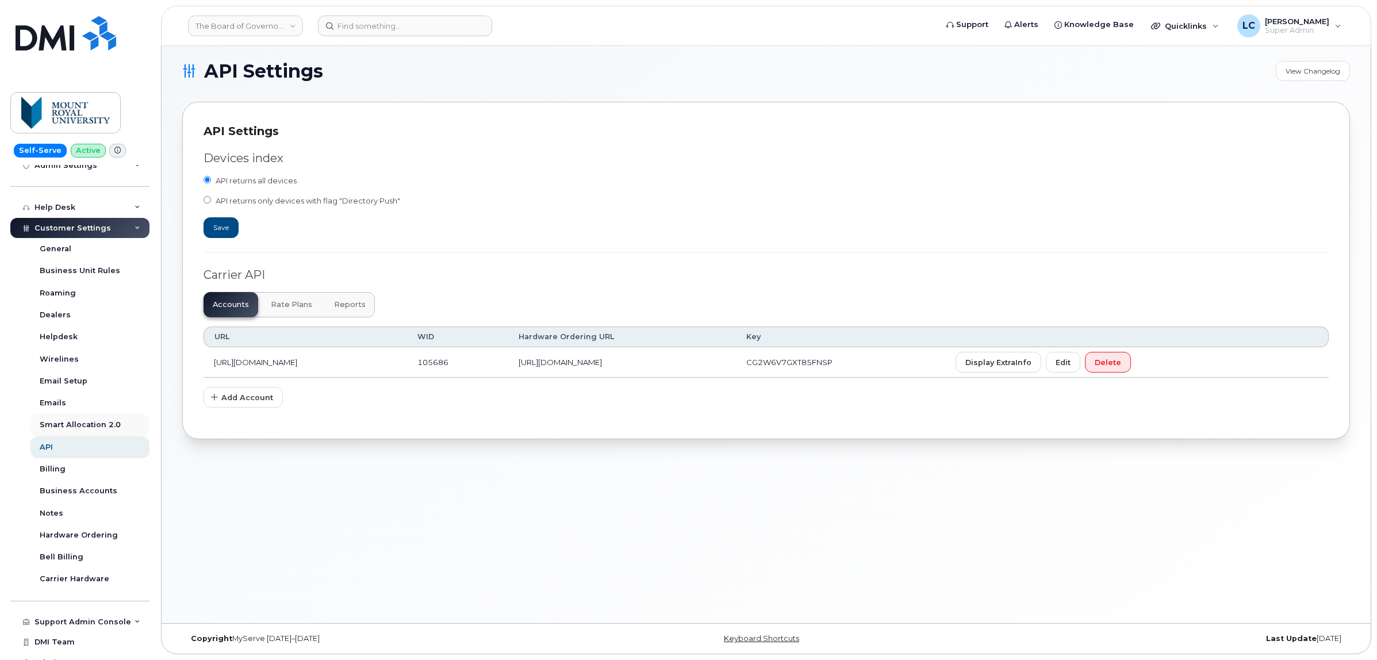
scroll to position [170, 0]
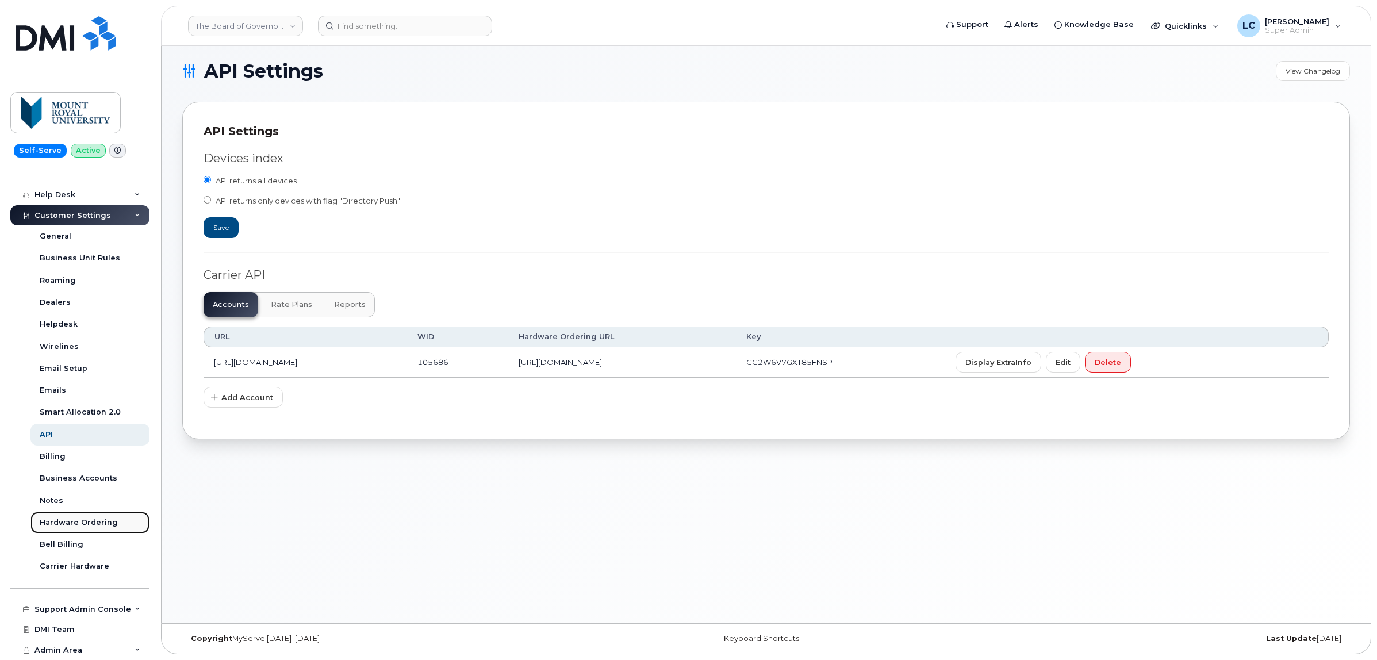
click at [96, 519] on div "Hardware Ordering" at bounding box center [79, 523] width 78 height 10
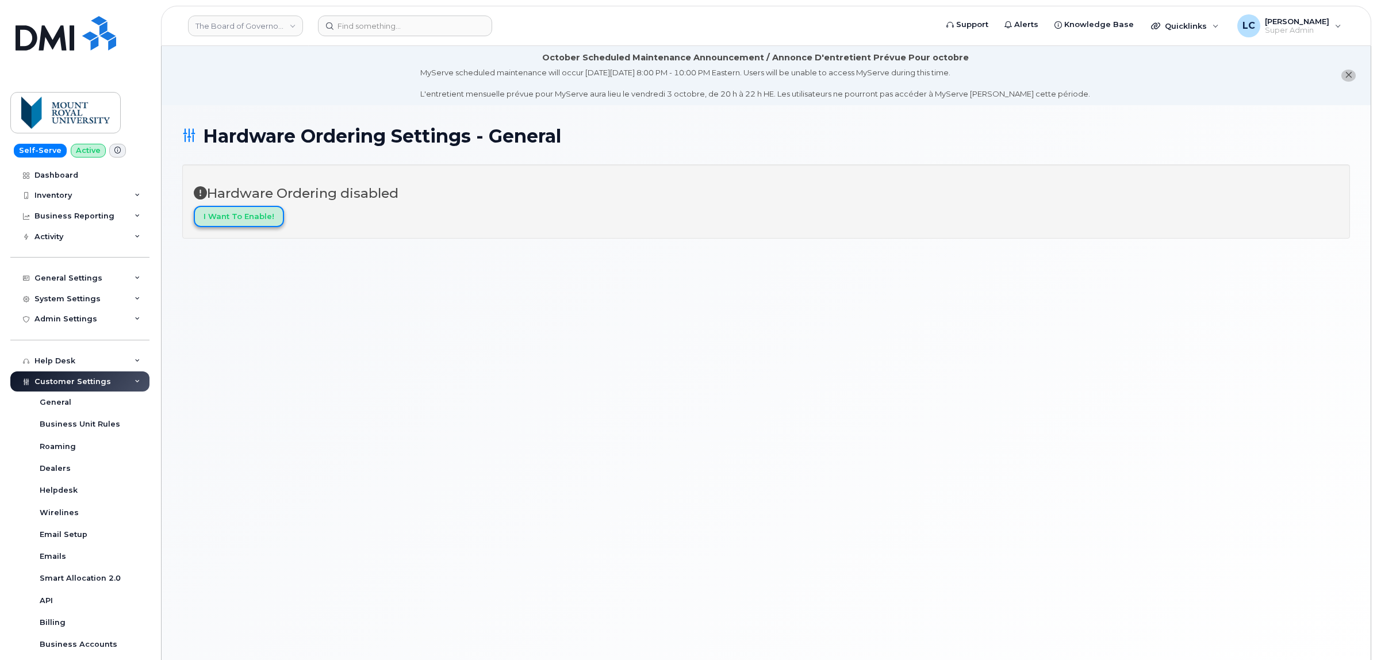
click at [260, 217] on input "I want to enable!" at bounding box center [239, 216] width 90 height 21
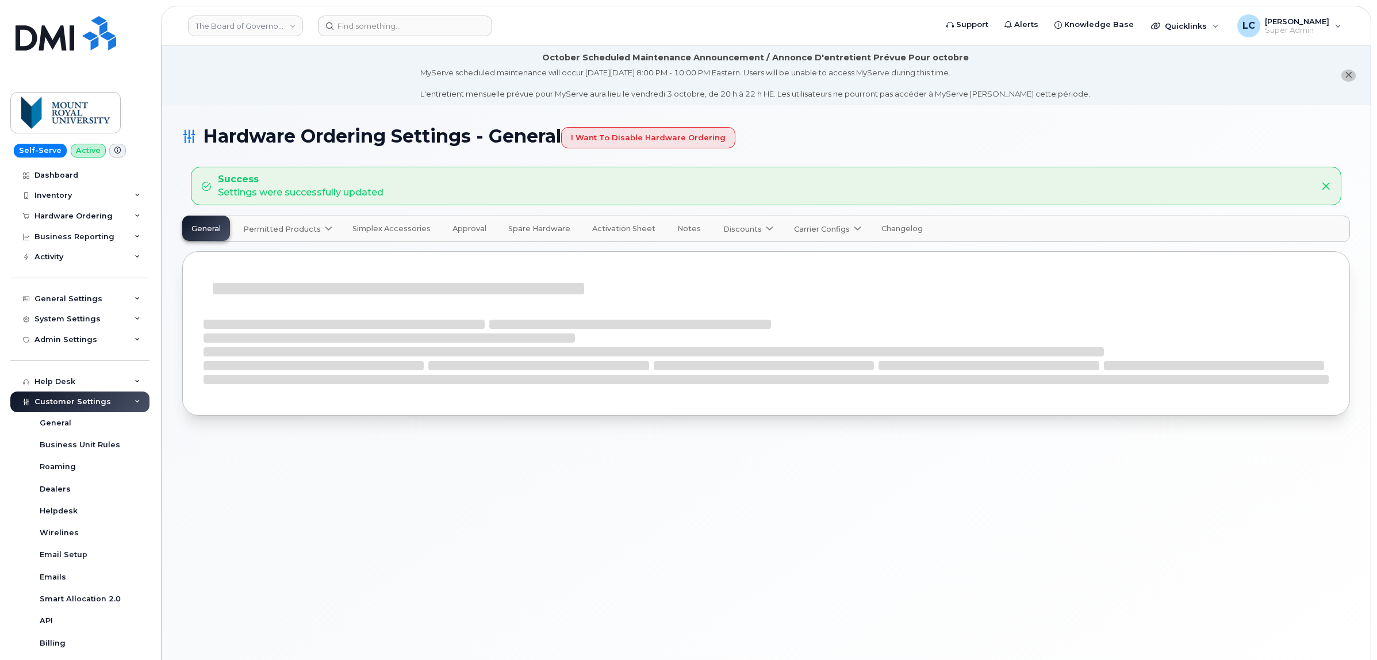
select select "admins"
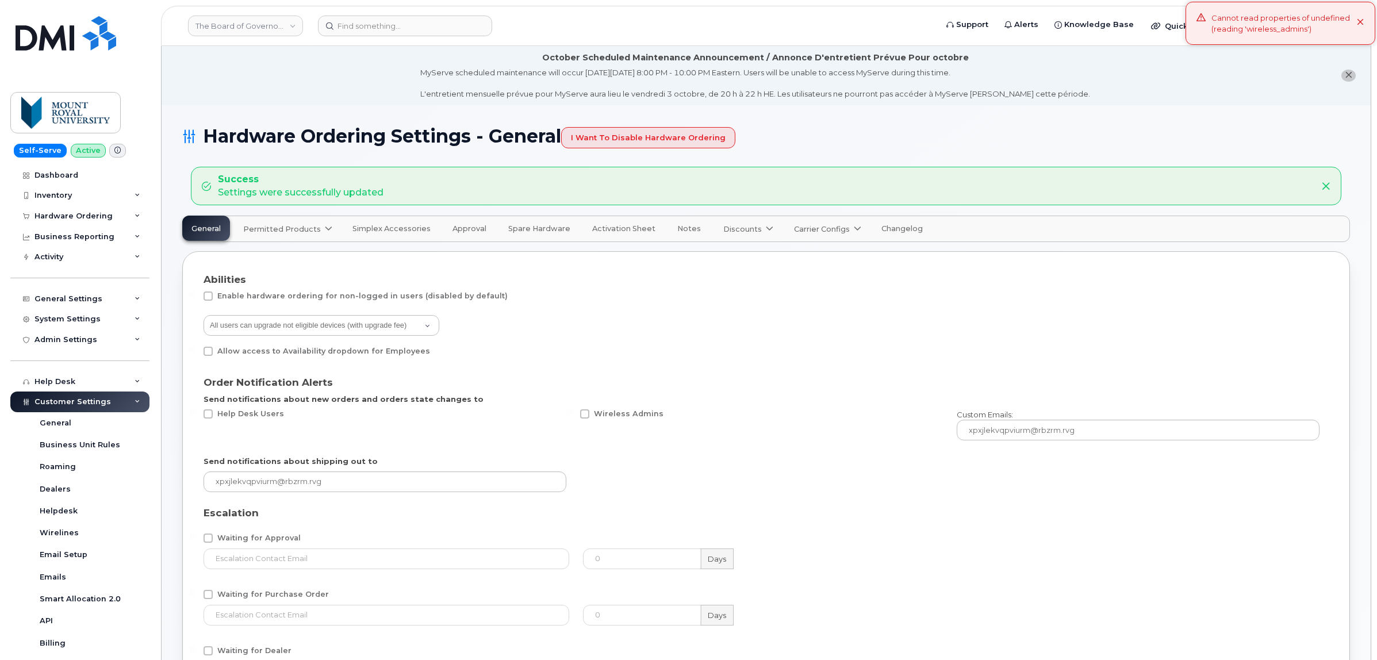
click at [811, 229] on span "Carrier Configs" at bounding box center [822, 229] width 56 height 11
click at [811, 253] on div "Bell" at bounding box center [840, 256] width 86 height 12
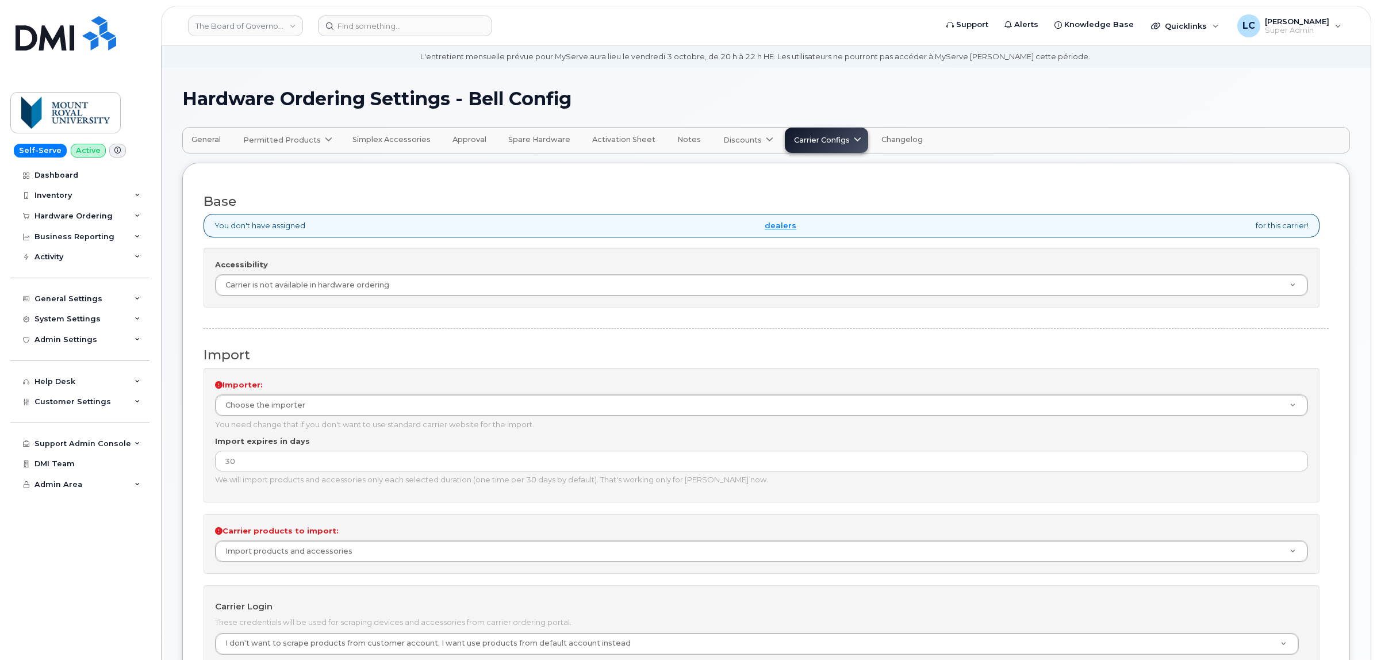
scroll to position [72, 0]
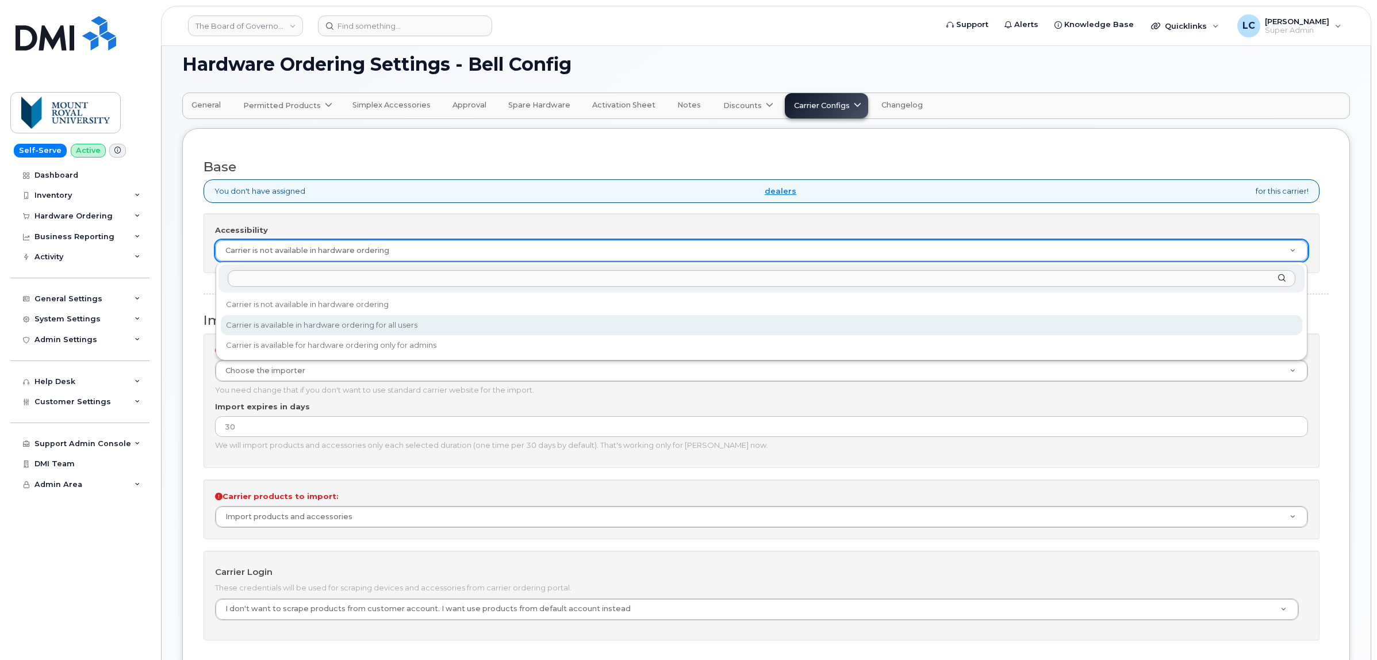
select select "all"
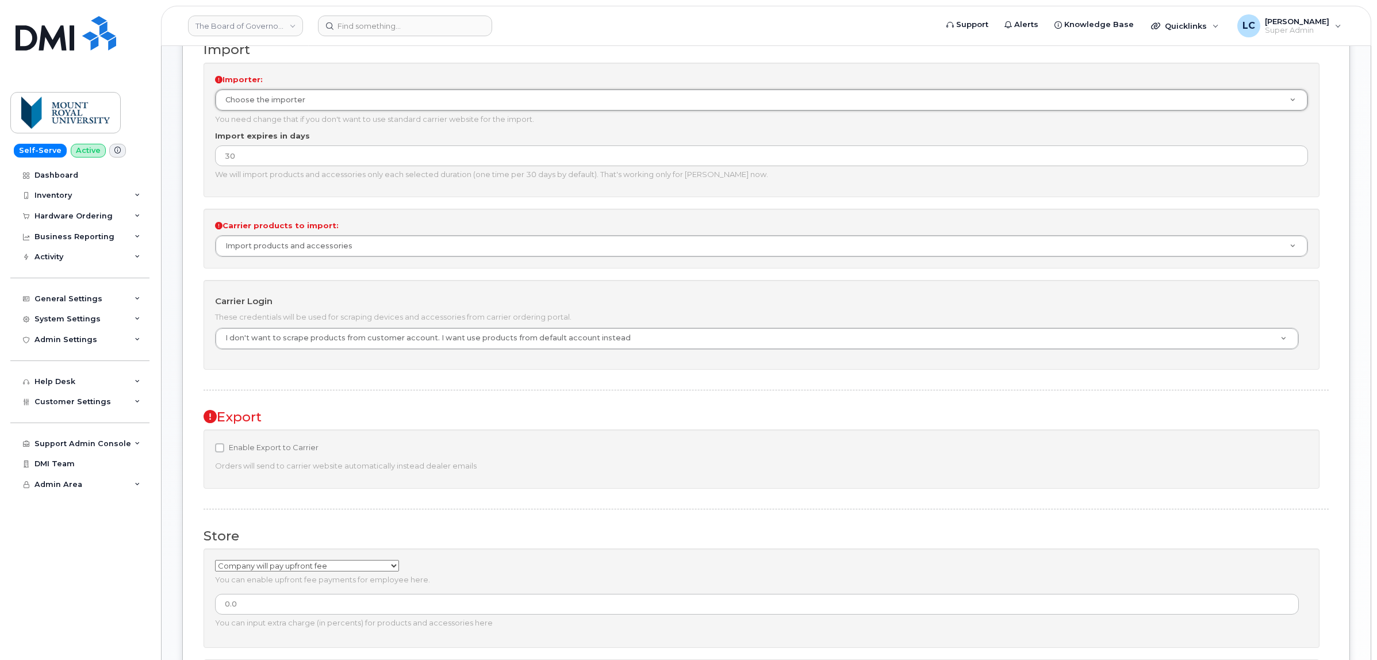
scroll to position [359, 0]
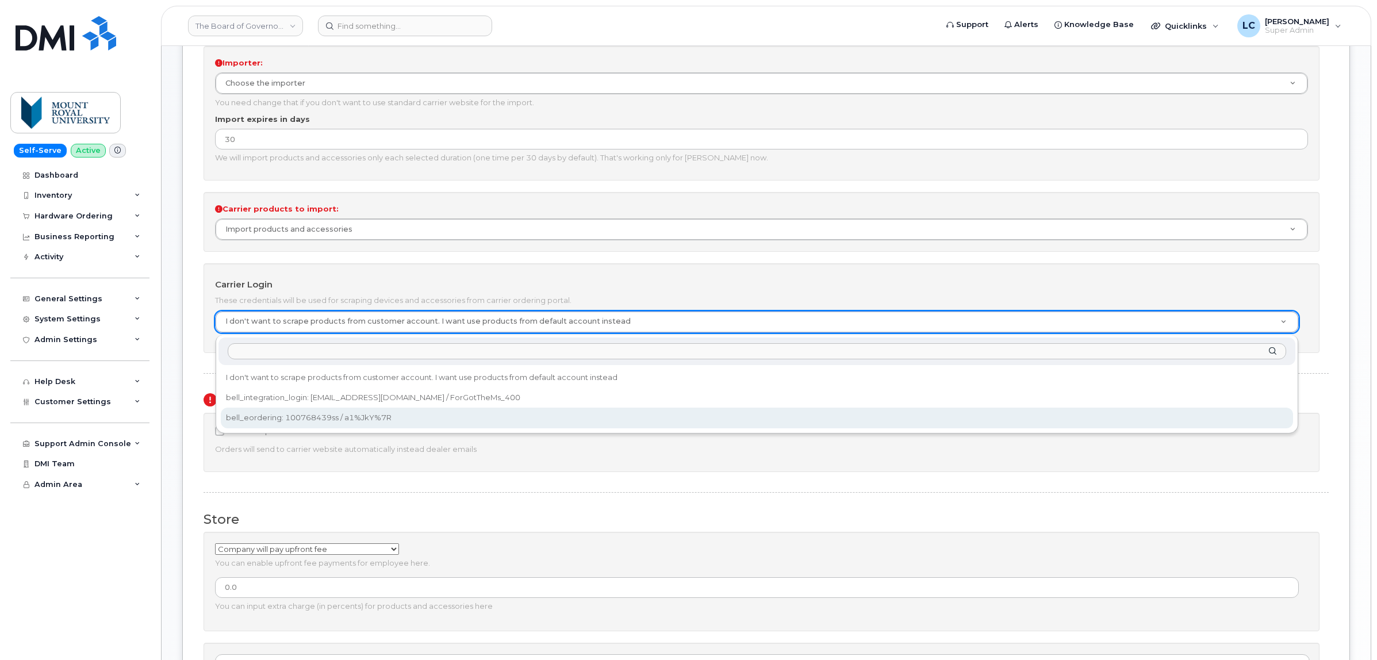
select select "4323"
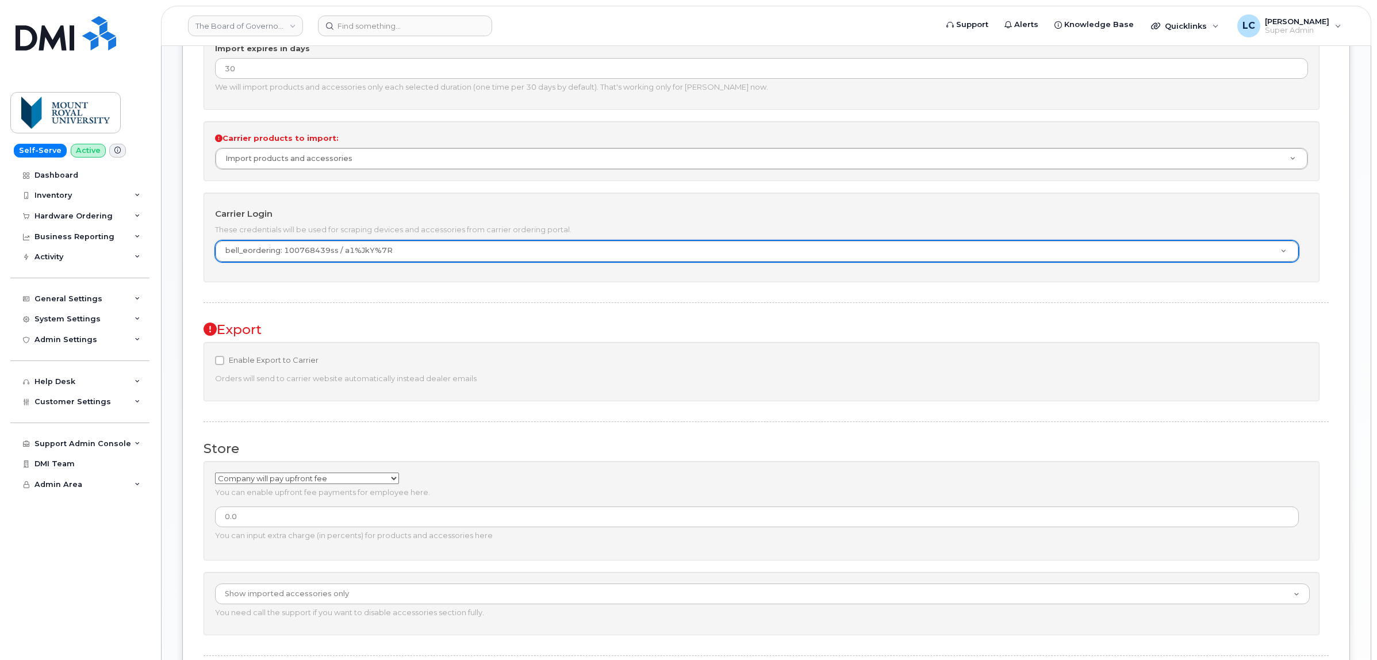
scroll to position [431, 0]
click at [282, 357] on label "Enable Export to Carrier" at bounding box center [267, 359] width 104 height 14
click at [224, 357] on input "Enable Export to Carrier" at bounding box center [219, 359] width 9 height 9
checkbox input "true"
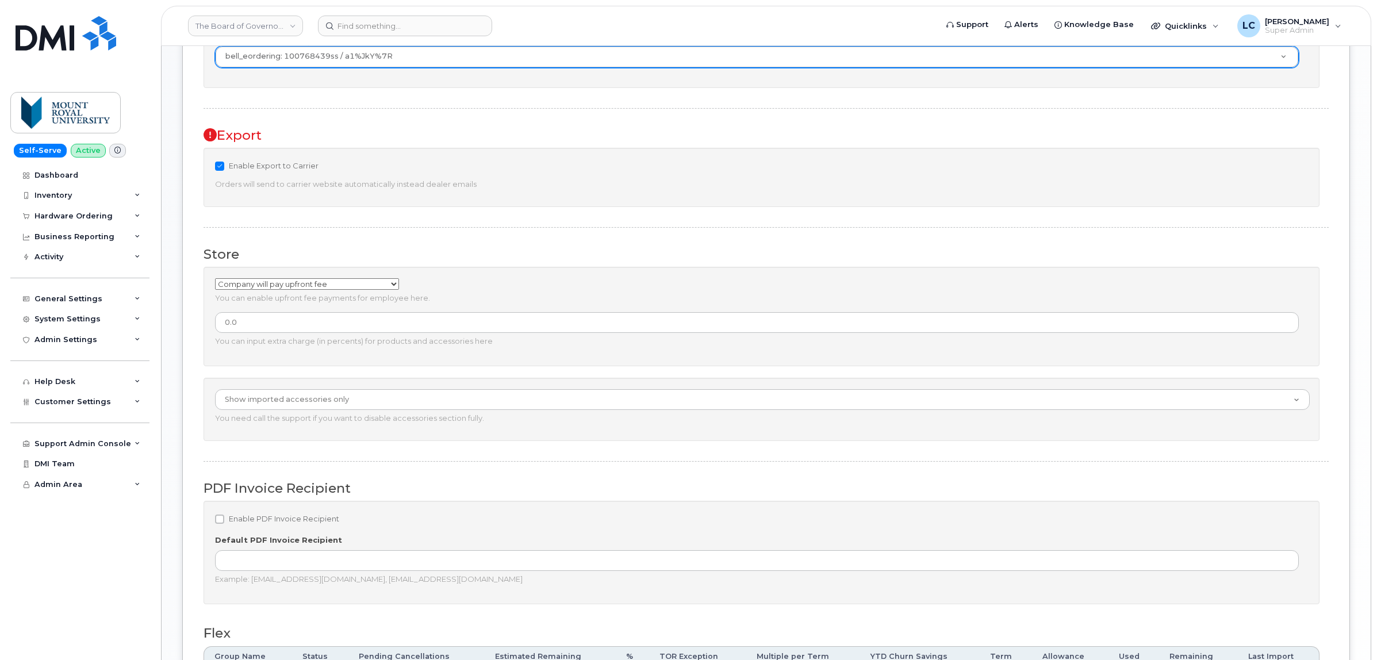
scroll to position [647, 0]
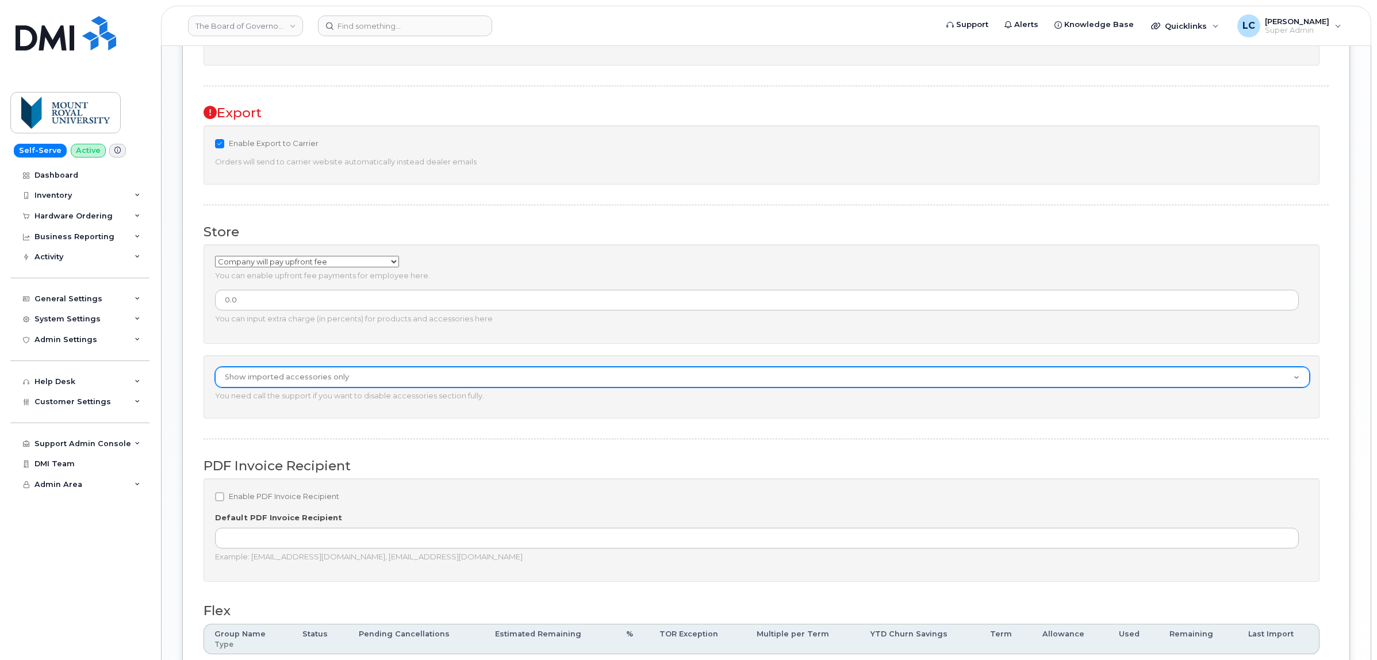
click at [417, 380] on select "Show imported accessories and form for custom accessories Show imported accesso…" at bounding box center [762, 377] width 1095 height 21
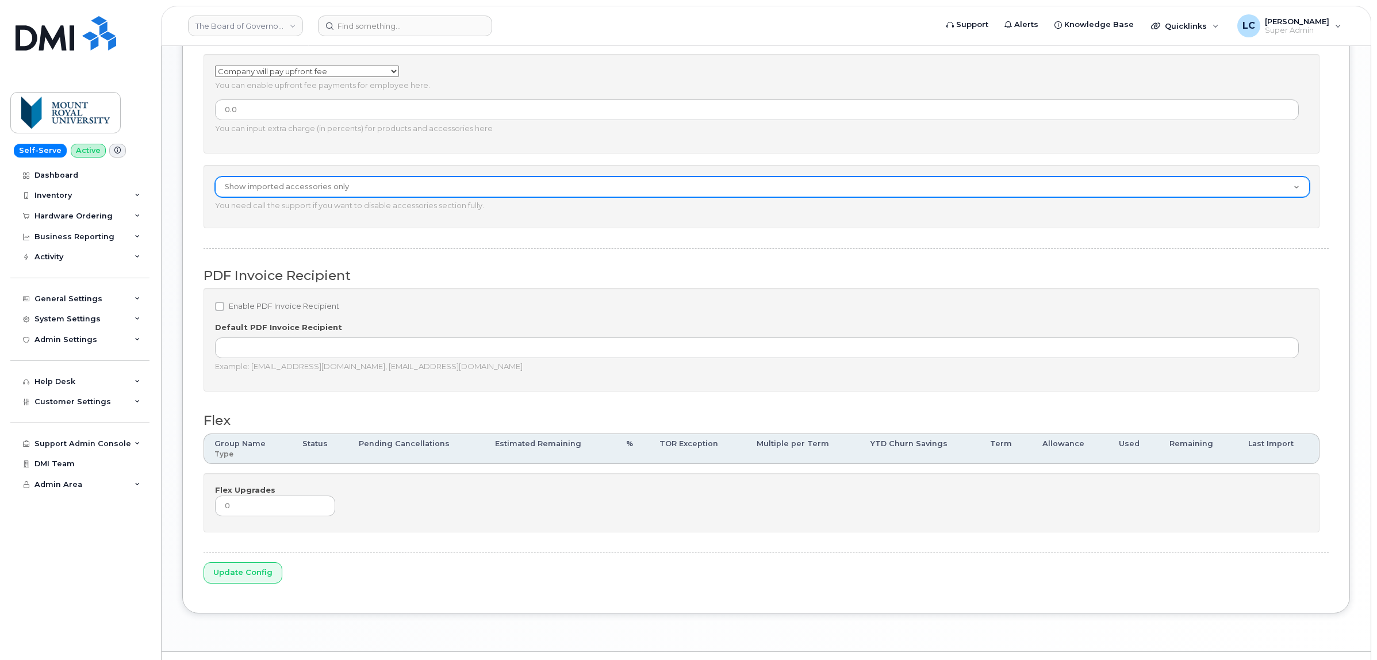
scroll to position [863, 0]
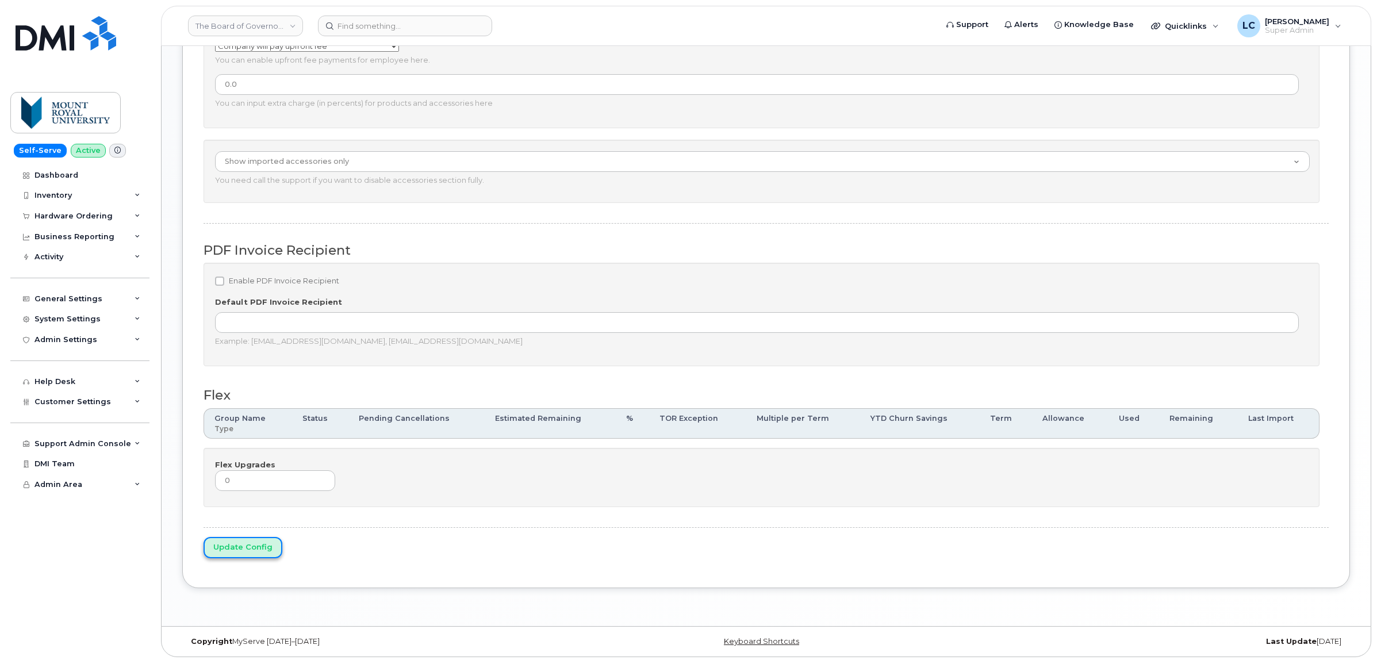
click at [256, 548] on input "Update Config" at bounding box center [243, 547] width 79 height 21
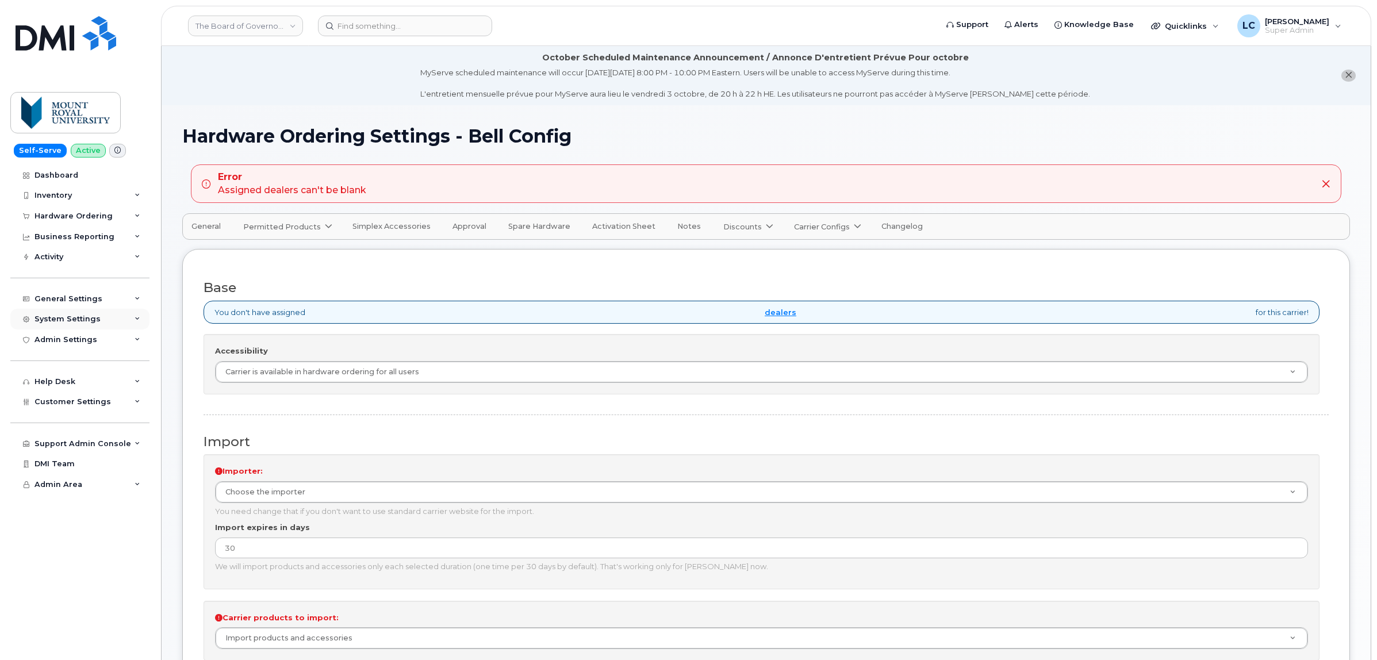
click at [119, 329] on div "System Settings" at bounding box center [79, 319] width 139 height 21
click at [113, 304] on div "General Settings" at bounding box center [79, 299] width 139 height 21
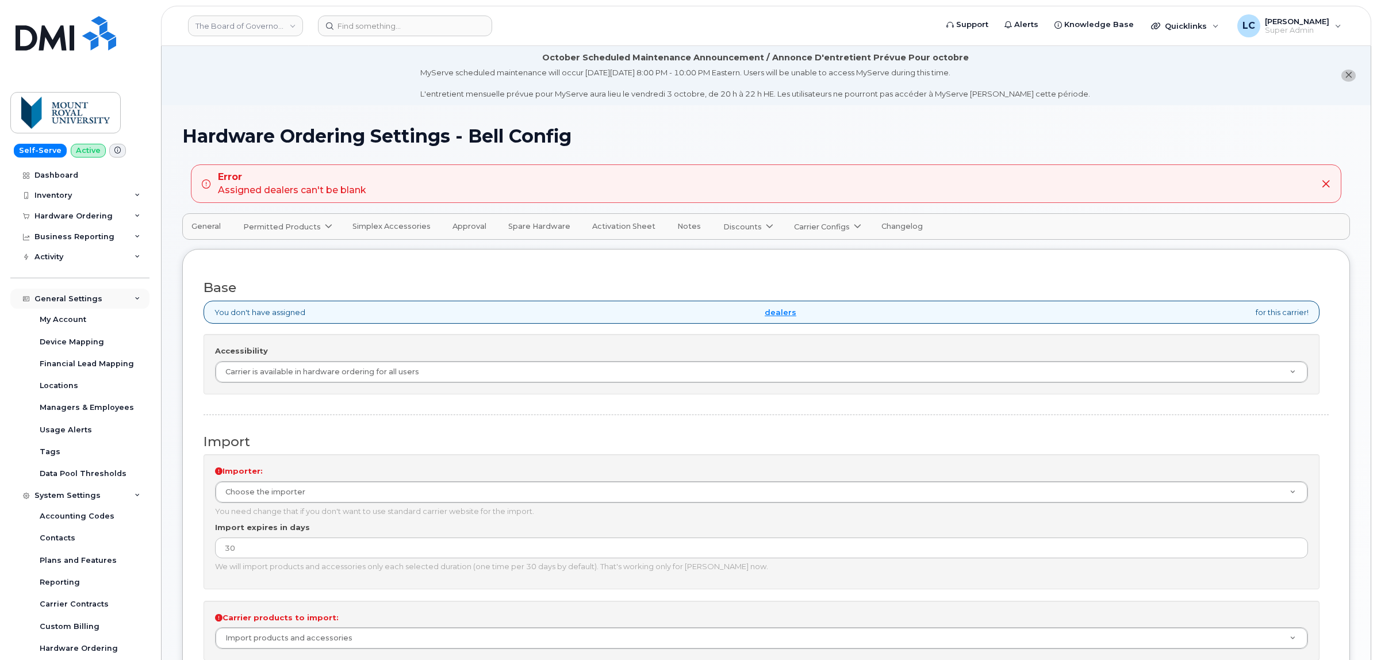
click at [113, 304] on div "General Settings" at bounding box center [79, 299] width 139 height 21
click at [90, 604] on span "Customer Settings" at bounding box center [73, 600] width 76 height 9
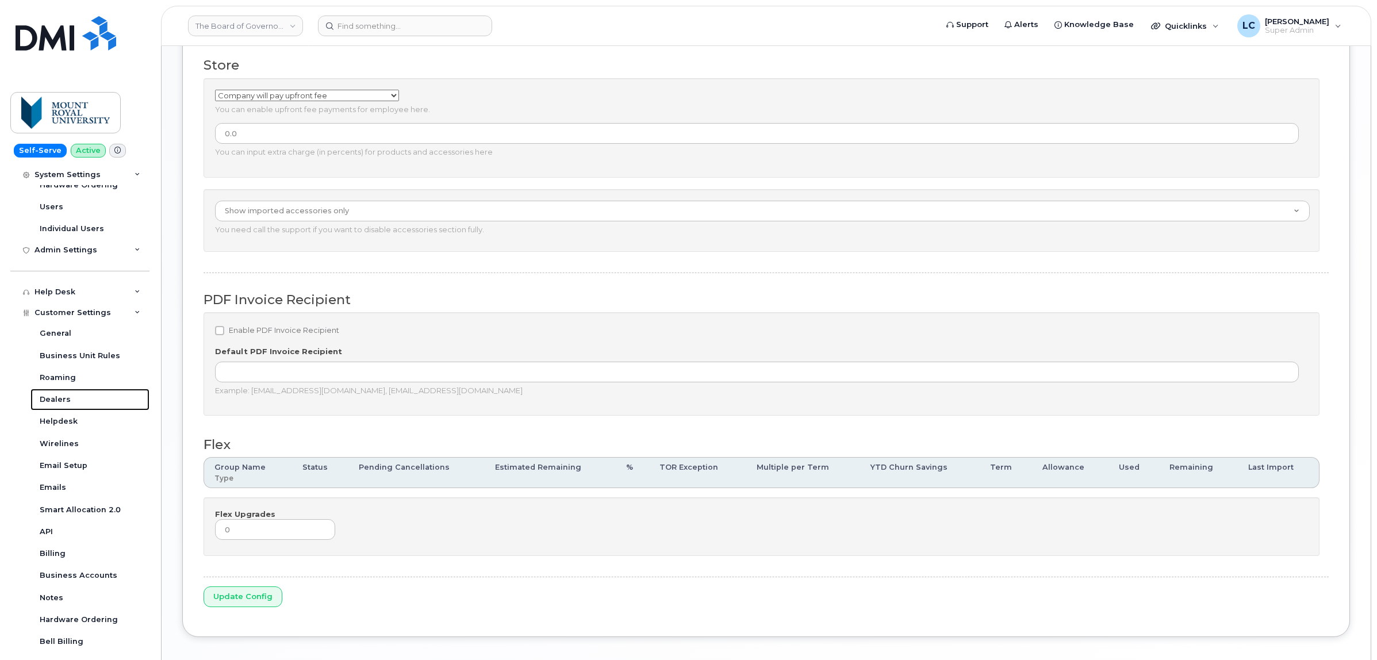
scroll to position [920, 0]
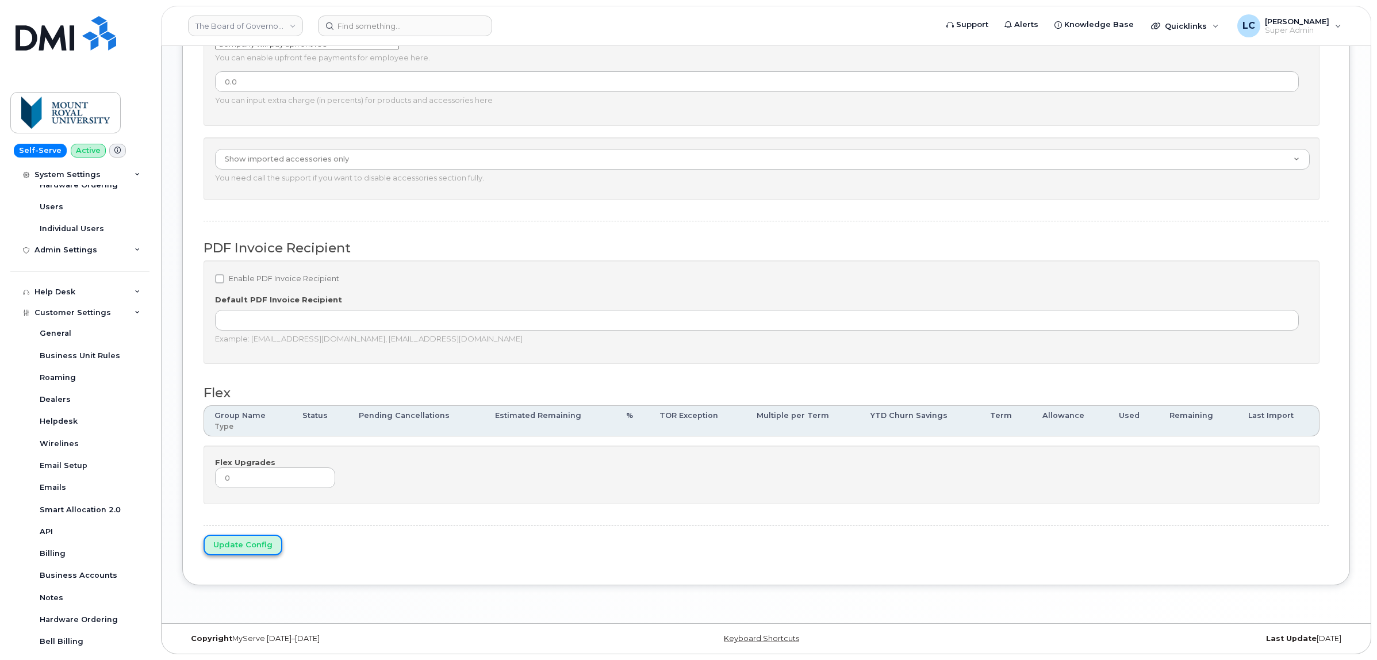
click at [260, 542] on input "Update Config" at bounding box center [243, 545] width 79 height 21
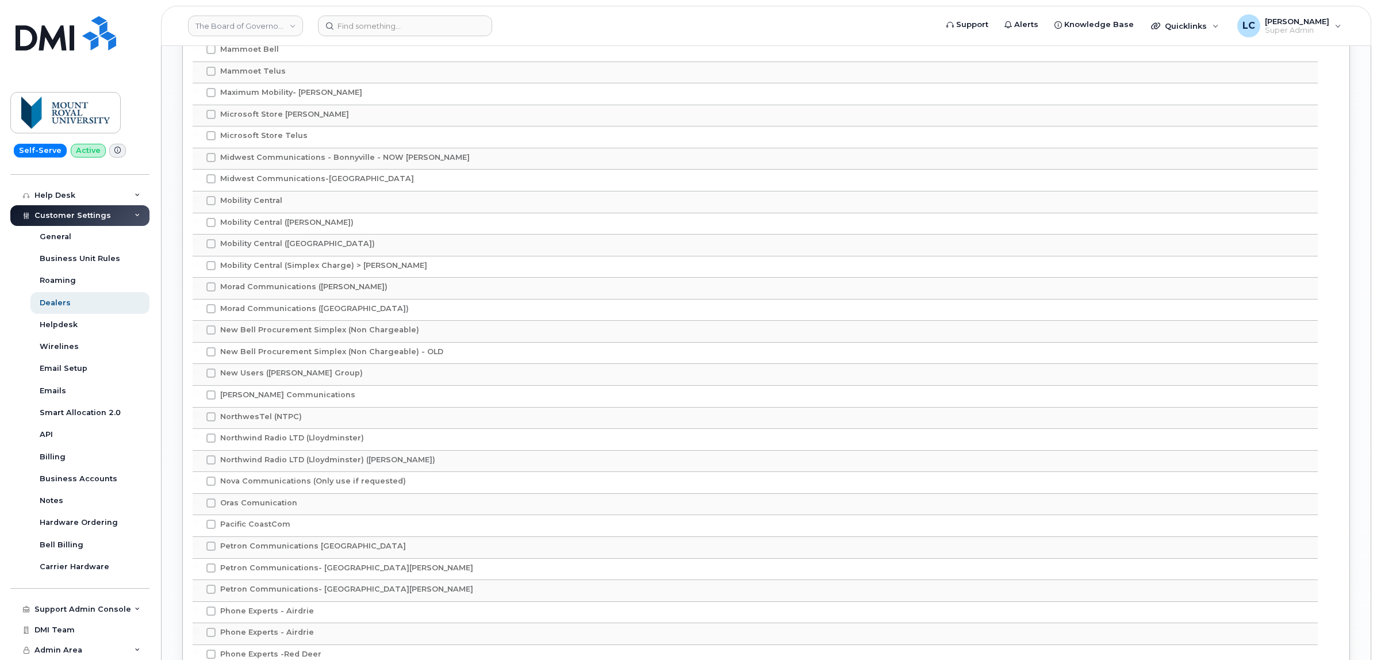
scroll to position [2588, 0]
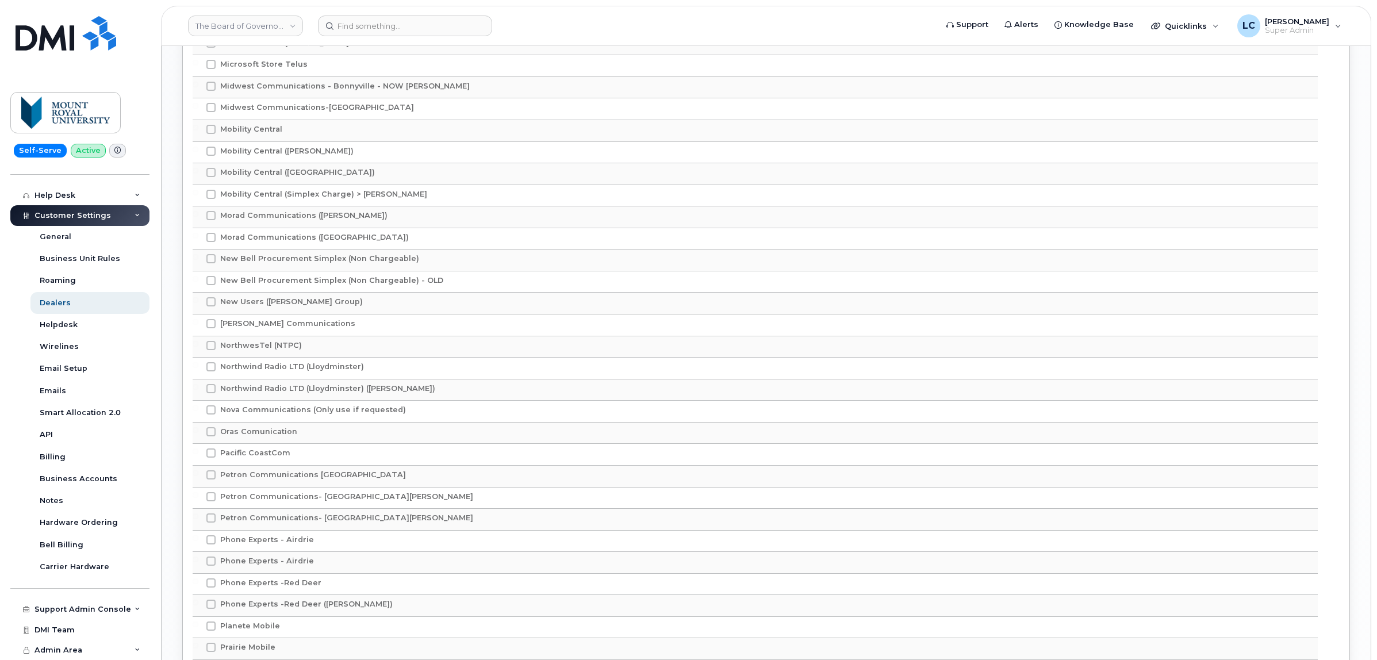
click at [278, 263] on span "New Bell Procurement Simplex (Non Chargeable)" at bounding box center [319, 258] width 199 height 9
click at [198, 260] on input "New Bell Procurement Simplex (Non Chargeable)" at bounding box center [196, 257] width 6 height 6
checkbox input "true"
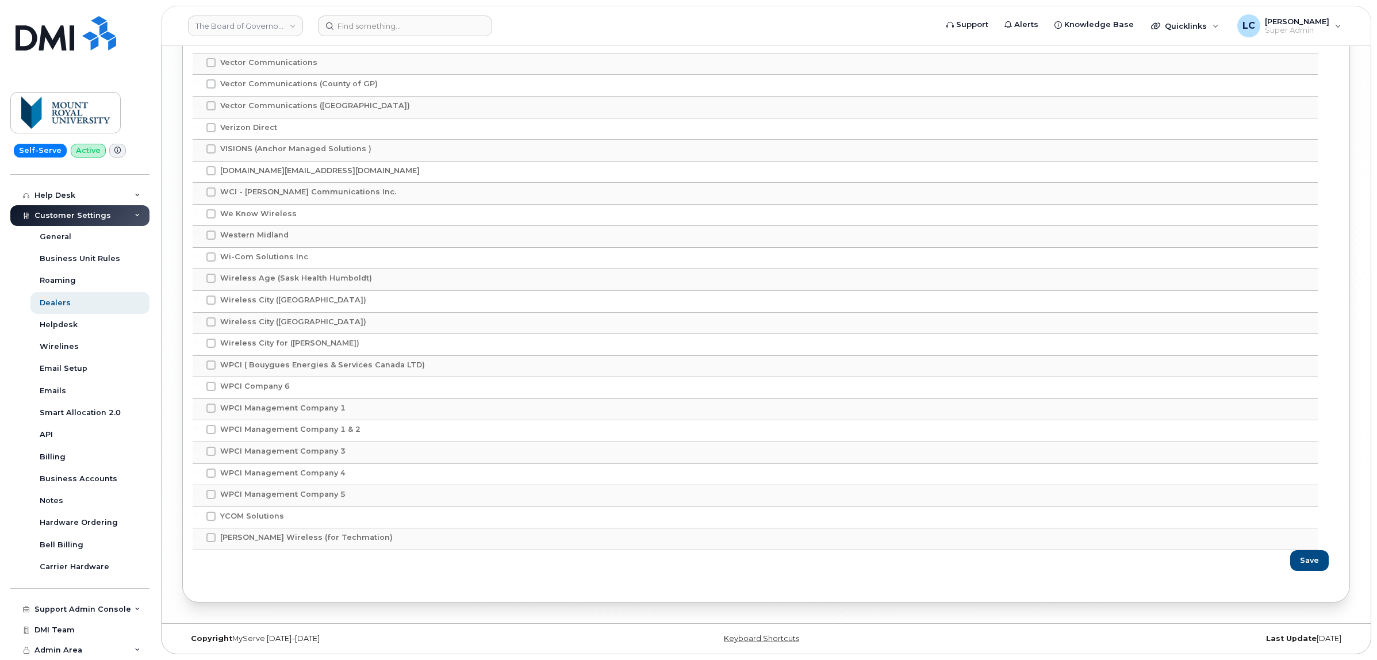
scroll to position [4558, 0]
click at [1315, 561] on span "Save" at bounding box center [1310, 560] width 19 height 11
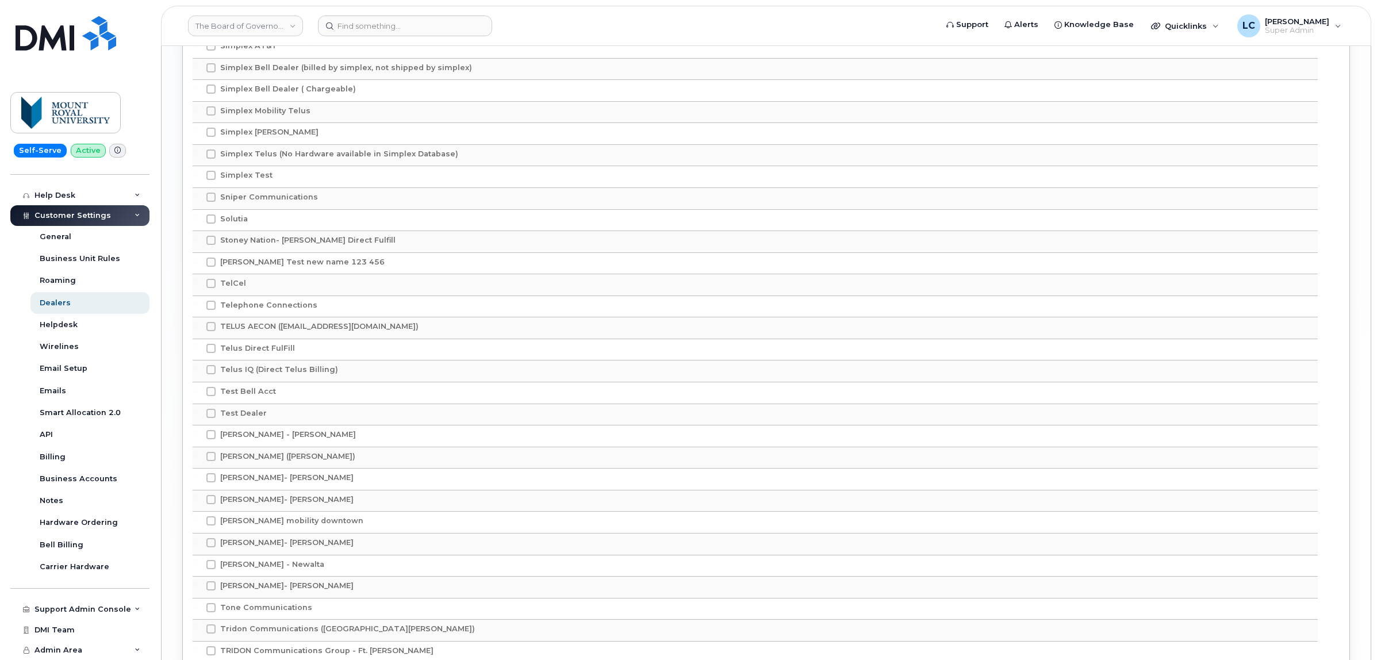
scroll to position [3696, 0]
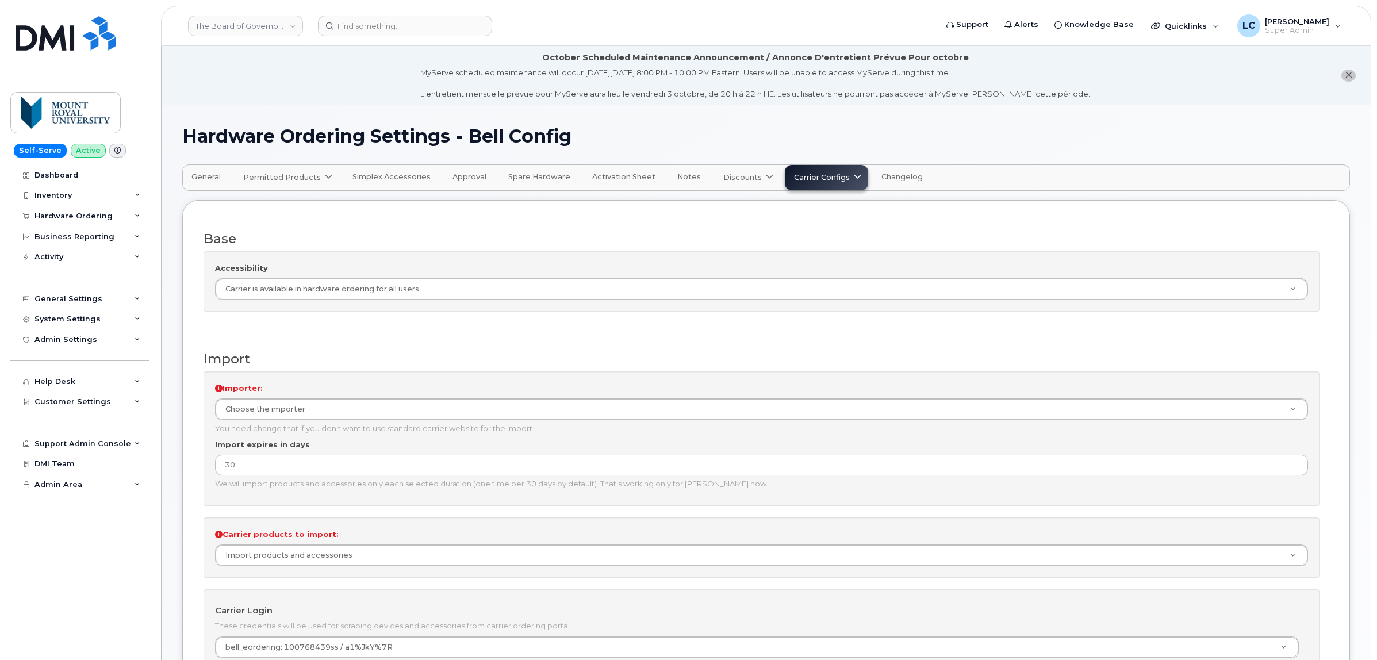
click at [325, 177] on icon at bounding box center [328, 177] width 7 height 7
click at [221, 173] on button "General" at bounding box center [206, 176] width 48 height 25
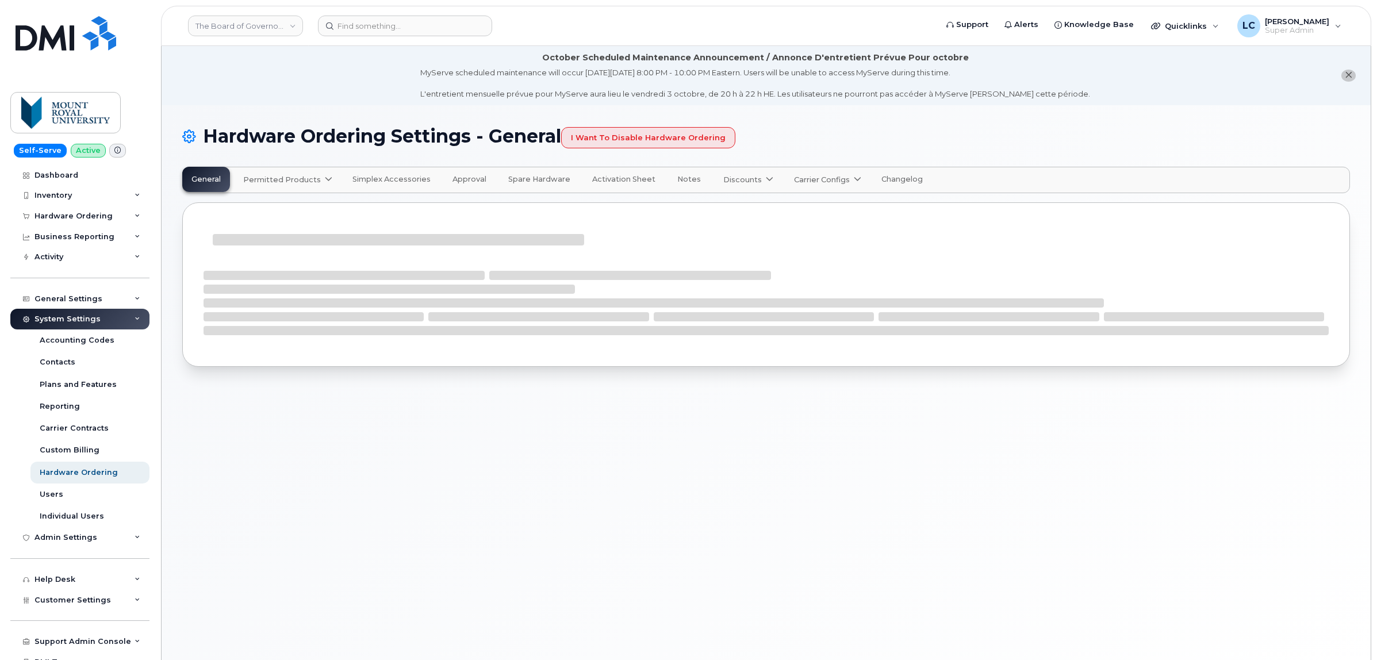
select select "admins"
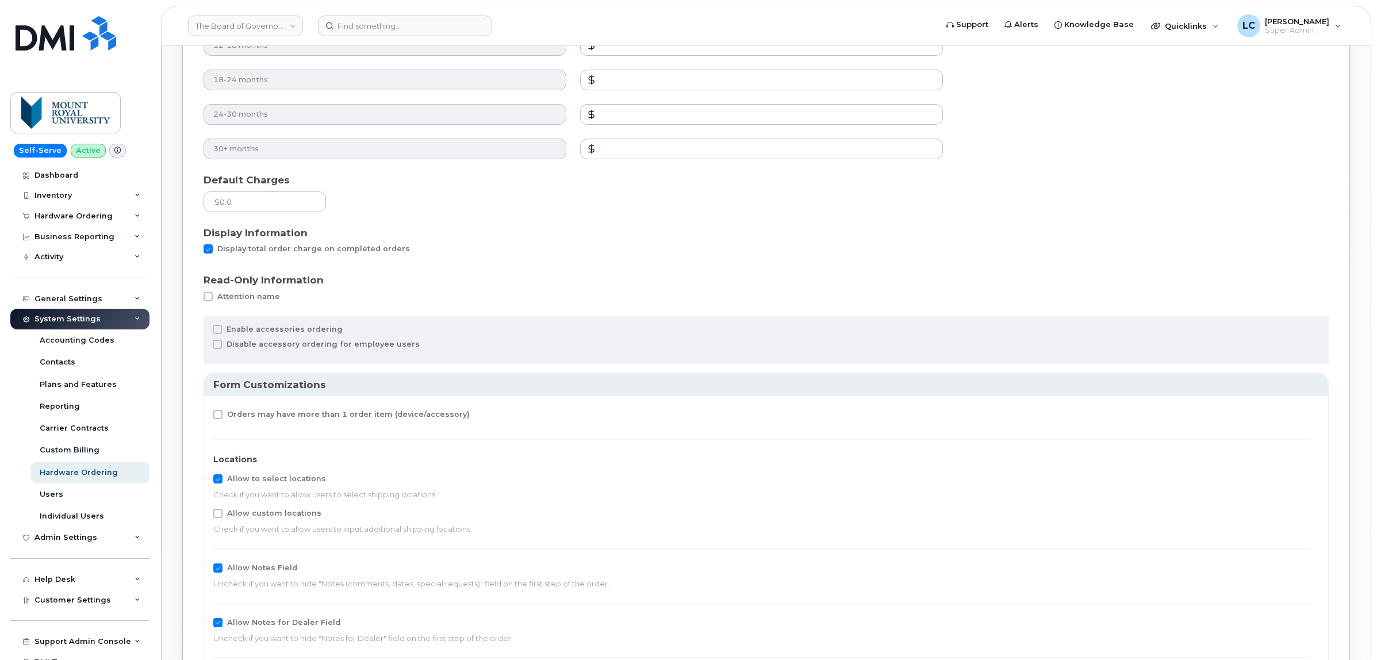
scroll to position [934, 0]
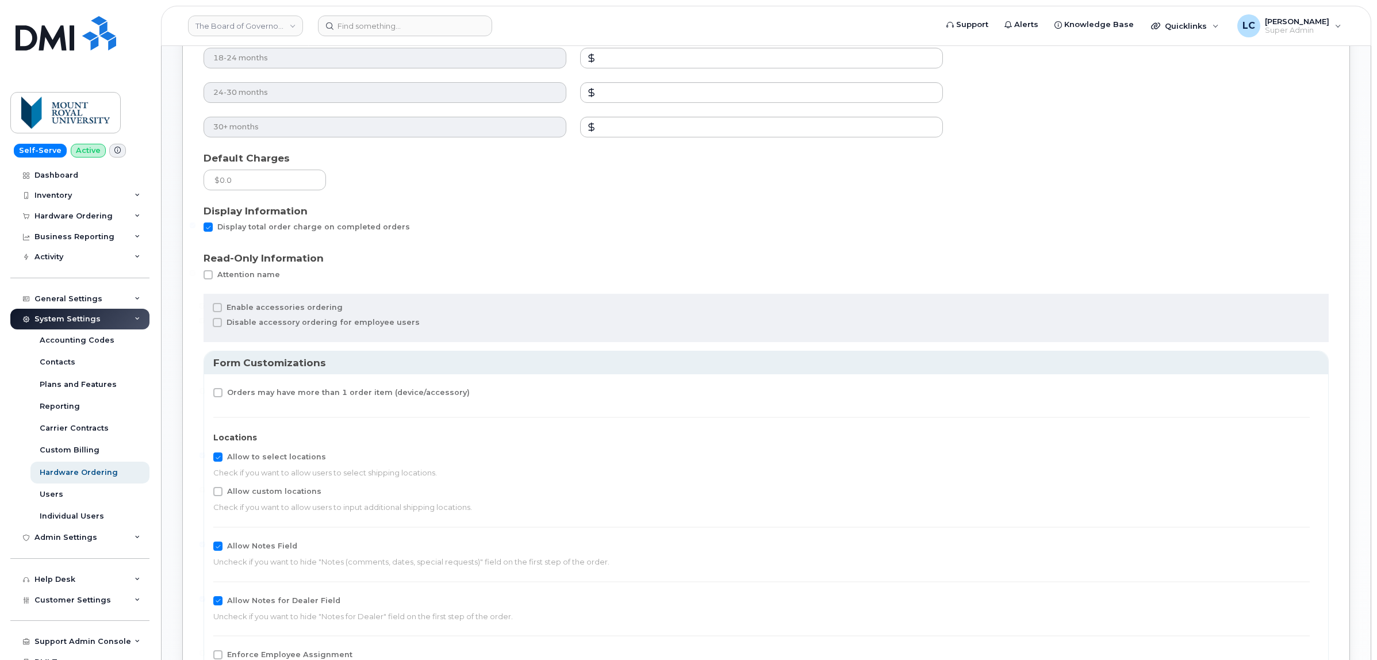
click at [302, 305] on span "Enable accessories ordering" at bounding box center [285, 307] width 116 height 9
click at [205, 305] on input "Enable accessories ordering" at bounding box center [202, 306] width 6 height 6
checkbox input "true"
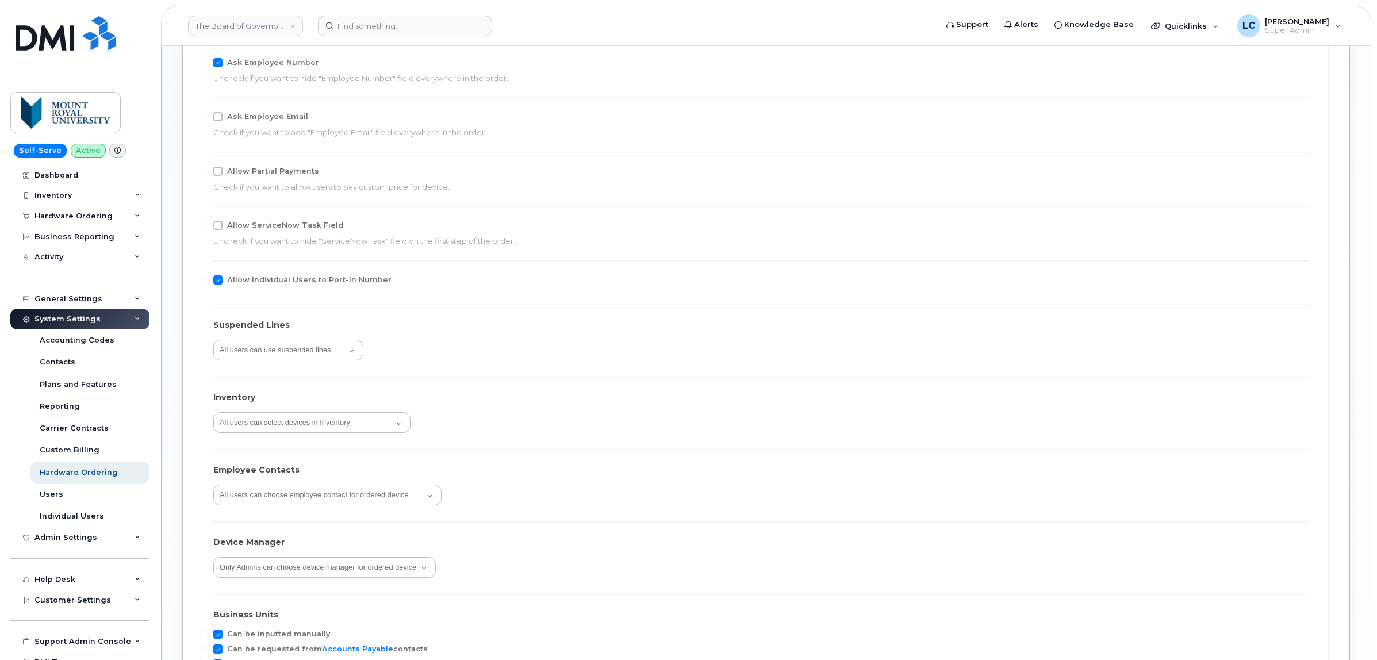
scroll to position [1653, 0]
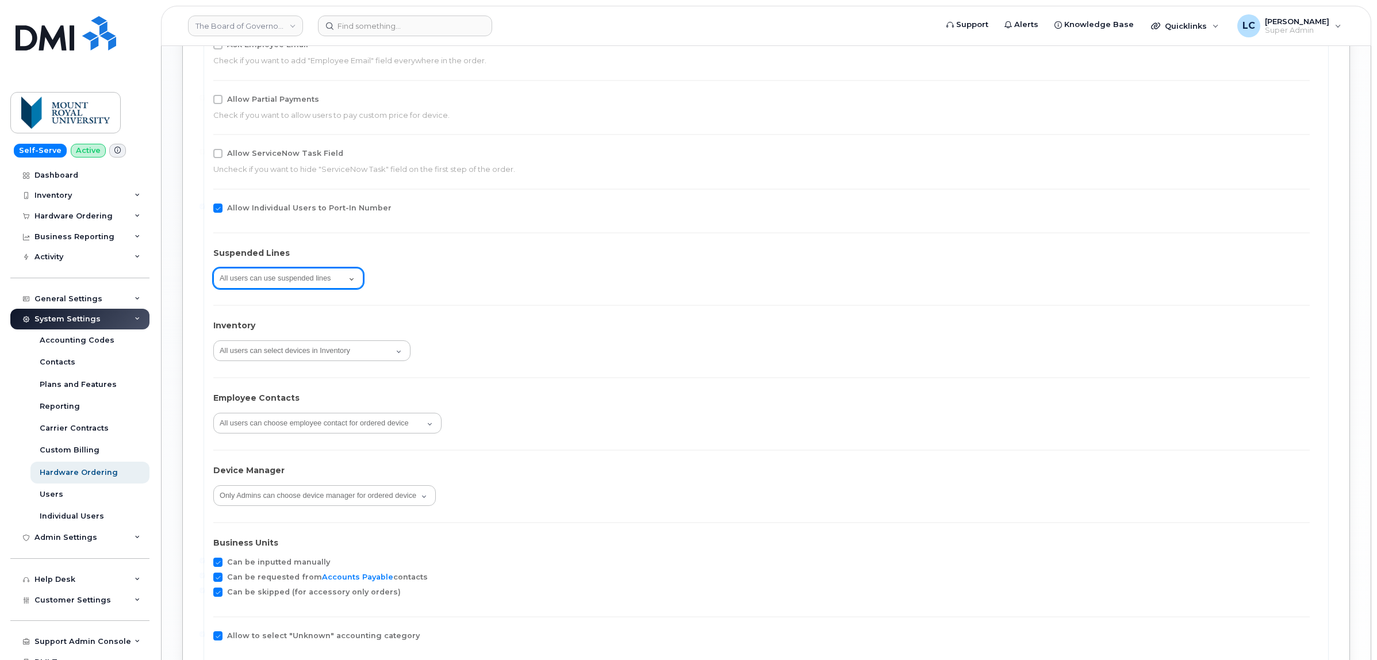
click at [346, 279] on select "All users can use suspended lines Only Admins can use suspended lines" at bounding box center [288, 278] width 150 height 21
select select "admins"
click at [213, 268] on select "All users can use suspended lines Only Admins can use suspended lines" at bounding box center [288, 278] width 150 height 21
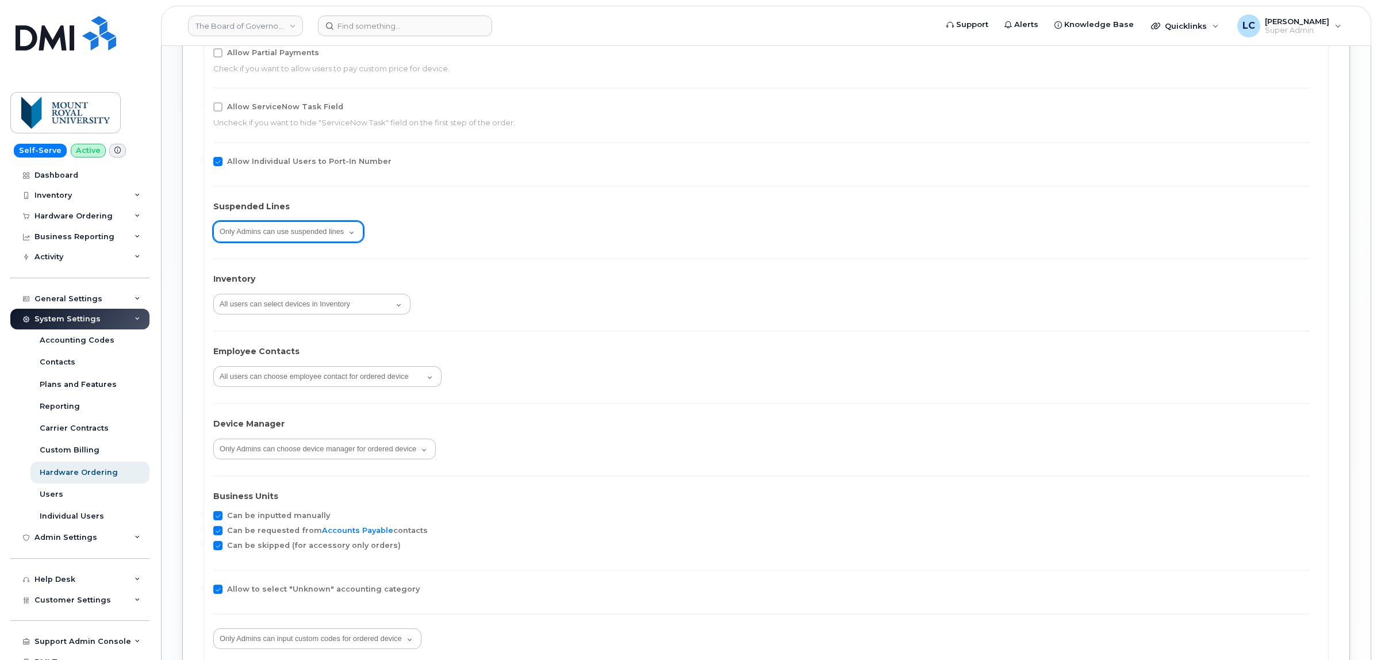
scroll to position [1725, 0]
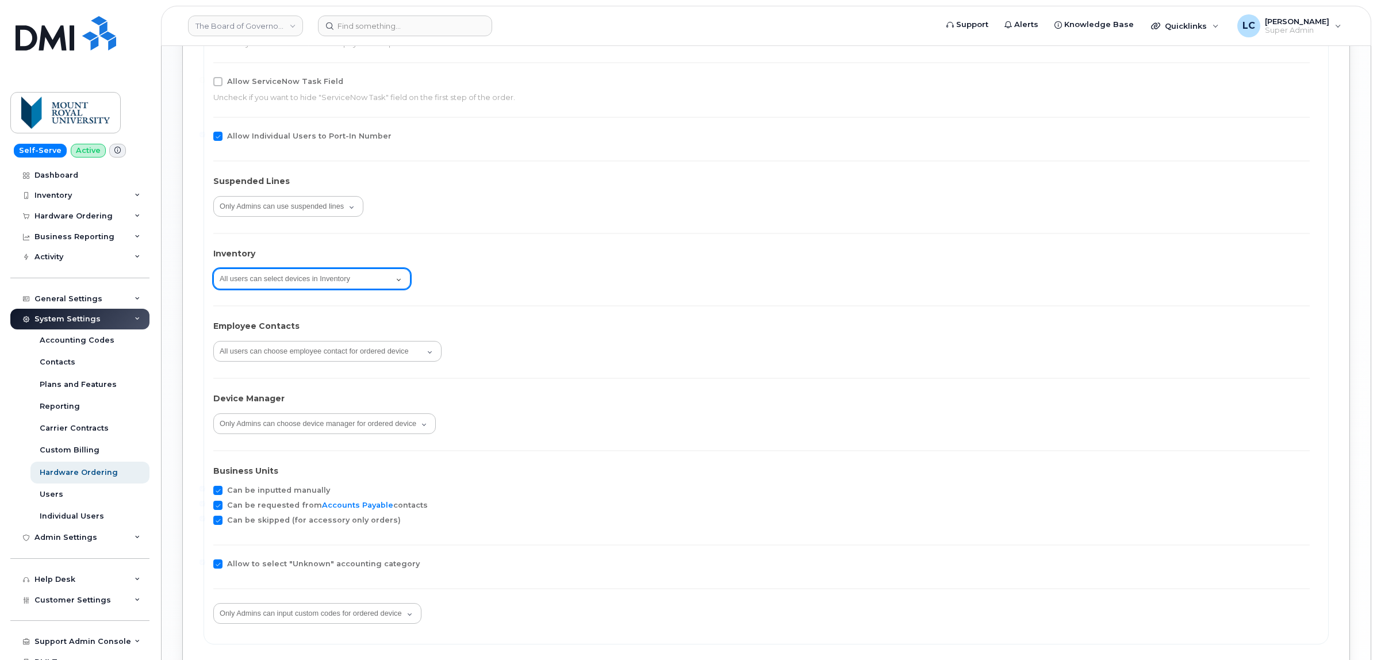
click at [380, 280] on select "All users can select devices in Inventory Only Logged in users can select devic…" at bounding box center [311, 279] width 197 height 21
select select "none"
click at [213, 269] on select "All users can select devices in Inventory Only Logged in users can select devic…" at bounding box center [311, 279] width 197 height 21
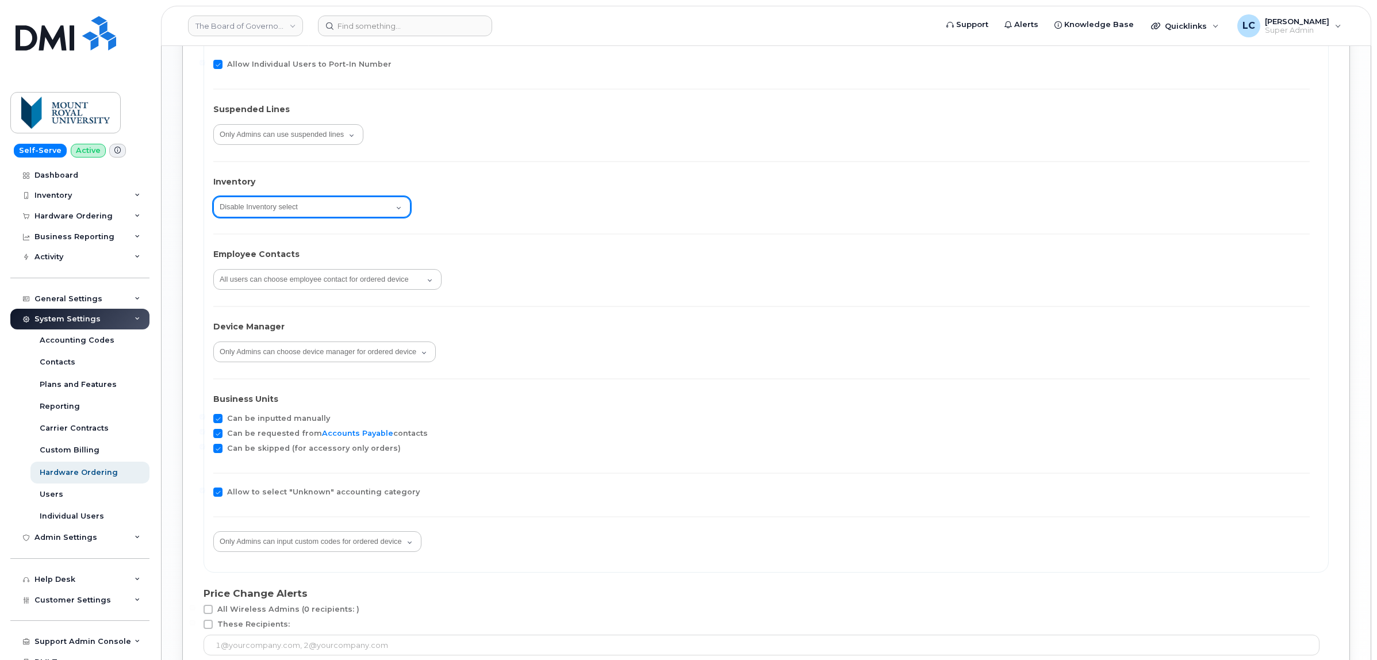
scroll to position [1869, 0]
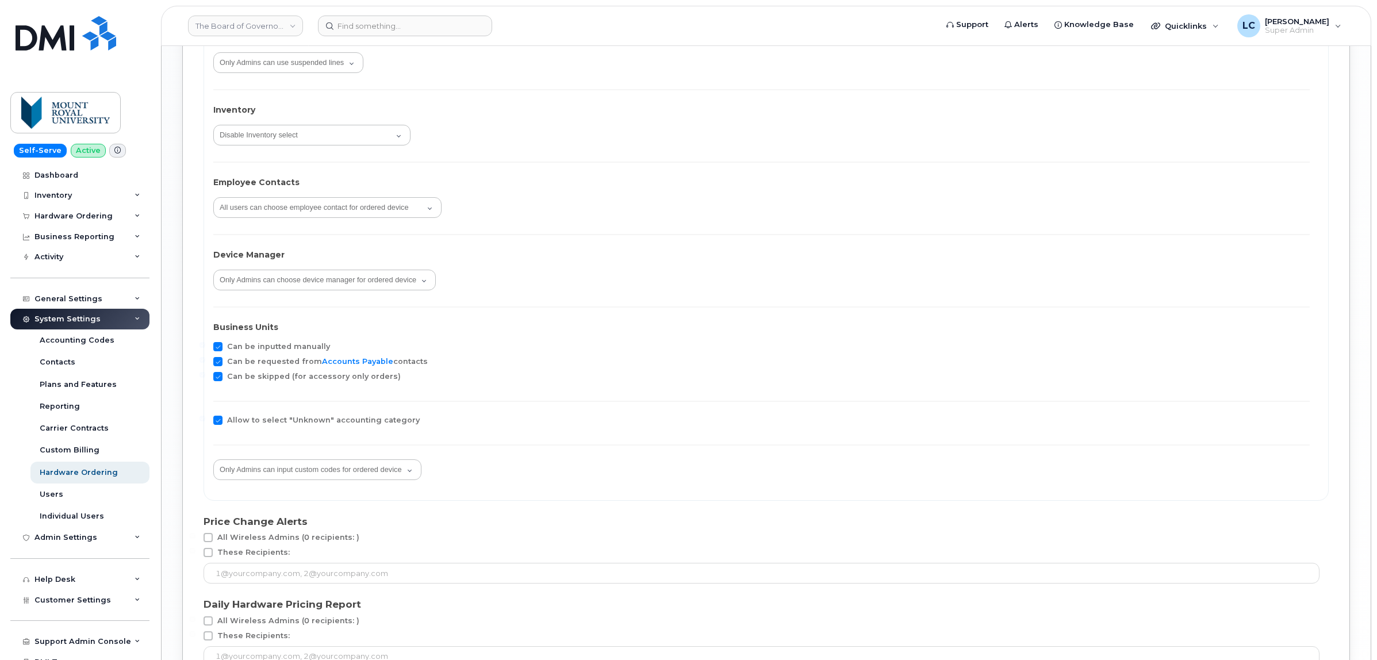
click at [220, 419] on span at bounding box center [217, 420] width 9 height 9
click at [205, 419] on input "Allow to select "Unknown" accounting category" at bounding box center [203, 419] width 6 height 6
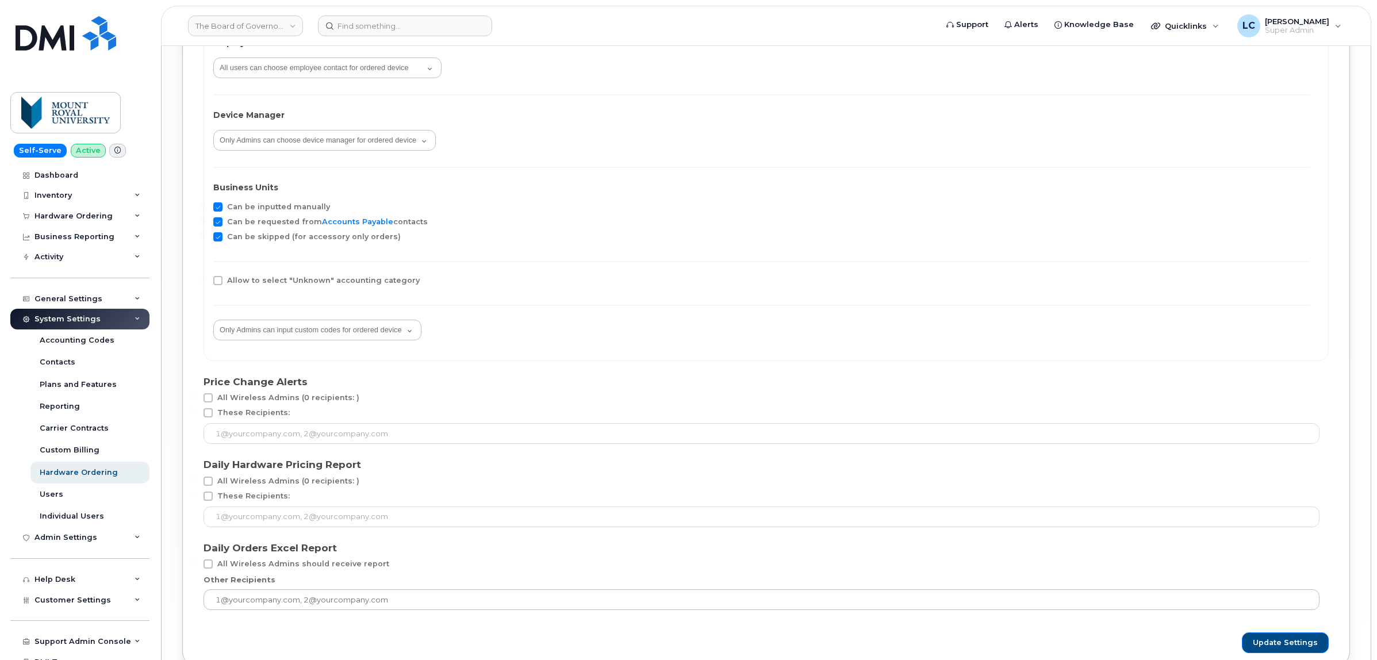
scroll to position [2013, 0]
click at [279, 272] on span "Allow to select "Unknown" accounting category" at bounding box center [323, 276] width 193 height 9
click at [205, 272] on input "Allow to select "Unknown" accounting category" at bounding box center [203, 275] width 6 height 6
checkbox input "true"
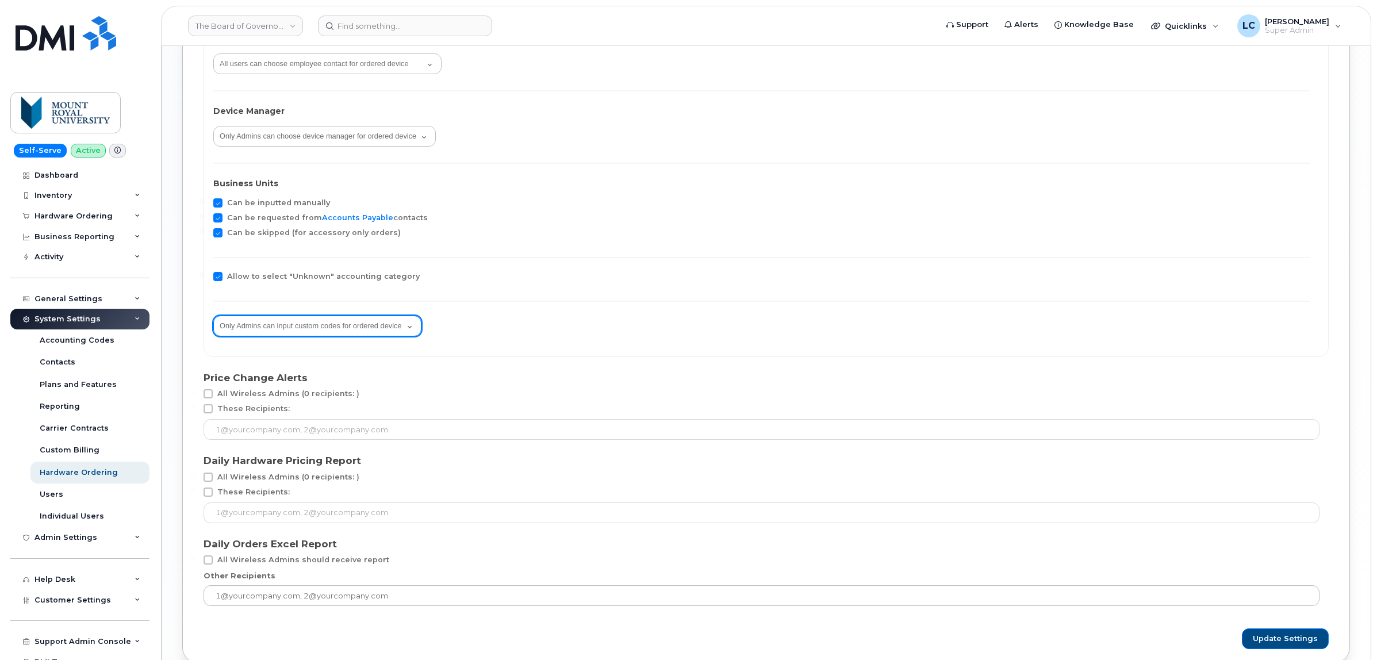
click at [398, 326] on select "All users can input custom codes for ordered device Only Admins can input custo…" at bounding box center [317, 326] width 208 height 21
click at [213, 316] on select "All users can input custom codes for ordered device Only Admins can input custo…" at bounding box center [317, 326] width 208 height 21
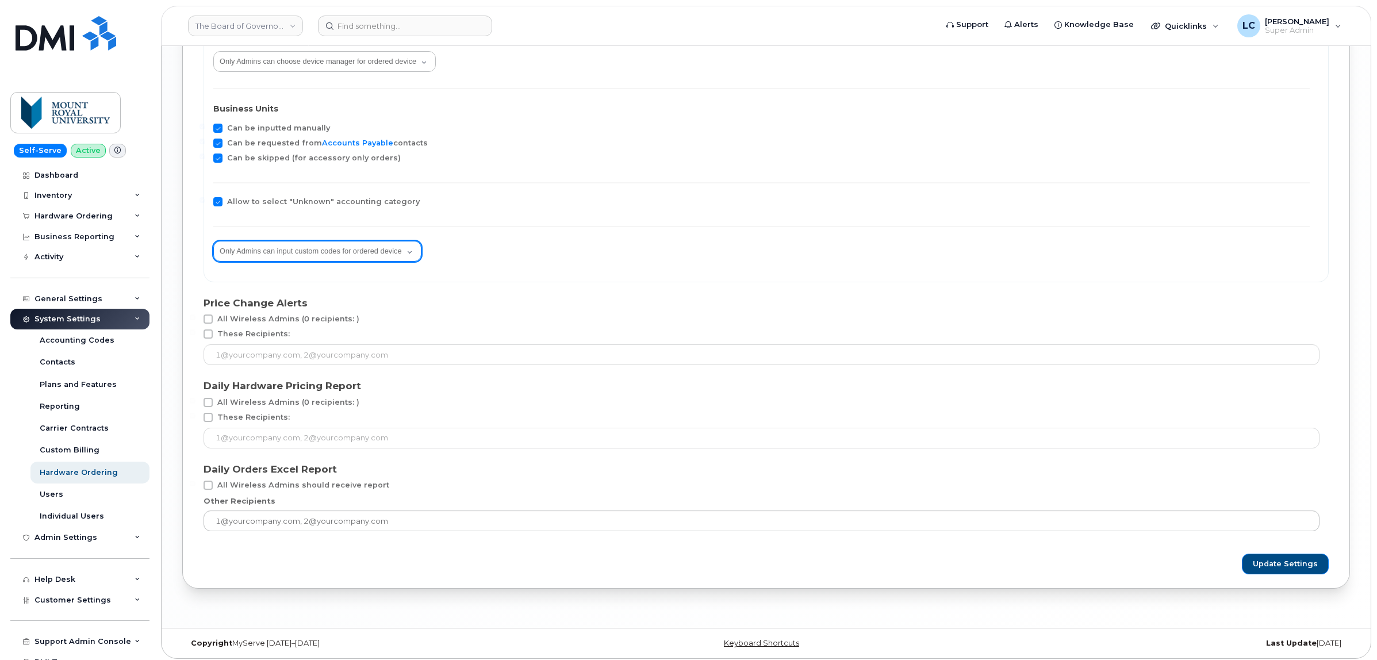
scroll to position [2091, 0]
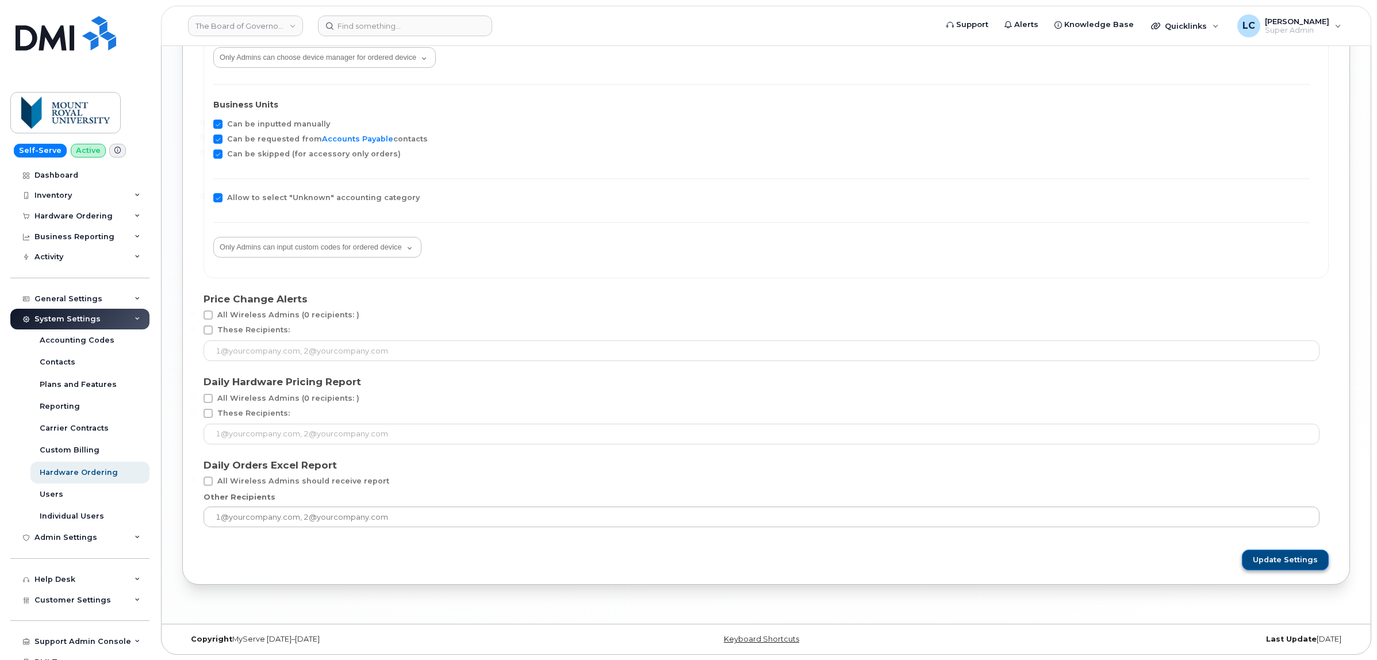
click at [1258, 555] on span "Update Settings" at bounding box center [1285, 560] width 65 height 10
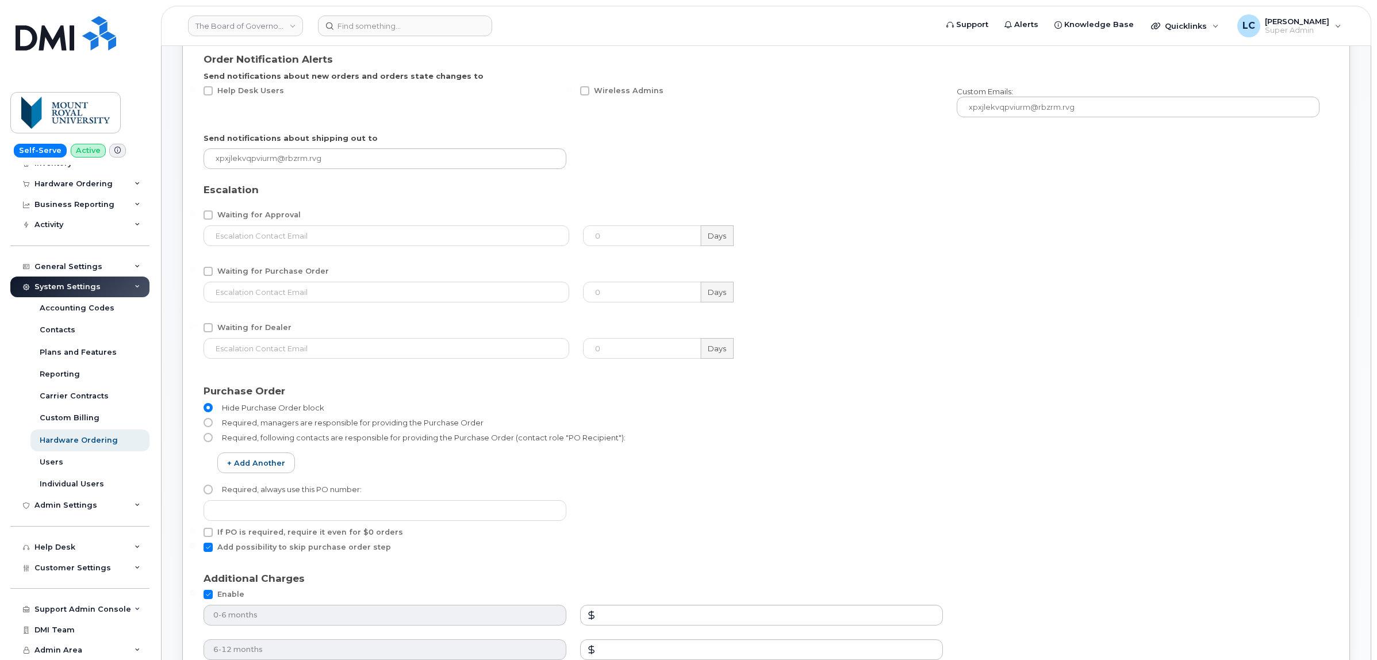
scroll to position [288, 0]
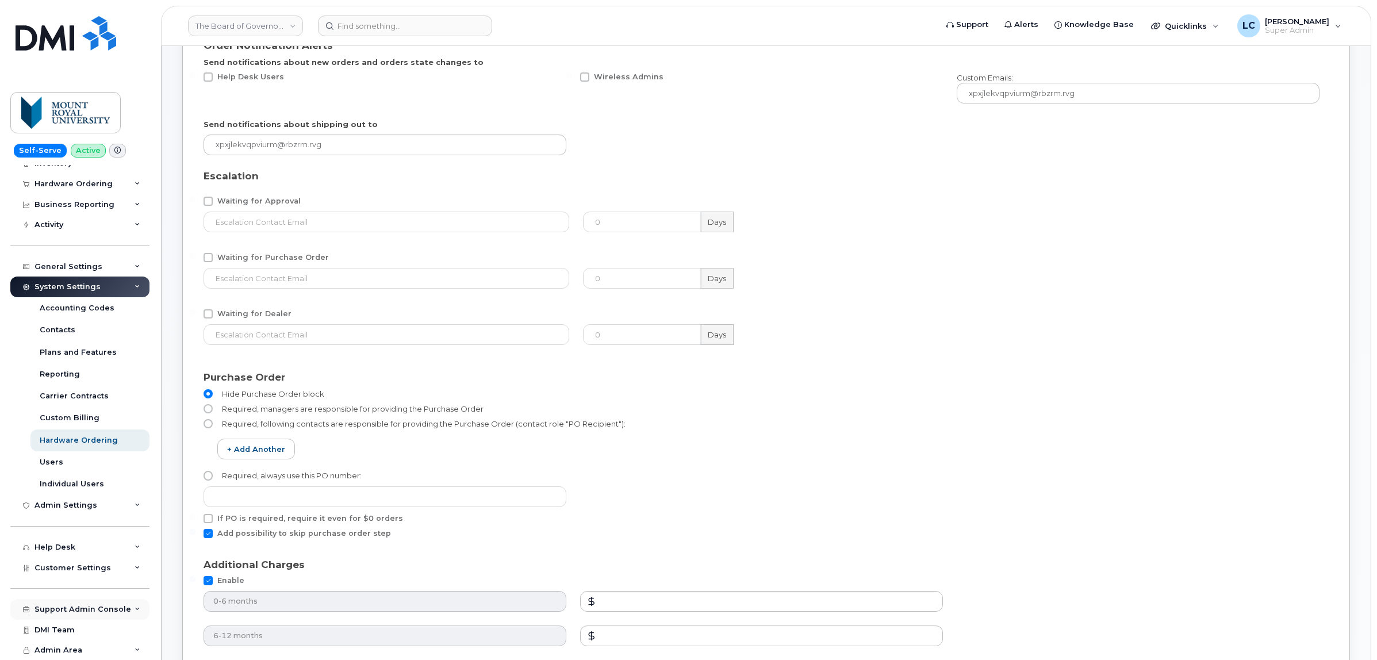
click at [104, 610] on div "Support Admin Console" at bounding box center [83, 609] width 97 height 9
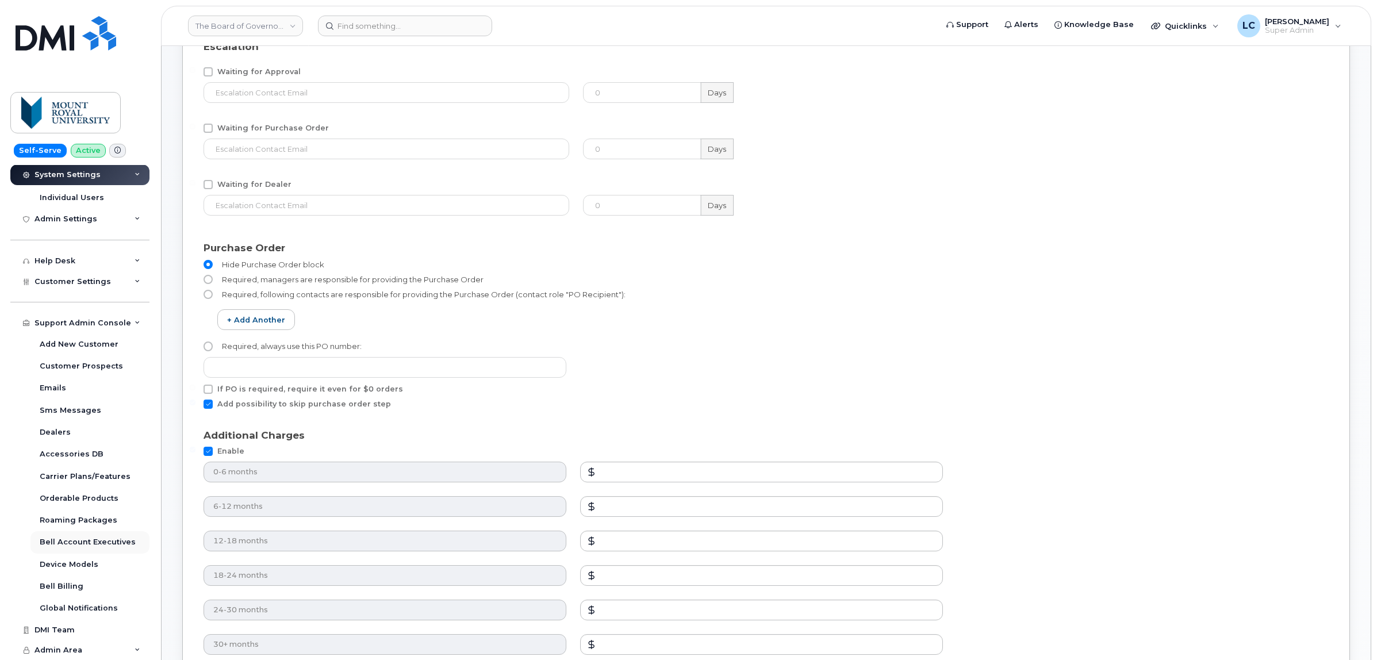
scroll to position [503, 0]
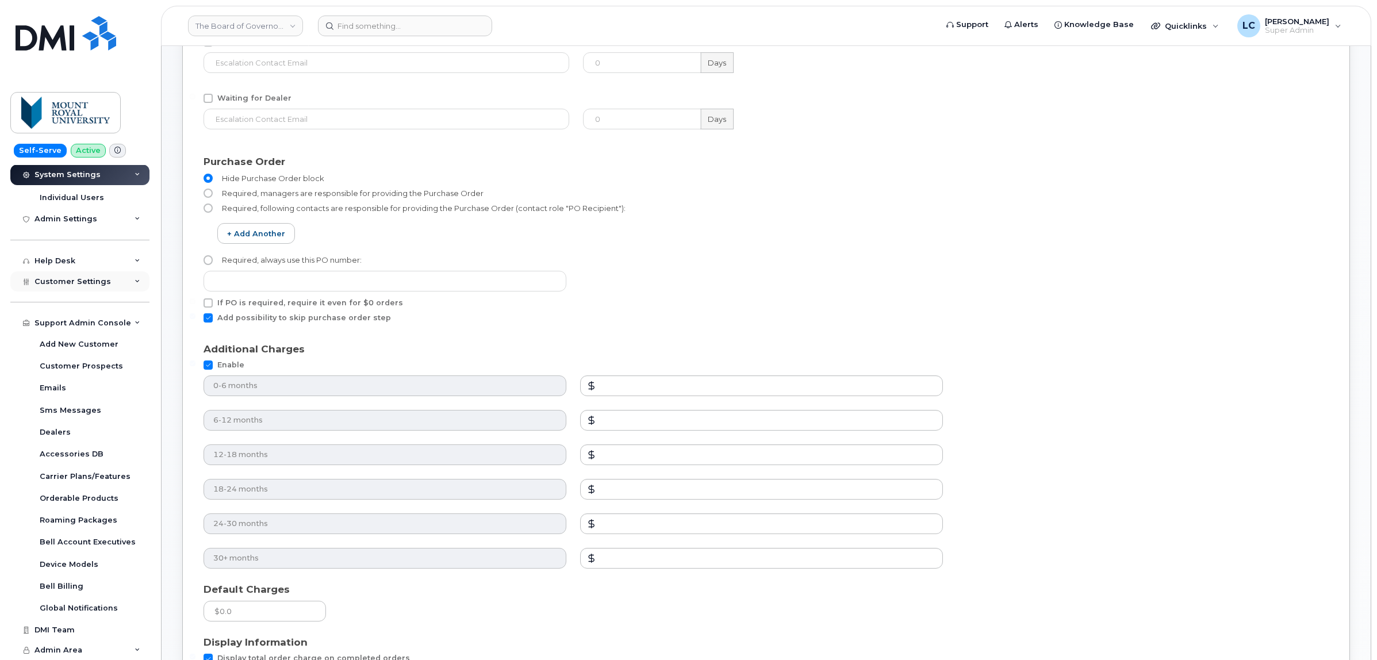
click at [124, 286] on div "Customer Settings" at bounding box center [79, 281] width 139 height 21
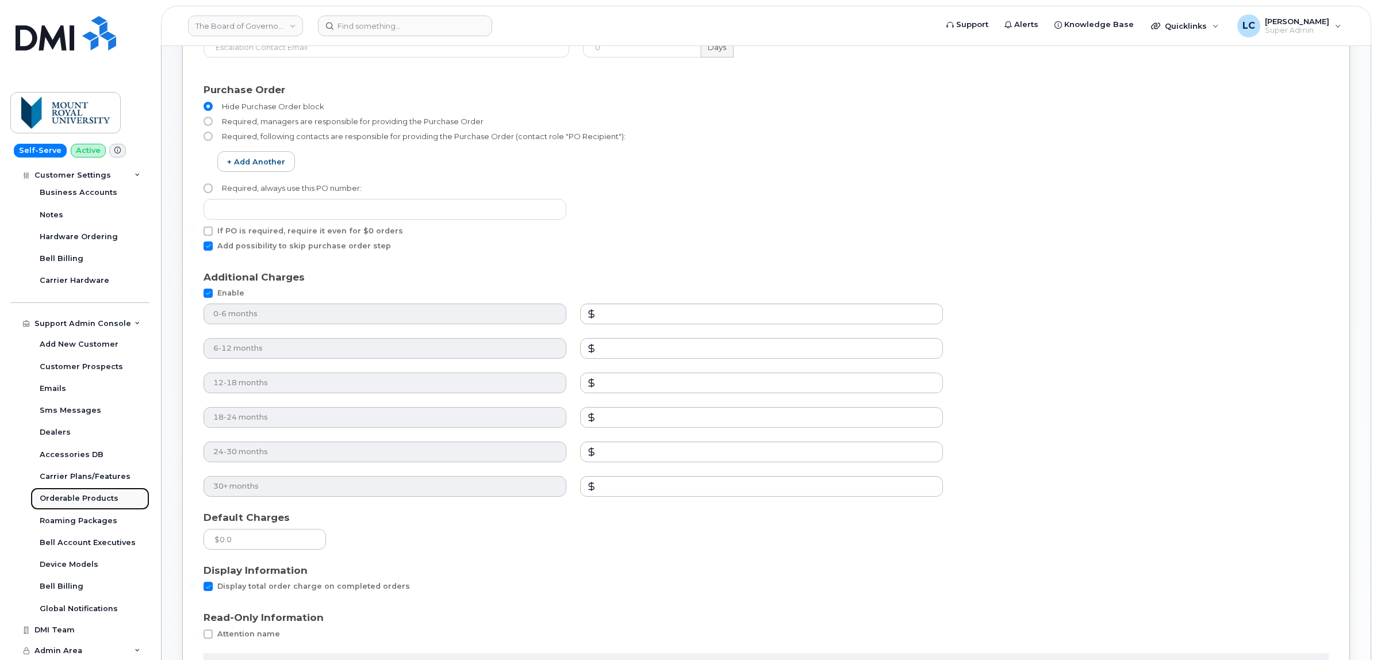
click at [105, 499] on div "Orderable Products" at bounding box center [79, 498] width 79 height 10
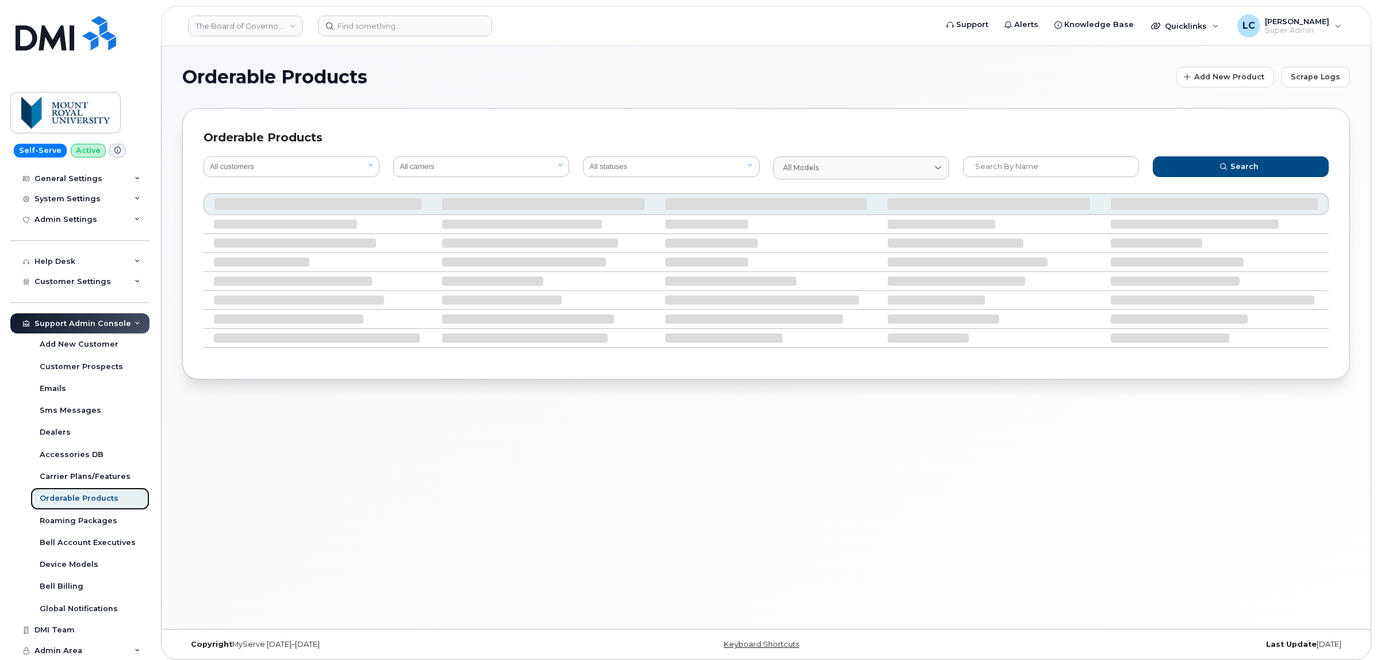
scroll to position [124, 0]
click at [1336, 79] on span "Scrape Logs" at bounding box center [1315, 76] width 49 height 11
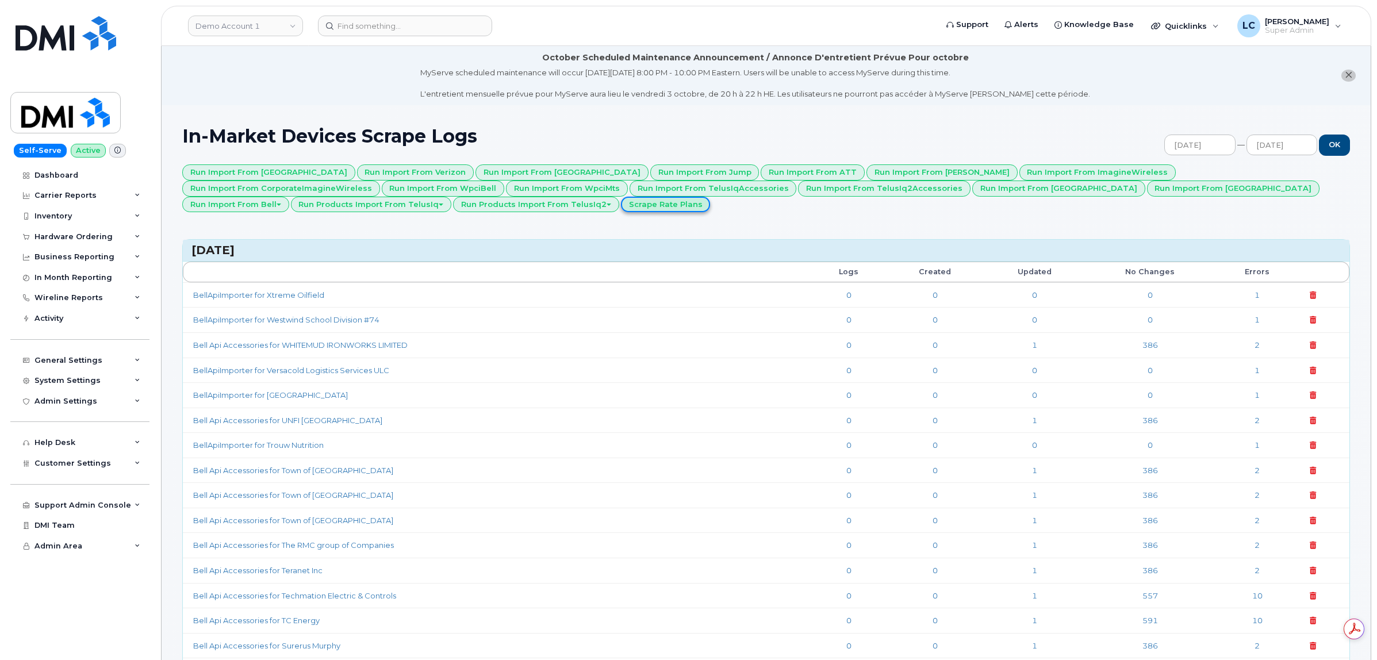
click at [621, 202] on link "Scrape Rate Plans" at bounding box center [666, 205] width 90 height 16
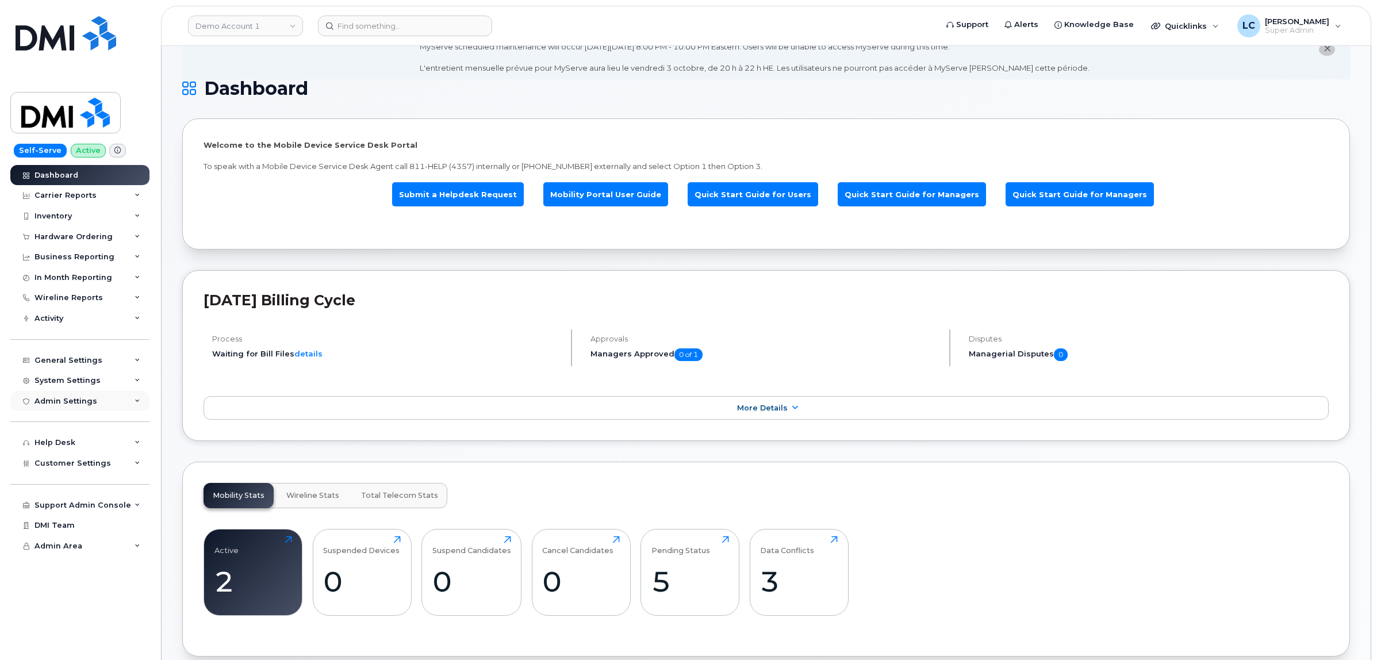
scroll to position [72, 0]
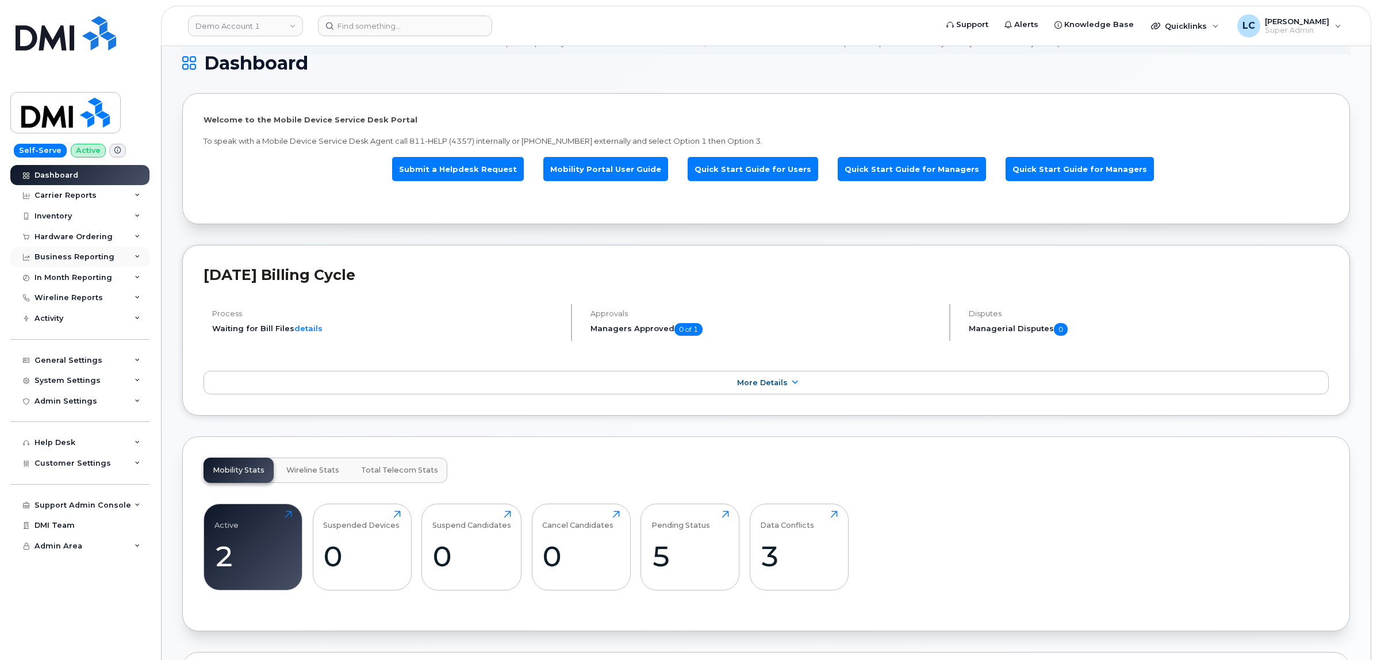
click at [116, 260] on div "Business Reporting" at bounding box center [79, 257] width 139 height 21
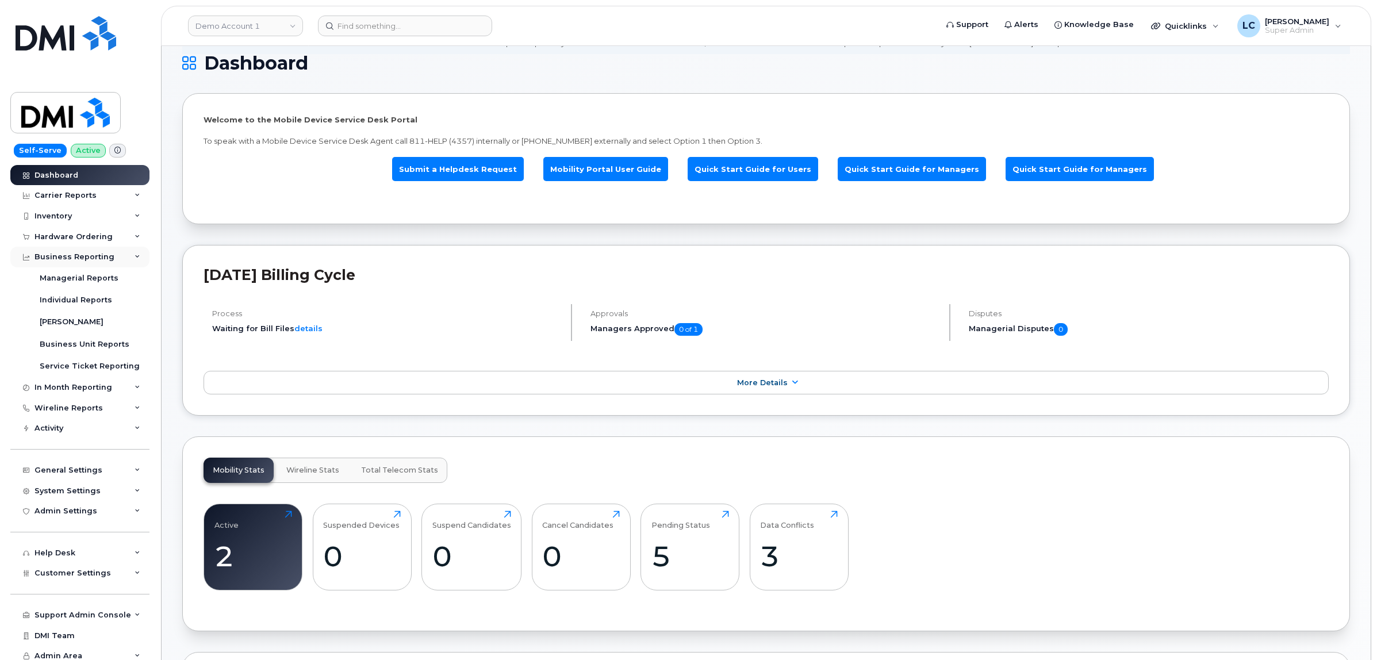
click at [116, 260] on div "Business Reporting" at bounding box center [79, 257] width 139 height 21
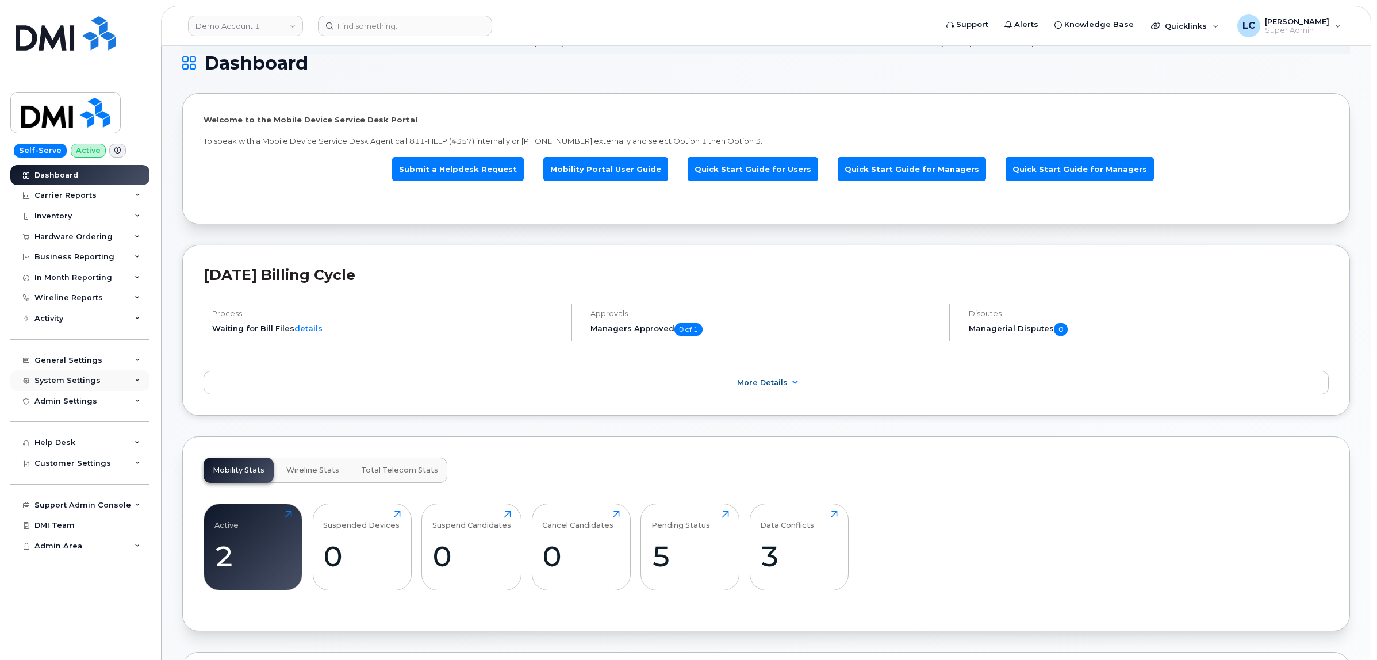
click at [110, 375] on div "System Settings" at bounding box center [79, 380] width 139 height 21
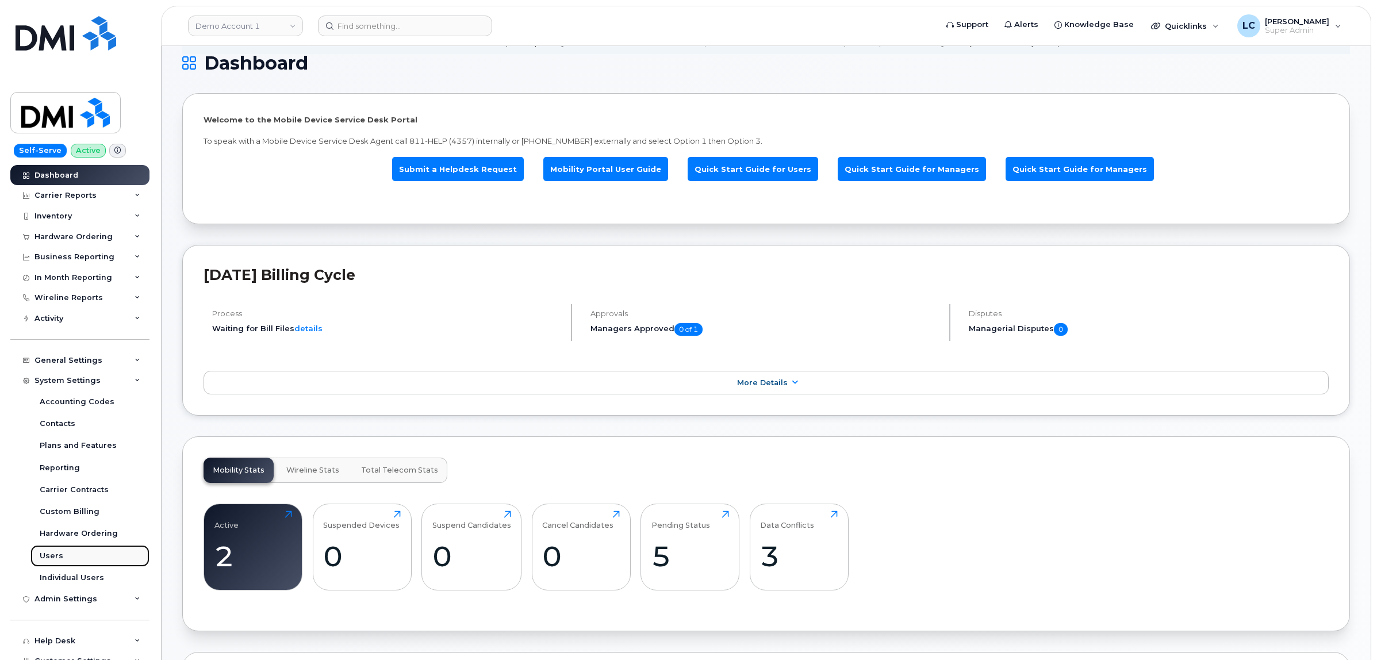
click at [64, 558] on link "Users" at bounding box center [89, 556] width 119 height 22
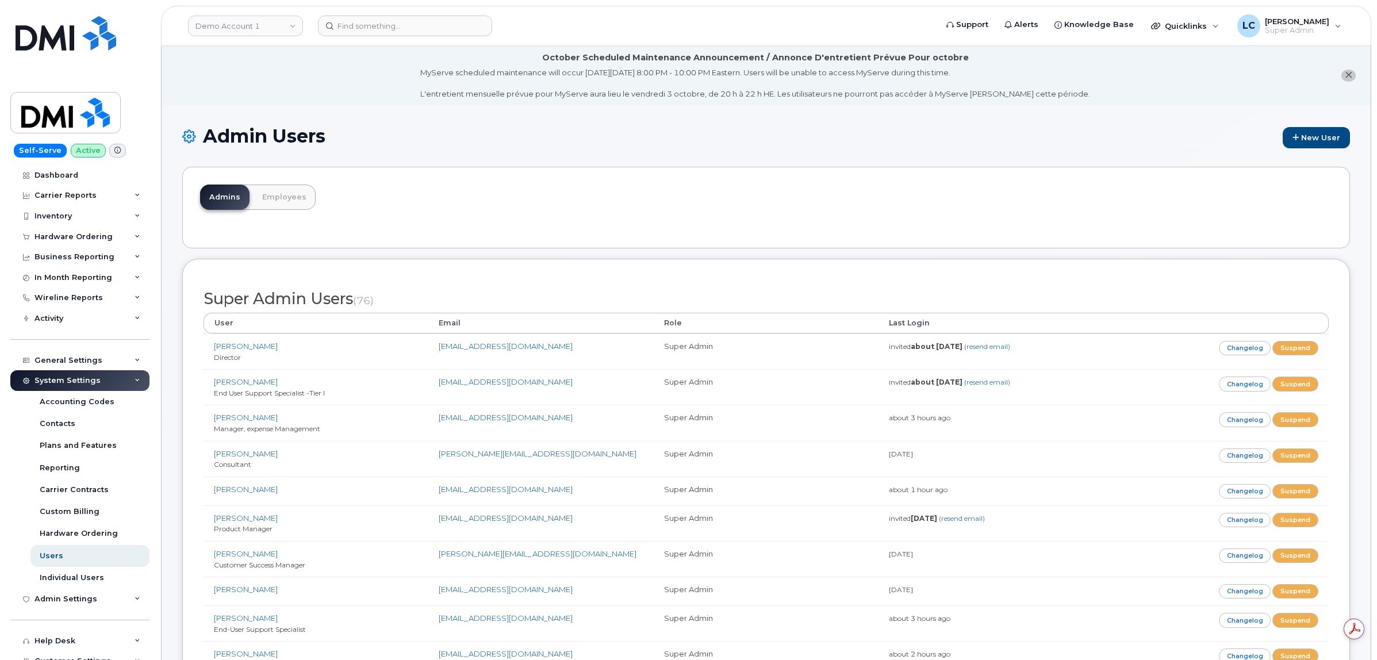
scroll to position [1039, 0]
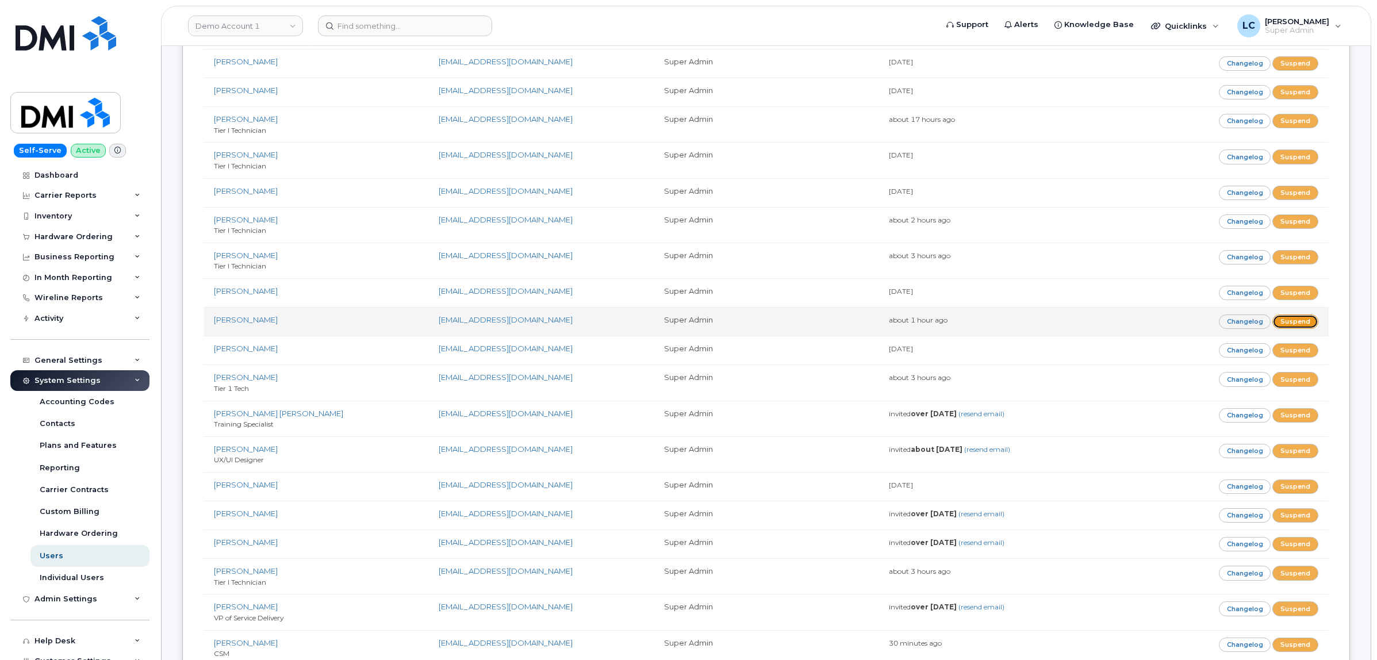
click at [1293, 326] on link "Suspend" at bounding box center [1296, 322] width 46 height 14
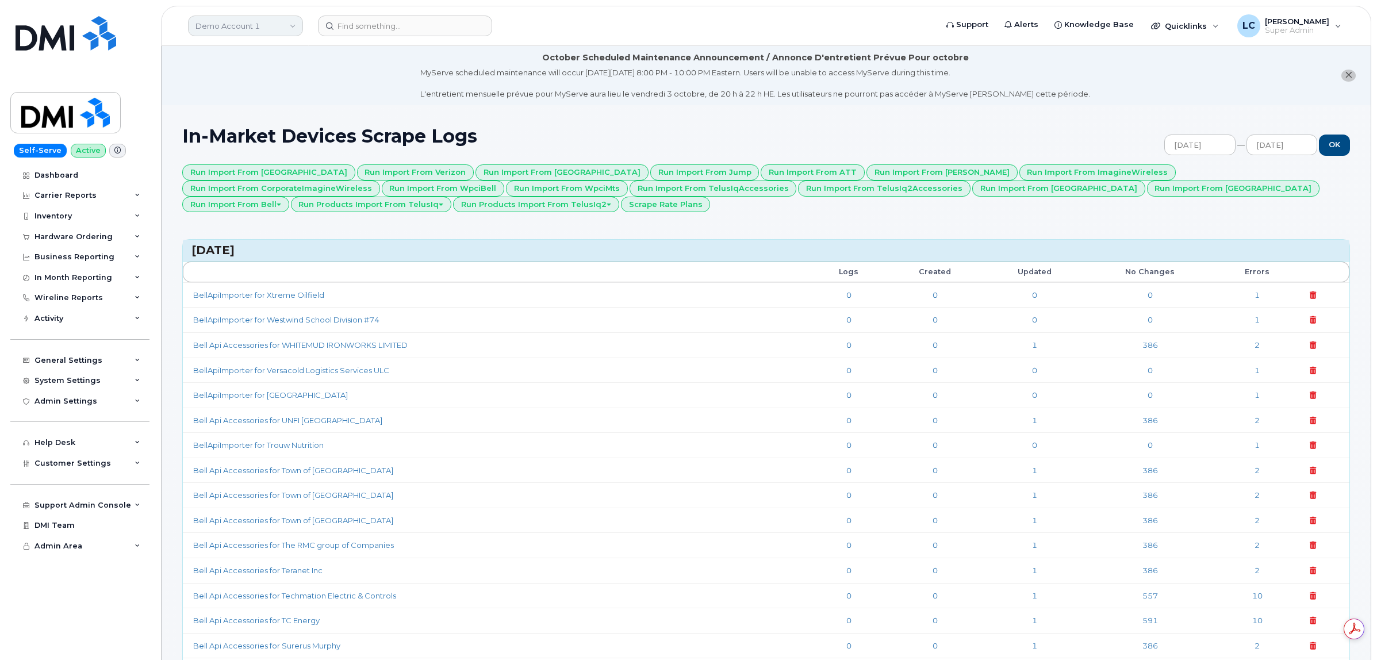
click at [277, 22] on link "Demo Account 1" at bounding box center [245, 26] width 115 height 21
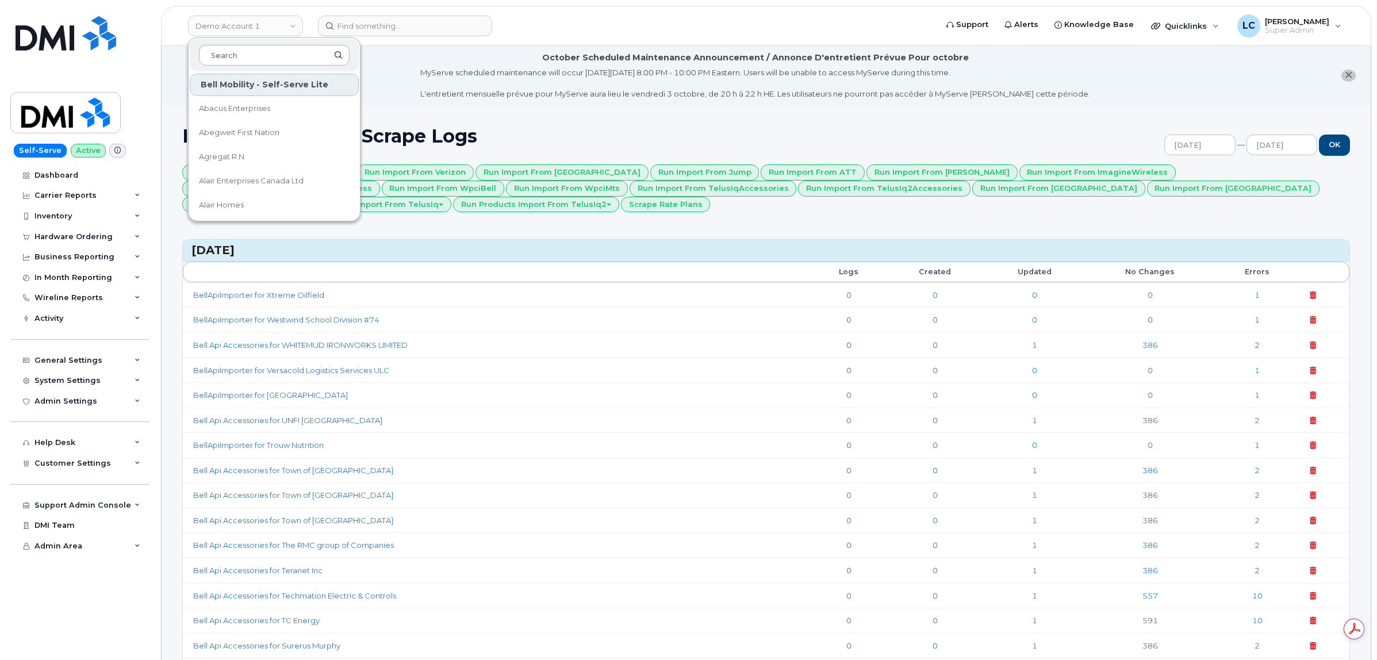
click at [269, 48] on input at bounding box center [274, 55] width 151 height 21
click at [271, 48] on input at bounding box center [274, 55] width 151 height 21
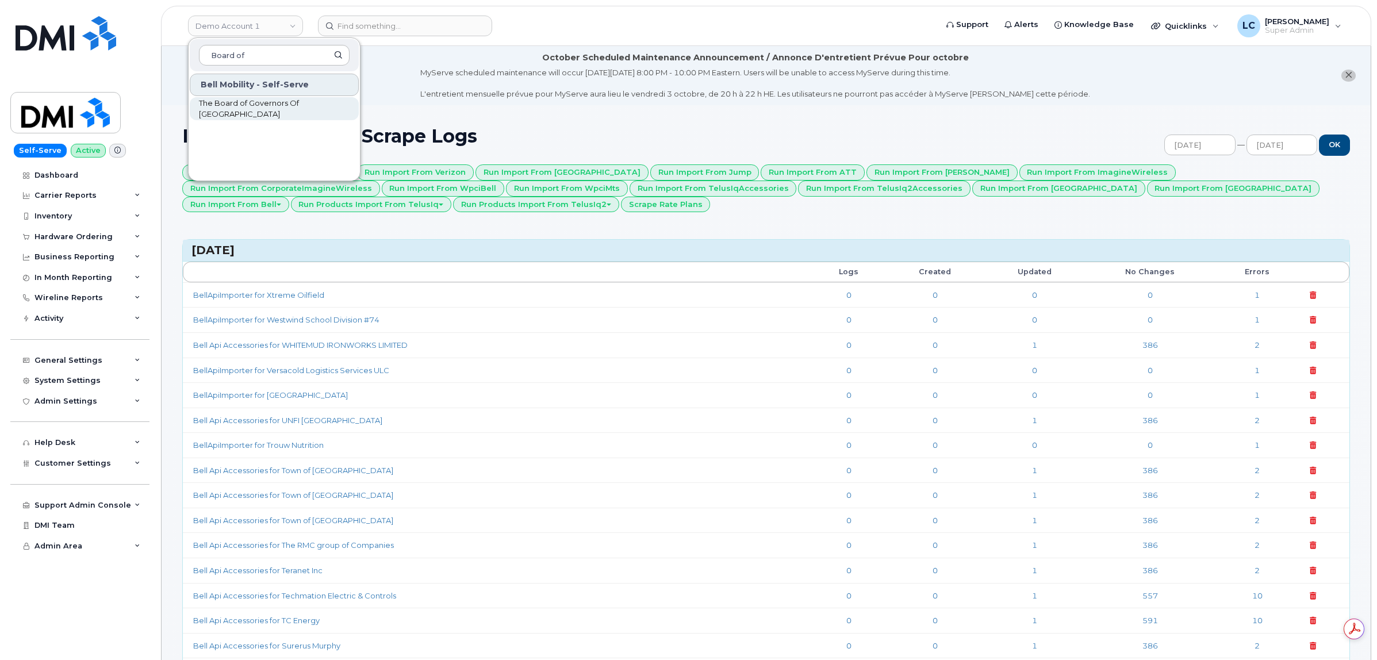
type input "Board of"
click at [237, 107] on span "The Board of Governors Of Mount Royal University" at bounding box center [265, 109] width 132 height 22
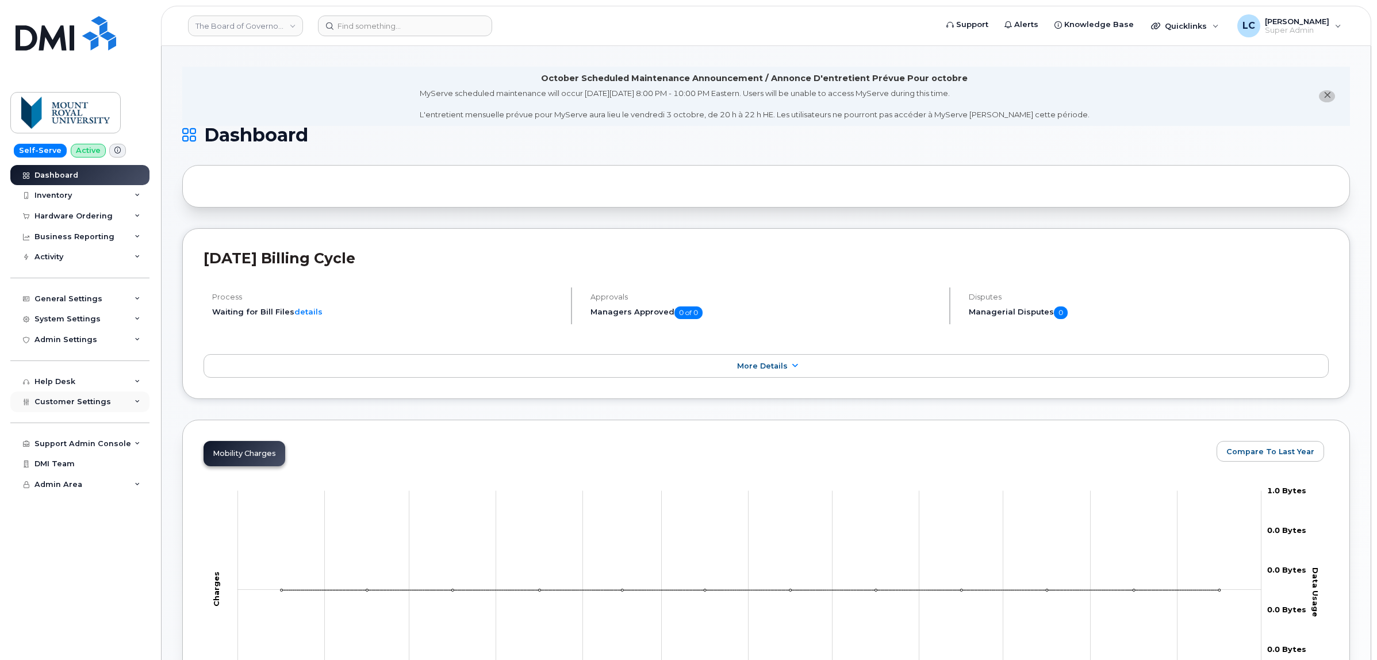
click at [106, 400] on div "Customer Settings" at bounding box center [79, 402] width 139 height 21
click at [95, 323] on div "System Settings" at bounding box center [68, 319] width 66 height 9
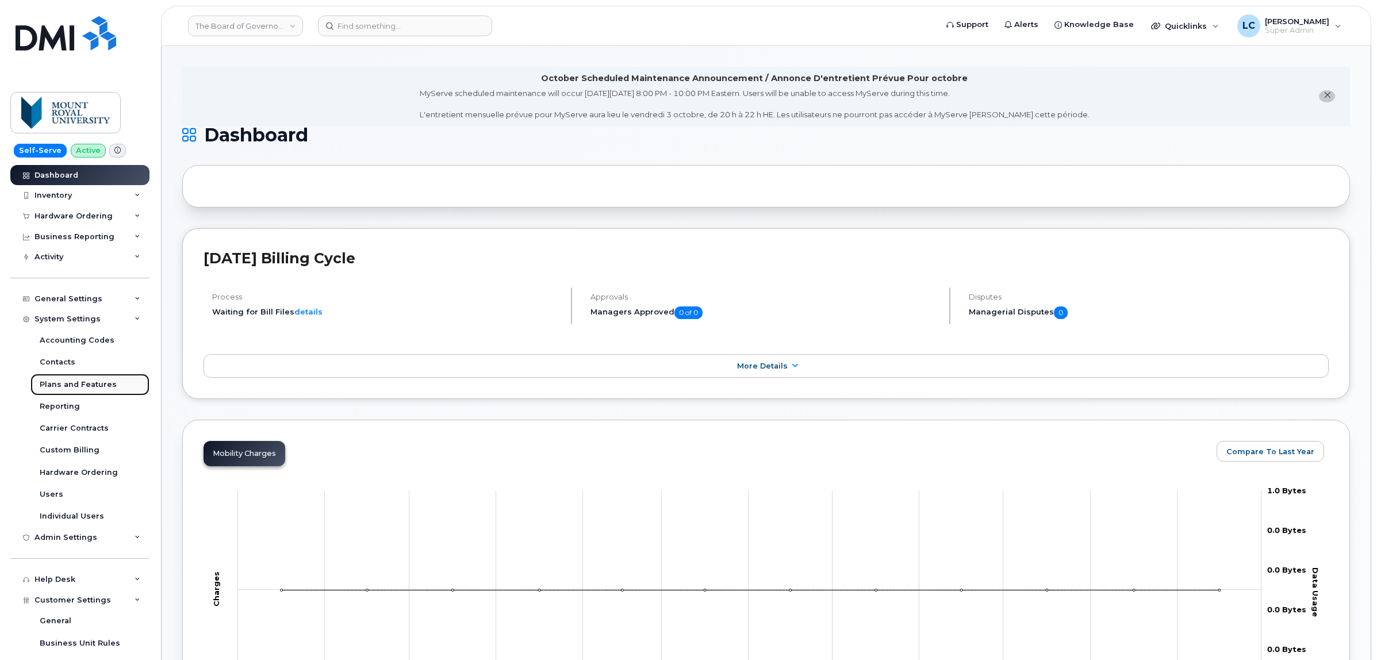
click at [95, 389] on div "Plans and Features" at bounding box center [78, 385] width 77 height 10
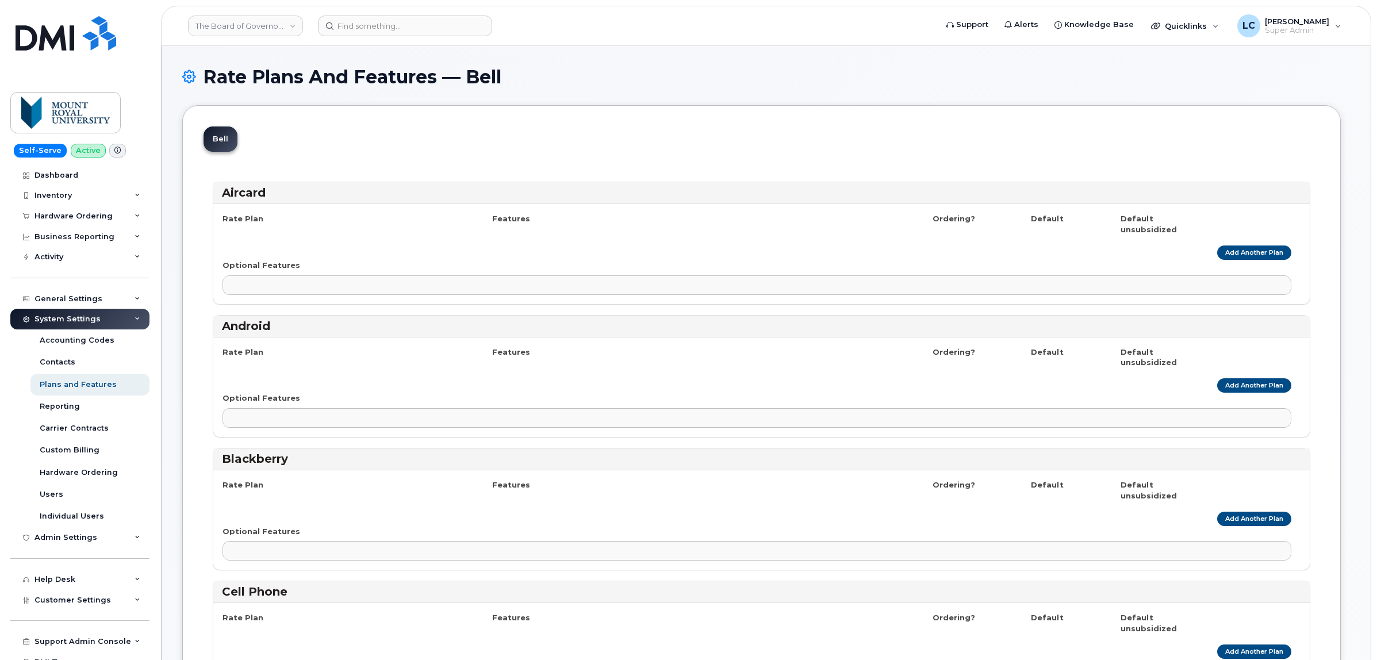
select select
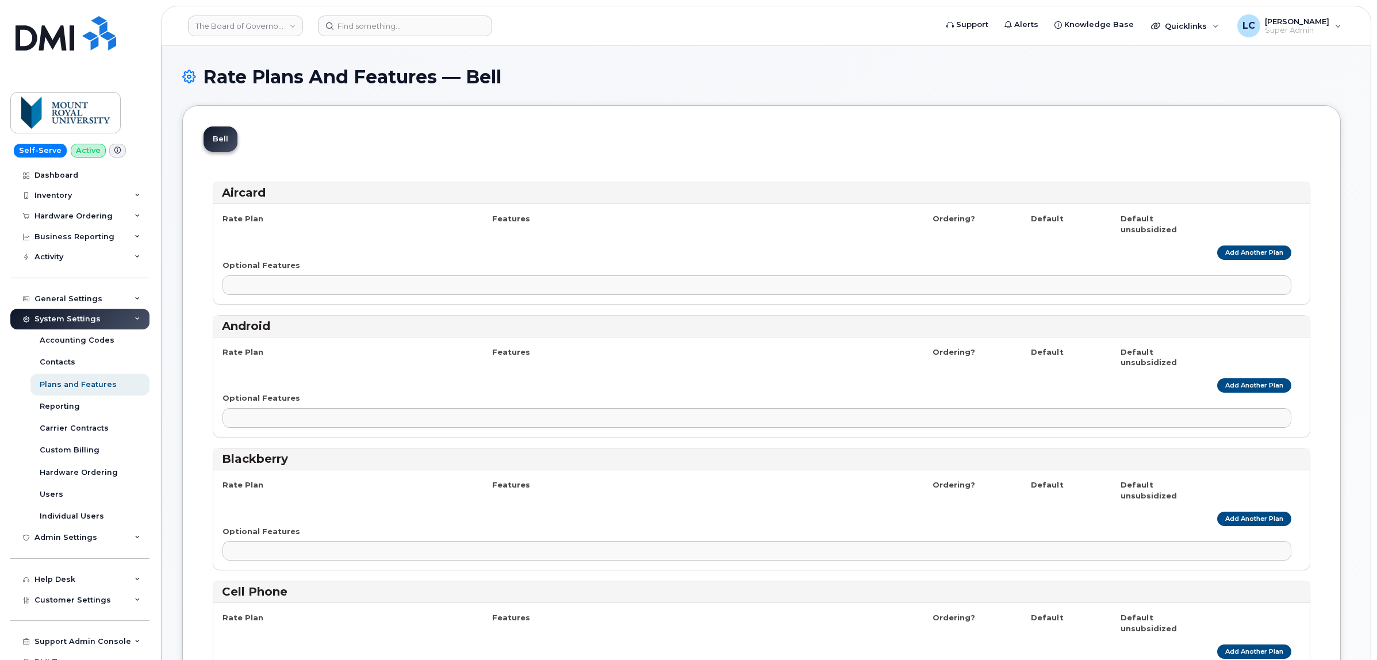
select select
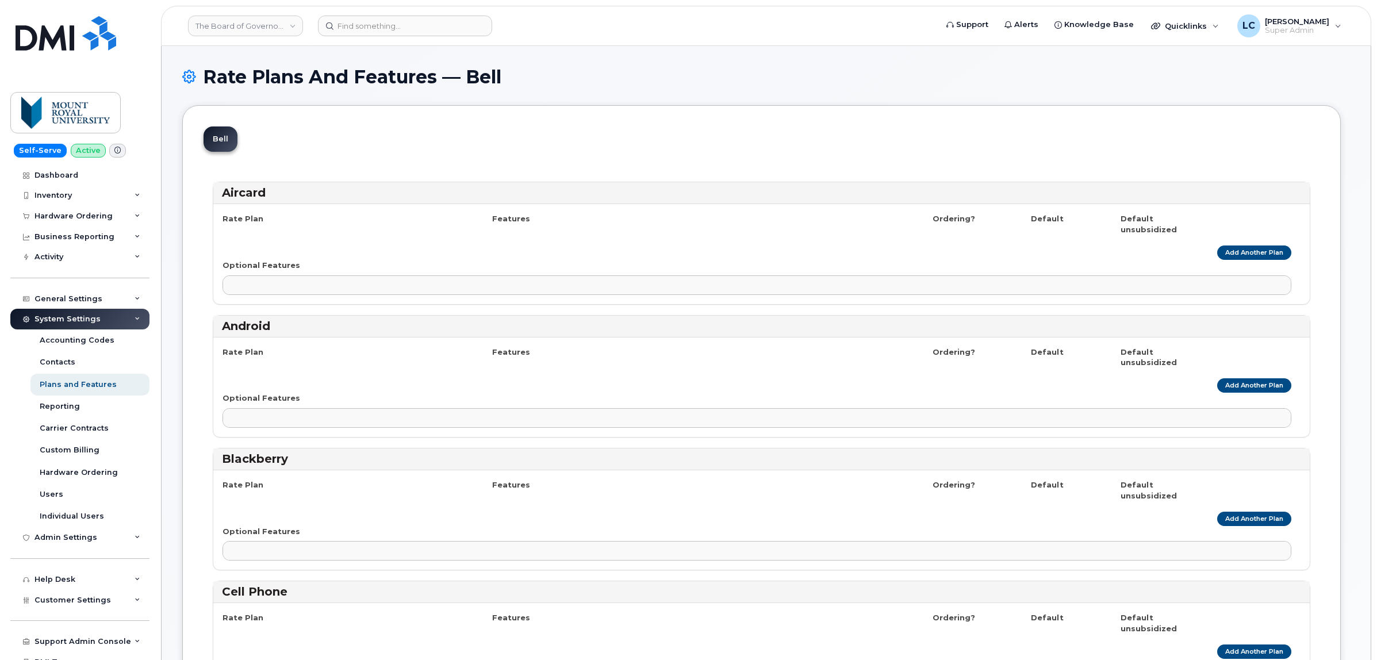
select select
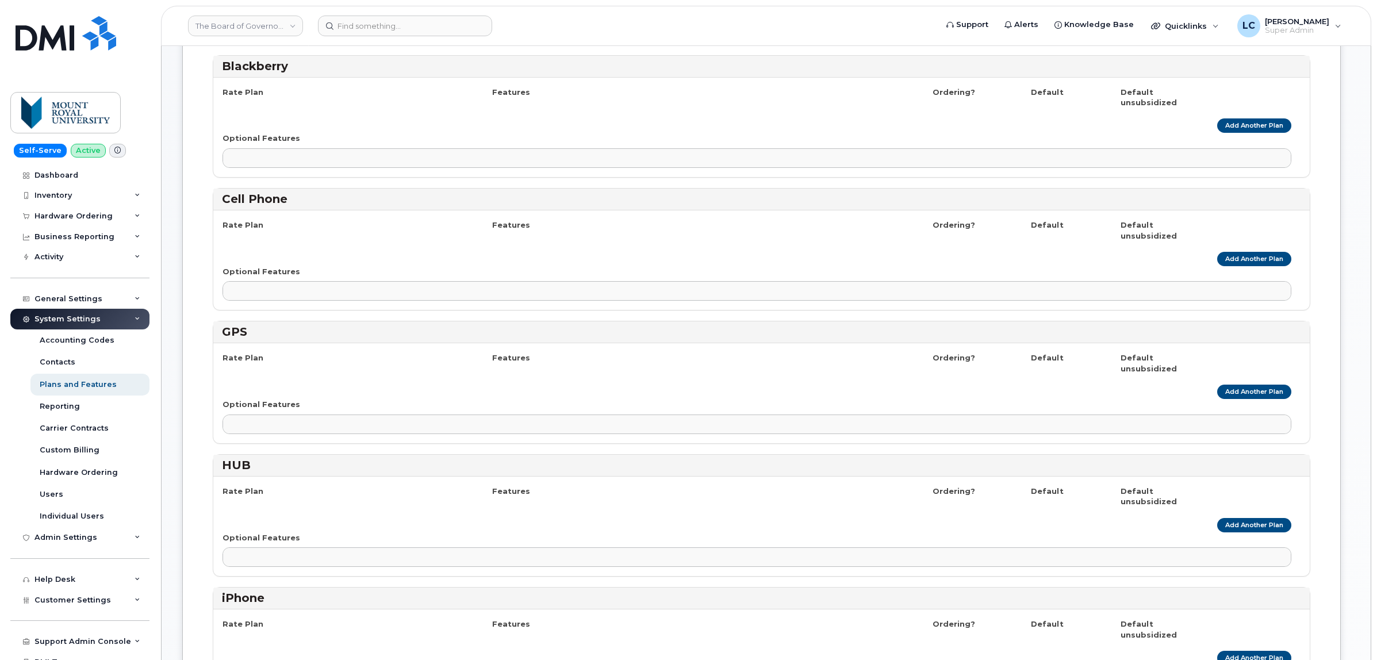
scroll to position [503, 0]
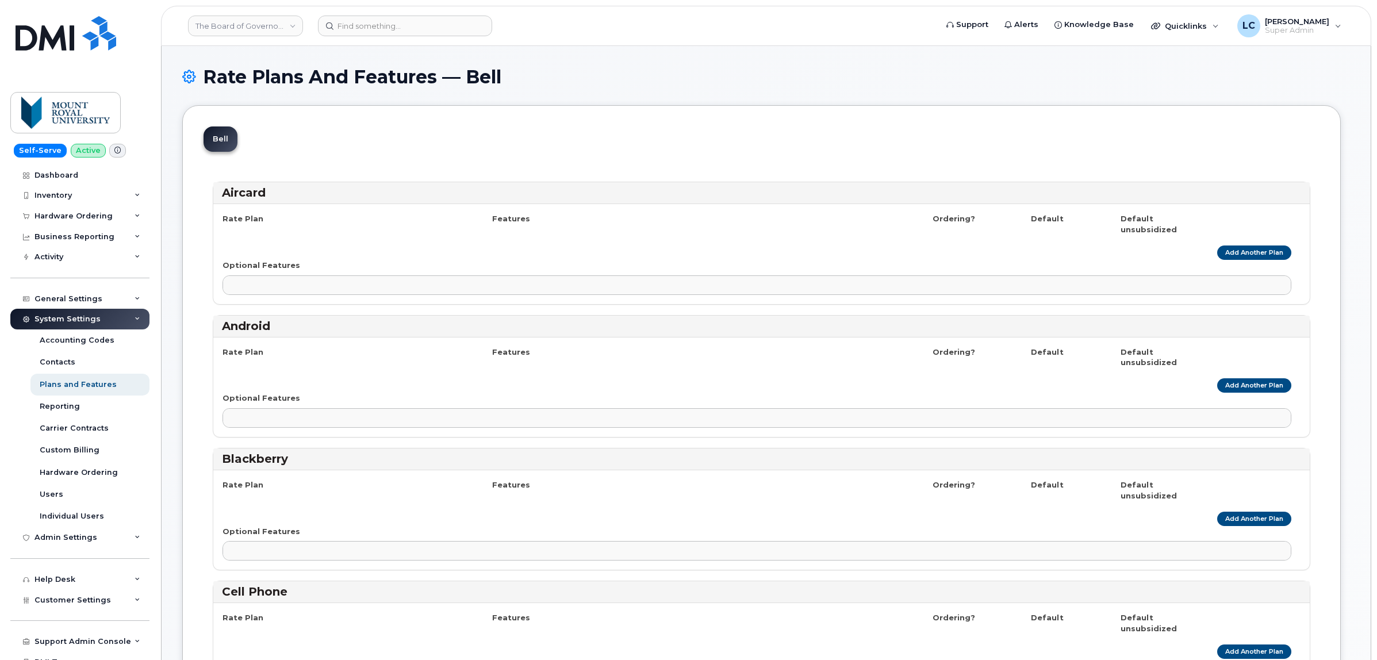
select select
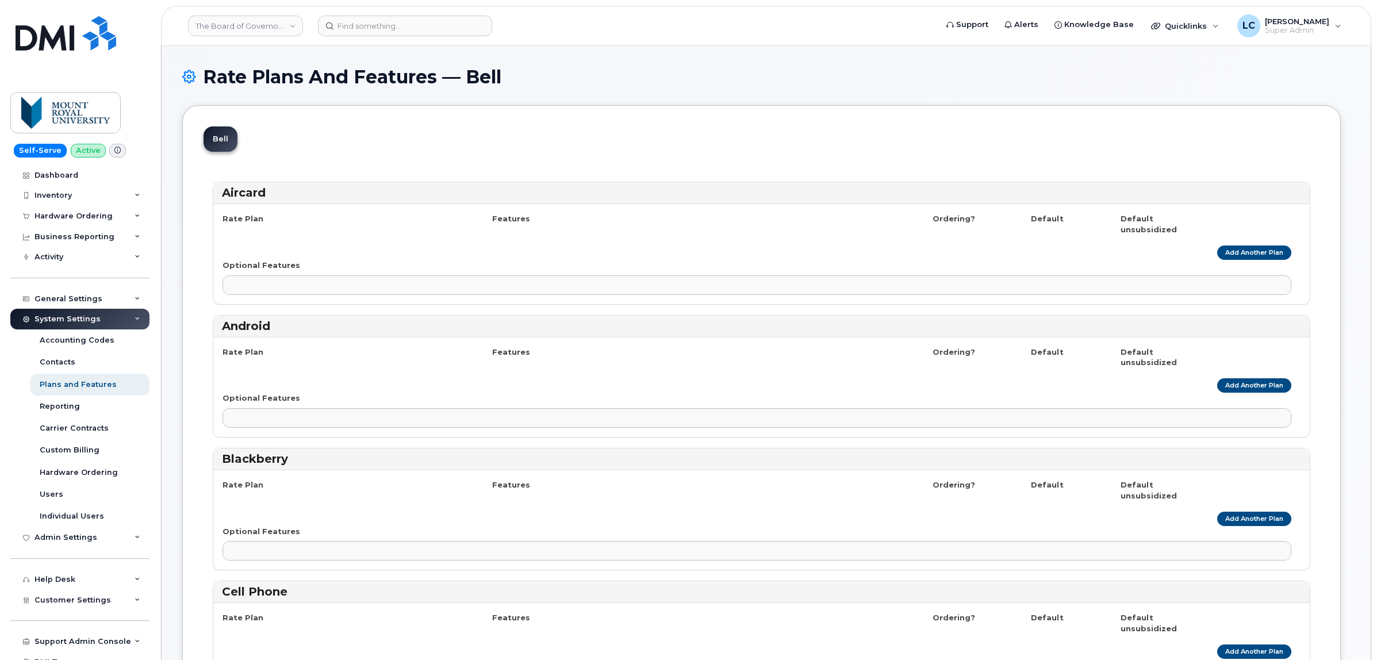
select select
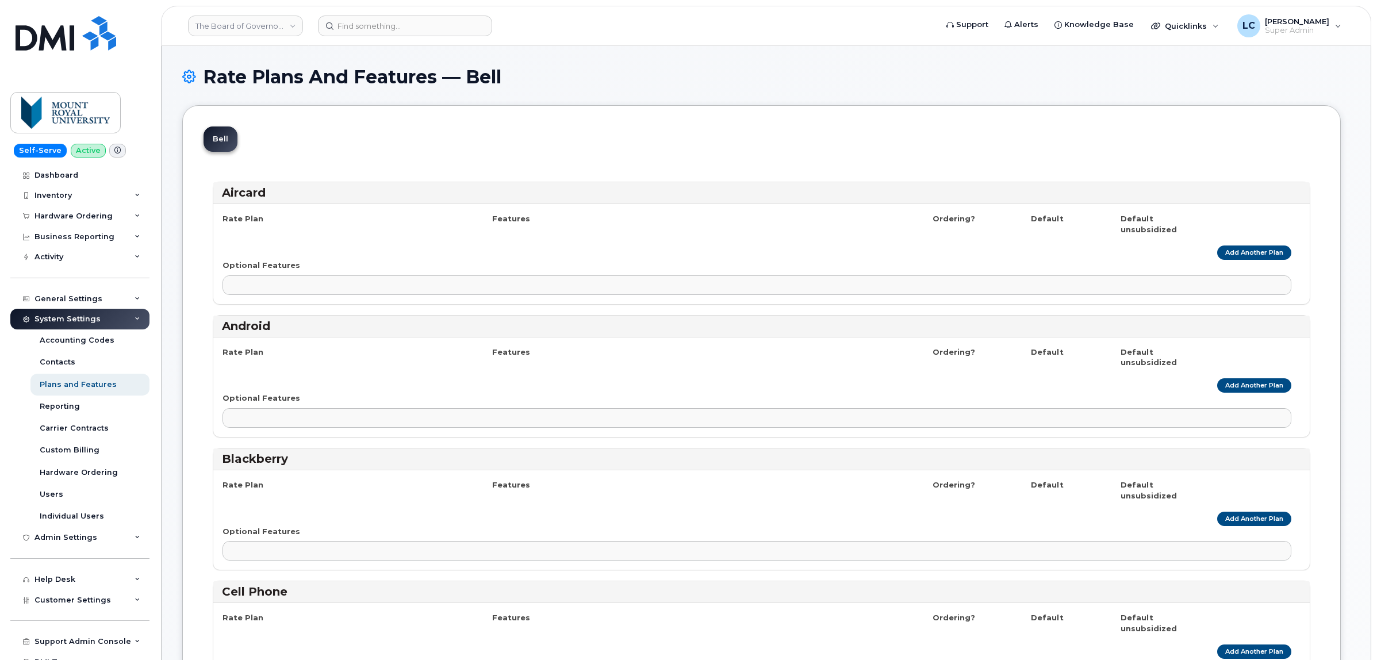
select select
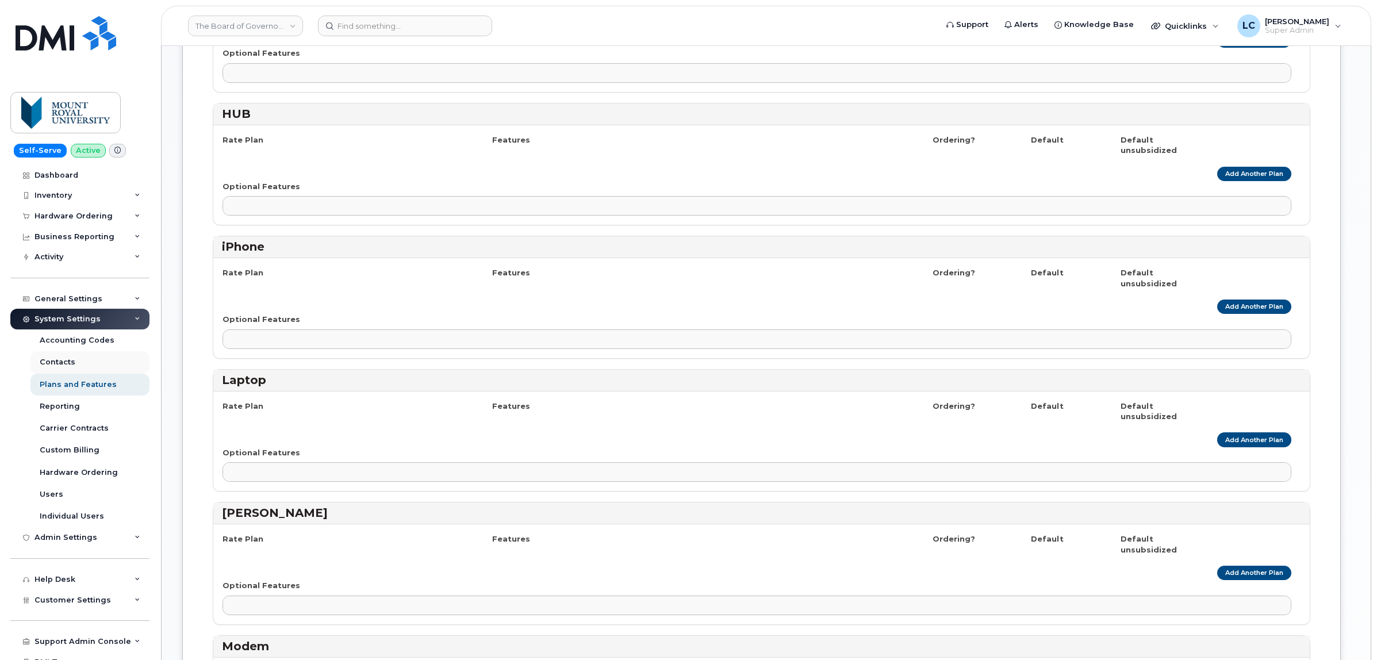
scroll to position [800, 0]
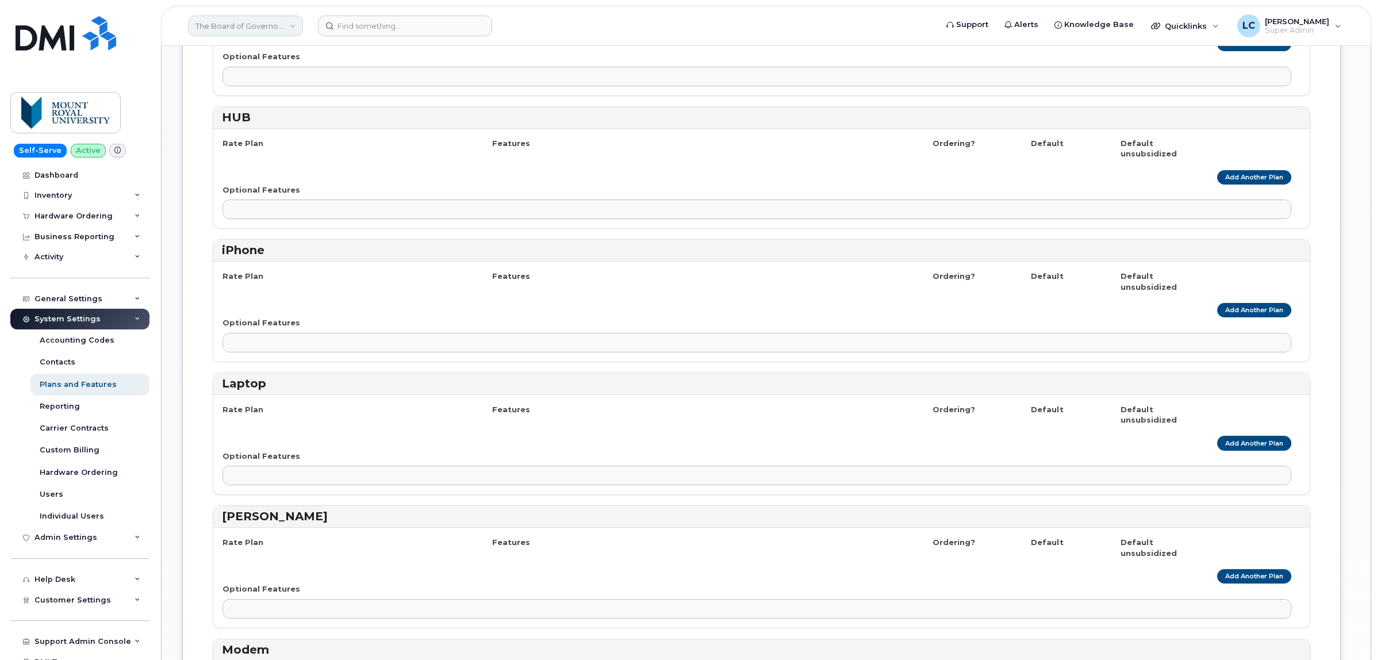
click at [263, 24] on link "The Board of Governors Of [GEOGRAPHIC_DATA]" at bounding box center [245, 26] width 115 height 21
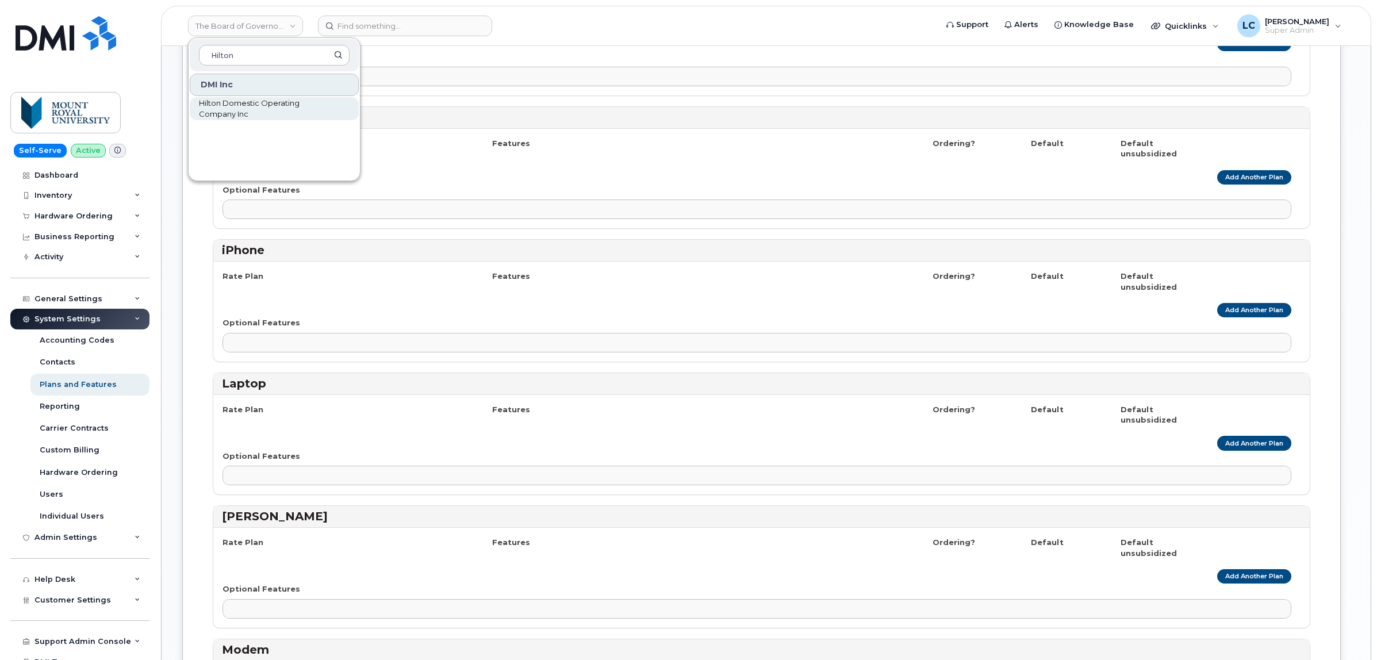
type input "Hilton"
click at [292, 113] on span "Hilton Domestic Operating Company Inc" at bounding box center [265, 109] width 132 height 22
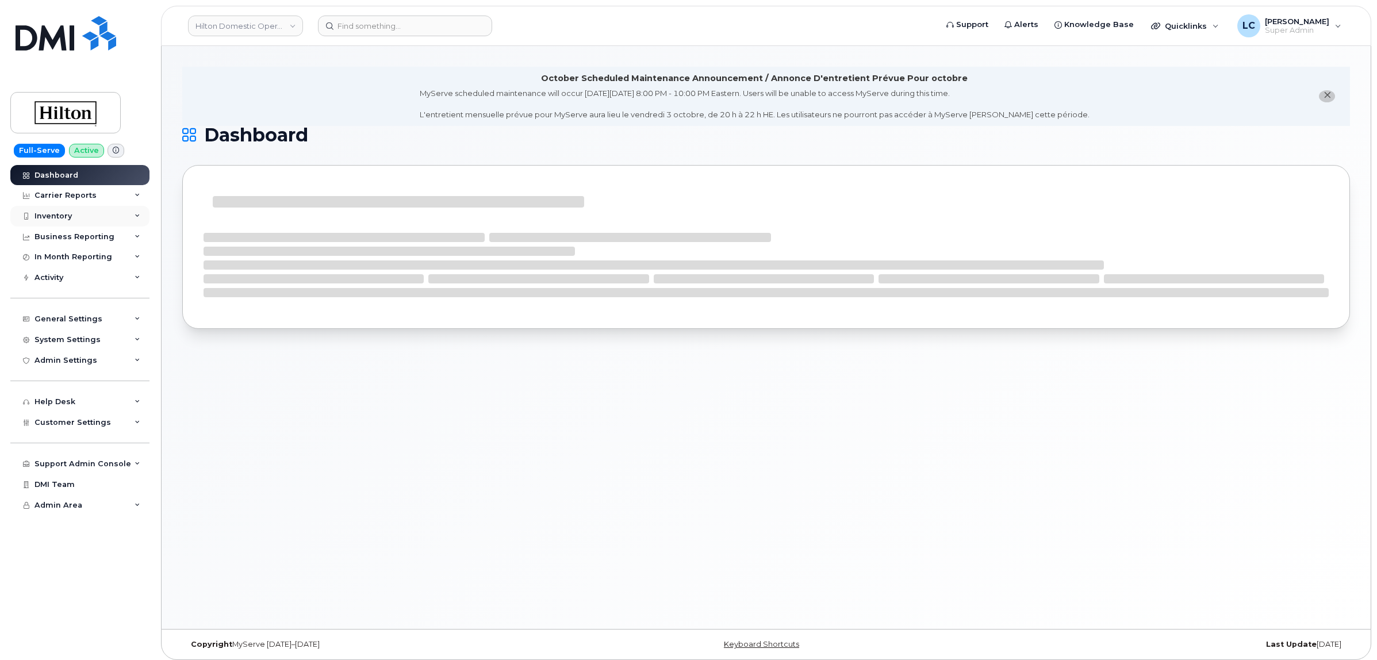
click at [97, 219] on div "Inventory" at bounding box center [79, 216] width 139 height 21
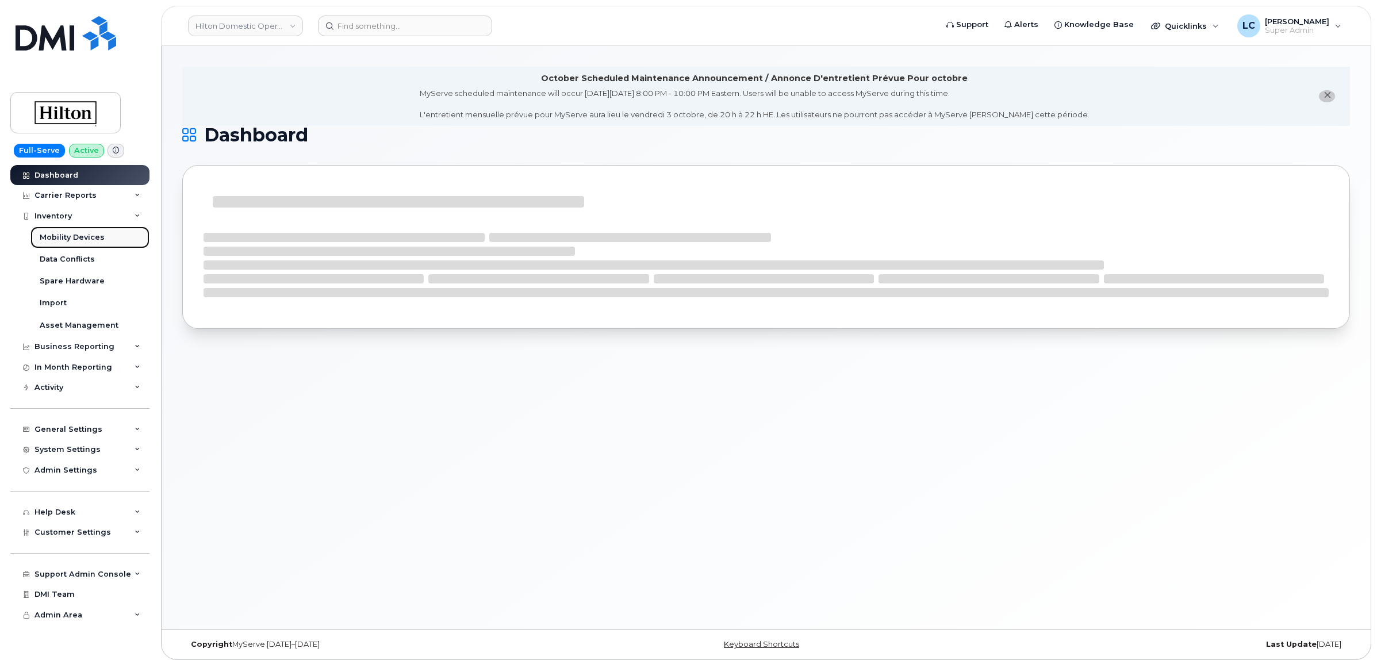
click at [93, 234] on div "Mobility Devices" at bounding box center [72, 237] width 65 height 10
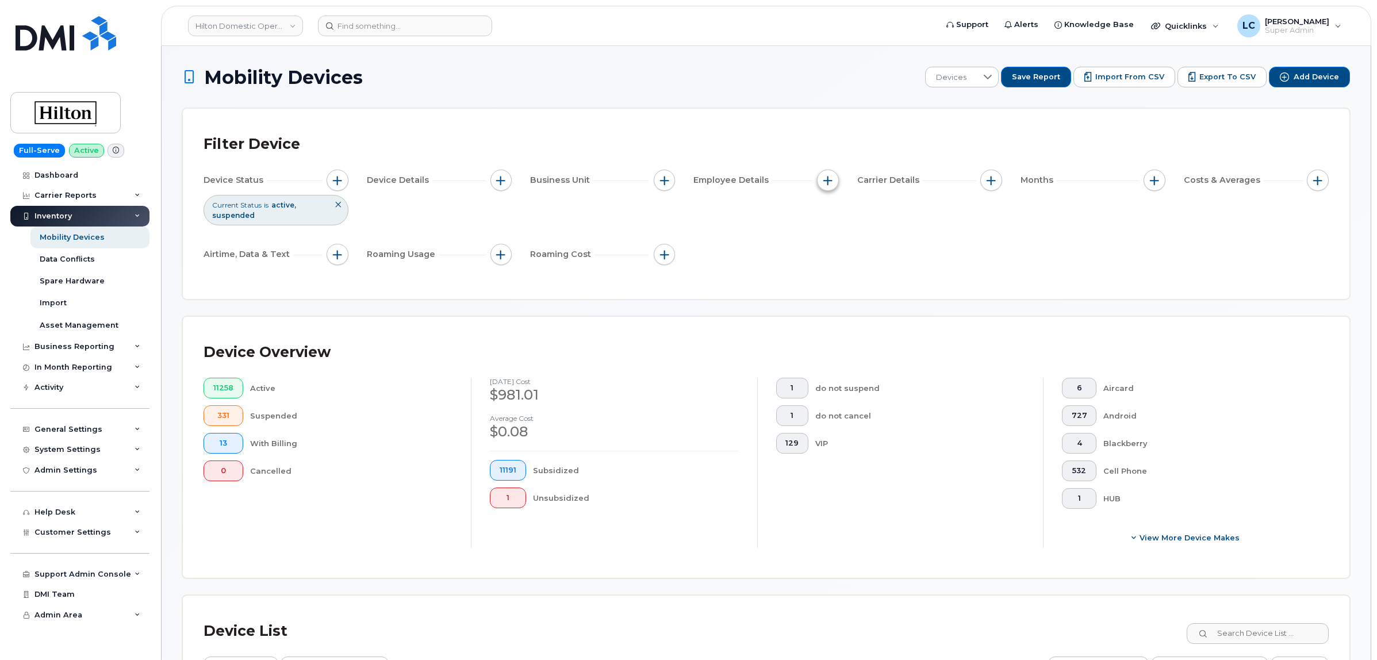
click at [833, 178] on button "button" at bounding box center [828, 181] width 22 height 22
click at [898, 306] on label "Employee Department Name" at bounding box center [901, 305] width 120 height 11
click at [836, 306] on input "Employee Department Name" at bounding box center [830, 305] width 9 height 9
checkbox input "true"
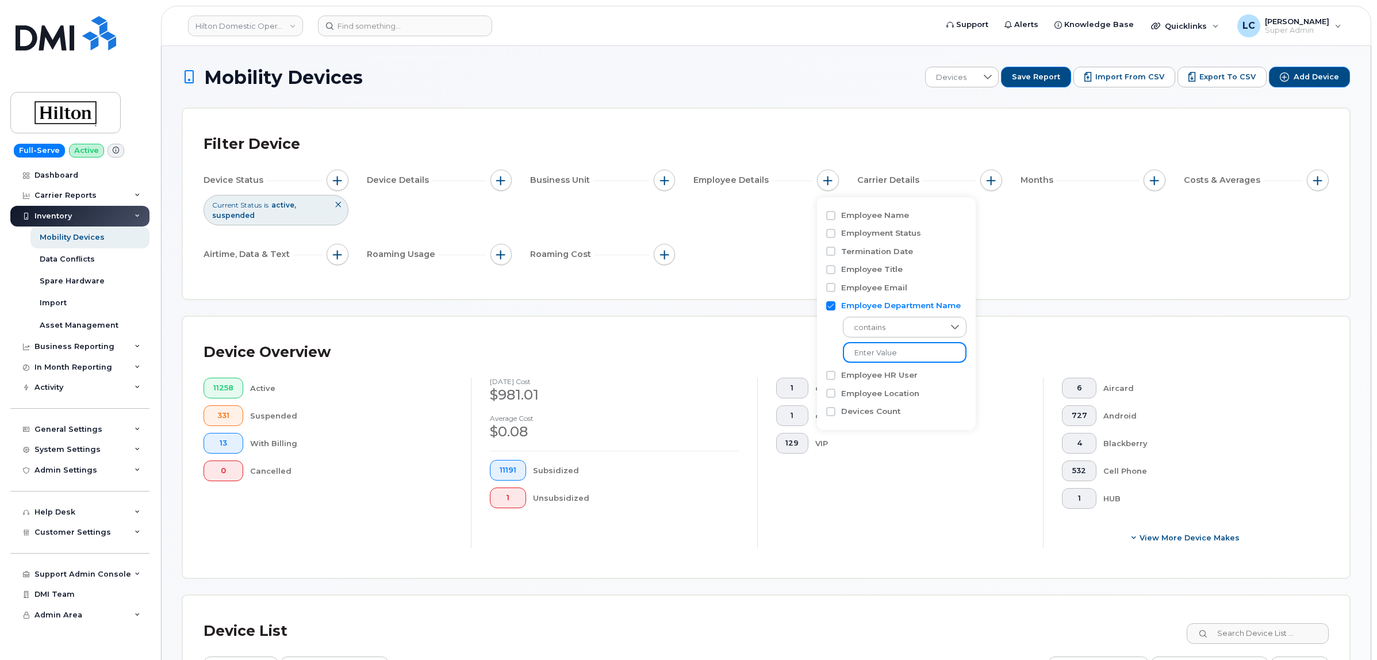
click at [888, 349] on input at bounding box center [905, 352] width 124 height 21
paste input "ABIDT"
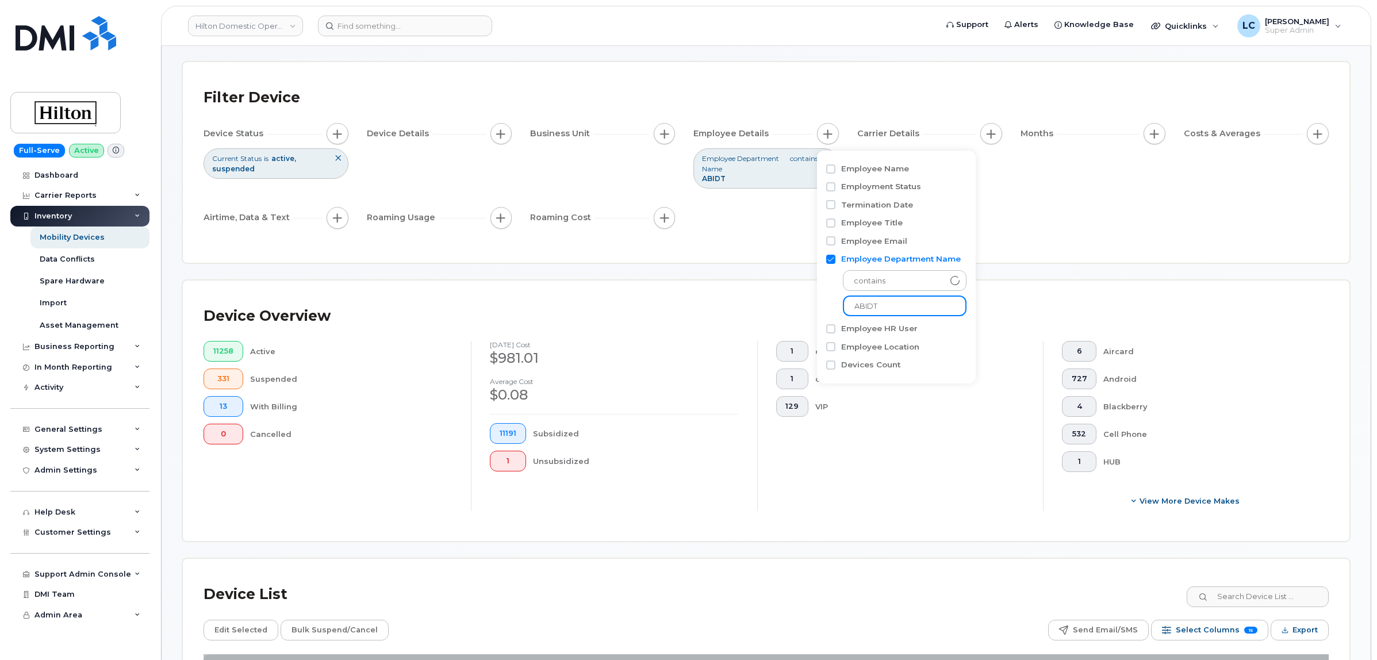
scroll to position [144, 0]
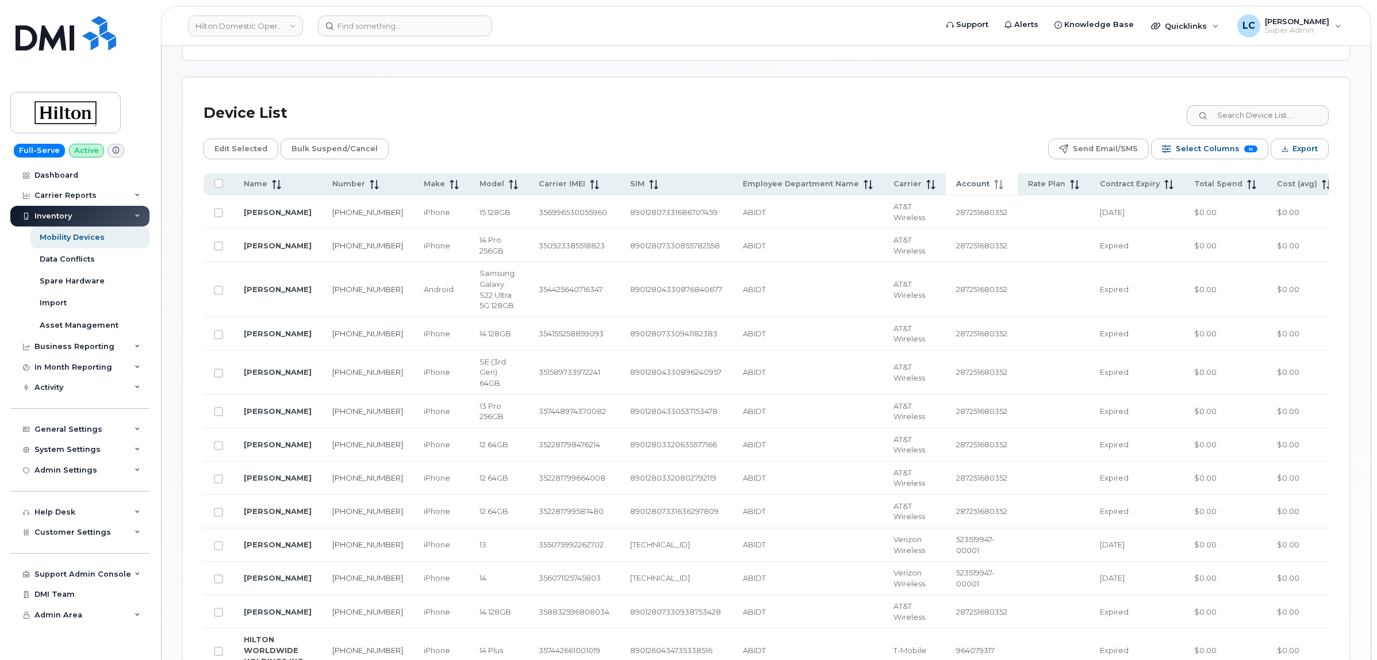
scroll to position [503, 0]
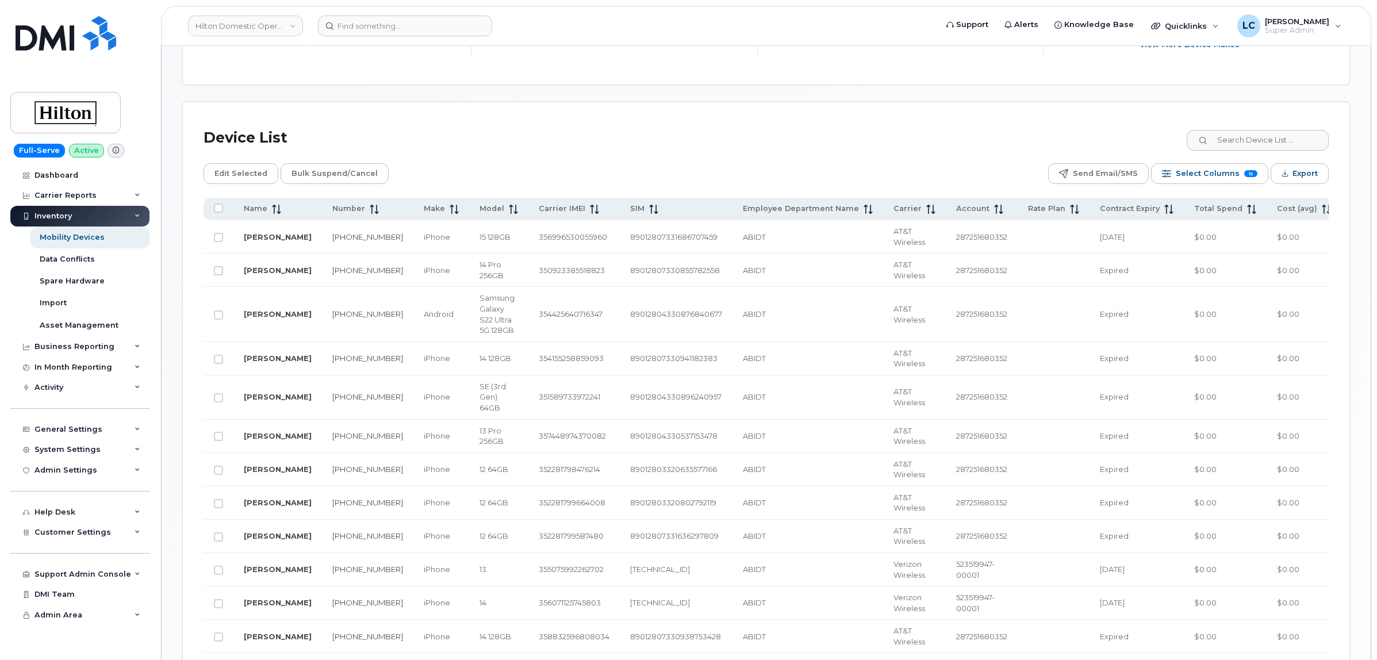
type input "ABIDT"
click at [1078, 151] on div "Device List" at bounding box center [766, 138] width 1125 height 30
click at [1293, 181] on span "Export" at bounding box center [1305, 173] width 25 height 17
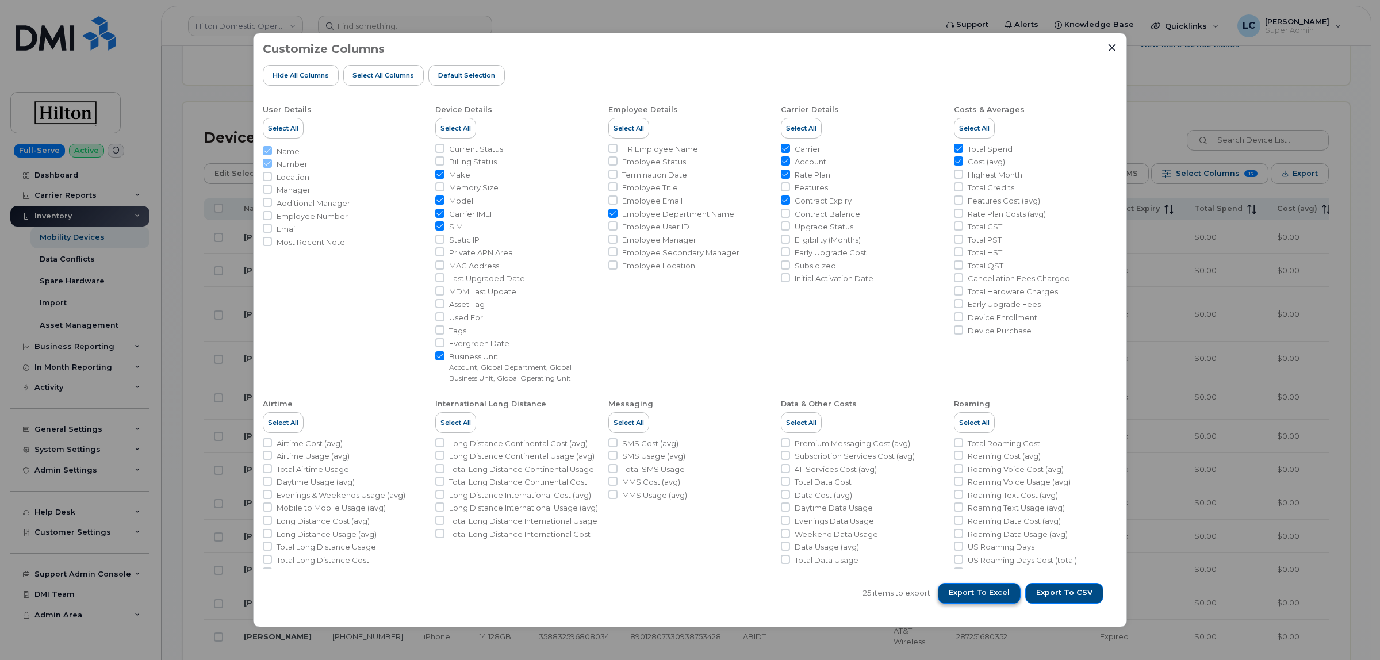
click at [996, 598] on span "Export to Excel" at bounding box center [979, 593] width 61 height 10
click at [1113, 53] on div at bounding box center [1112, 48] width 10 height 10
click at [1107, 47] on icon "Close" at bounding box center [1111, 47] width 9 height 9
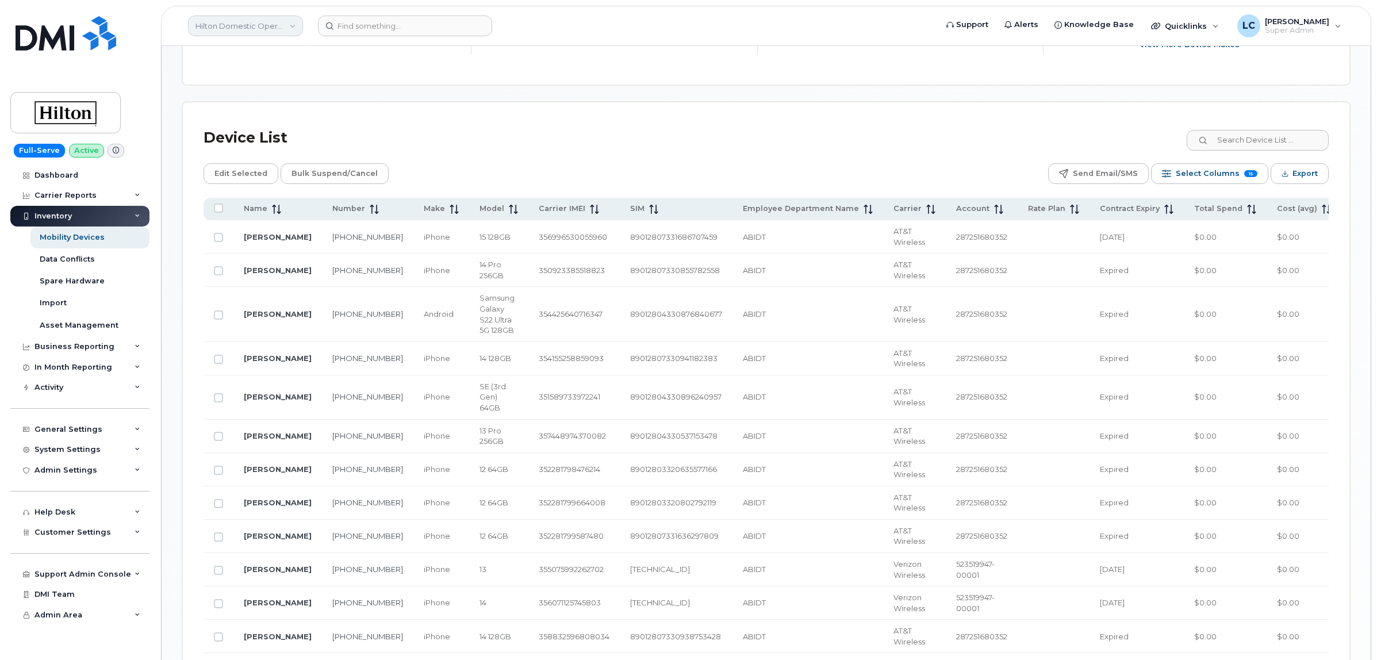
click at [227, 21] on link "Hilton Domestic Operating Company Inc" at bounding box center [245, 26] width 115 height 21
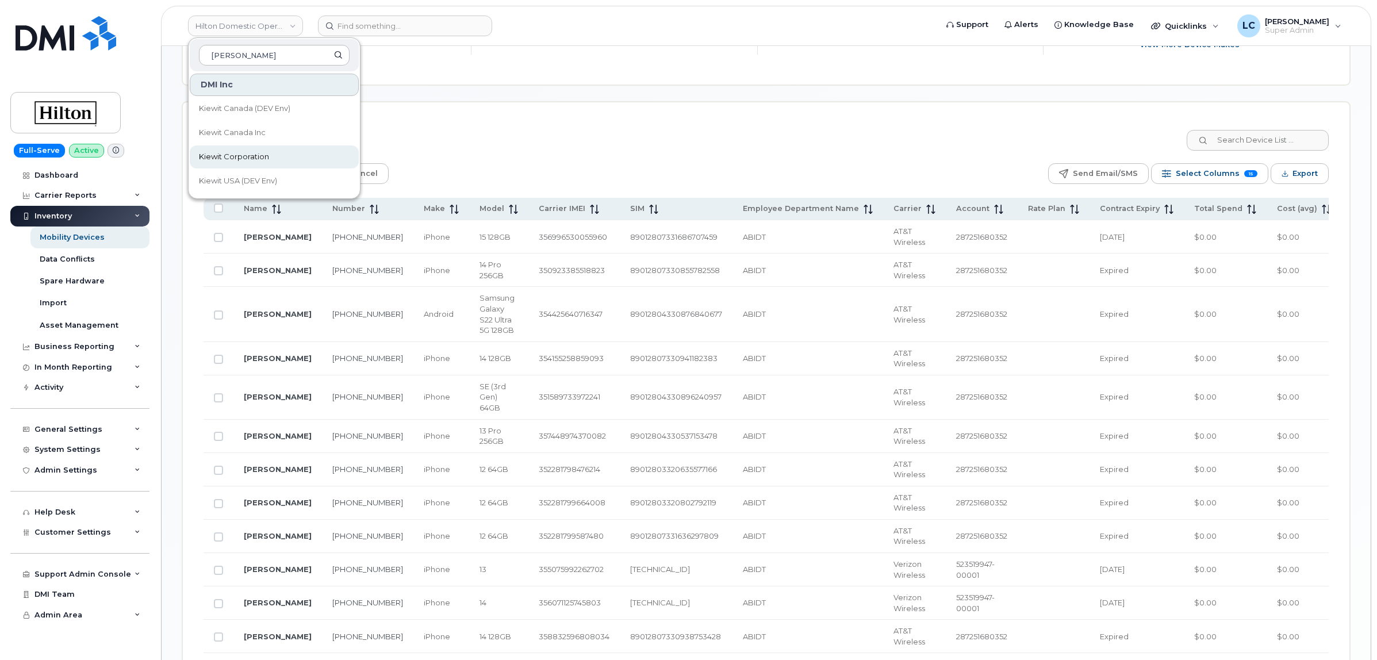
type input "Kiewit"
click at [252, 158] on span "Kiewit Corporation" at bounding box center [234, 157] width 70 height 12
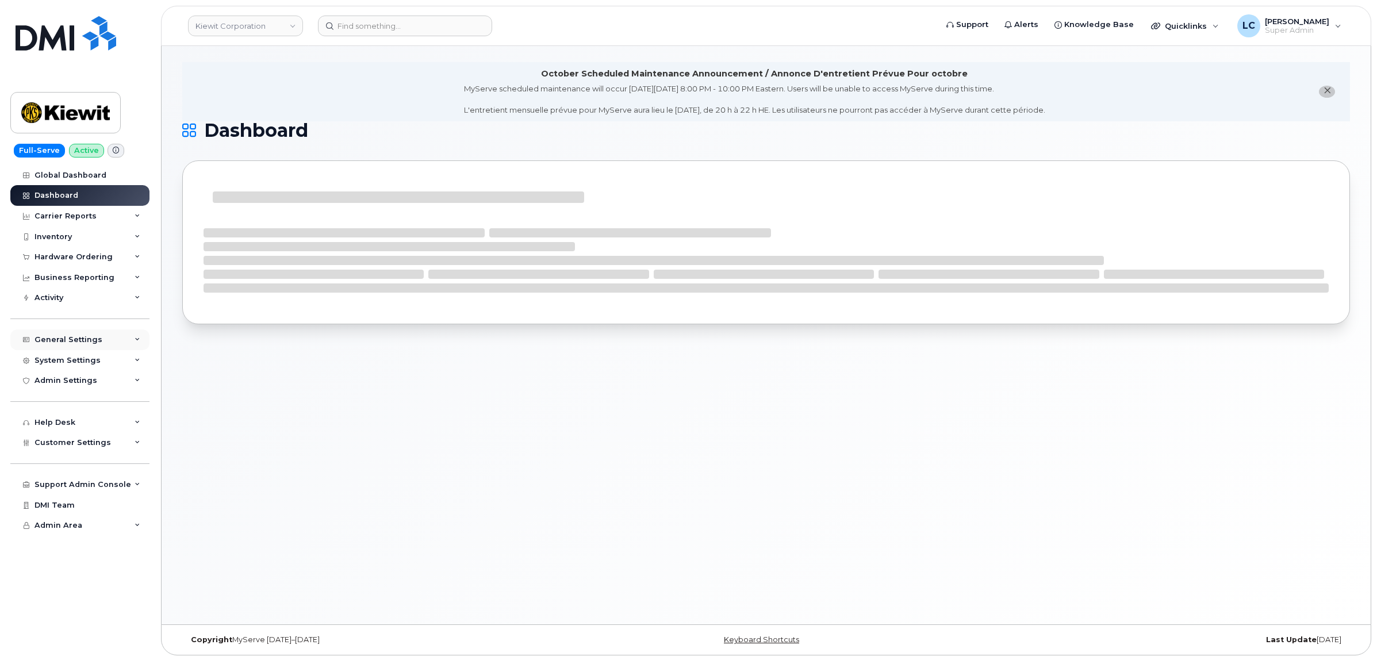
scroll to position [6, 0]
click at [102, 346] on div "General Settings" at bounding box center [79, 339] width 139 height 21
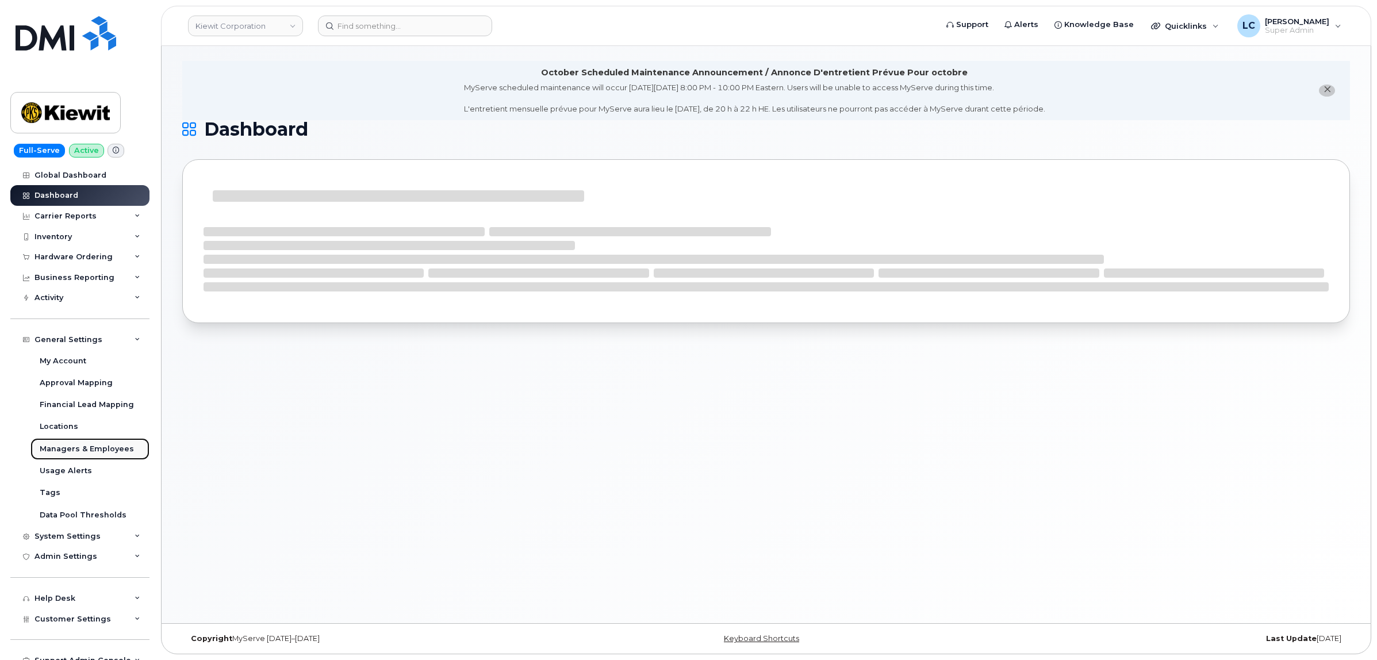
click at [101, 454] on div "Managers & Employees" at bounding box center [87, 449] width 94 height 10
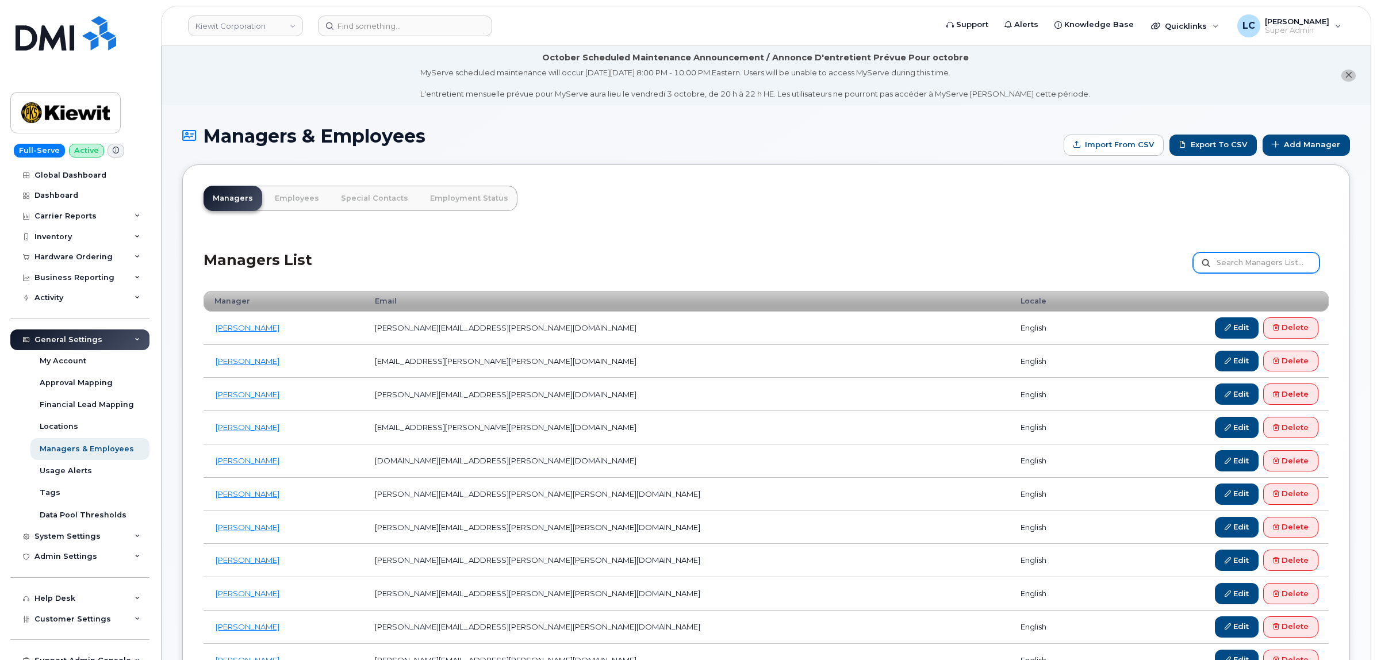
click at [1243, 267] on input "text" at bounding box center [1256, 262] width 127 height 21
type input "Justin"
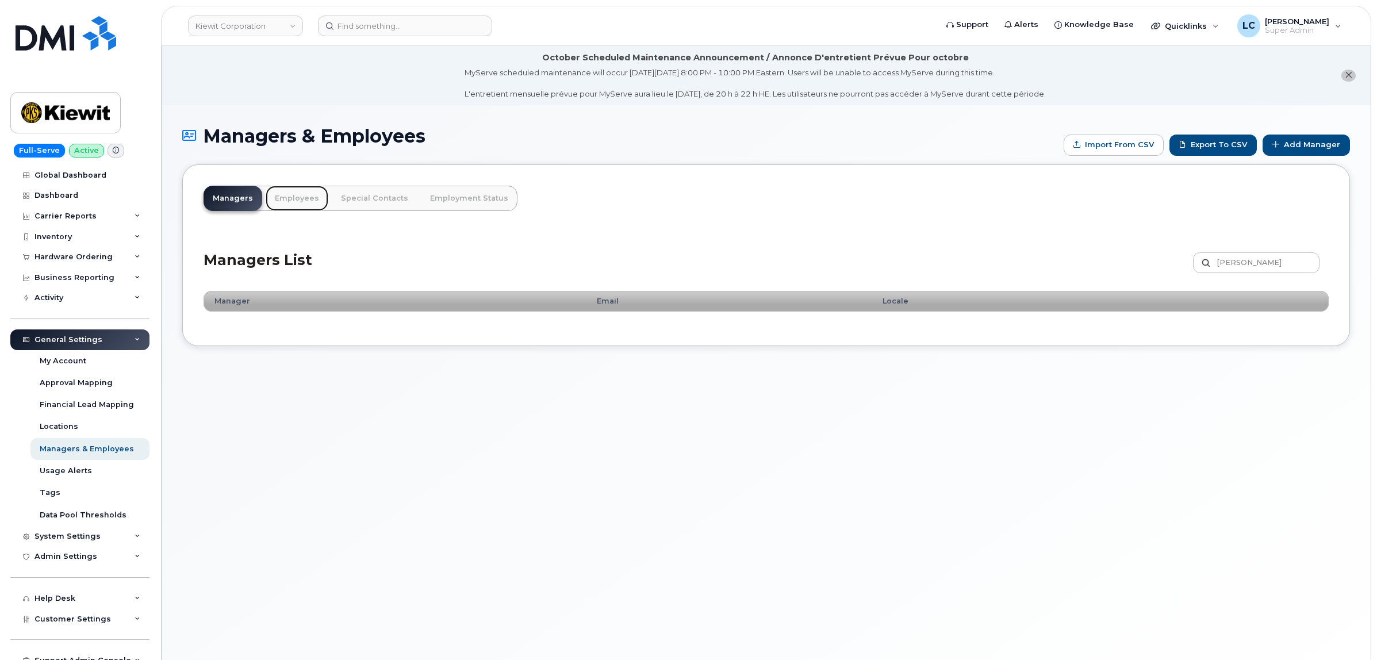
click at [279, 198] on link "Employees" at bounding box center [297, 198] width 63 height 25
click at [1286, 266] on input "[PERSON_NAME]" at bounding box center [1256, 262] width 127 height 21
drag, startPoint x: 1245, startPoint y: 266, endPoint x: 1174, endPoint y: 266, distance: 71.9
click at [1174, 266] on div "Managers List [PERSON_NAME] Customize Filter Refresh Export" at bounding box center [766, 259] width 1125 height 55
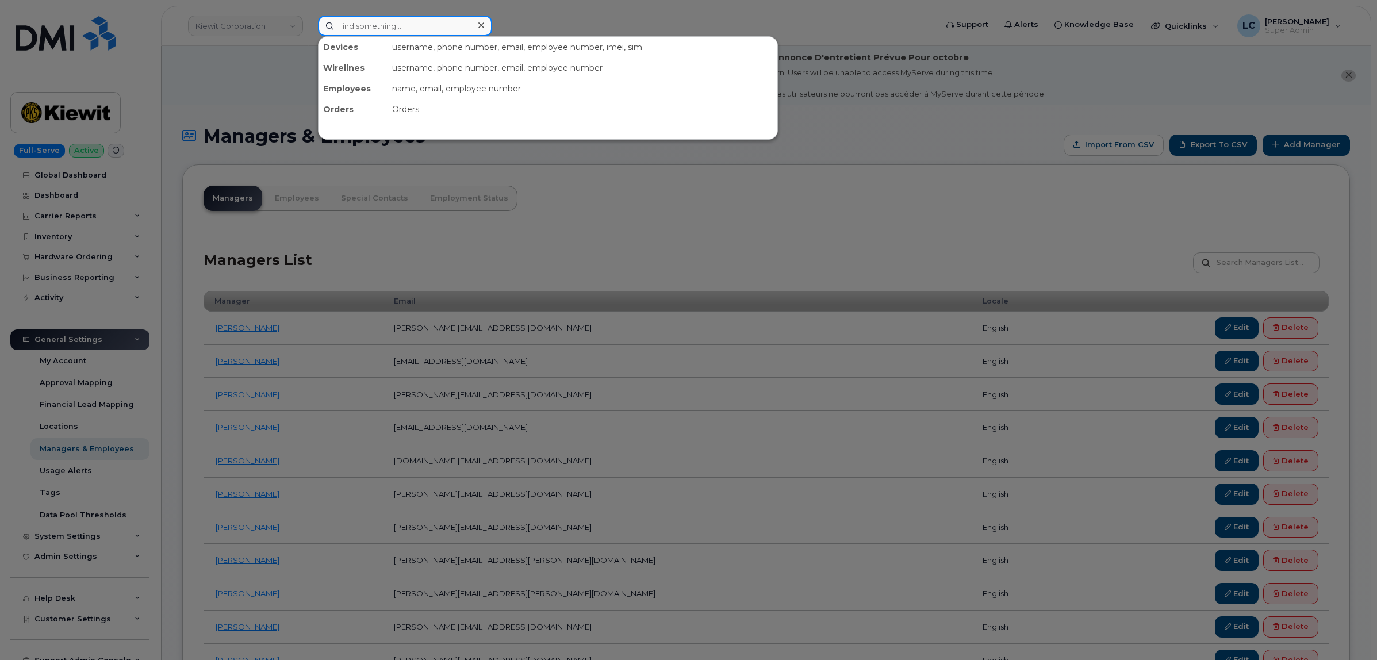
click at [351, 21] on input at bounding box center [405, 26] width 174 height 21
paste input "[PERSON_NAME][EMAIL_ADDRESS][DOMAIN_NAME]"
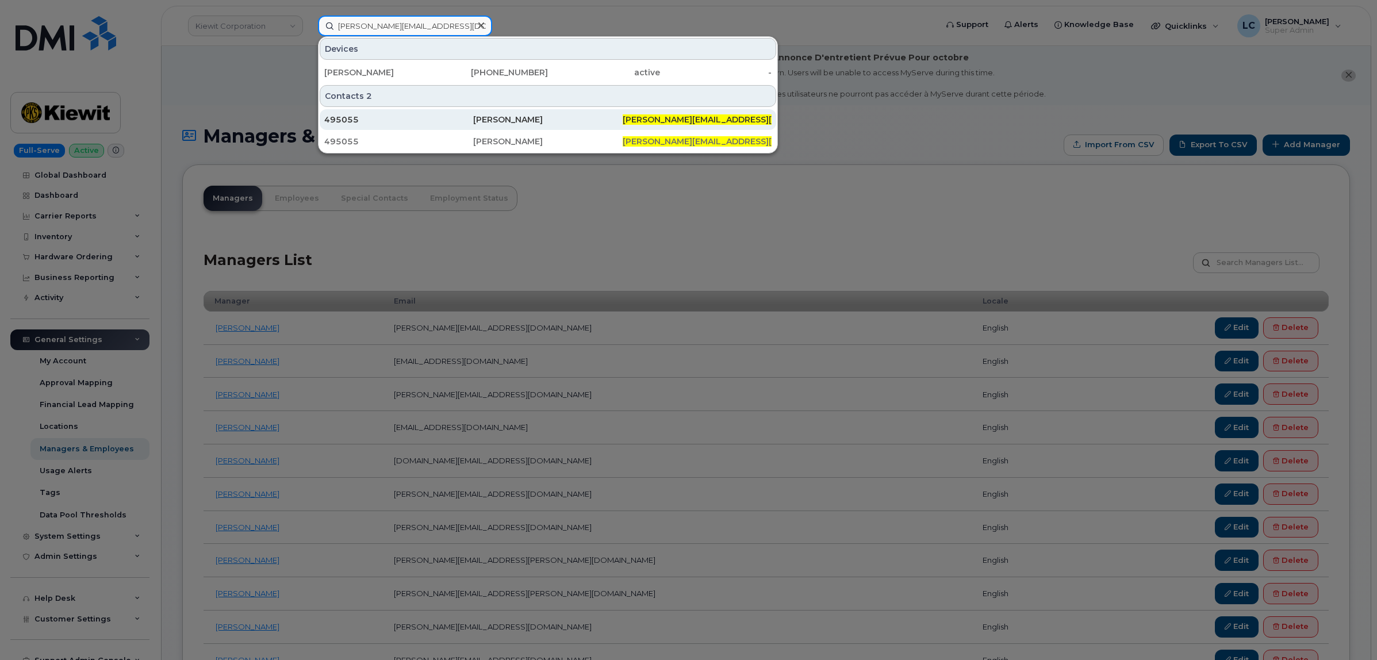
type input "[PERSON_NAME][EMAIL_ADDRESS][DOMAIN_NAME]"
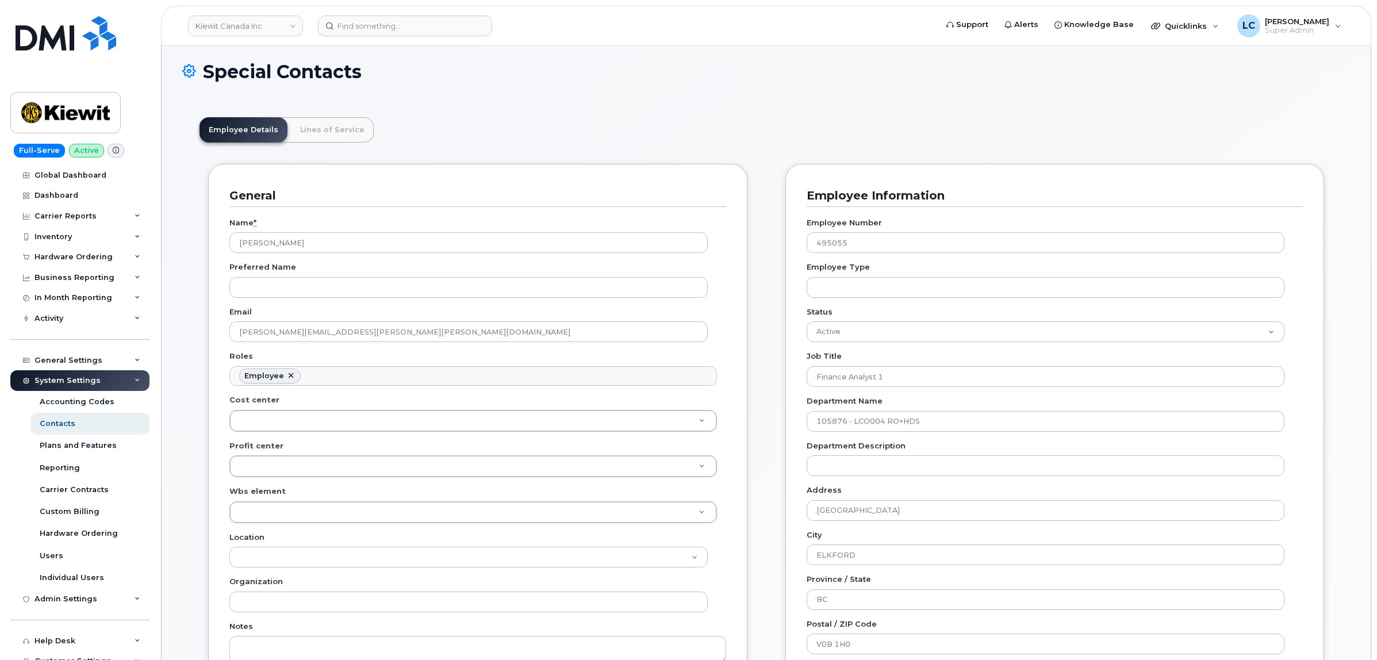
scroll to position [216, 0]
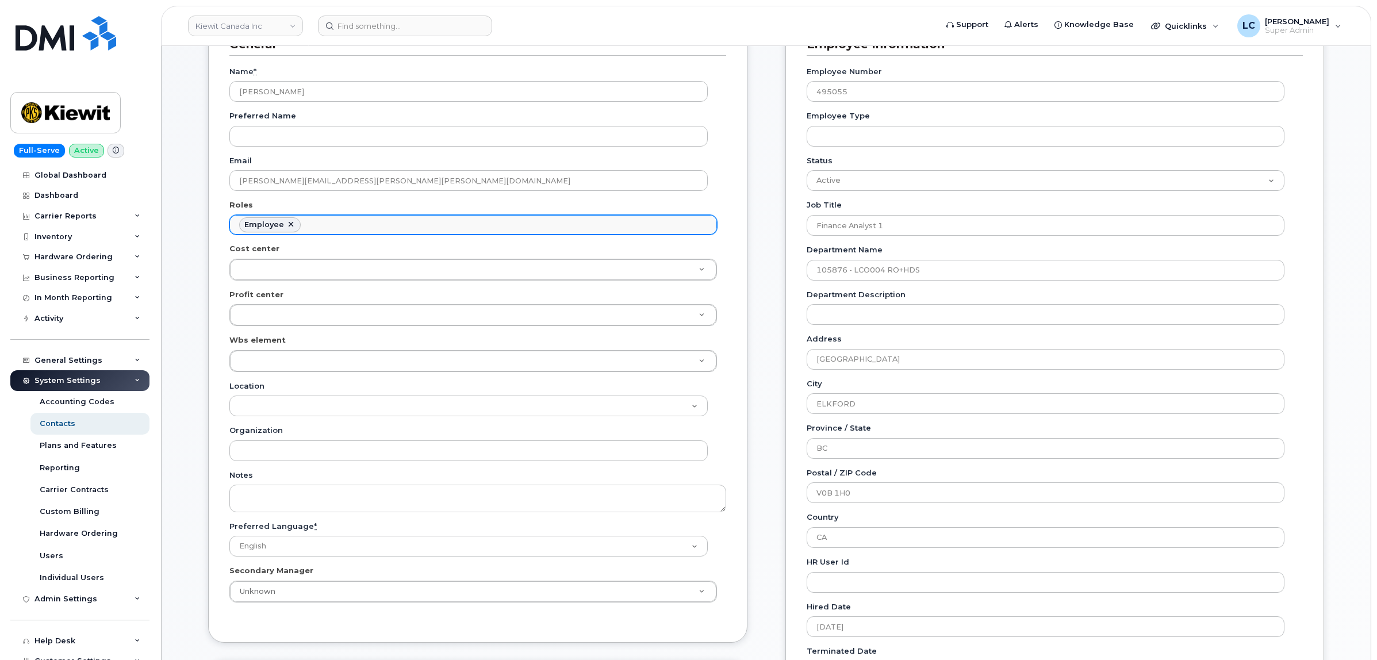
click at [369, 219] on ul "Employee" at bounding box center [473, 225] width 486 height 18
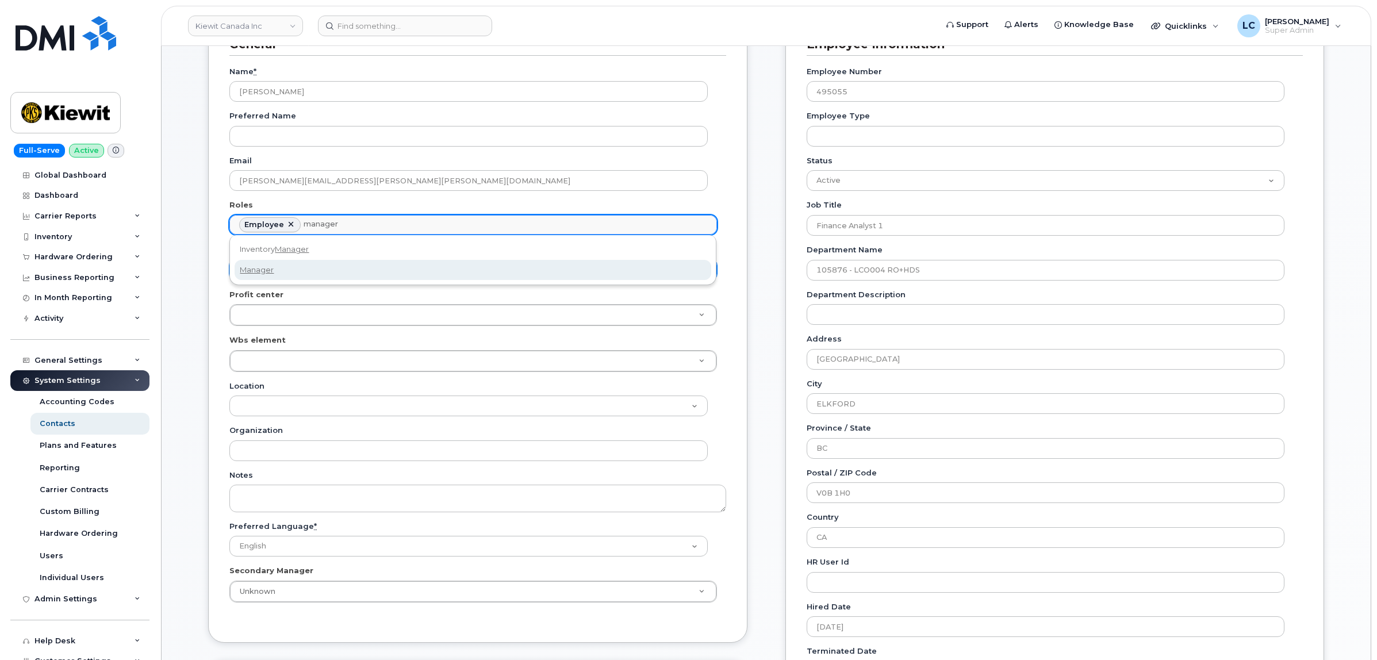
type input "manager"
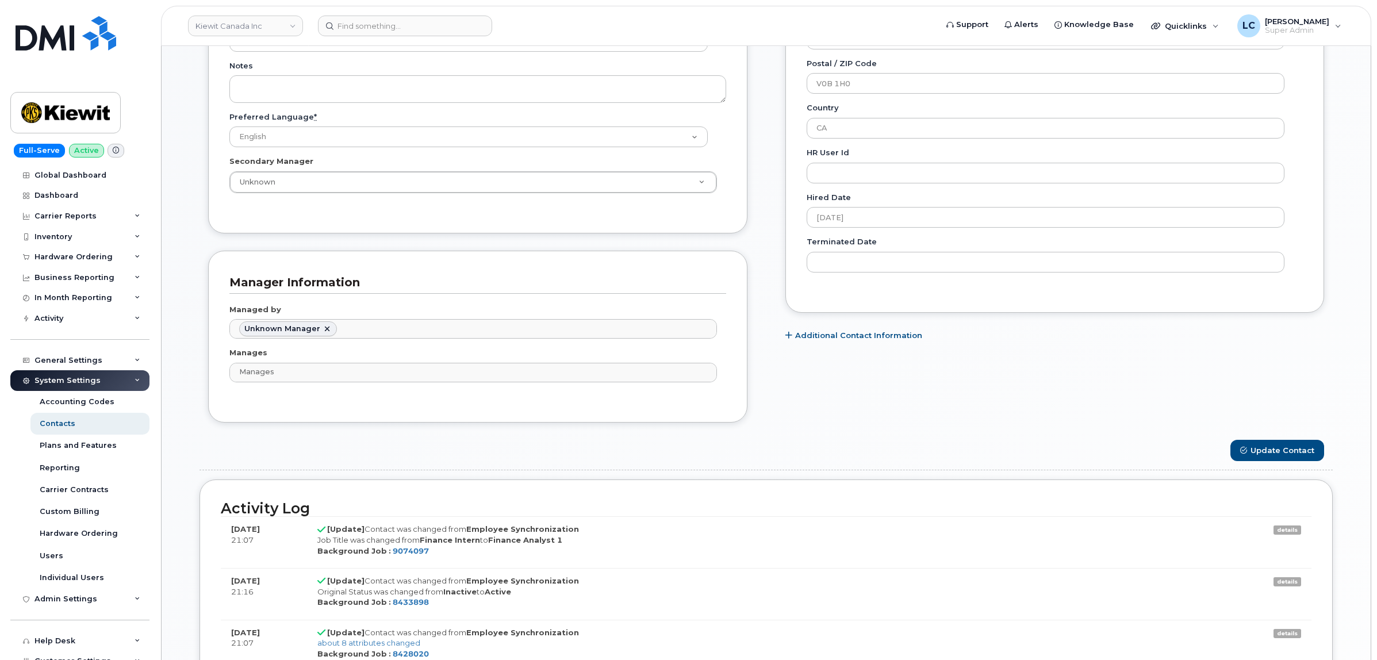
scroll to position [719, 0]
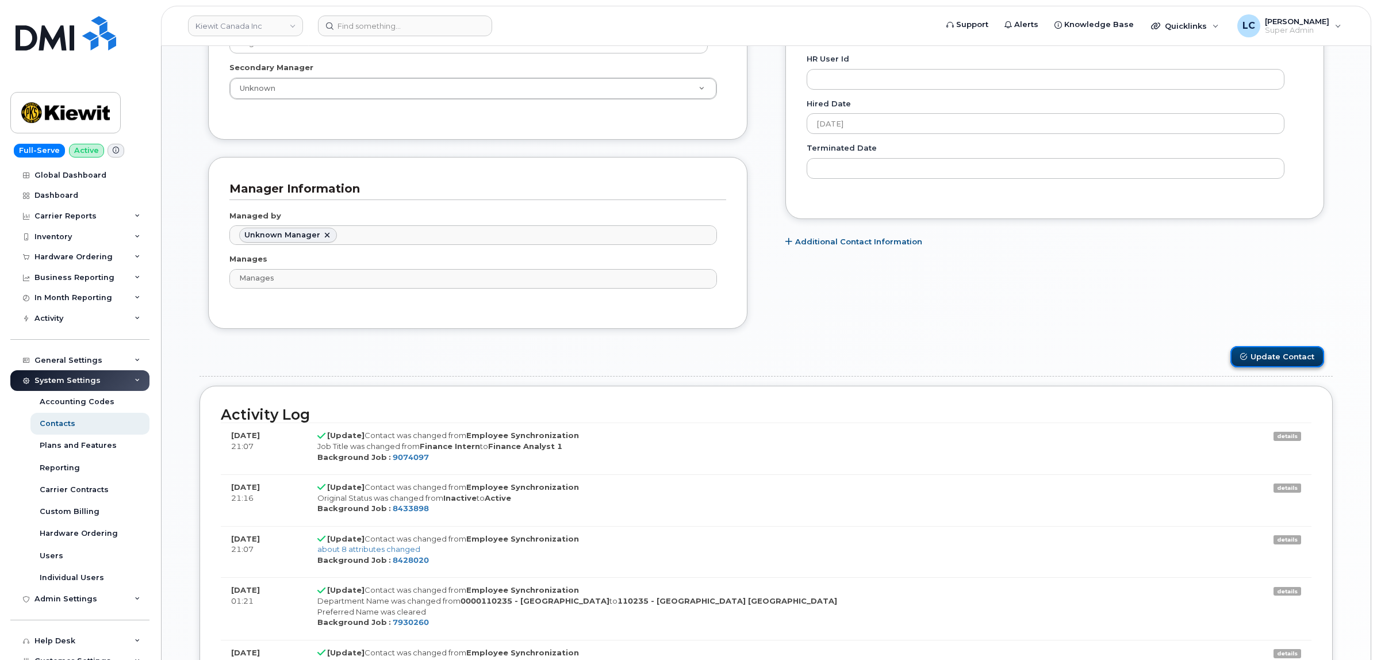
click at [1271, 357] on button "Update Contact" at bounding box center [1278, 356] width 94 height 21
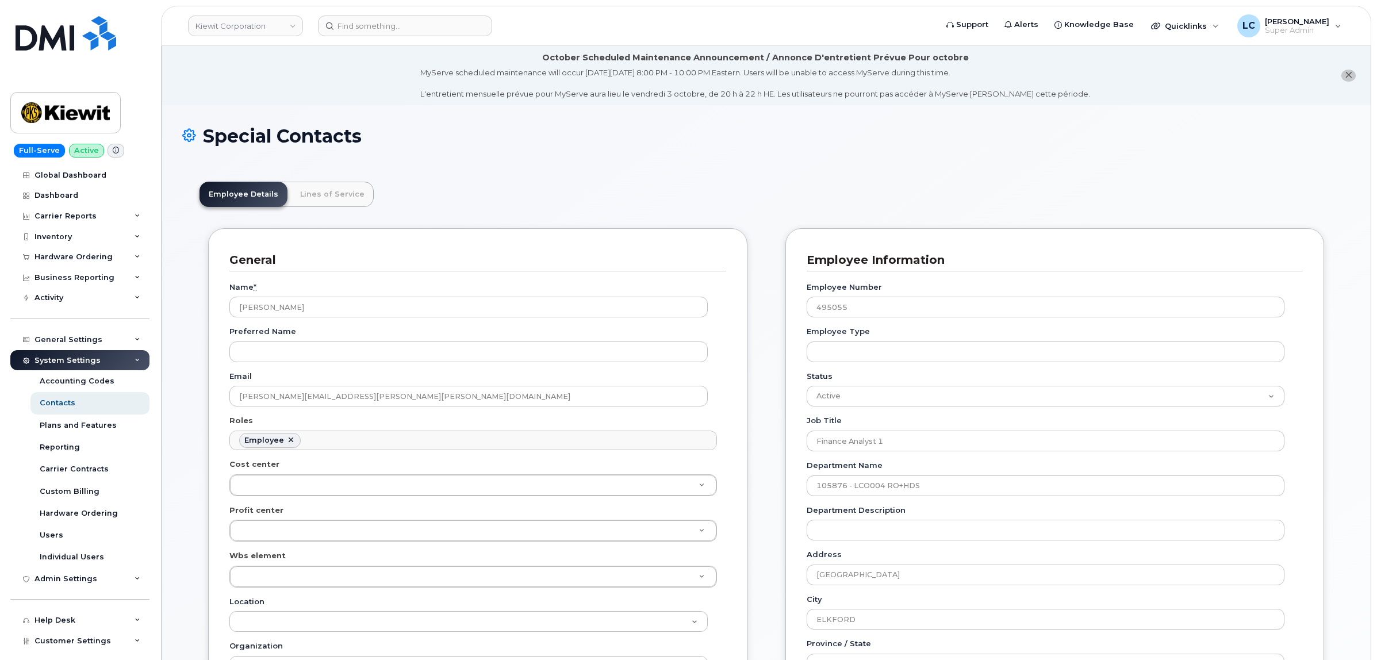
scroll to position [72, 0]
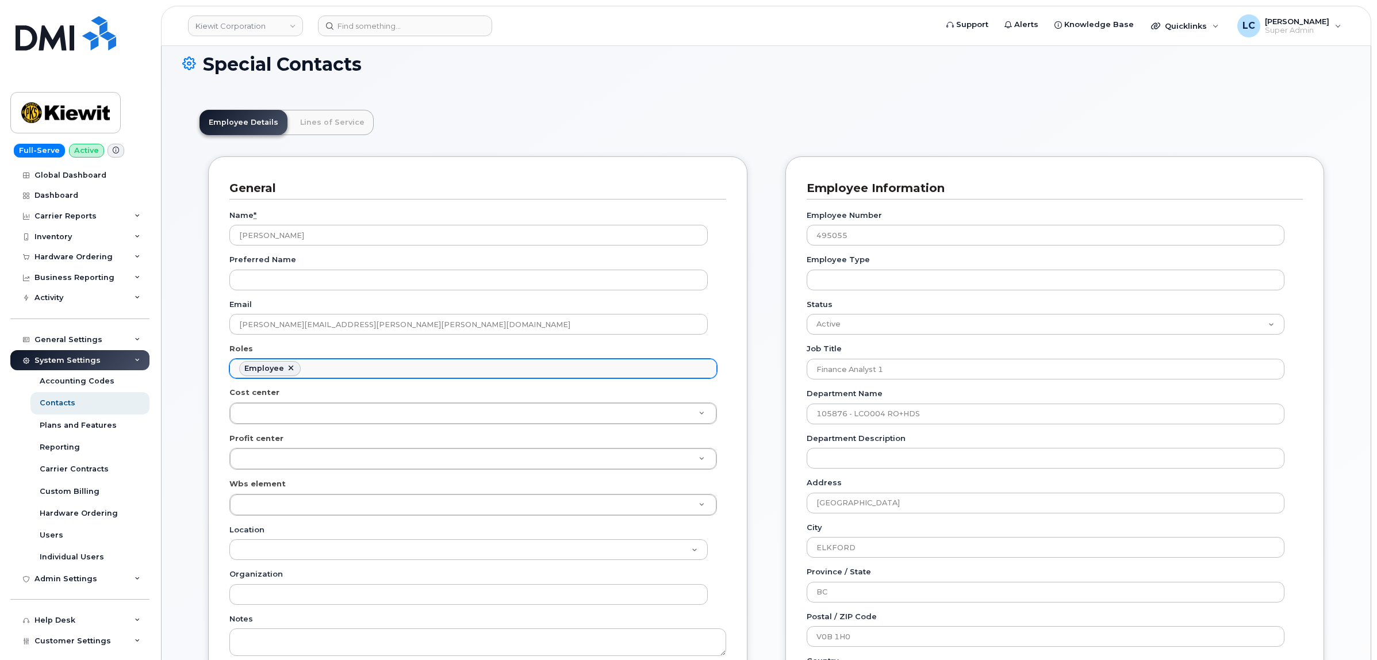
click at [340, 369] on ul "Employee" at bounding box center [473, 368] width 486 height 18
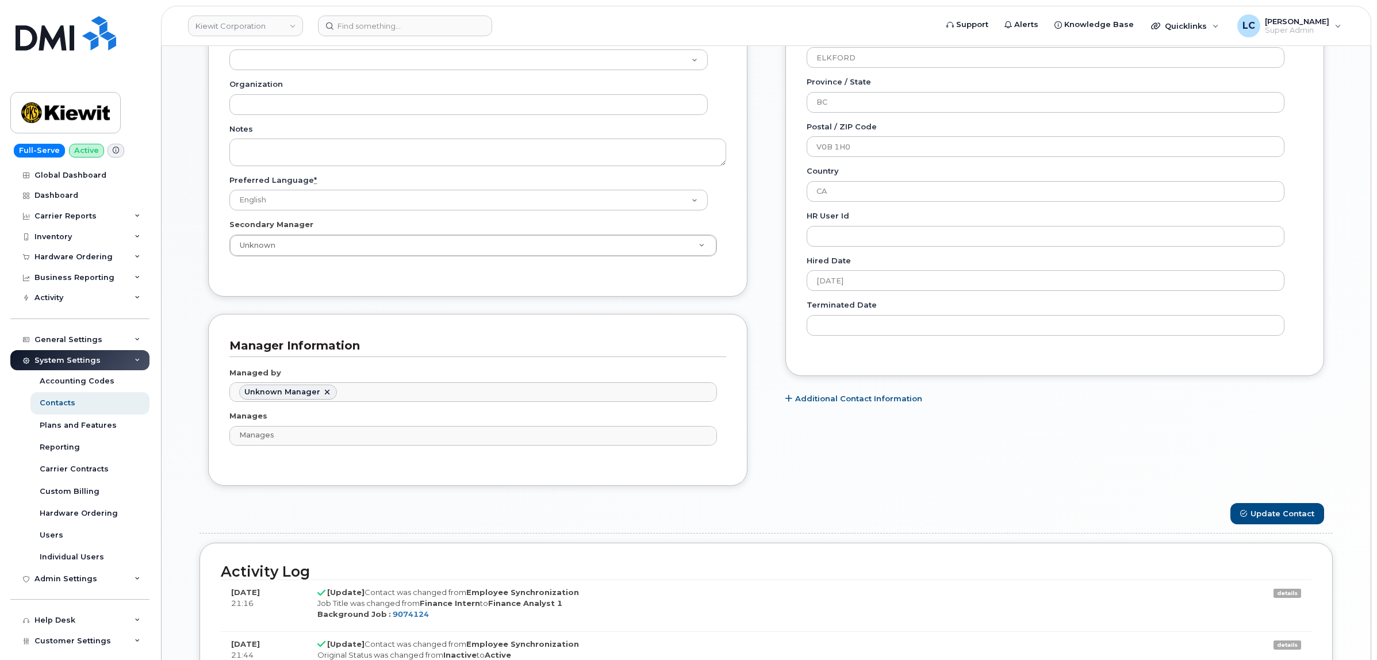
scroll to position [575, 0]
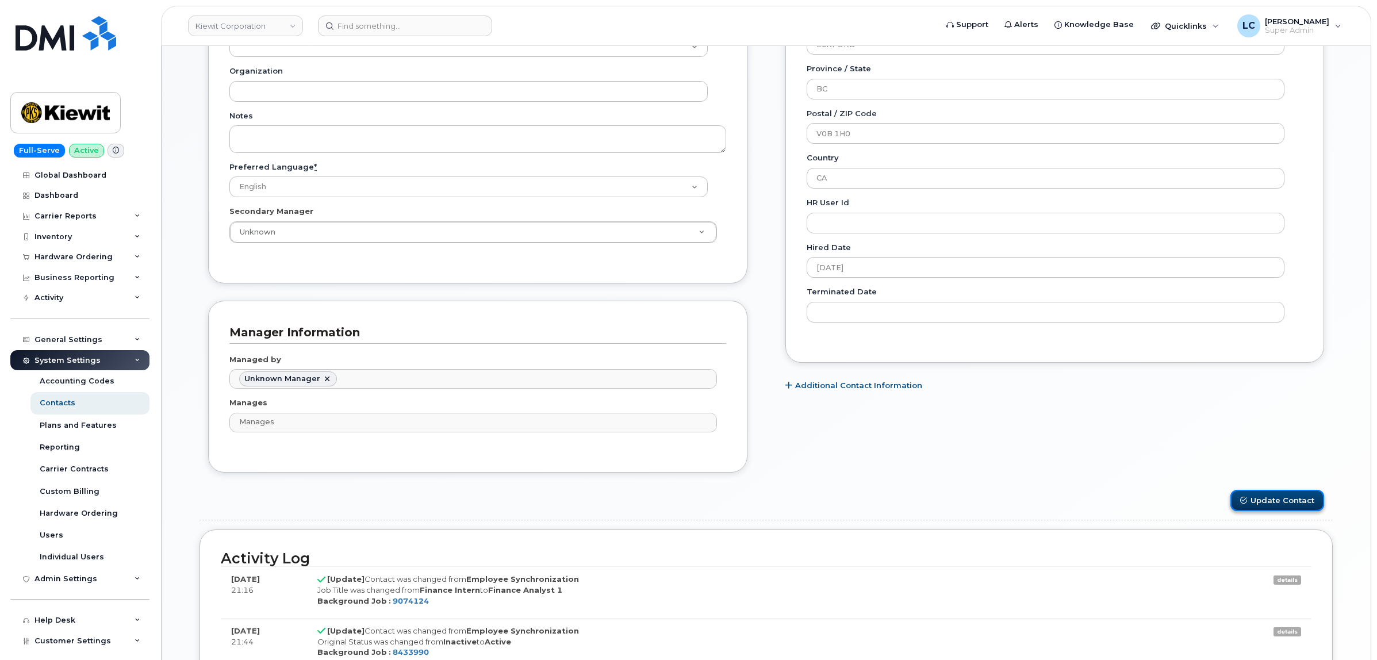
click at [1302, 503] on button "Update Contact" at bounding box center [1278, 500] width 94 height 21
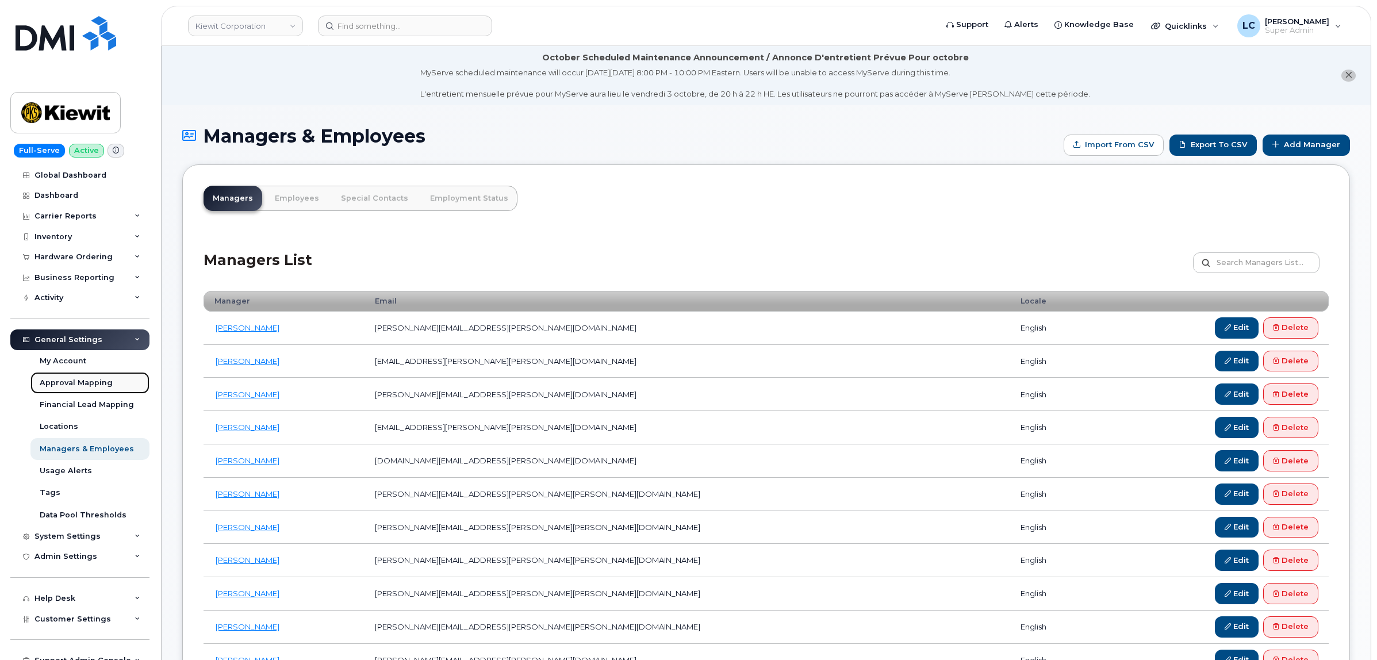
click at [94, 386] on div "Approval Mapping" at bounding box center [76, 383] width 73 height 10
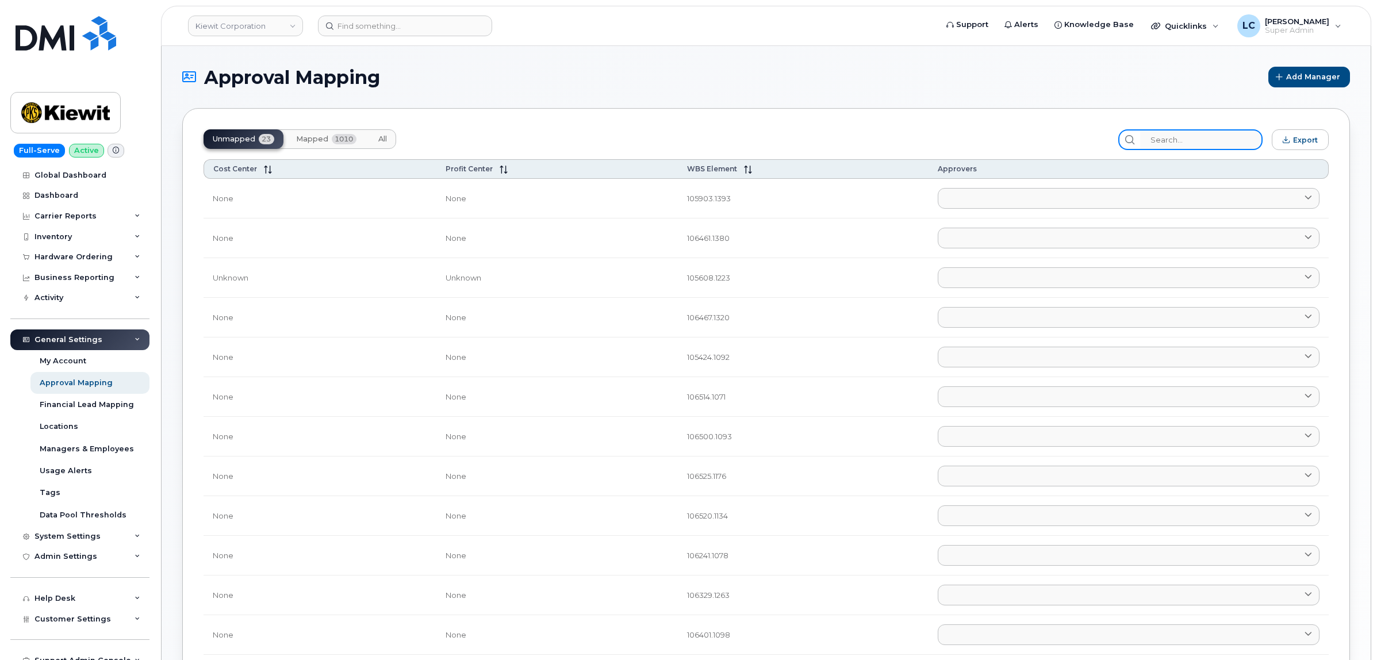
click at [1193, 144] on input "search" at bounding box center [1201, 139] width 122 height 21
paste input "105876"
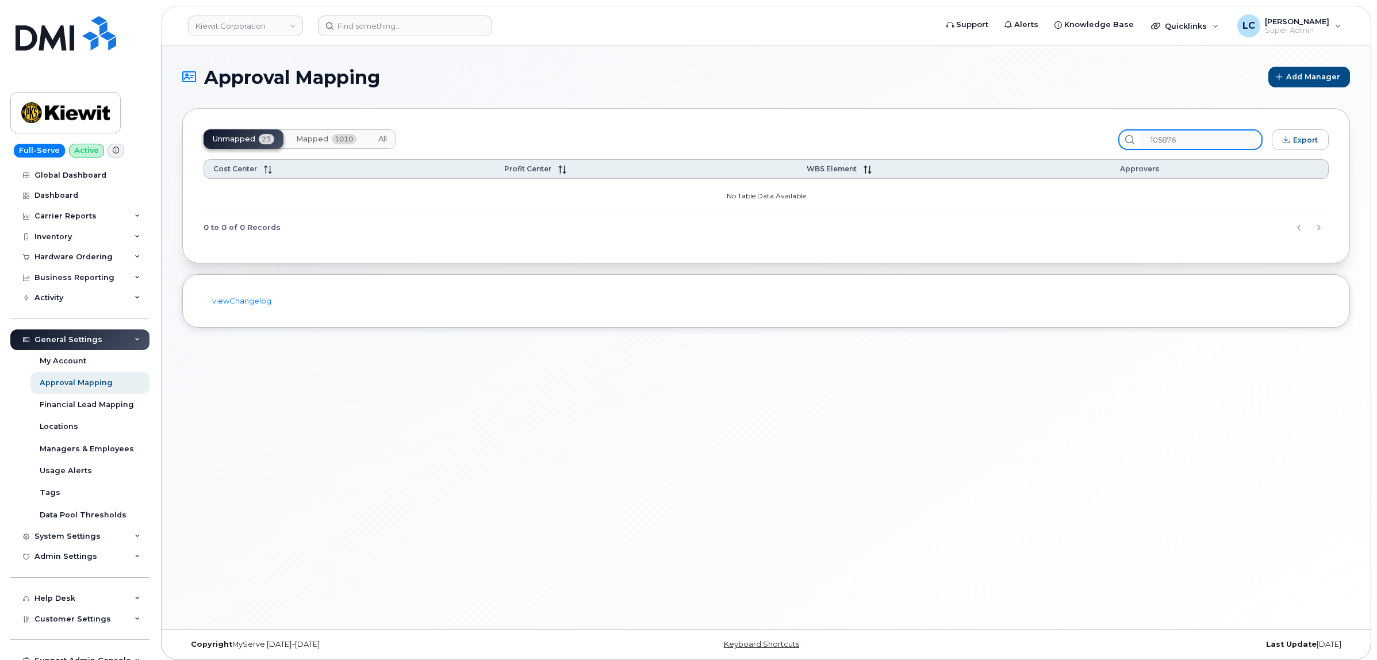
type input "105876"
click at [1153, 117] on div "Unmapped 23 Mapped 1010 All 105876 Export Cost Center Profit Center WBS Element…" at bounding box center [766, 185] width 1168 height 155
click at [325, 136] on span "Mapped" at bounding box center [312, 139] width 32 height 9
click at [1236, 144] on input "105876" at bounding box center [1201, 139] width 122 height 21
drag, startPoint x: 1212, startPoint y: 141, endPoint x: 1102, endPoint y: 138, distance: 109.3
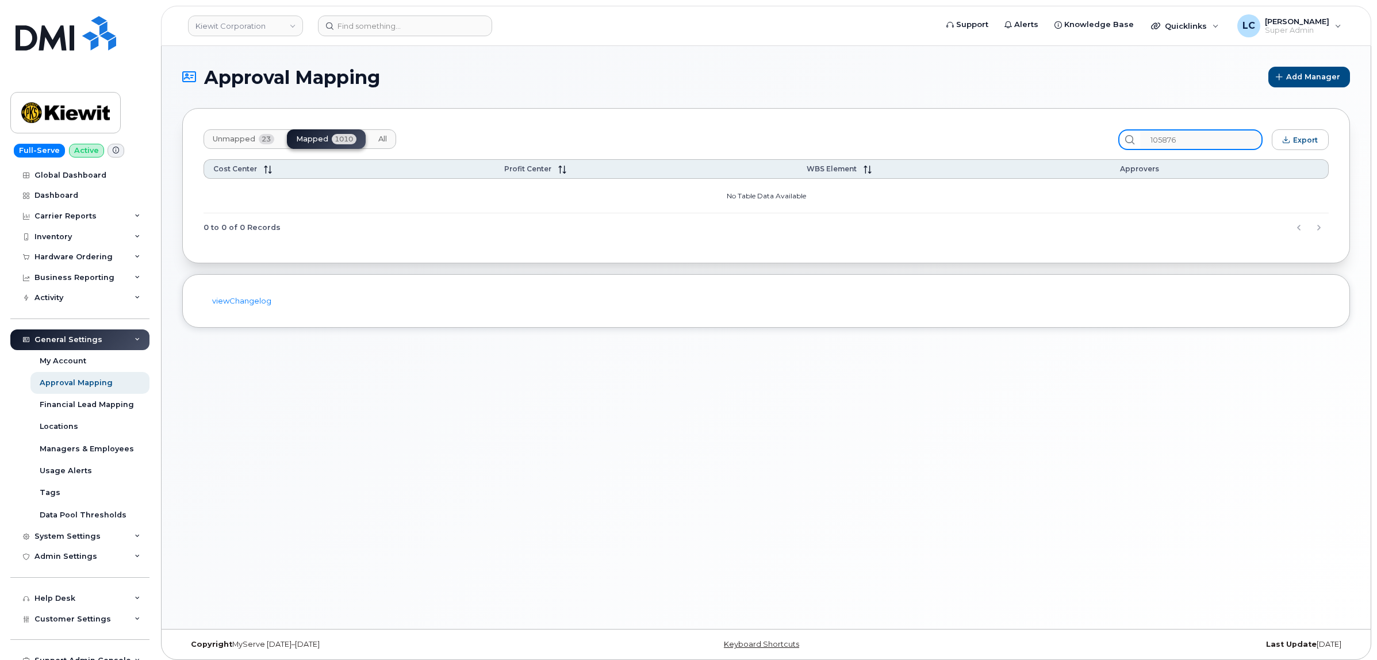
click at [1102, 138] on div "Unmapped 23 Mapped 1010 All 105876 Export" at bounding box center [766, 139] width 1125 height 21
click at [255, 30] on link "Kiewit Corporation" at bounding box center [245, 26] width 115 height 21
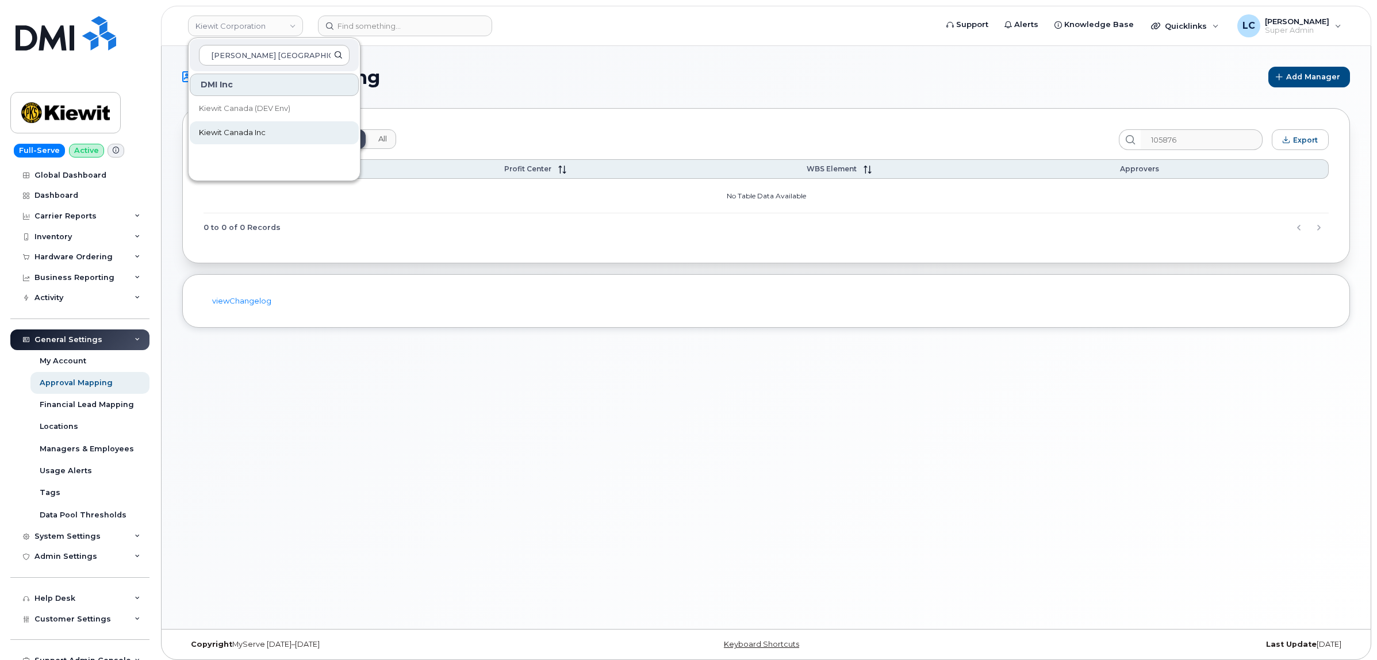
type input "Kiewit Canada"
click at [259, 143] on link "Kiewit Canada Inc" at bounding box center [274, 132] width 169 height 23
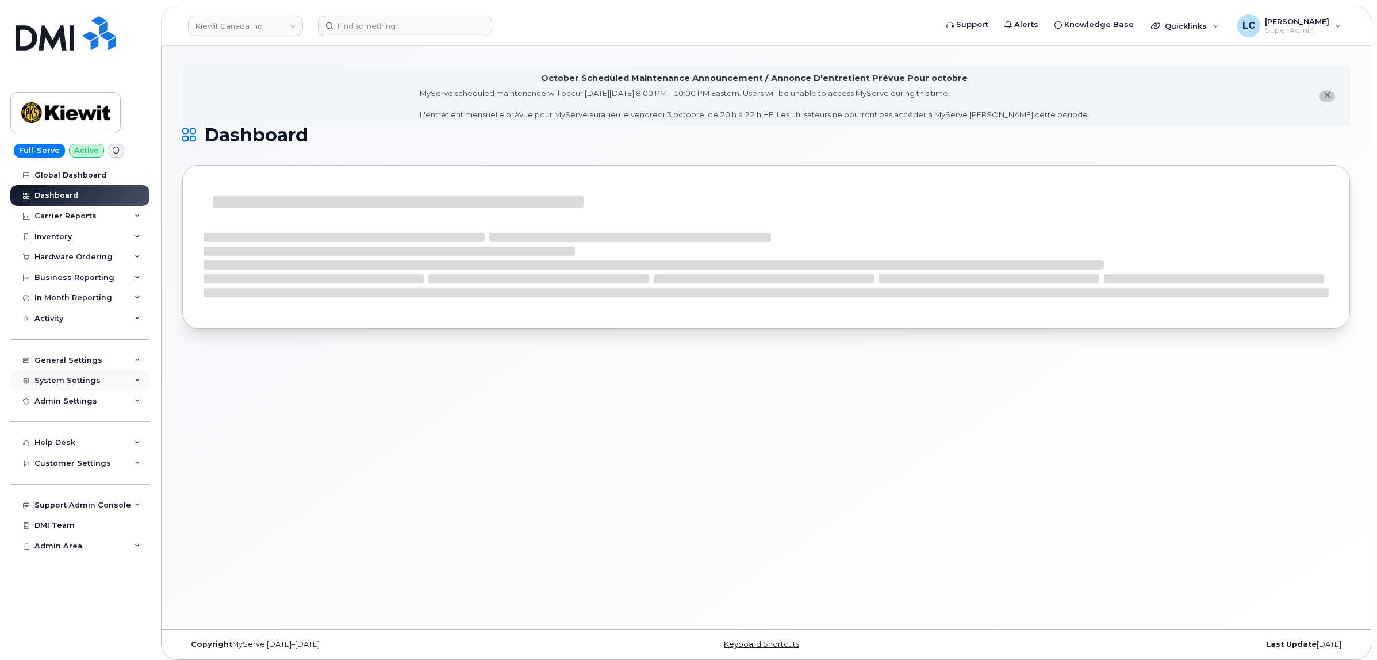
click at [102, 390] on div "System Settings" at bounding box center [79, 380] width 139 height 21
click at [98, 383] on div "System Settings" at bounding box center [79, 380] width 139 height 21
click at [108, 370] on div "General Settings" at bounding box center [79, 360] width 139 height 21
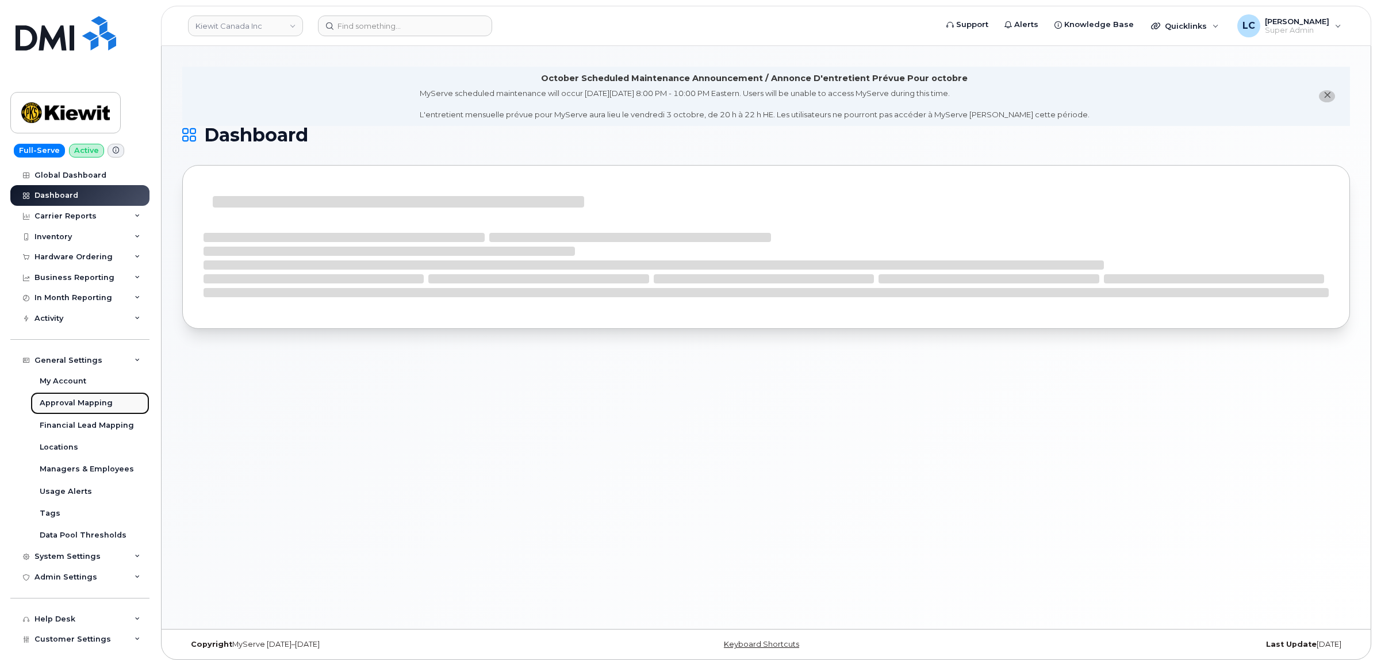
click at [86, 407] on div "Approval Mapping" at bounding box center [76, 403] width 73 height 10
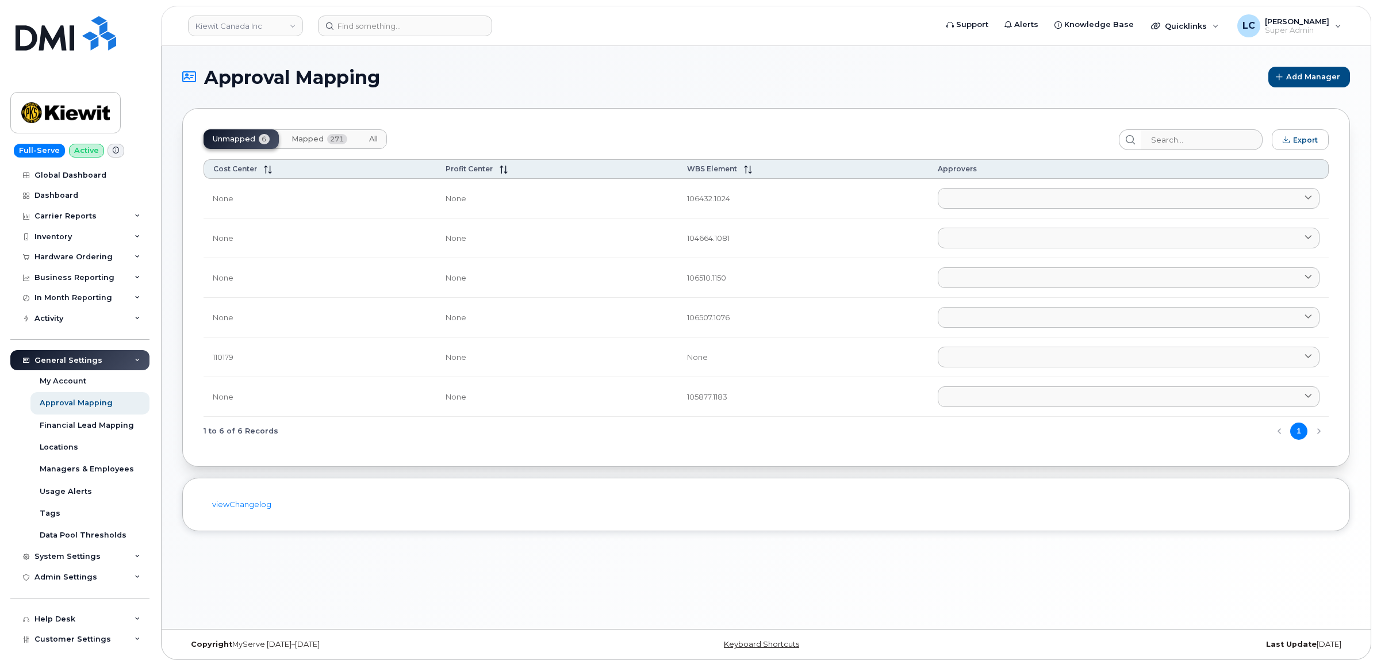
click at [315, 143] on span "Mapped" at bounding box center [308, 139] width 32 height 9
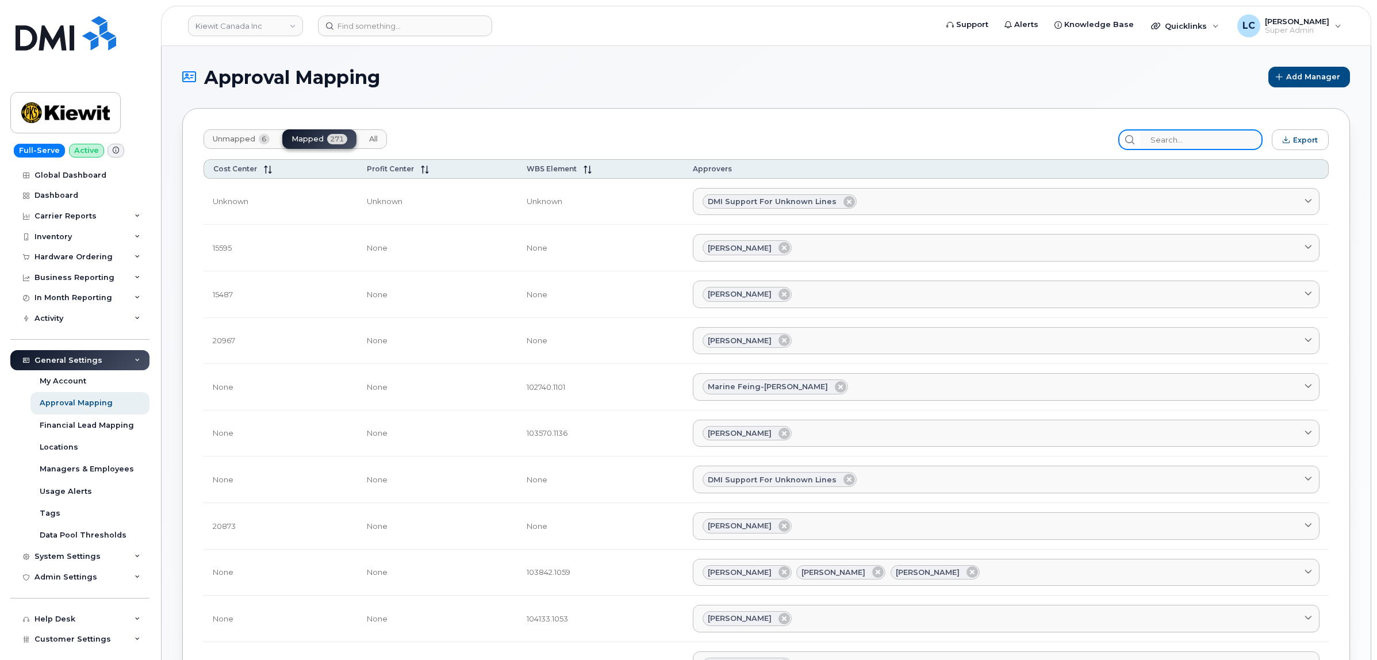
click at [1211, 147] on input "search" at bounding box center [1201, 139] width 122 height 21
paste input "105876"
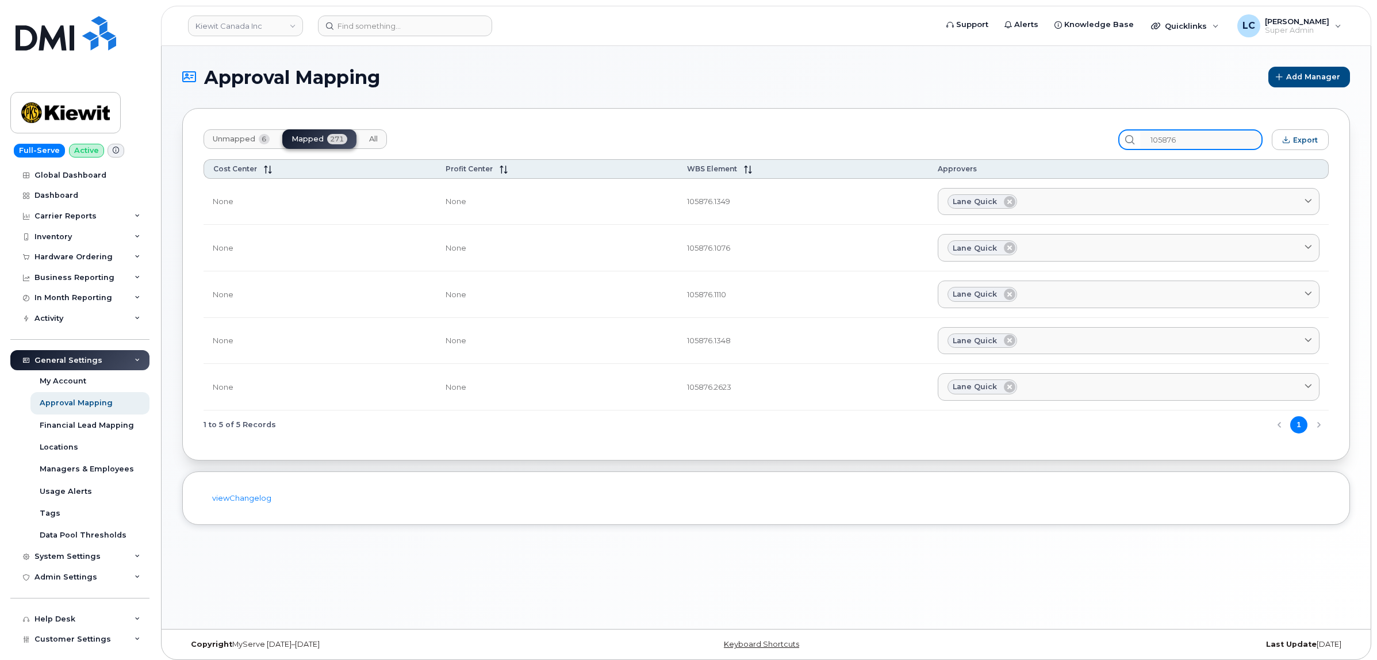
type input "105876"
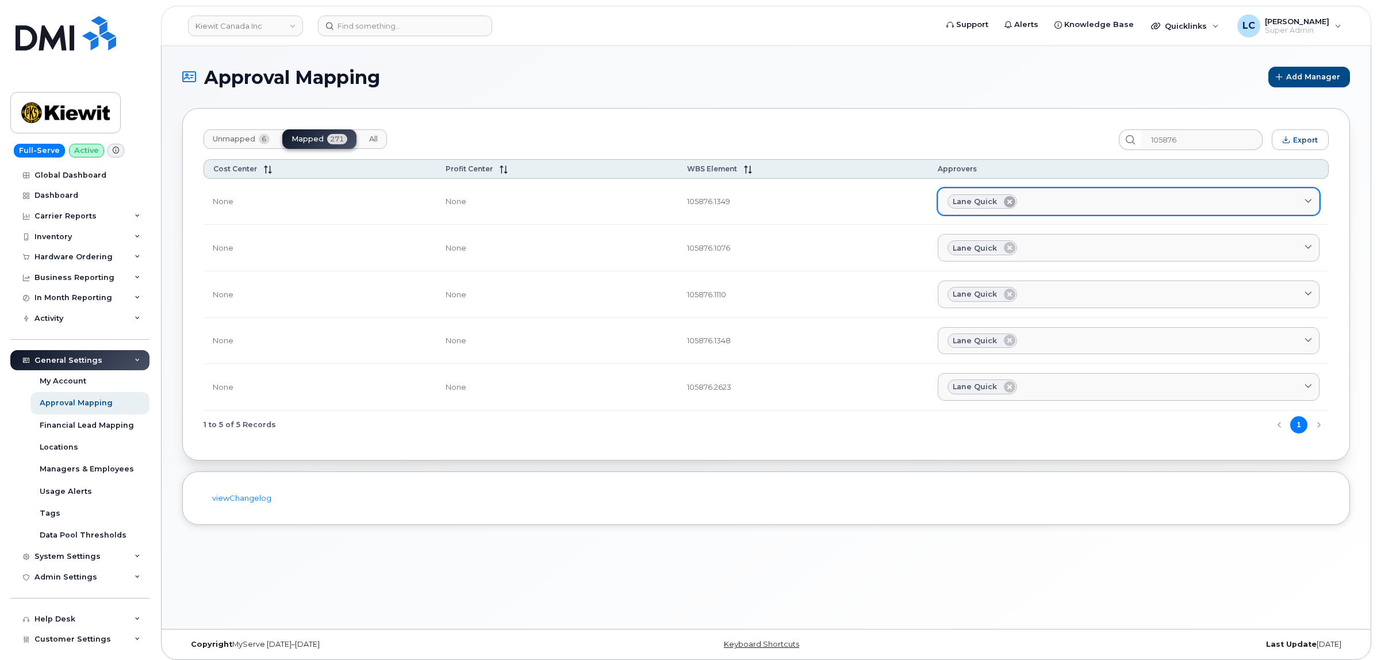
click at [1004, 202] on icon at bounding box center [1010, 202] width 12 height 12
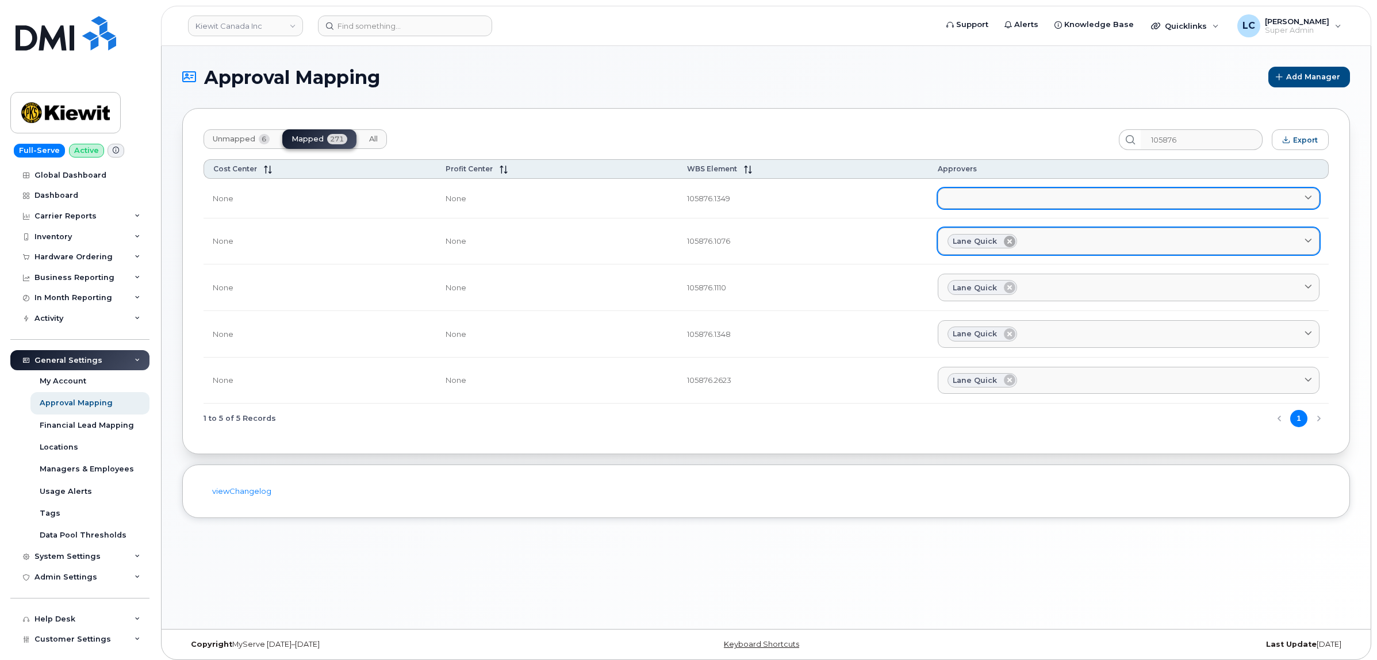
click at [1004, 240] on icon at bounding box center [1010, 242] width 12 height 12
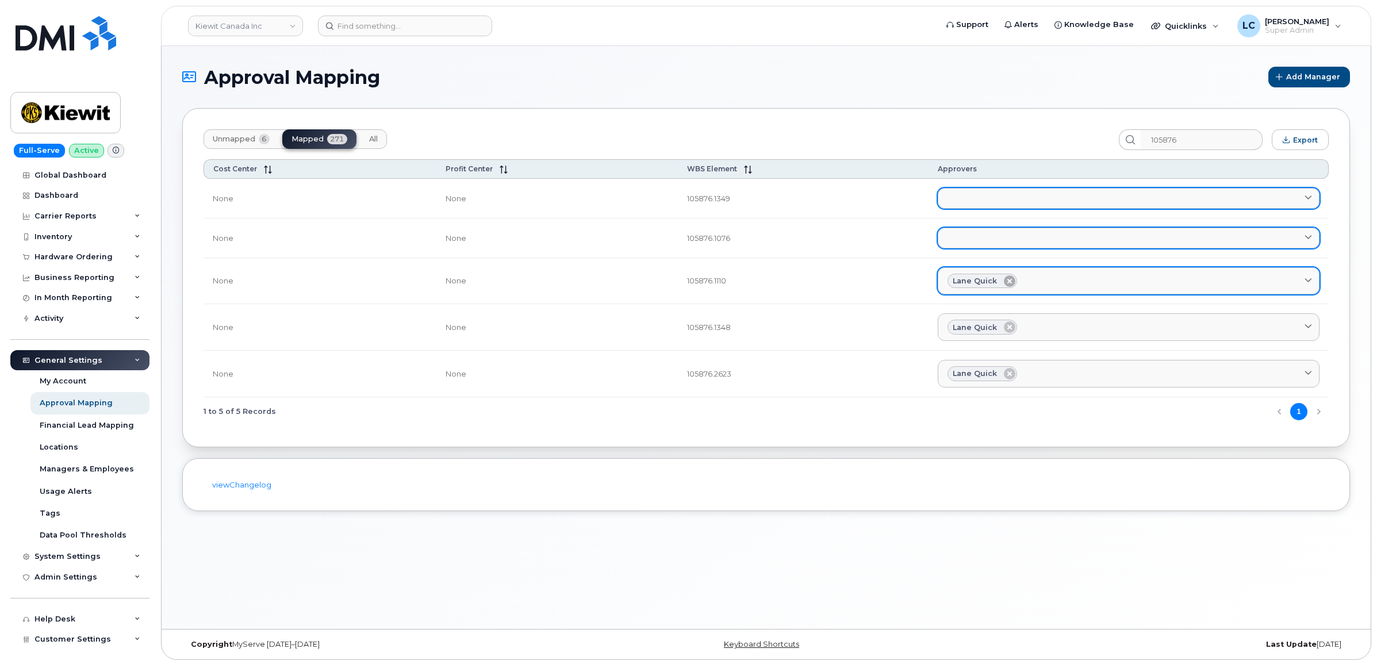
click at [1004, 279] on icon at bounding box center [1010, 281] width 12 height 12
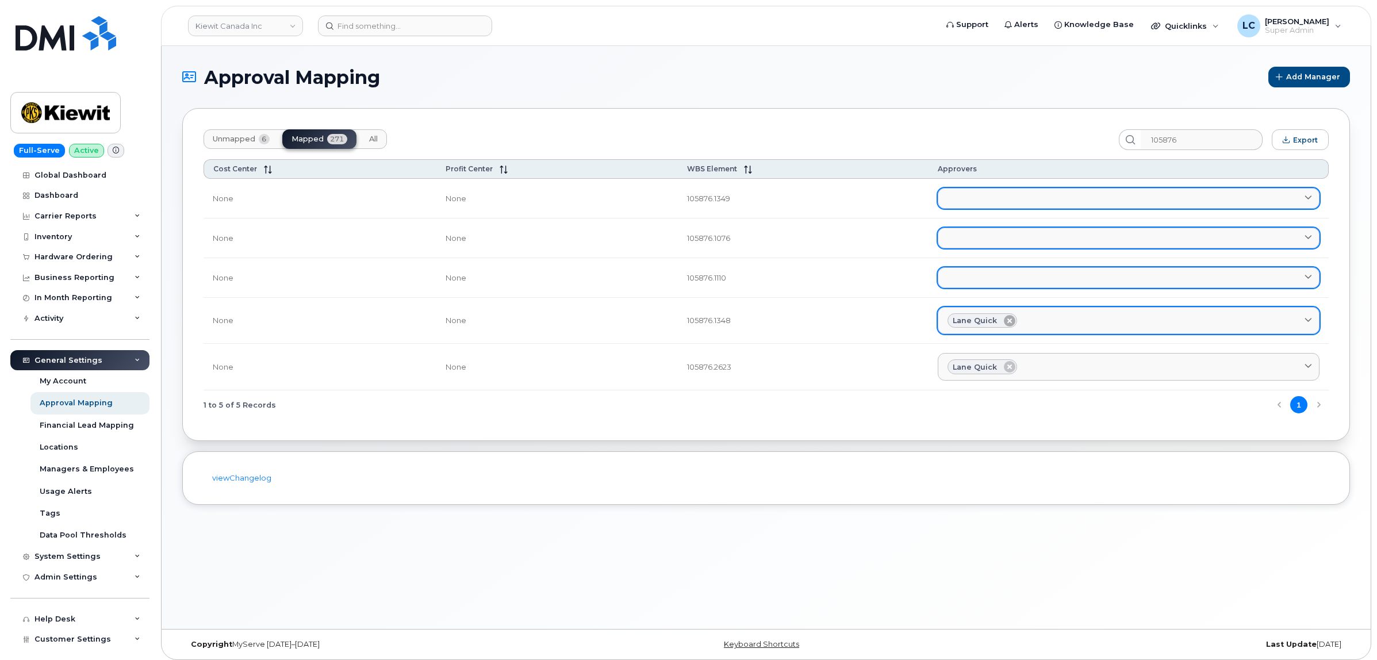
click at [1004, 322] on icon at bounding box center [1010, 321] width 12 height 12
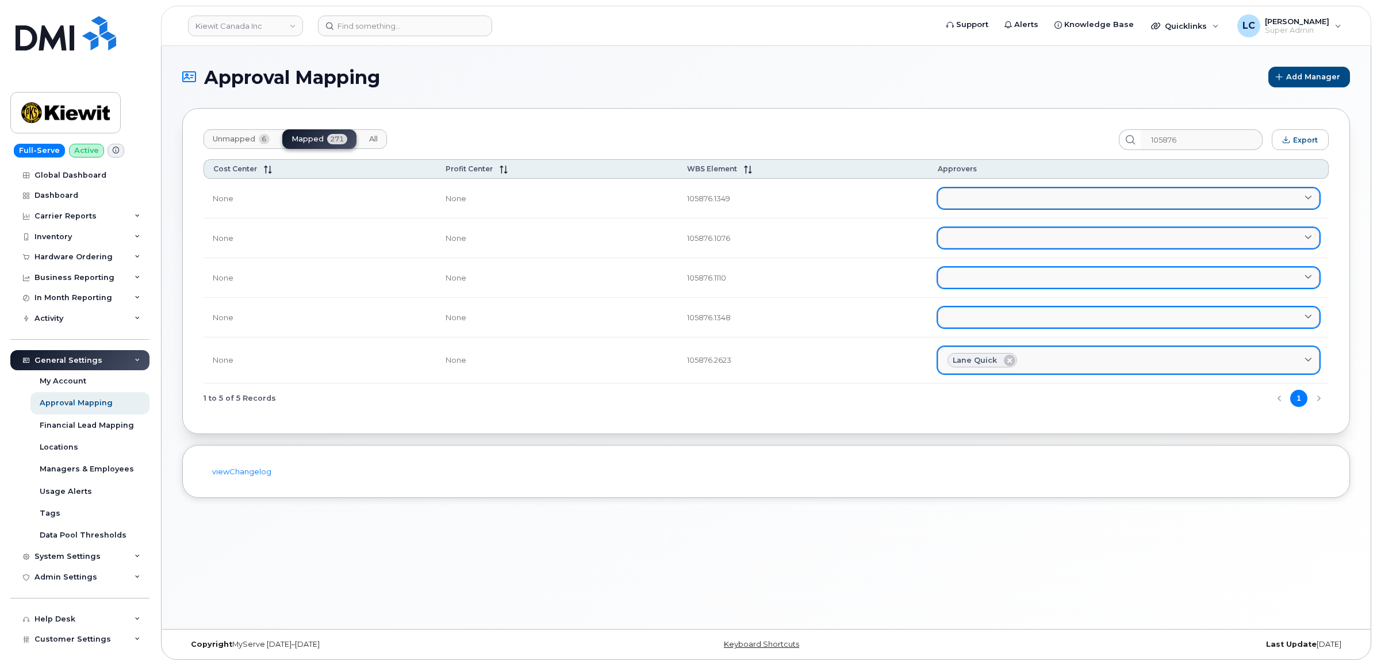
click at [1004, 361] on icon at bounding box center [1010, 361] width 12 height 12
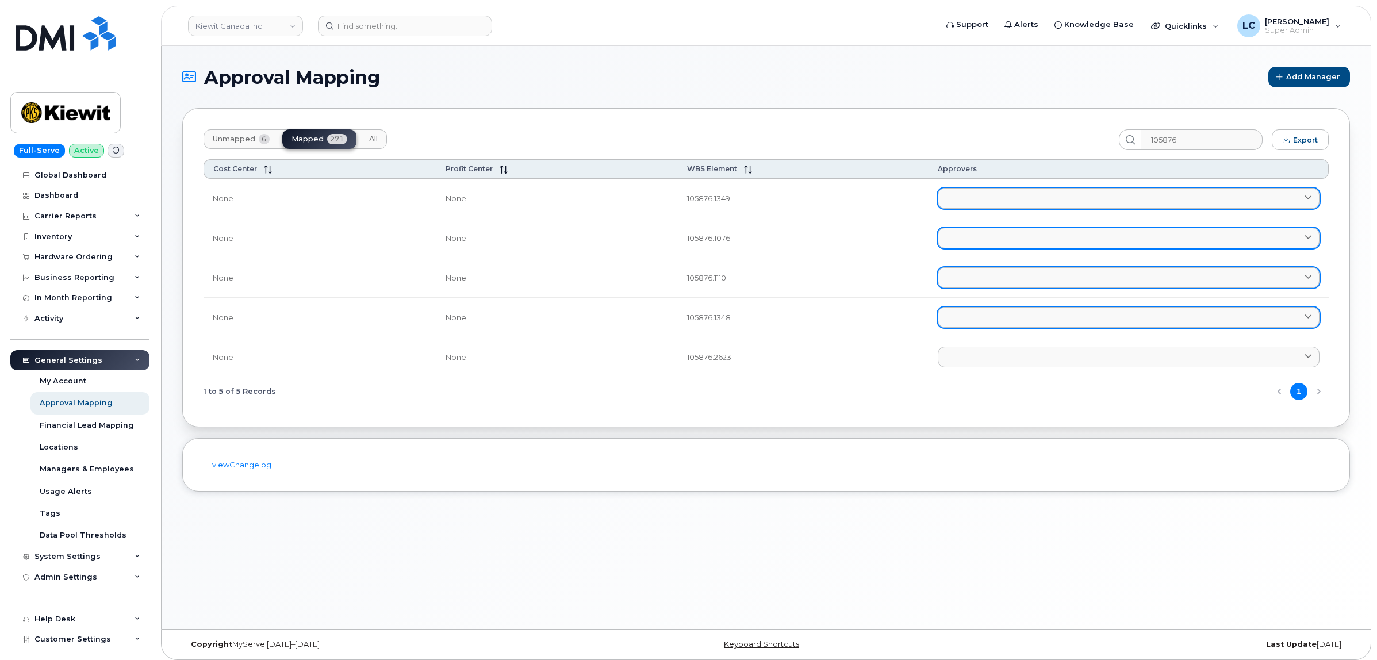
click at [970, 202] on link at bounding box center [1129, 198] width 382 height 21
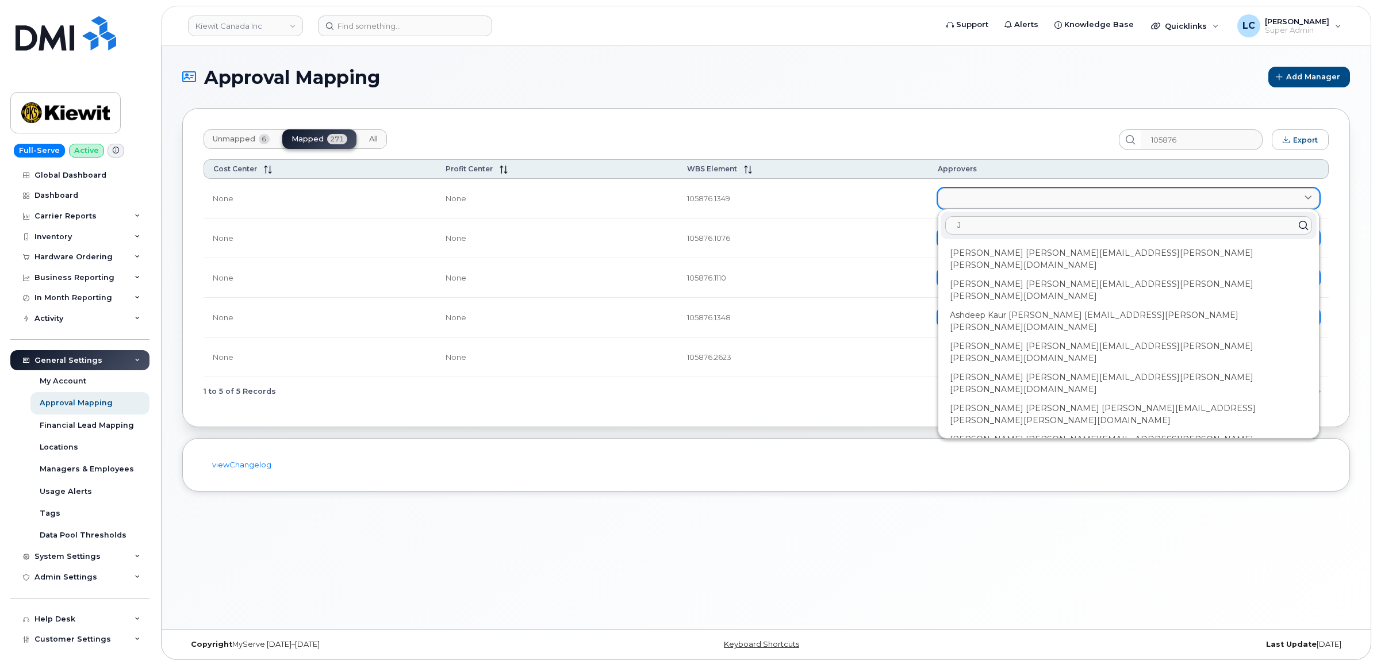
type input "Ju"
type input "[DEMOGRAPHIC_DATA]"
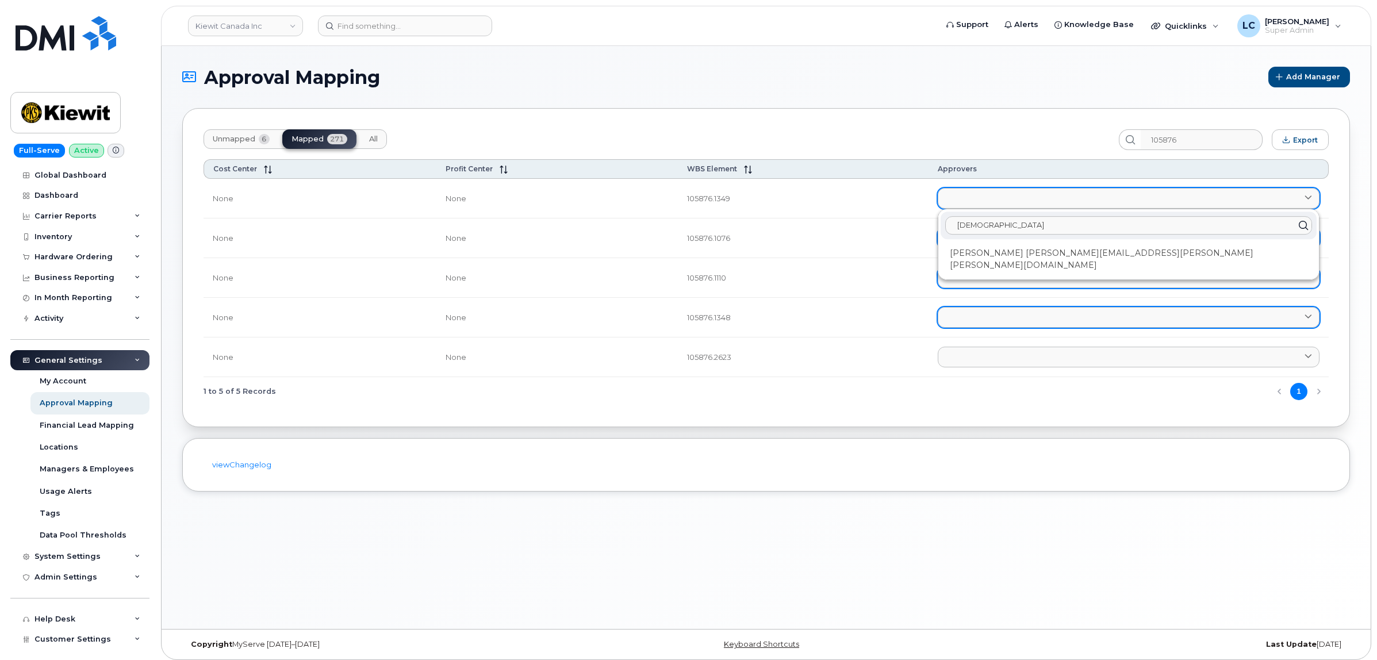
type input "Just"
type input "Justi"
type input "[PERSON_NAME]"
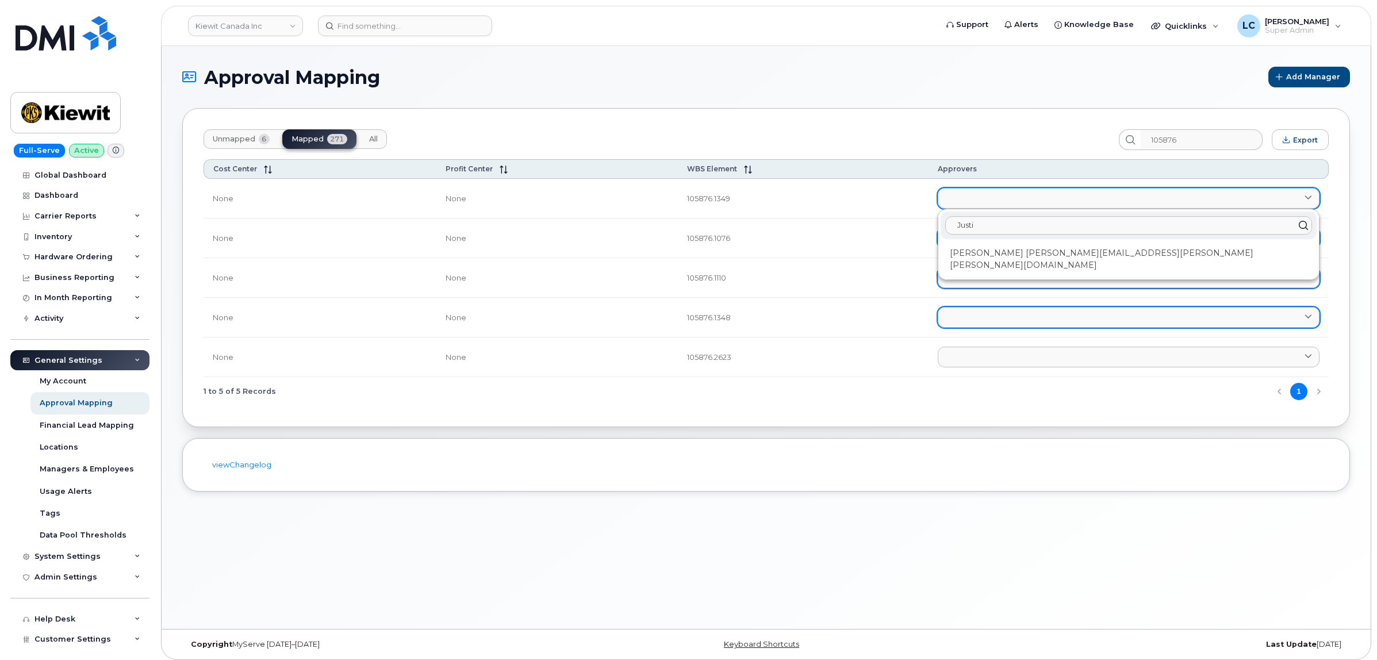
type input "[PERSON_NAME]"
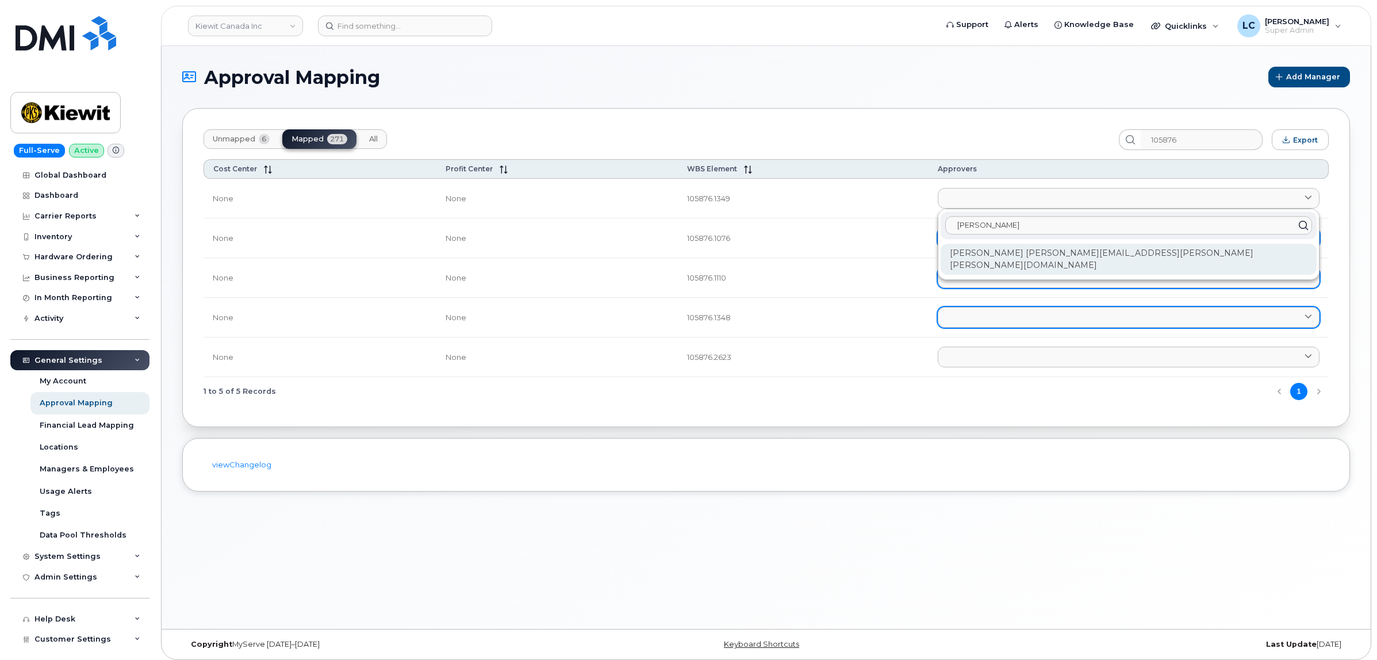
type input "[PERSON_NAME]"
click at [1157, 255] on div "[PERSON_NAME] [PERSON_NAME][EMAIL_ADDRESS][PERSON_NAME][PERSON_NAME][DOMAIN_NAM…" at bounding box center [1129, 259] width 376 height 31
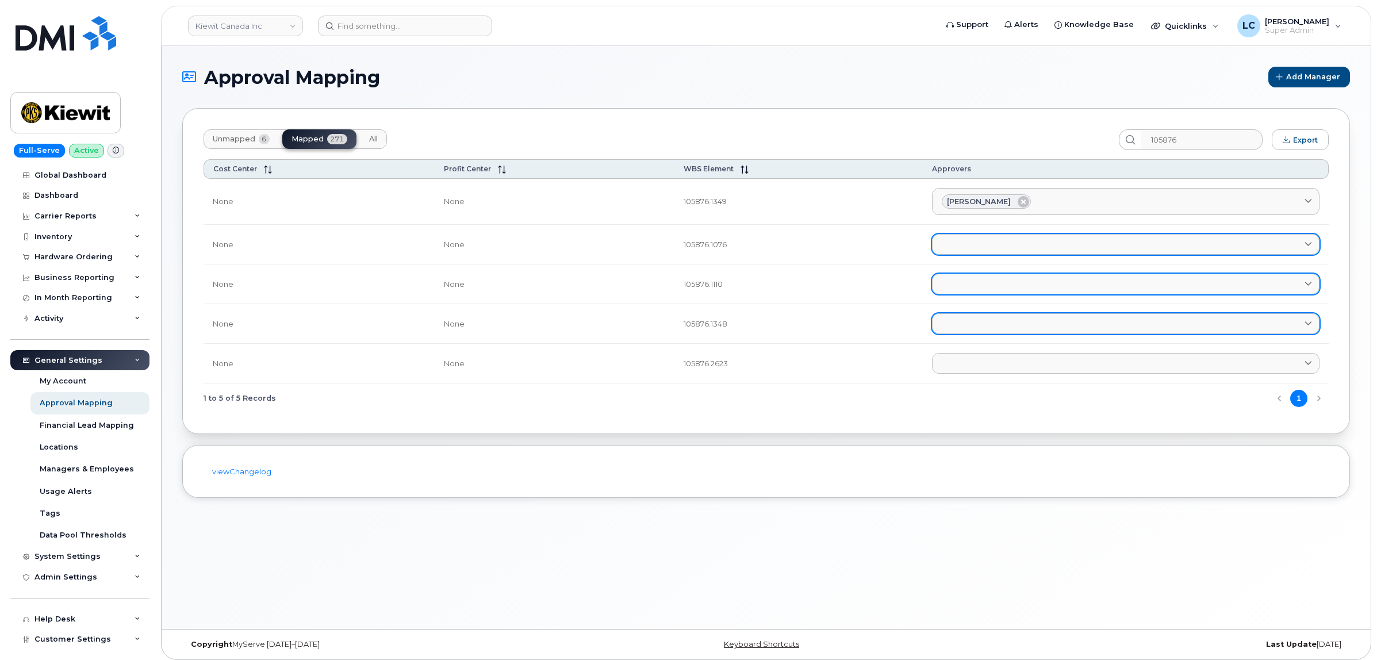
click at [1013, 239] on link at bounding box center [1126, 244] width 388 height 21
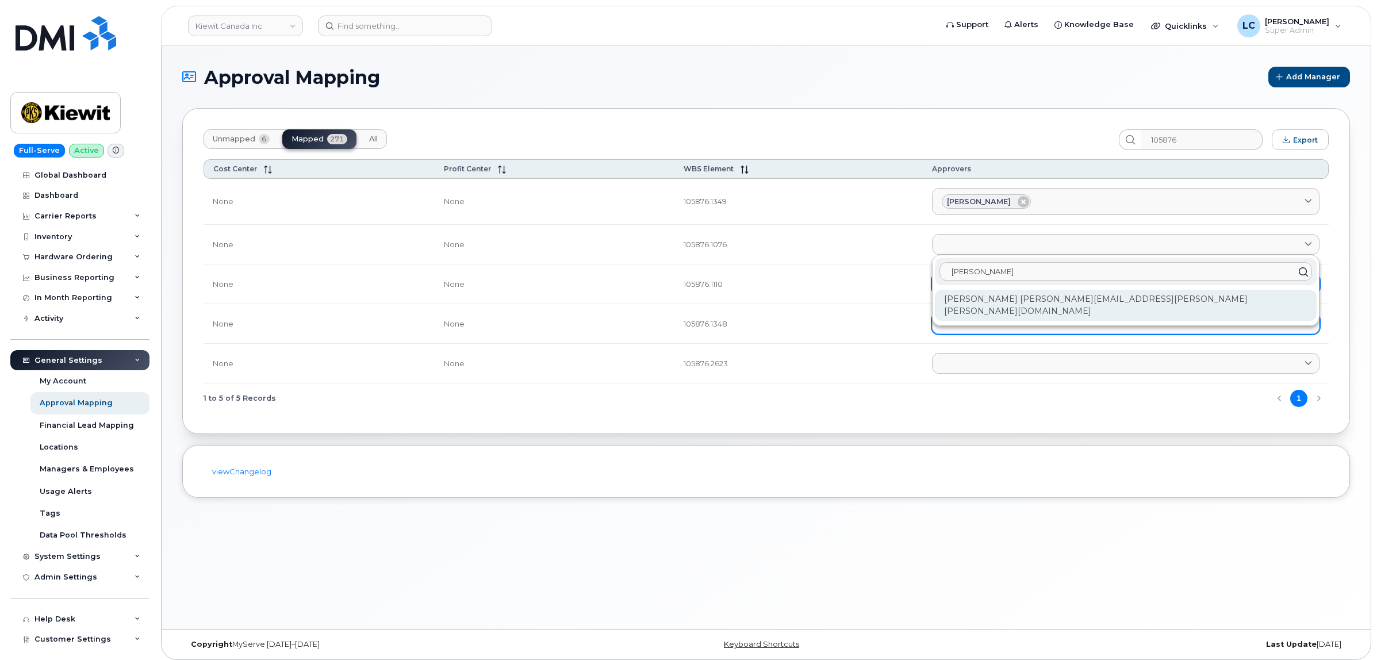
type input "[PERSON_NAME]"
click at [1041, 301] on div "[PERSON_NAME] [PERSON_NAME][EMAIL_ADDRESS][PERSON_NAME][PERSON_NAME][DOMAIN_NAM…" at bounding box center [1126, 305] width 382 height 31
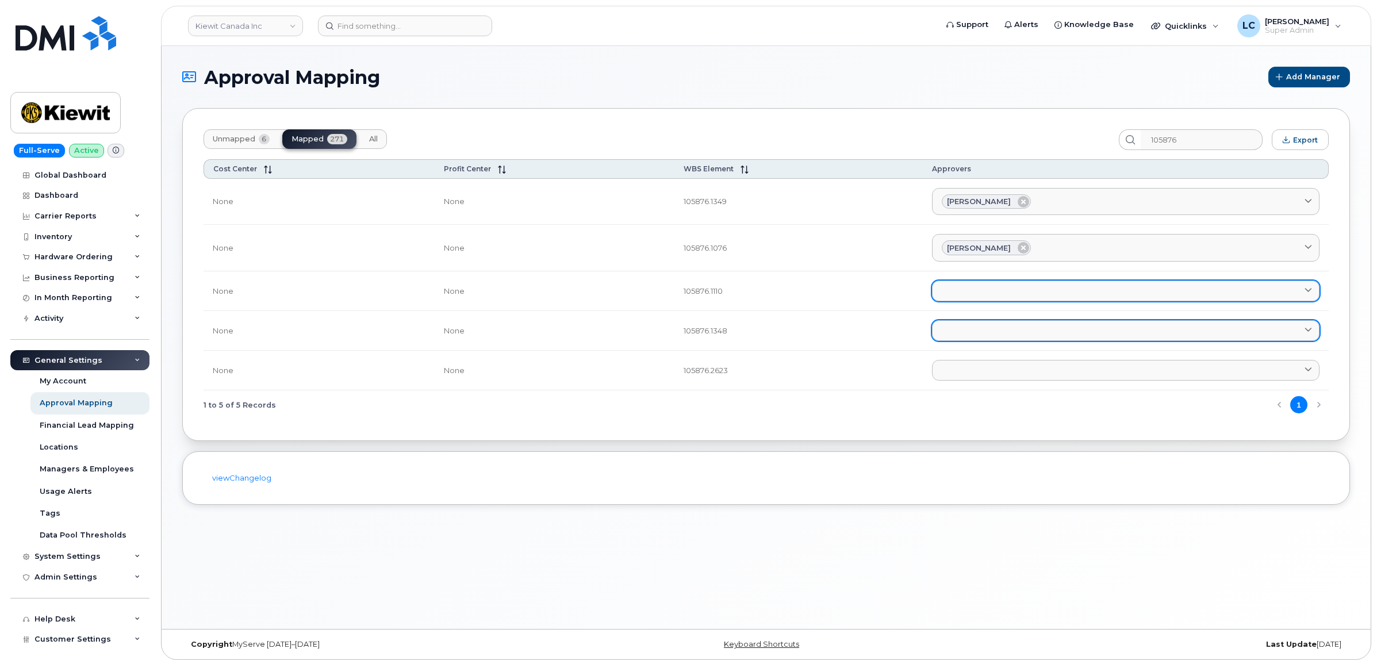
click at [1025, 297] on link at bounding box center [1126, 291] width 388 height 21
paste input "[PERSON_NAME]"
type input "[PERSON_NAME]"
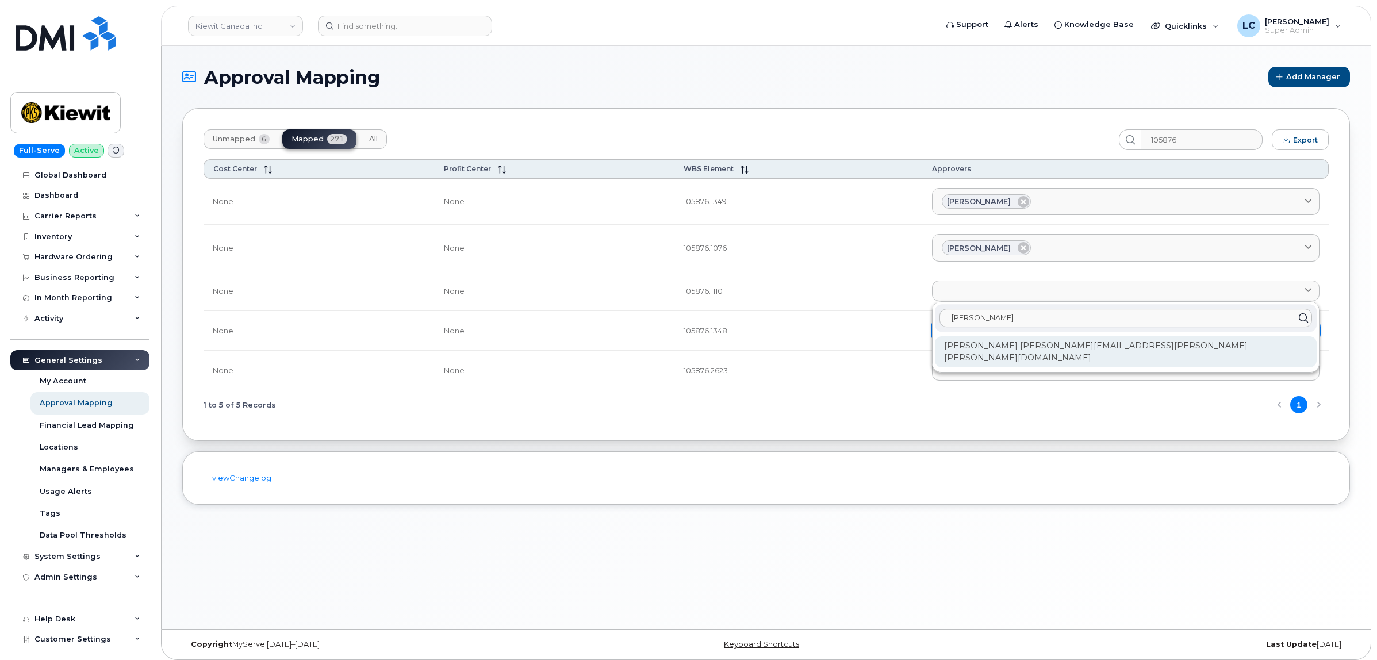
type input "[PERSON_NAME]"
click at [1024, 348] on div "[PERSON_NAME] [PERSON_NAME][EMAIL_ADDRESS][PERSON_NAME][PERSON_NAME][DOMAIN_NAM…" at bounding box center [1126, 351] width 382 height 31
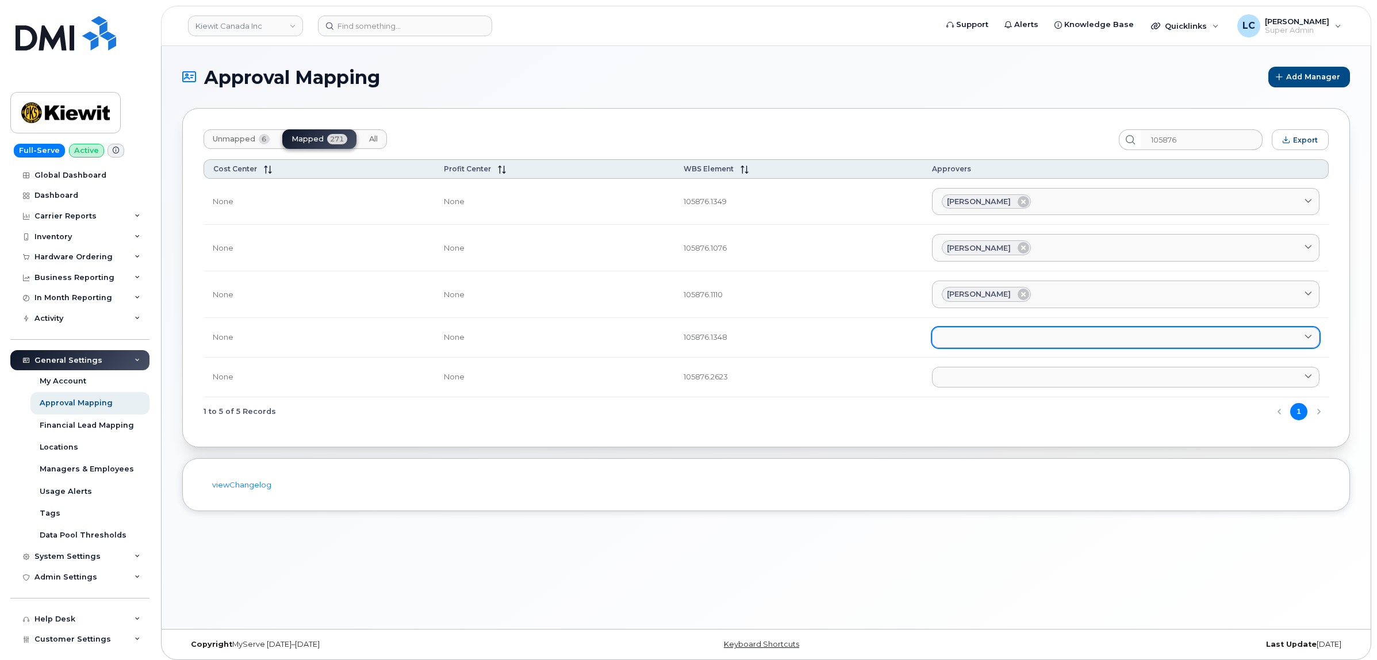
click at [1017, 343] on link at bounding box center [1126, 337] width 388 height 21
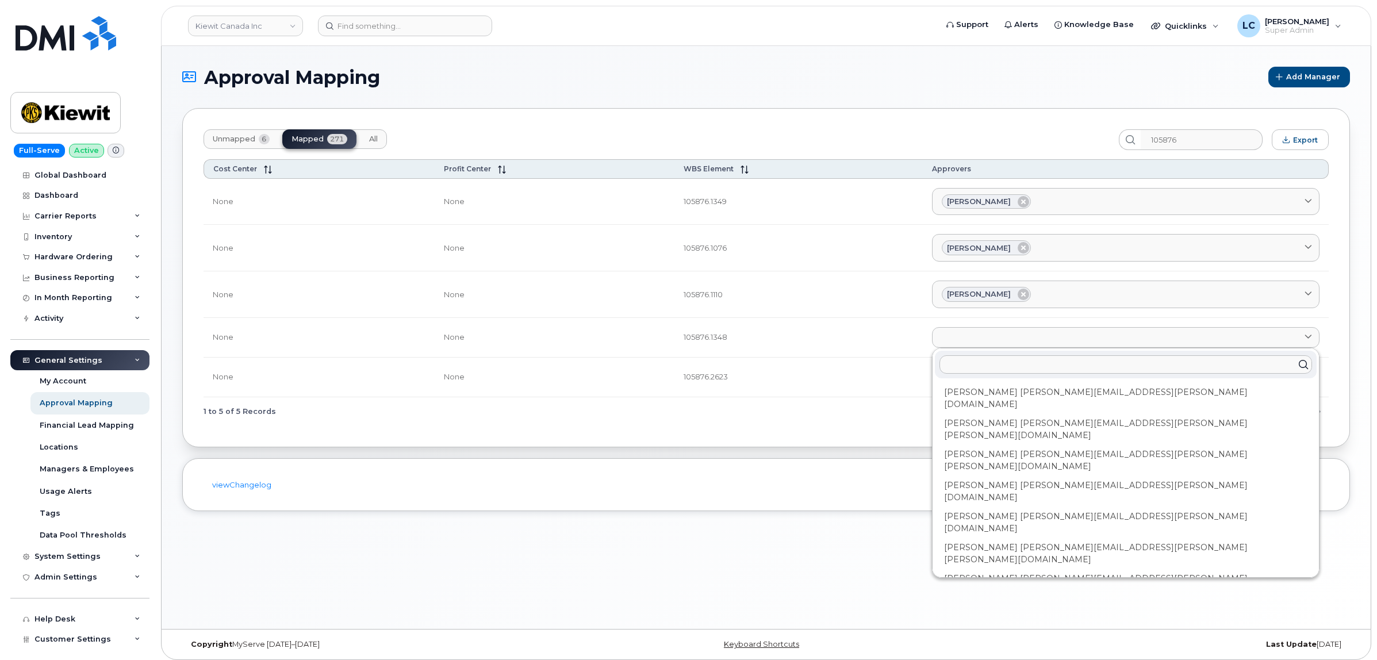
paste input "[PERSON_NAME]"
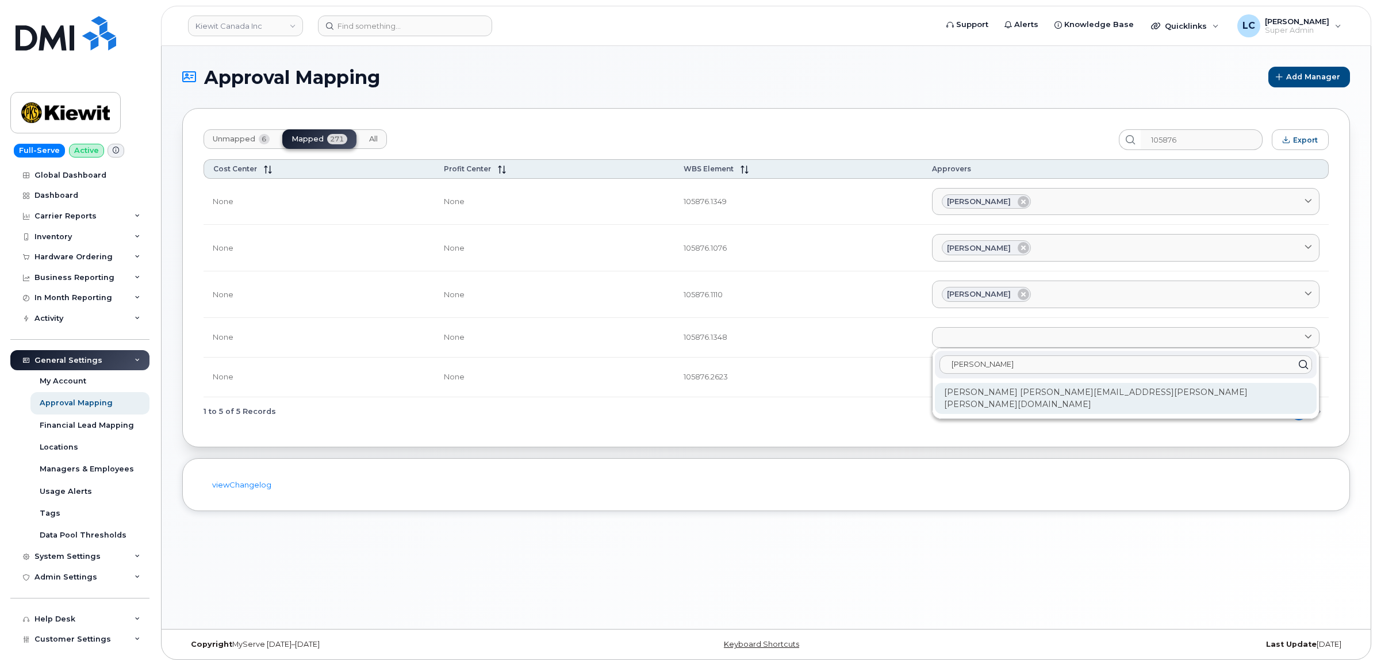
type input "[PERSON_NAME]"
click at [1036, 390] on div "[PERSON_NAME] [PERSON_NAME][EMAIL_ADDRESS][PERSON_NAME][PERSON_NAME][DOMAIN_NAM…" at bounding box center [1126, 398] width 382 height 31
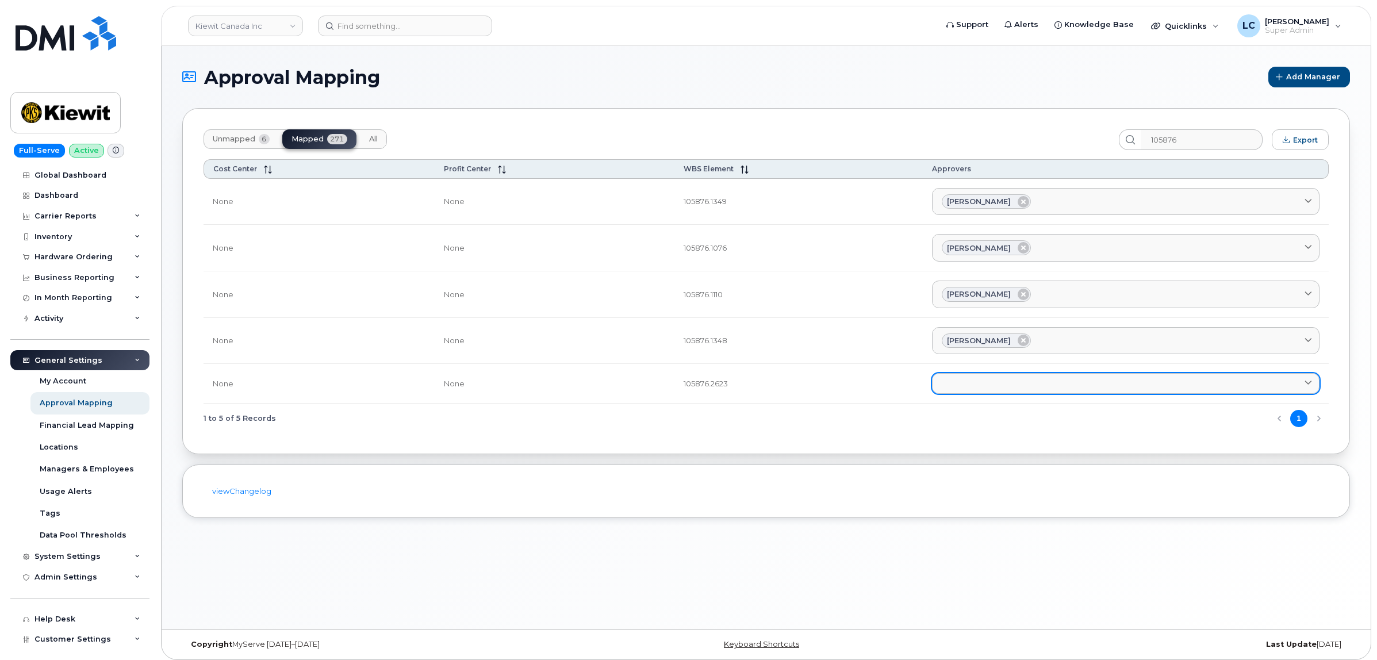
click at [1025, 389] on link at bounding box center [1126, 383] width 388 height 21
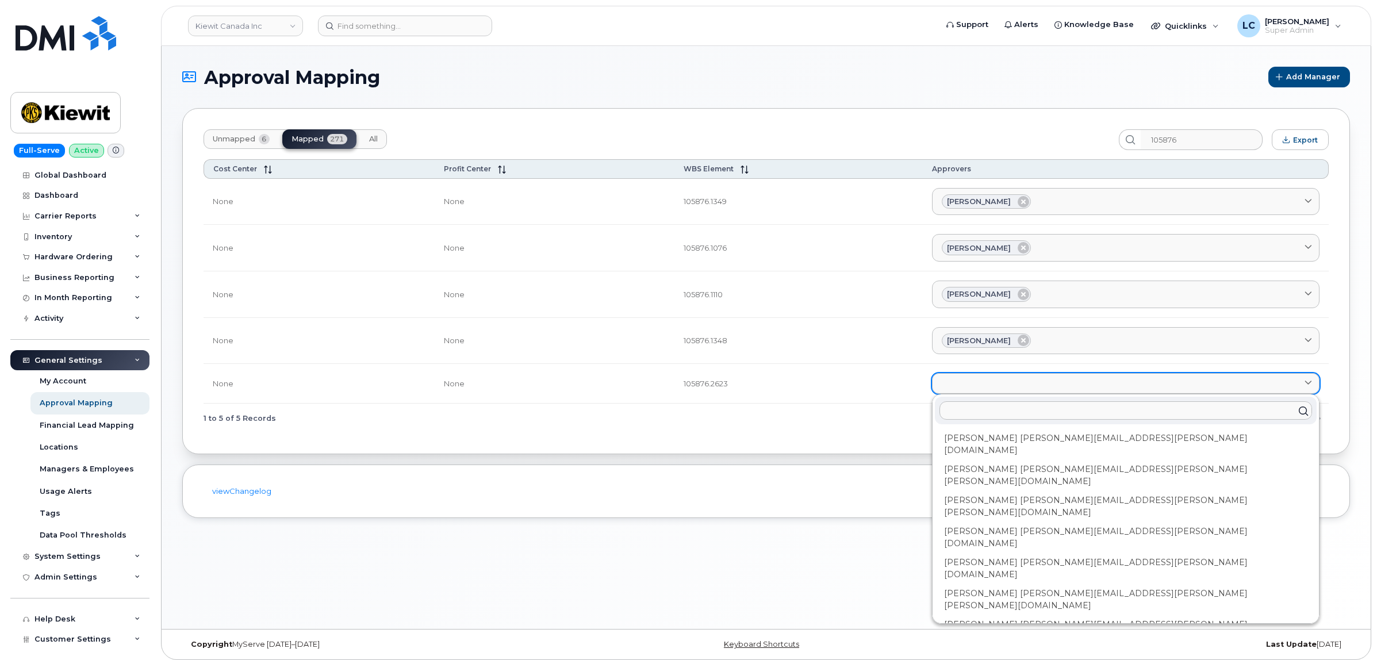
paste input "[PERSON_NAME]"
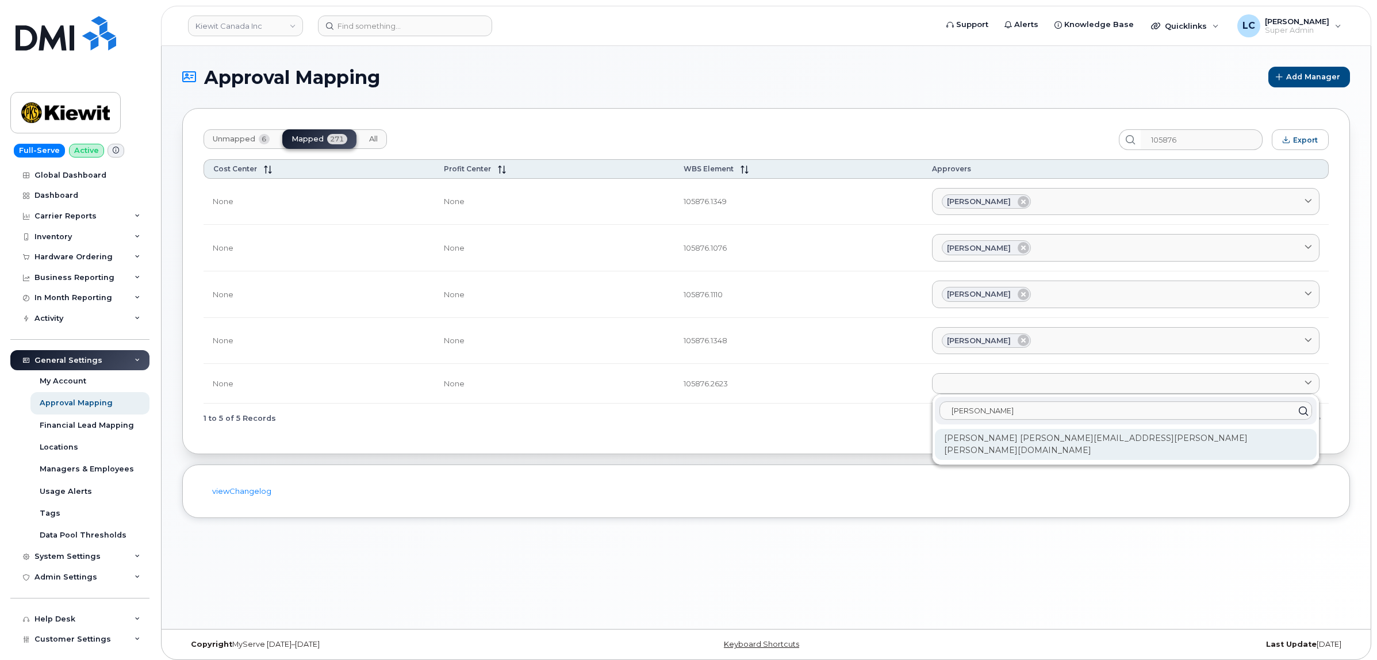
type input "[PERSON_NAME]"
click at [1024, 447] on div "[PERSON_NAME] [PERSON_NAME][EMAIL_ADDRESS][PERSON_NAME][PERSON_NAME][DOMAIN_NAM…" at bounding box center [1126, 444] width 382 height 31
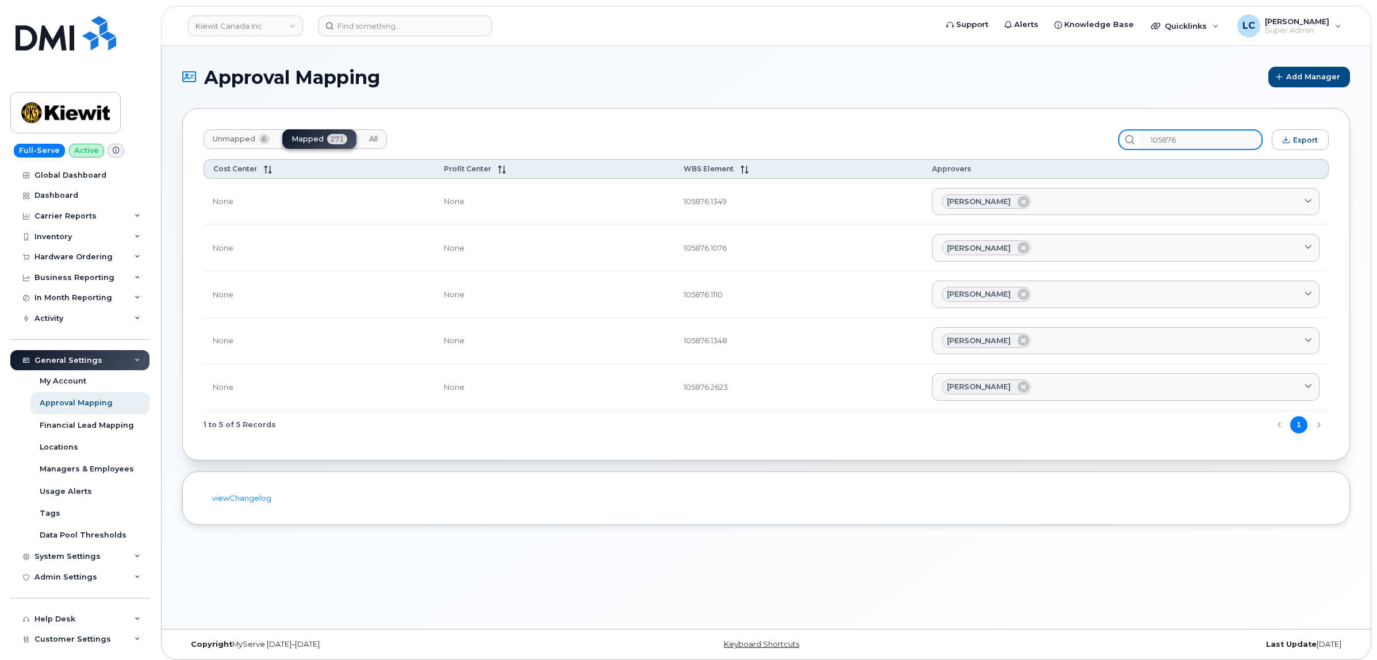
drag, startPoint x: 1228, startPoint y: 137, endPoint x: 1109, endPoint y: 135, distance: 119.6
click at [1109, 135] on div "Unmapped 6 Mapped 271 All 105876 Export" at bounding box center [766, 139] width 1125 height 21
paste input "65"
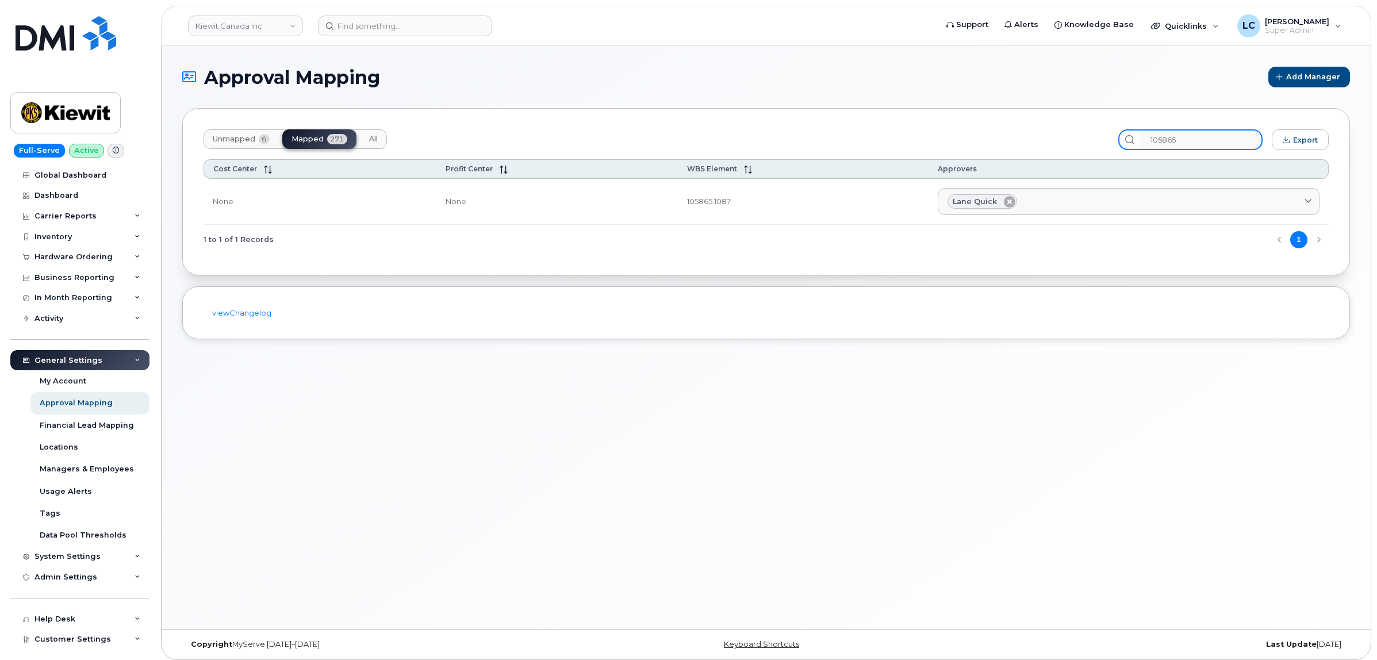
type input "105865"
click at [1004, 203] on icon at bounding box center [1010, 202] width 12 height 12
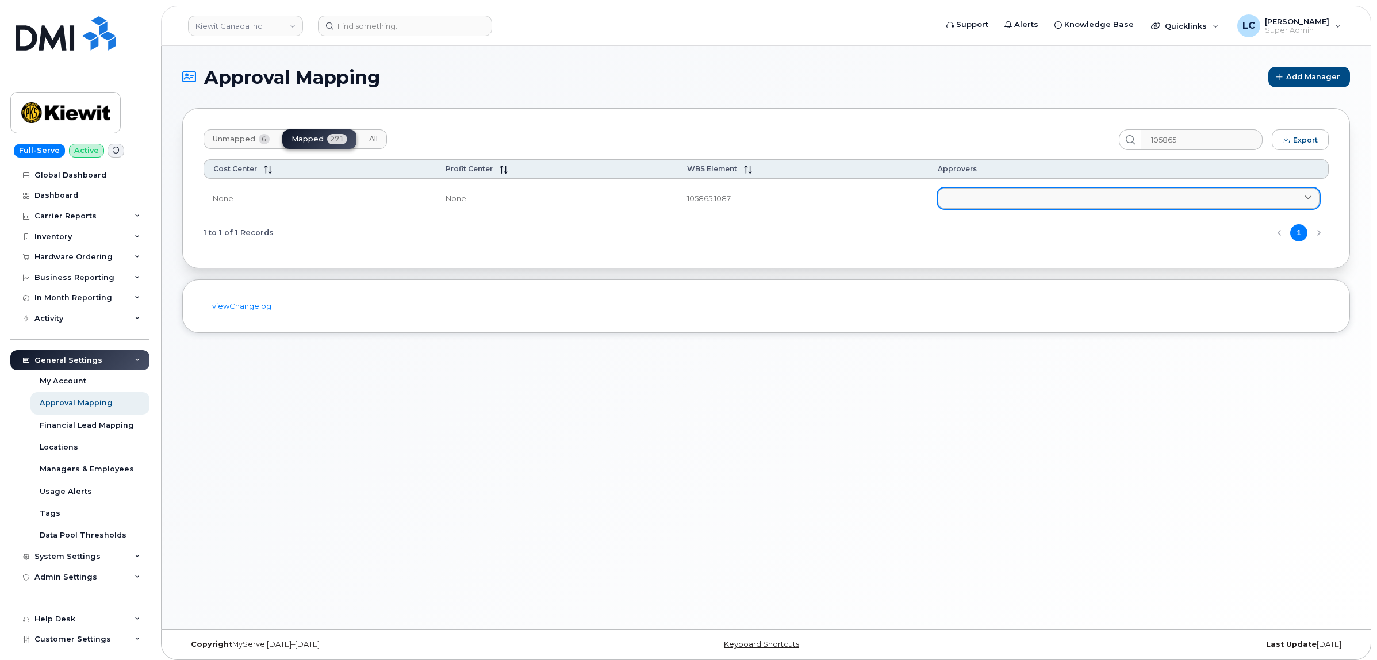
click at [1013, 202] on link at bounding box center [1129, 198] width 382 height 21
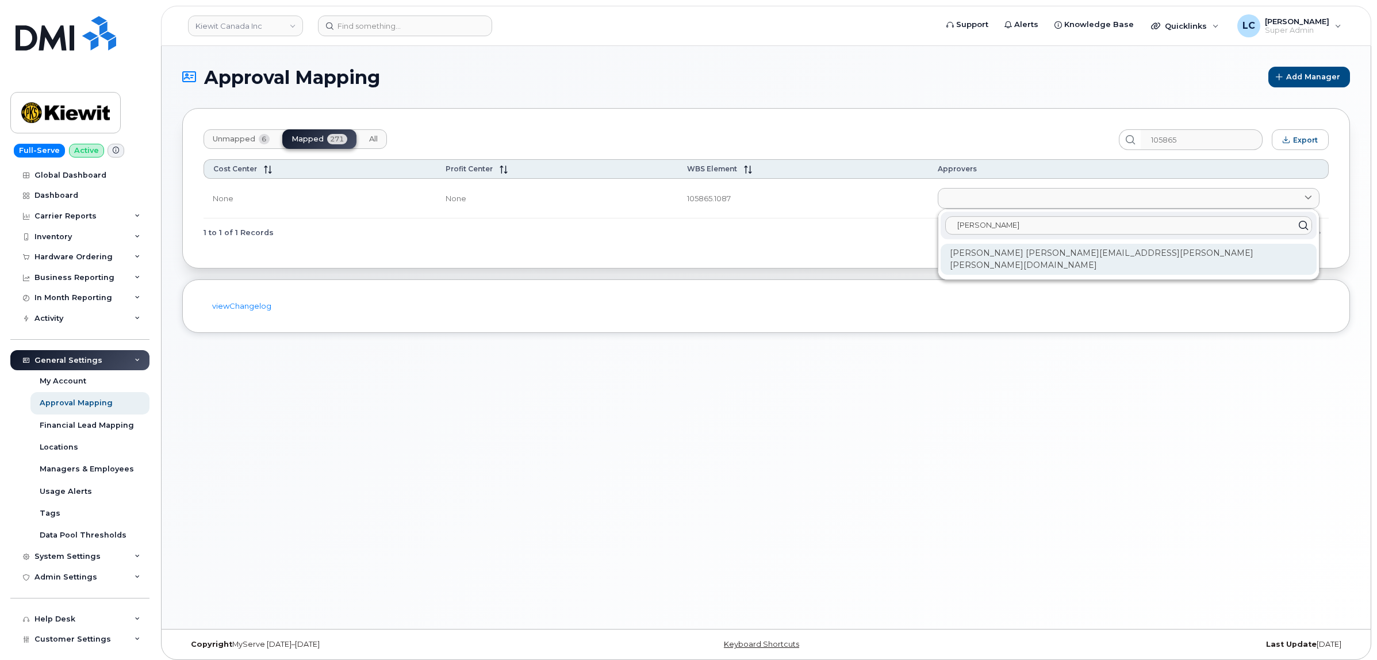
type input "[PERSON_NAME]"
click at [1147, 251] on div "[PERSON_NAME] [PERSON_NAME][EMAIL_ADDRESS][PERSON_NAME][PERSON_NAME][DOMAIN_NAM…" at bounding box center [1129, 259] width 376 height 31
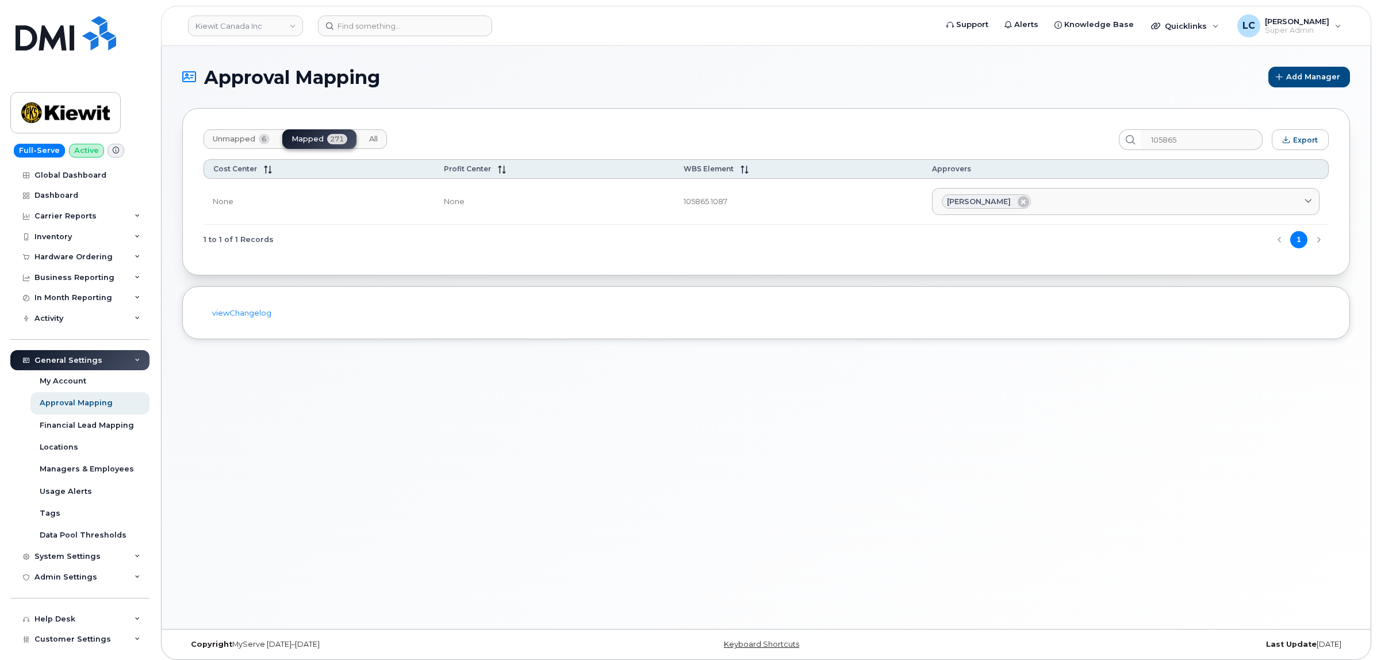
scroll to position [6, 0]
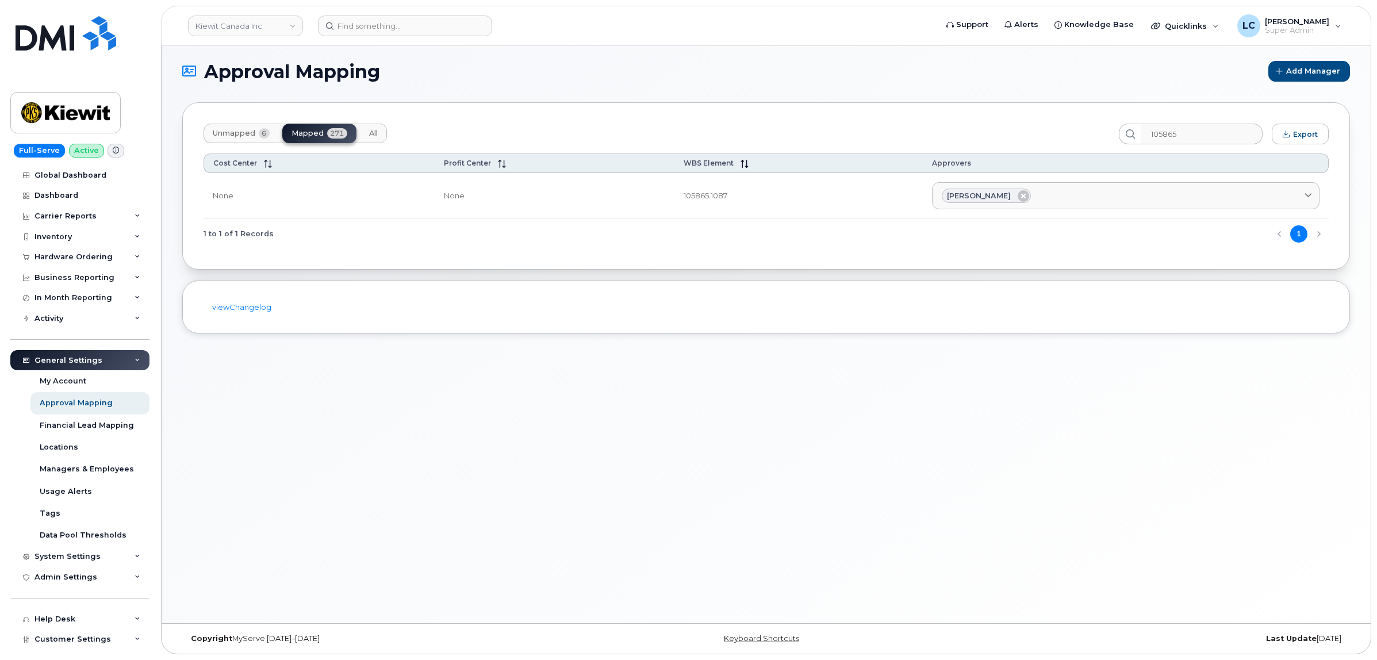
click at [737, 93] on section "Approval Mapping Add Manager Unmapped 6 Mapped 271 All 105865 Export Cost Cente…" at bounding box center [766, 197] width 1168 height 273
drag, startPoint x: 748, startPoint y: 65, endPoint x: 664, endPoint y: 92, distance: 87.6
click at [748, 64] on h1 "Approval Mapping" at bounding box center [722, 72] width 1080 height 20
